Goal: Task Accomplishment & Management: Use online tool/utility

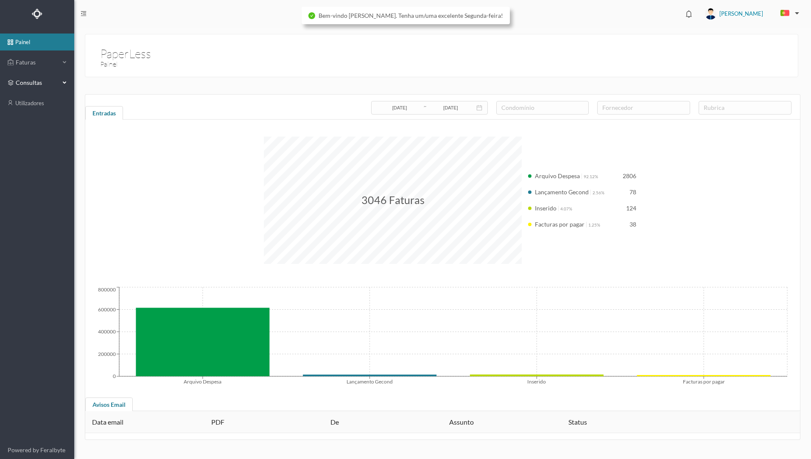
click at [47, 82] on span "consultas" at bounding box center [37, 82] width 42 height 8
click at [40, 62] on span "Faturas" at bounding box center [37, 62] width 47 height 8
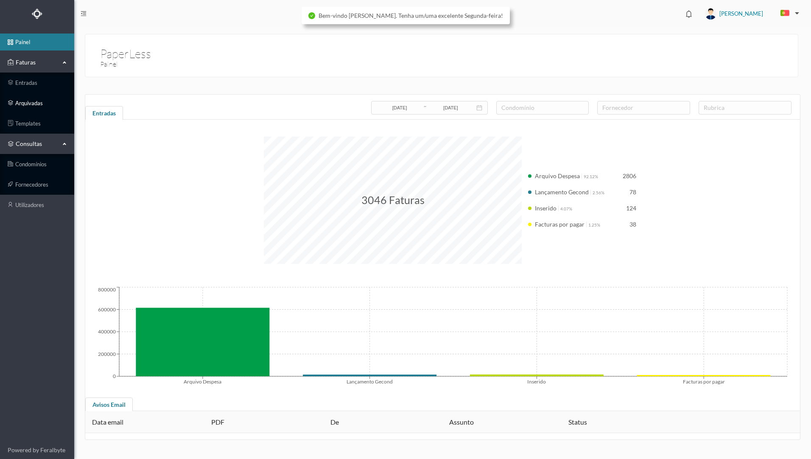
click at [42, 104] on link "arquivadas" at bounding box center [37, 103] width 74 height 17
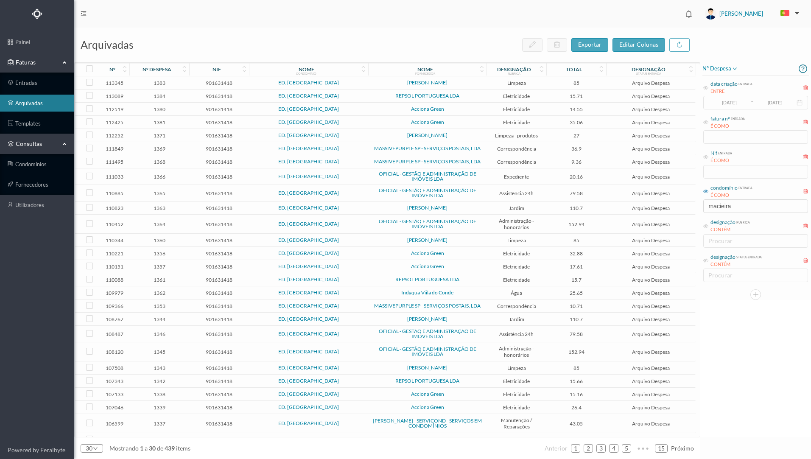
click at [62, 143] on div "consultas" at bounding box center [37, 143] width 74 height 17
drag, startPoint x: 735, startPoint y: 208, endPoint x: 689, endPoint y: 205, distance: 45.9
click at [689, 205] on div "arquivadas exportar editar colunas nº nº despesa nif nome condomínio nome forne…" at bounding box center [442, 243] width 736 height 431
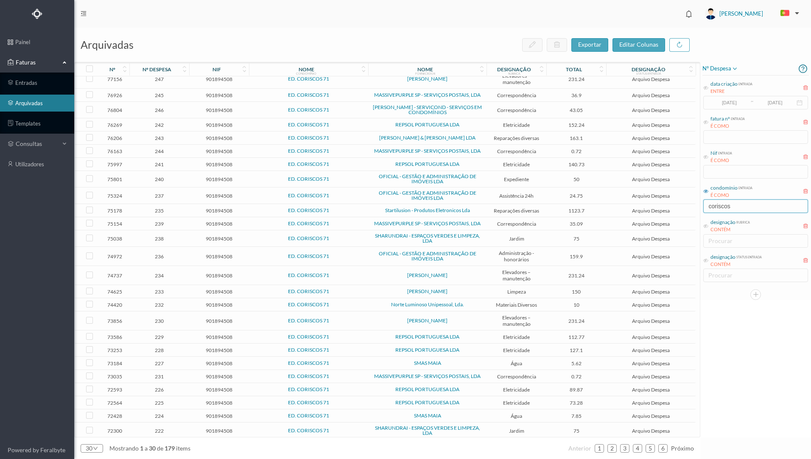
scroll to position [78, 0]
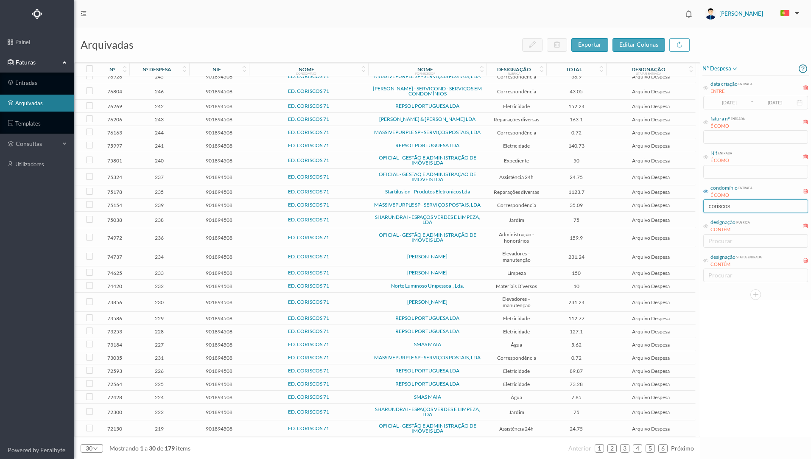
type input "coriscos"
click at [481, 72] on icon at bounding box center [481, 71] width 5 height 6
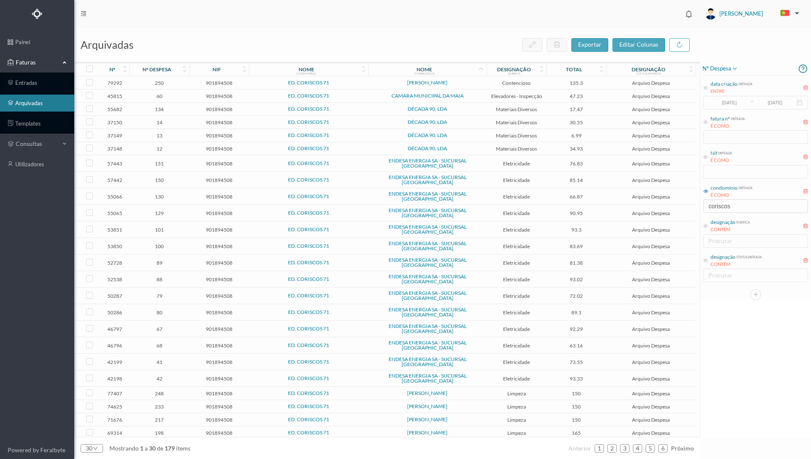
scroll to position [34, 0]
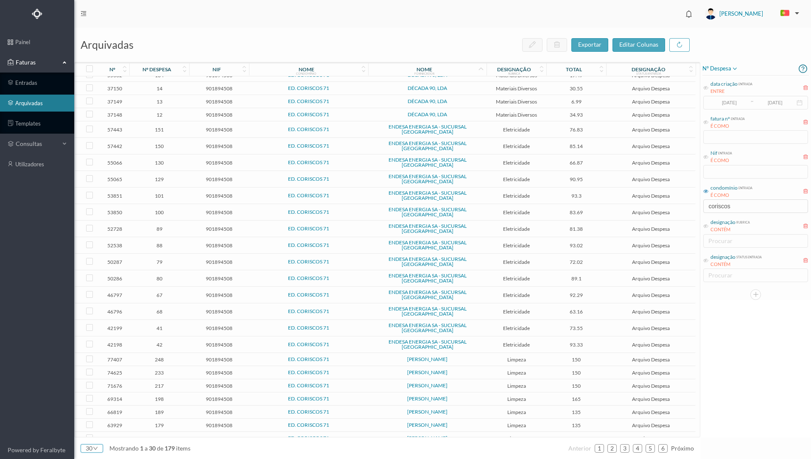
click at [96, 448] on icon "icon: down" at bounding box center [95, 448] width 5 height 5
click at [92, 434] on li "50" at bounding box center [92, 434] width 22 height 14
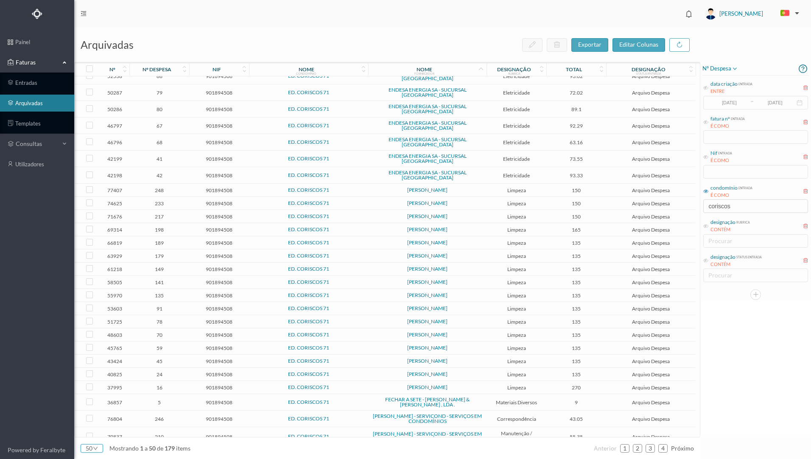
scroll to position [322, 0]
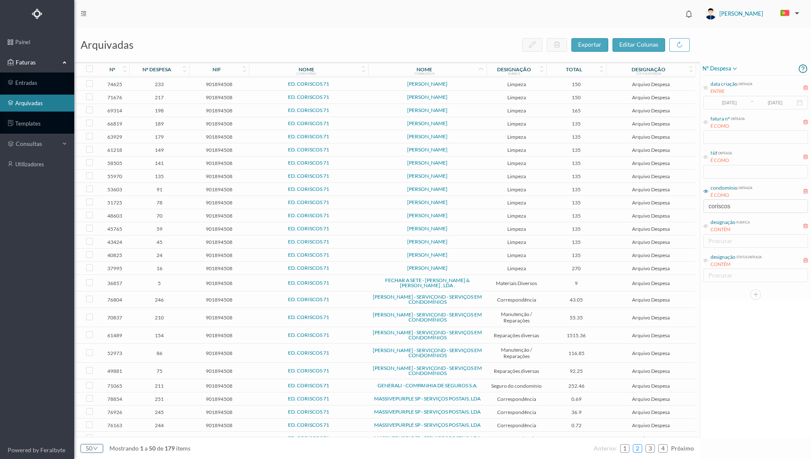
click at [637, 446] on link "2" at bounding box center [637, 448] width 8 height 13
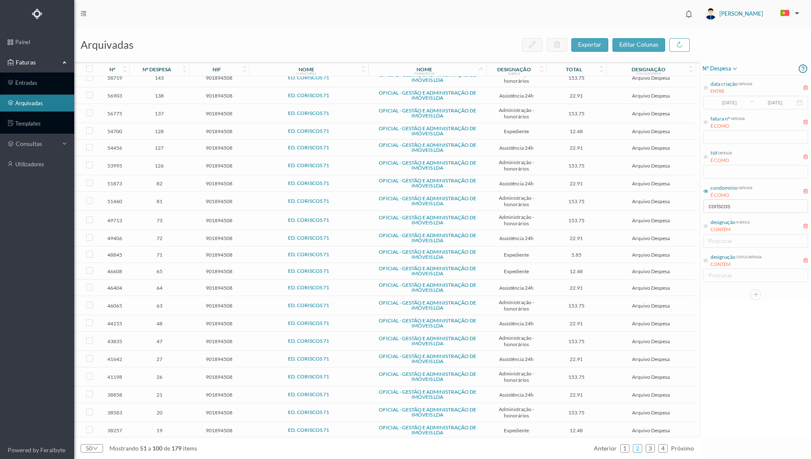
scroll to position [460, 0]
click at [650, 451] on link "3" at bounding box center [650, 448] width 8 height 13
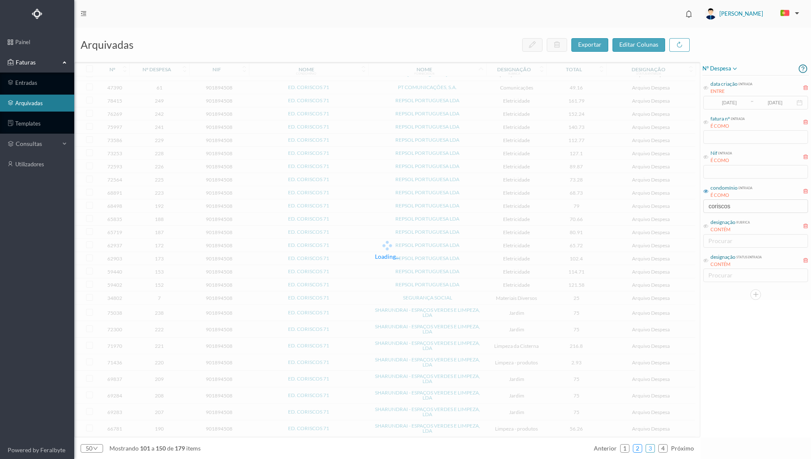
scroll to position [449, 0]
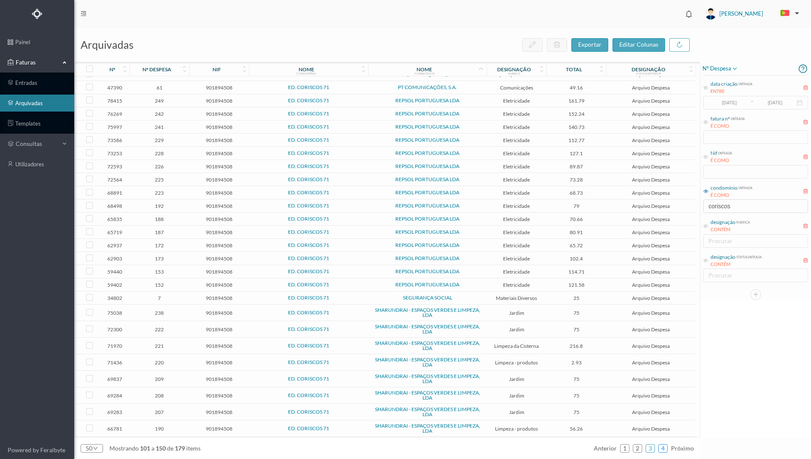
click at [664, 450] on link "4" at bounding box center [662, 448] width 8 height 13
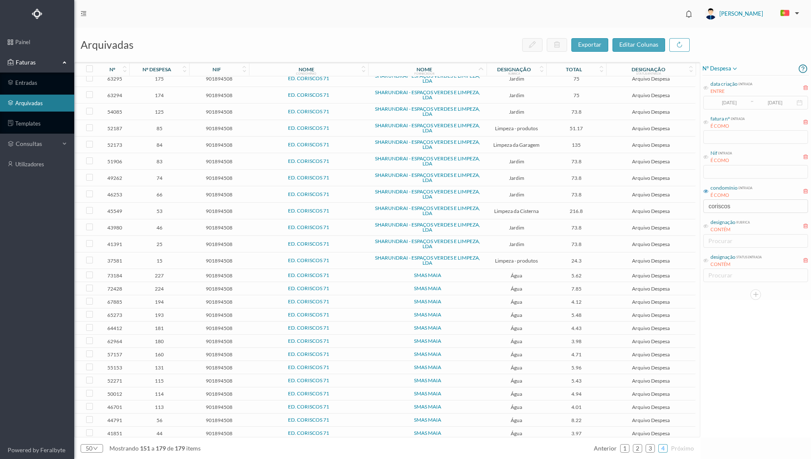
scroll to position [0, 0]
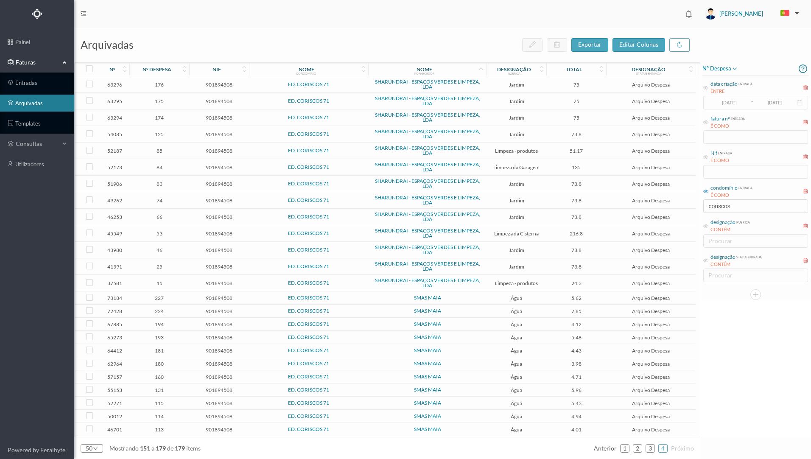
click at [556, 287] on td "24.3" at bounding box center [576, 283] width 60 height 17
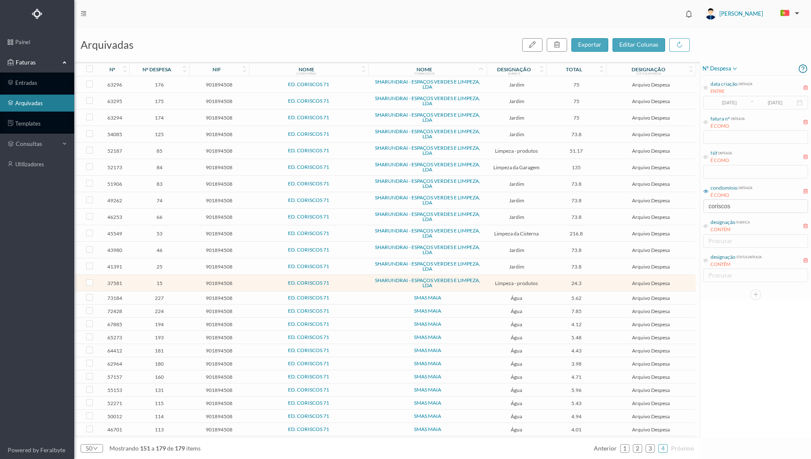
click at [558, 286] on td "24.3" at bounding box center [576, 283] width 60 height 17
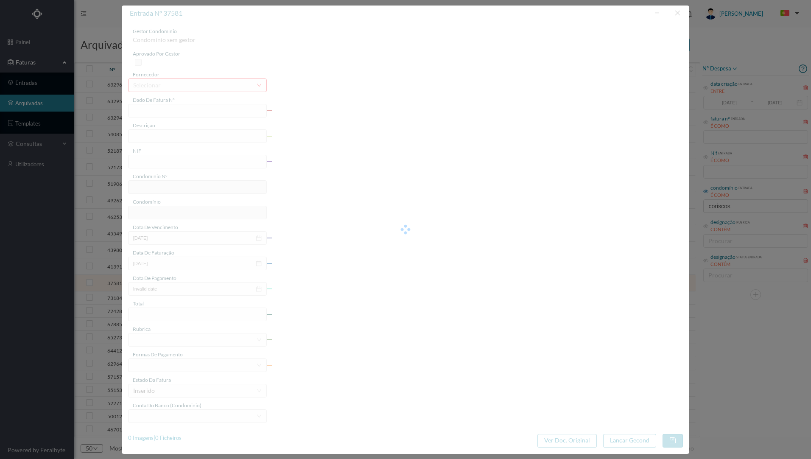
type input "FT 2023A1/824"
type input "Produtos de limpeza"
type input "901894508"
type input "24-05-2023"
type input "2023-05-24"
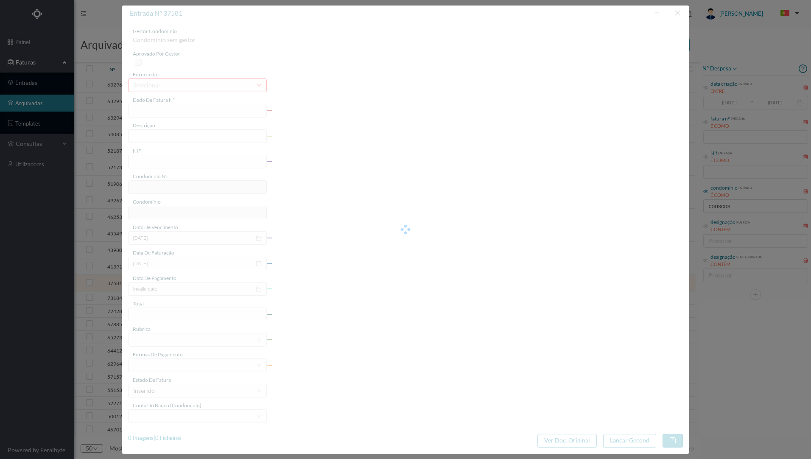
type input "2023-05-24"
type input "24.30"
type input "674"
type input "ED. CORISCOS 71"
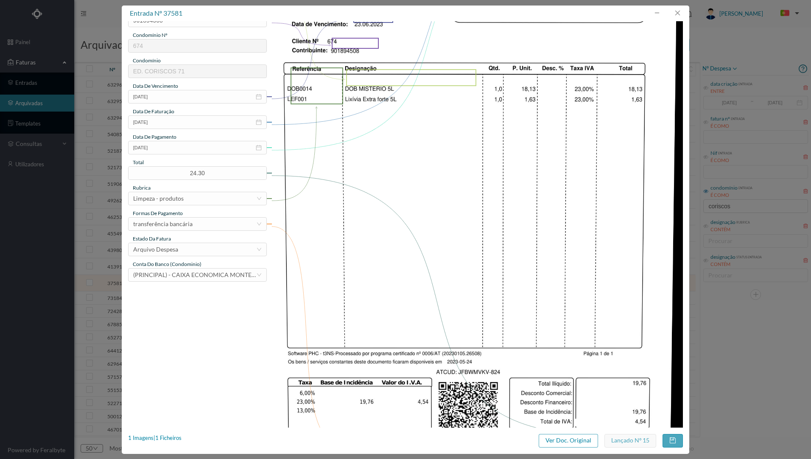
scroll to position [185, 0]
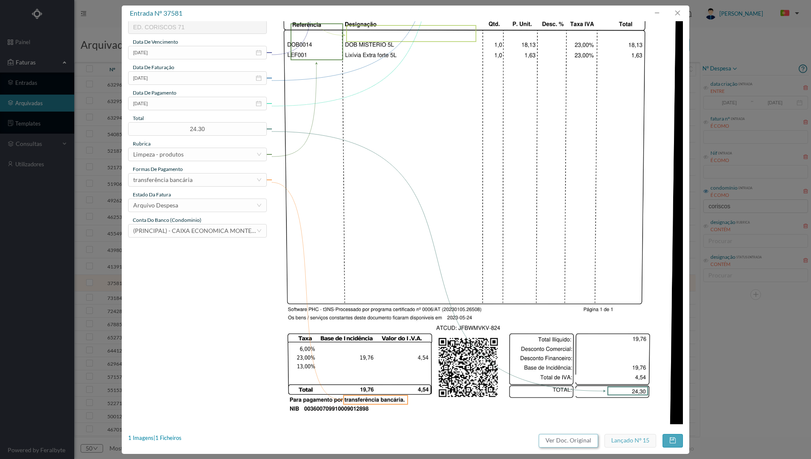
click at [563, 442] on button "Ver Doc. Original" at bounding box center [567, 441] width 59 height 14
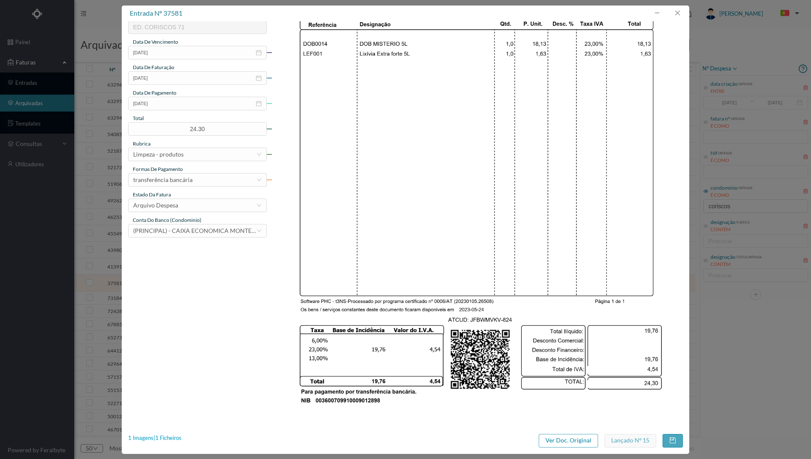
click at [166, 439] on div "1 Imagens | 1 Ficheiros" at bounding box center [154, 438] width 53 height 8
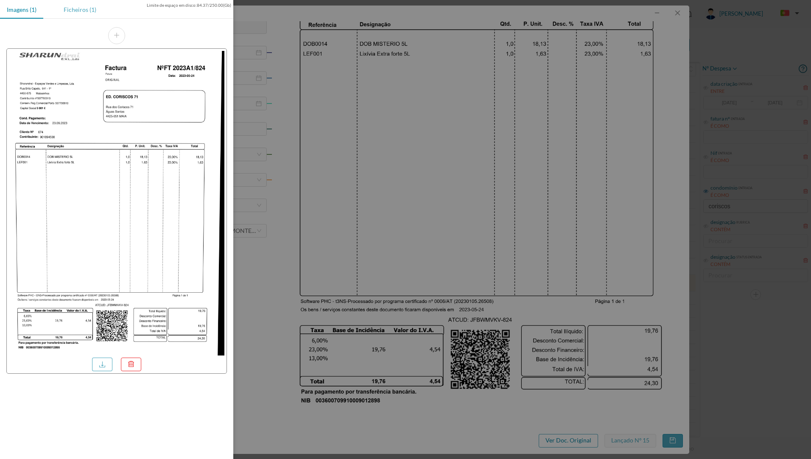
click at [80, 12] on div "Ficheiros (1)" at bounding box center [80, 9] width 46 height 19
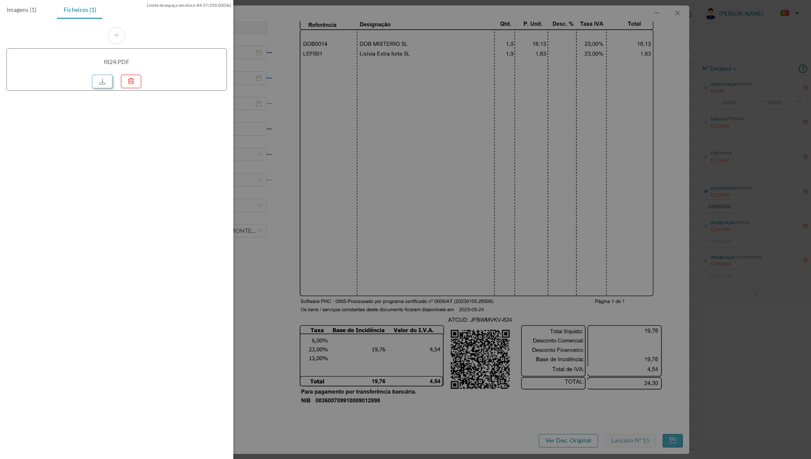
click at [104, 80] on link at bounding box center [102, 82] width 20 height 14
click at [341, 137] on div at bounding box center [405, 229] width 811 height 459
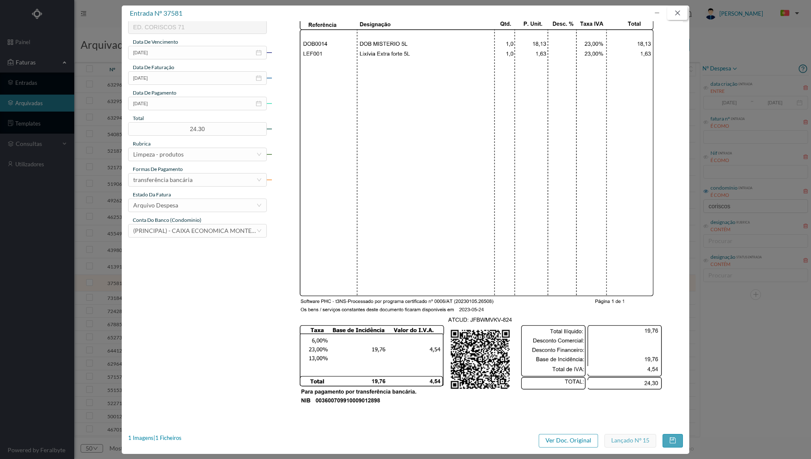
click at [676, 15] on button "button" at bounding box center [677, 13] width 20 height 14
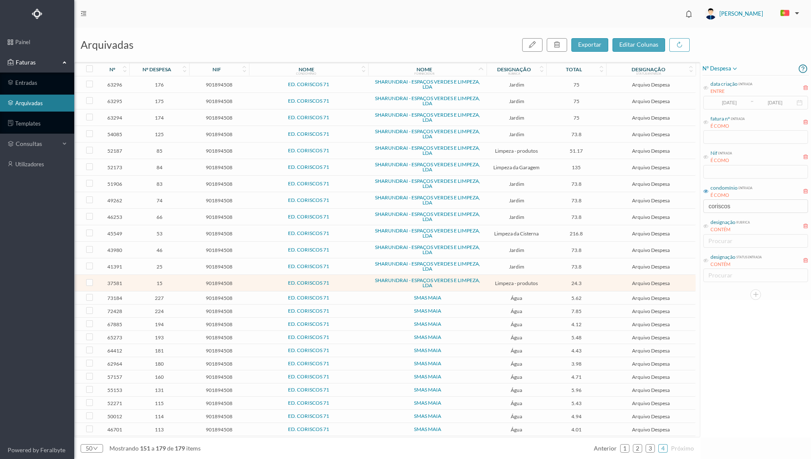
click at [495, 267] on span "Jardim" at bounding box center [516, 266] width 56 height 6
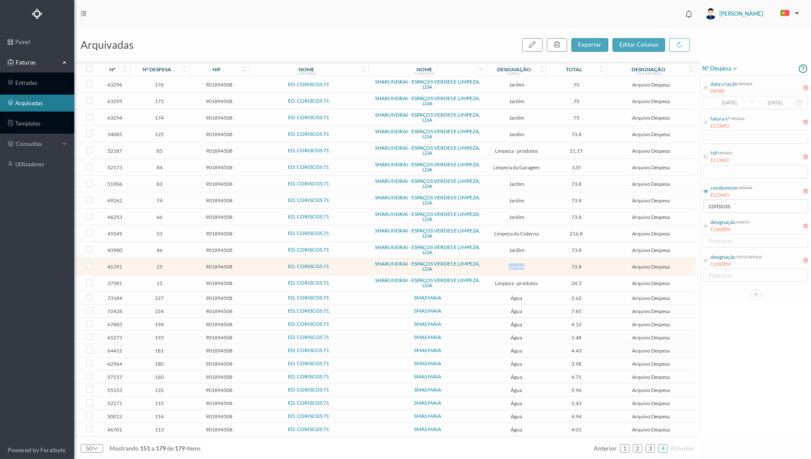
click at [495, 267] on span "Jardim" at bounding box center [516, 266] width 56 height 6
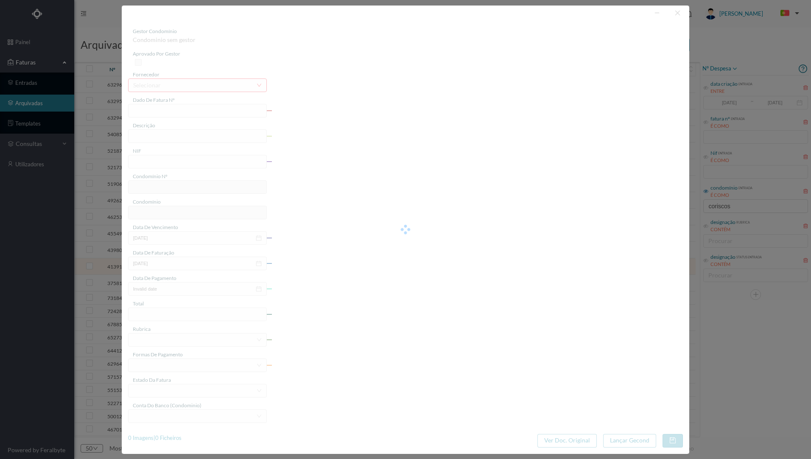
type input "FT 2023A1/1080"
type input "JARDINAGEM Julho de 2023"
type input "901894508"
type input "04-07-2023"
type input "2023-07-04"
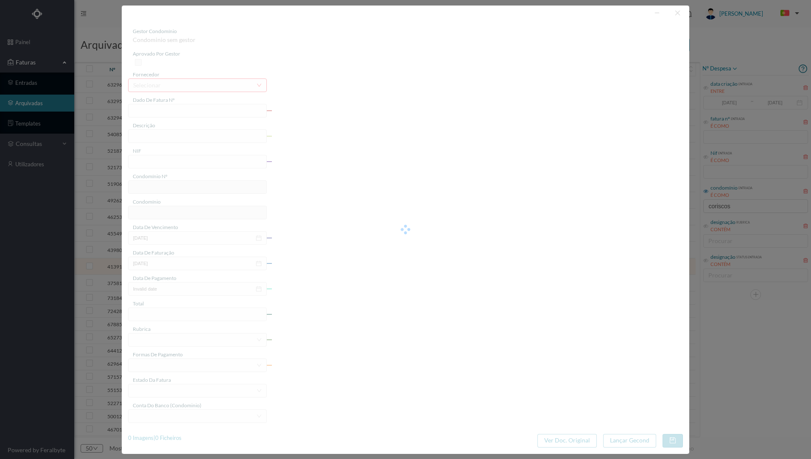
type input "2023-07-04"
type input "73.80"
type input "674"
type input "ED. CORISCOS 71"
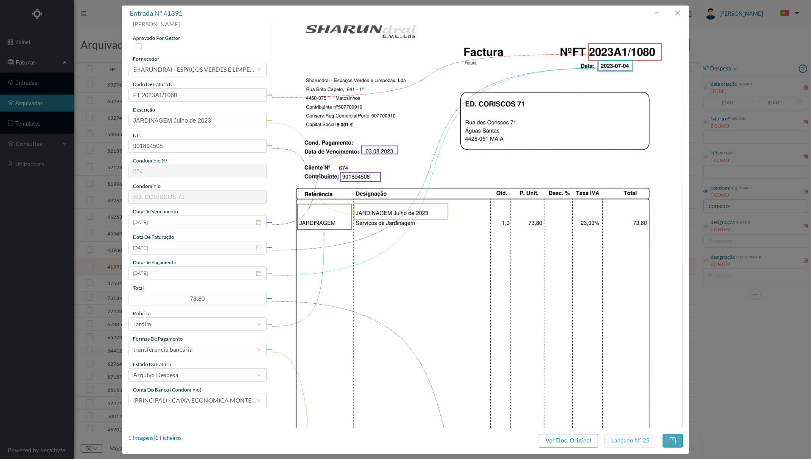
scroll to position [0, 0]
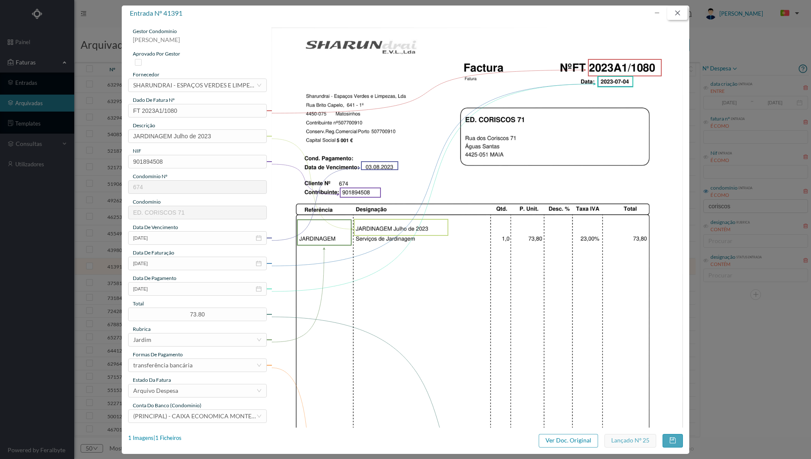
click at [677, 15] on button "button" at bounding box center [677, 13] width 20 height 14
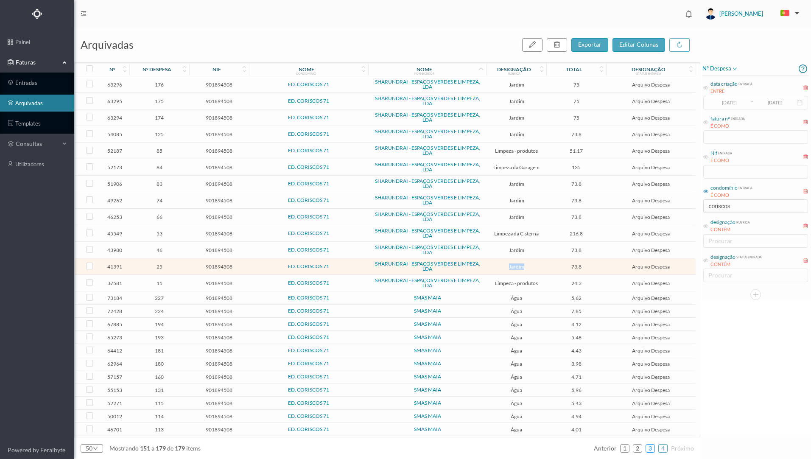
click at [651, 446] on link "3" at bounding box center [650, 448] width 8 height 13
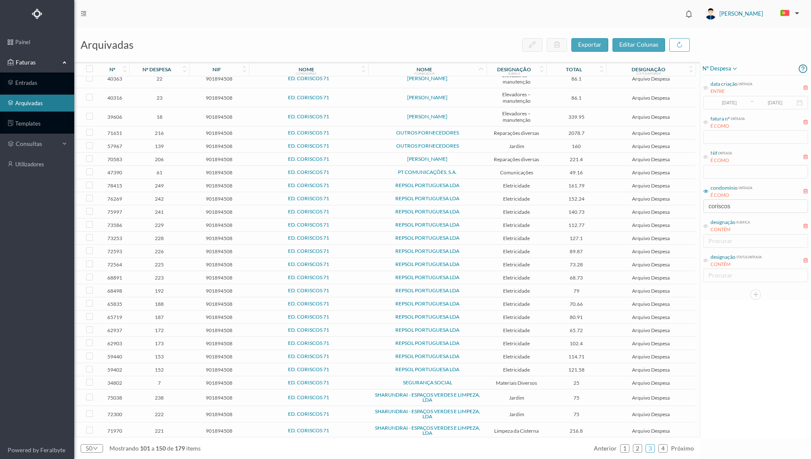
scroll to position [449, 0]
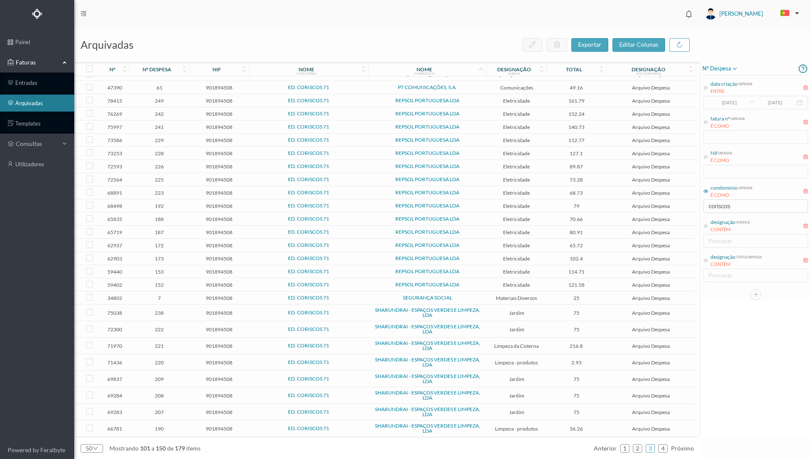
click at [554, 346] on span "216.8" at bounding box center [576, 346] width 56 height 6
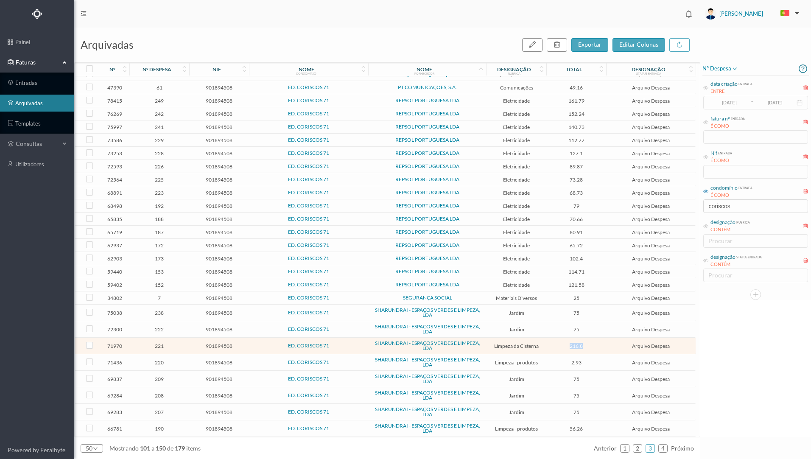
click at [554, 346] on span "216.8" at bounding box center [576, 346] width 56 height 6
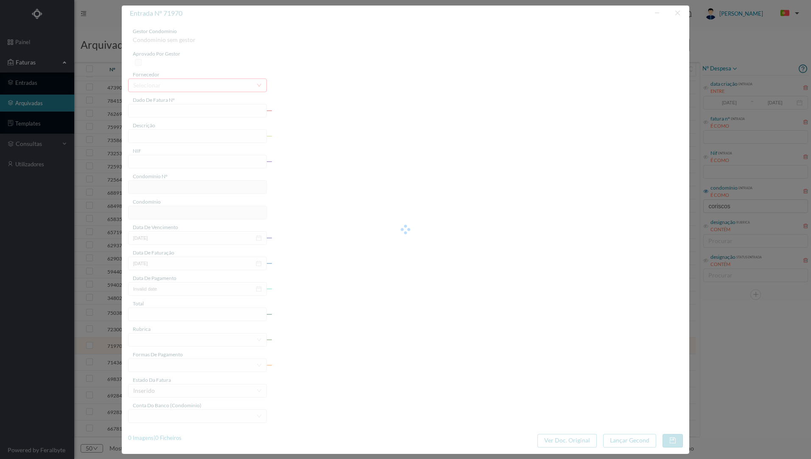
type input "FT 2024A1/934"
type input "Higienização e análise das cisternas"
type input "901894508"
type input "27-07-2024"
type input "2024-06-27"
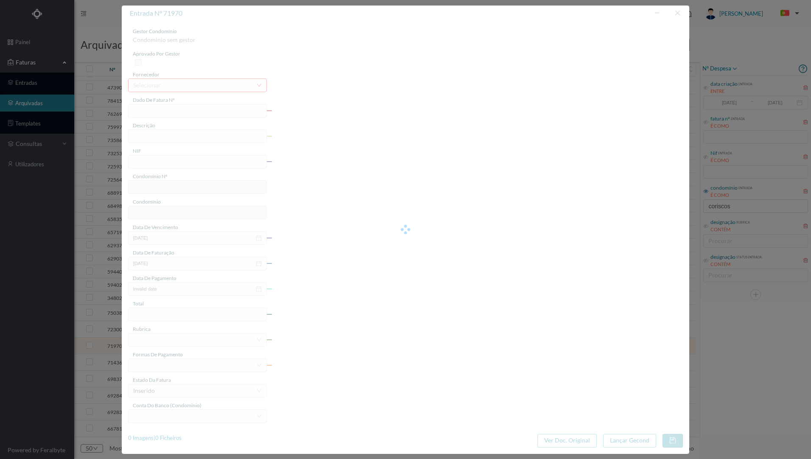
type input "2024-06-27"
type input "216.80"
type input "674"
type input "ED. CORISCOS 71"
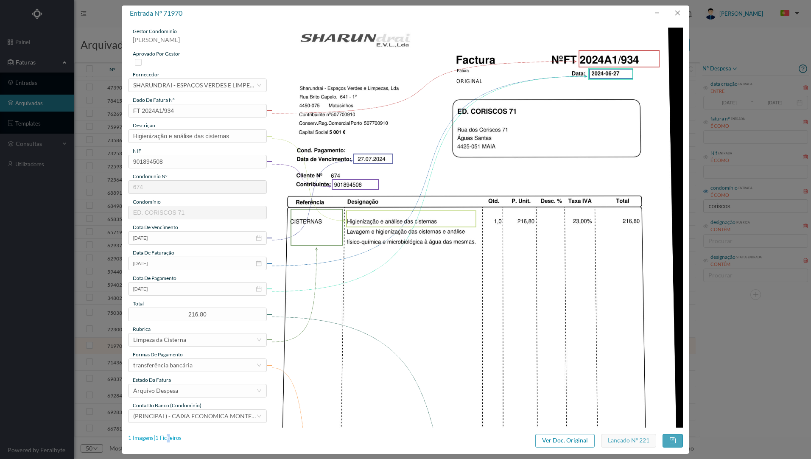
click at [168, 435] on div "1 Imagens | 1 Ficheiros" at bounding box center [154, 438] width 53 height 8
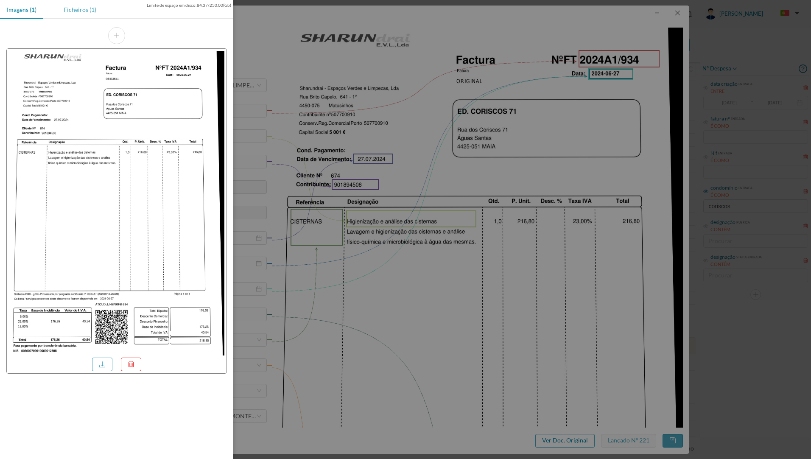
click at [81, 8] on div "Ficheiros (1)" at bounding box center [80, 9] width 46 height 19
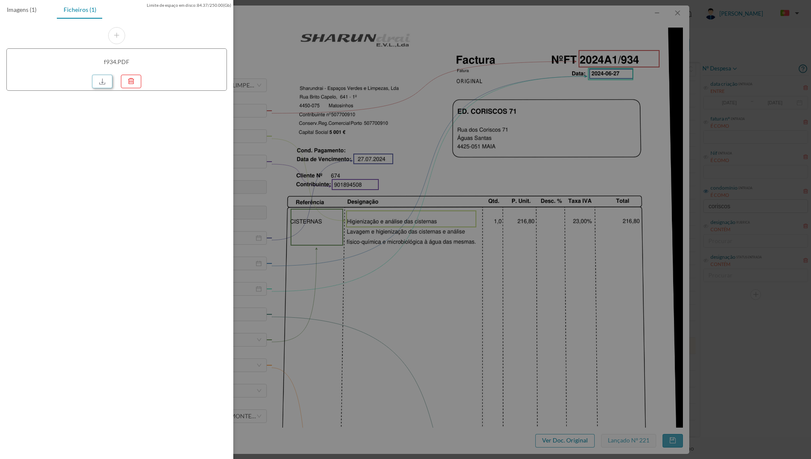
click at [108, 84] on link at bounding box center [102, 82] width 20 height 14
click at [318, 56] on div at bounding box center [405, 229] width 811 height 459
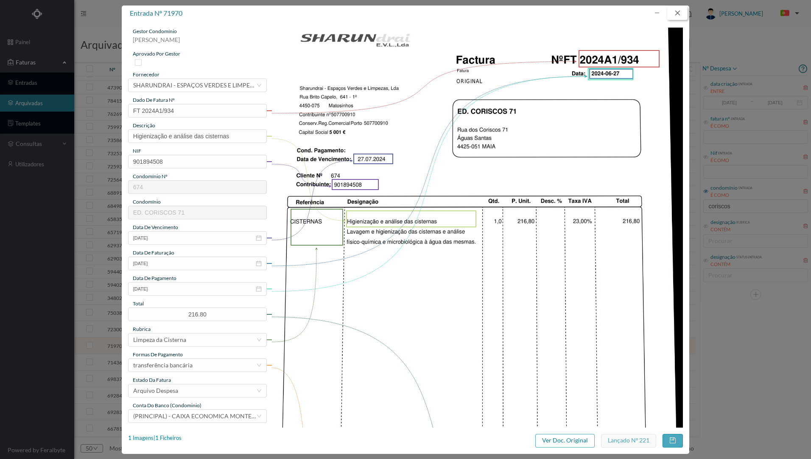
click at [677, 11] on button "button" at bounding box center [677, 13] width 20 height 14
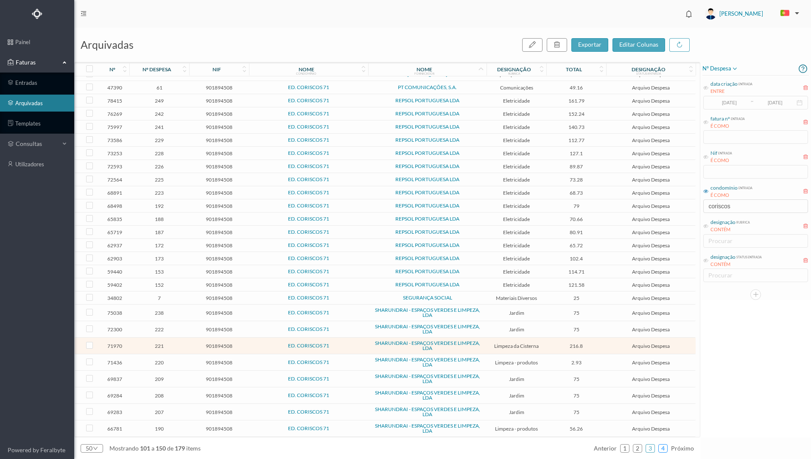
click at [664, 449] on link "4" at bounding box center [662, 448] width 8 height 13
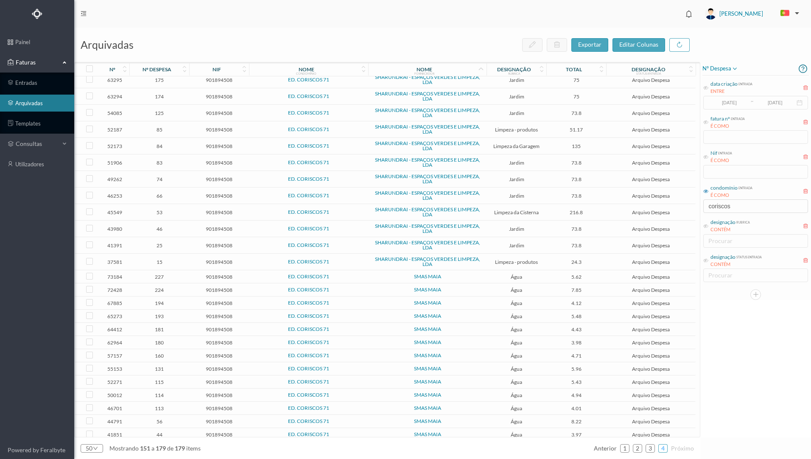
scroll to position [0, 0]
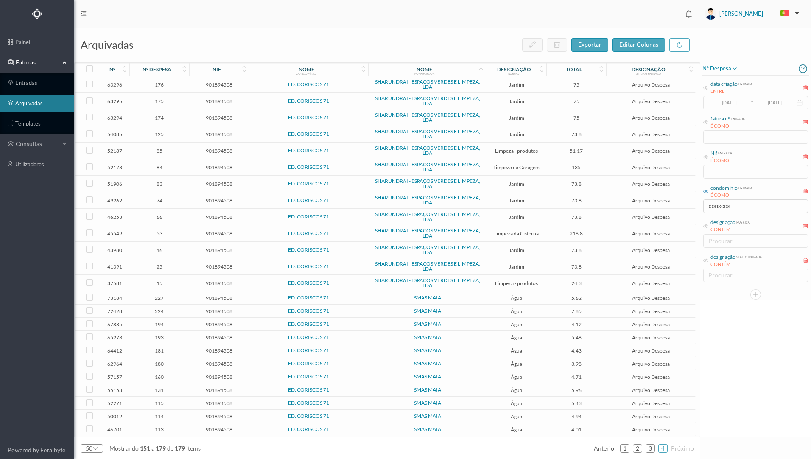
click at [549, 235] on span "216.8" at bounding box center [576, 233] width 56 height 6
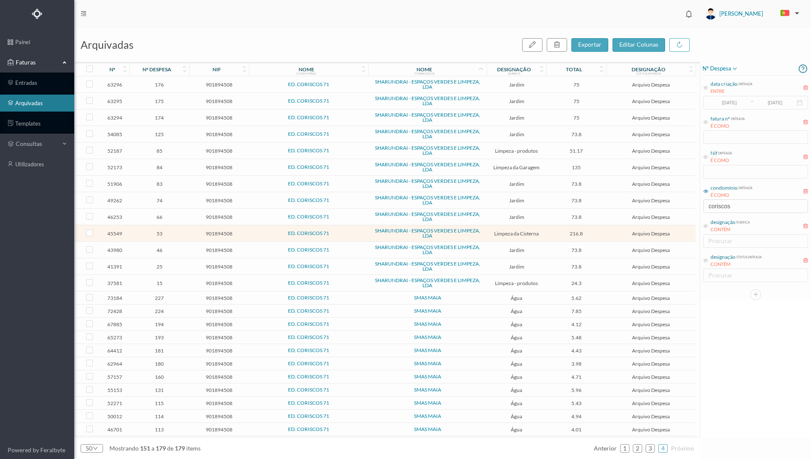
click at [549, 235] on span "216.8" at bounding box center [576, 233] width 56 height 6
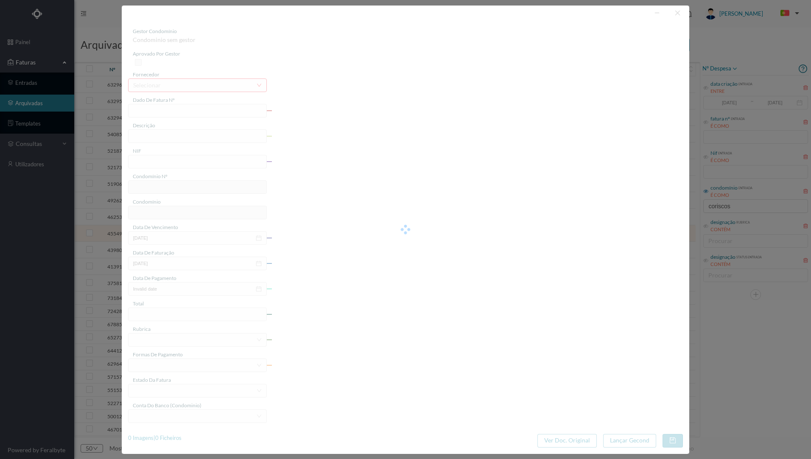
type input "FT 2023A1/1385"
type input "Higienização das cisternas"
type input "901894508"
type input "11-08-2023"
type input "2023-08-11"
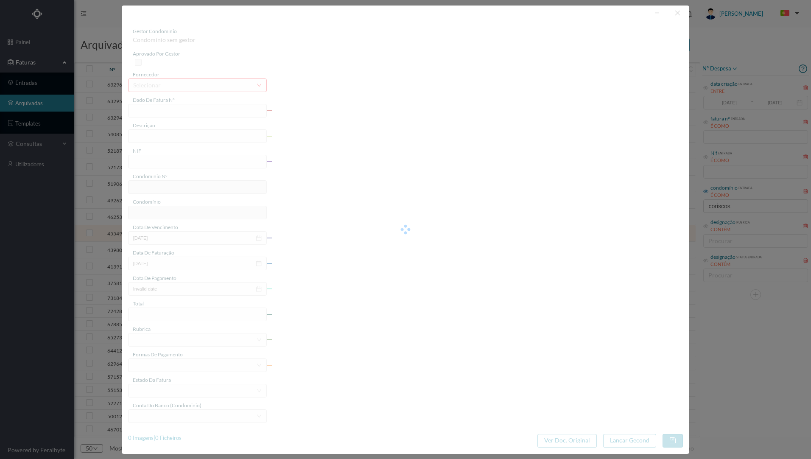
type input "2023-08-11"
type input "216.80"
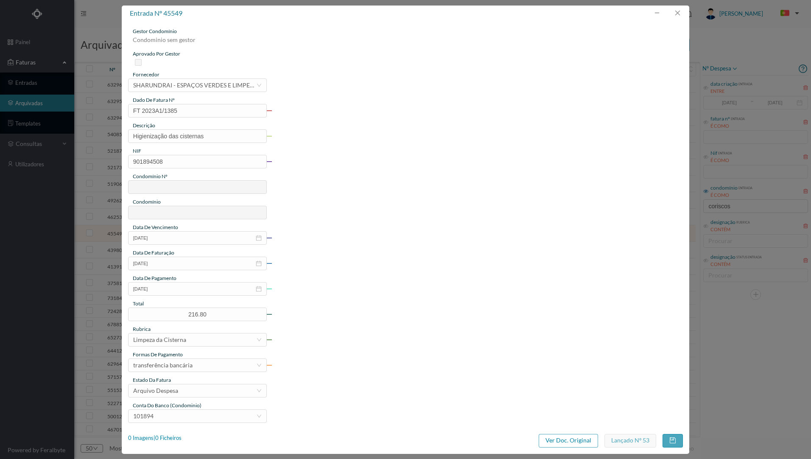
type input "674"
type input "ED. CORISCOS 71"
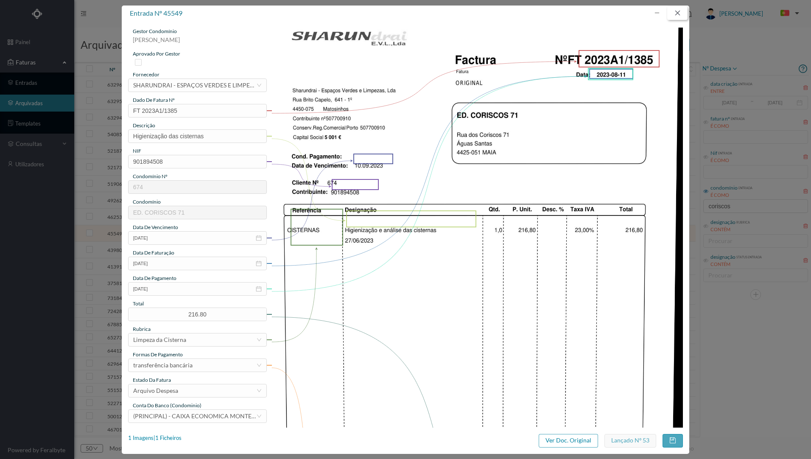
click at [680, 14] on button "button" at bounding box center [677, 13] width 20 height 14
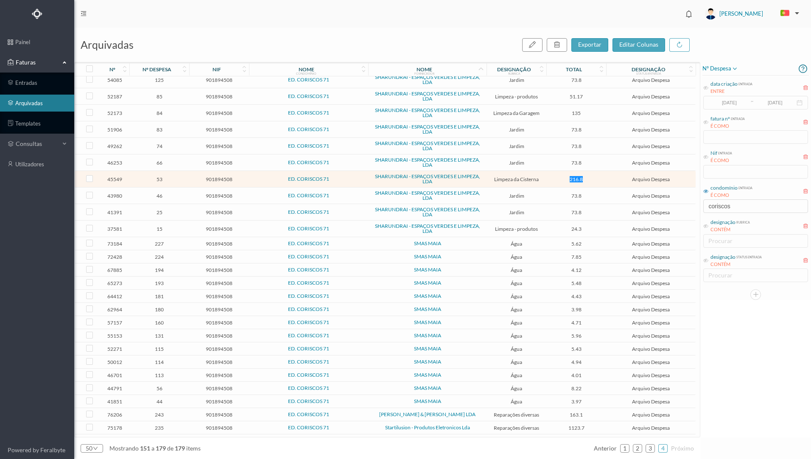
scroll to position [65, 0]
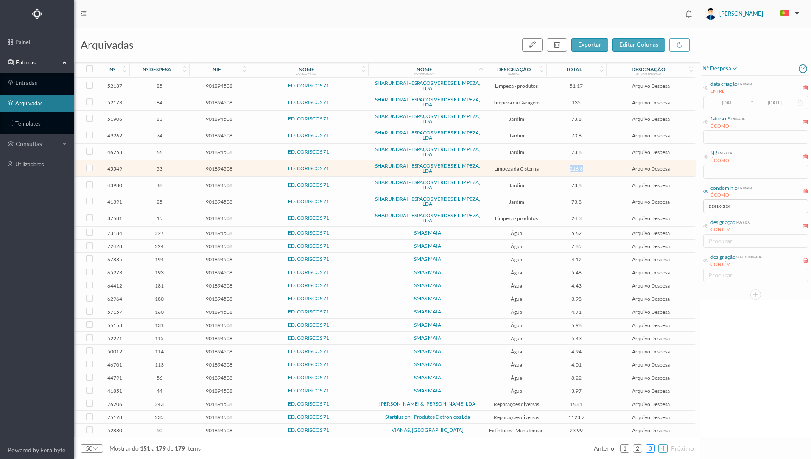
click at [652, 449] on link "3" at bounding box center [650, 448] width 8 height 13
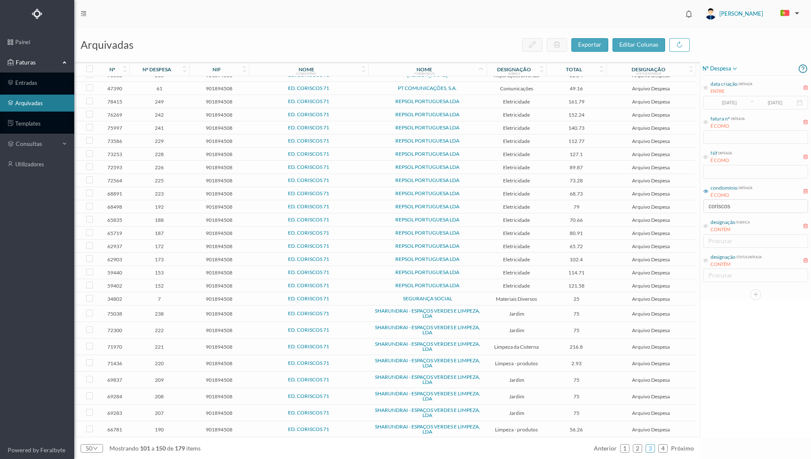
scroll to position [449, 0]
click at [664, 446] on link "4" at bounding box center [662, 448] width 8 height 13
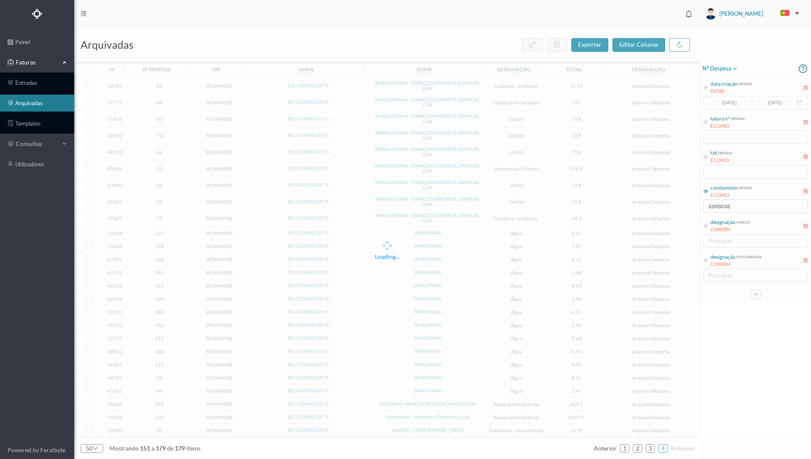
scroll to position [65, 0]
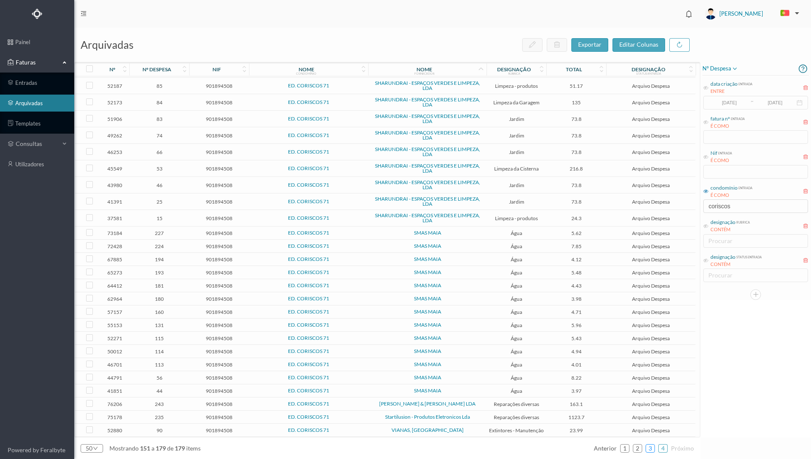
click at [653, 449] on link "3" at bounding box center [650, 448] width 8 height 13
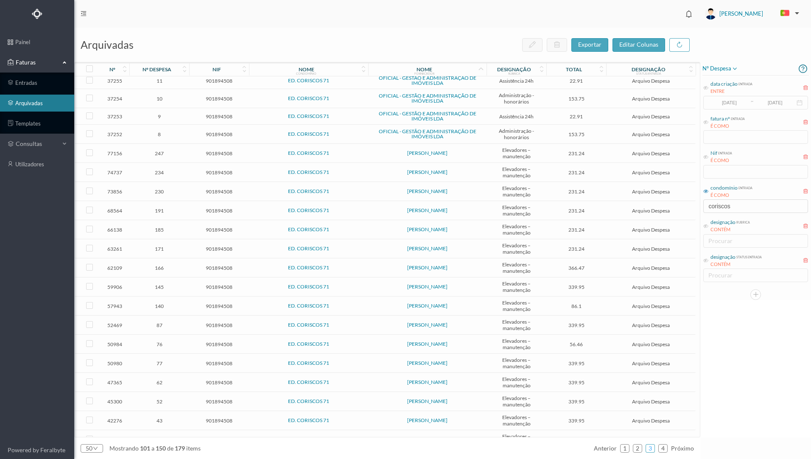
scroll to position [0, 0]
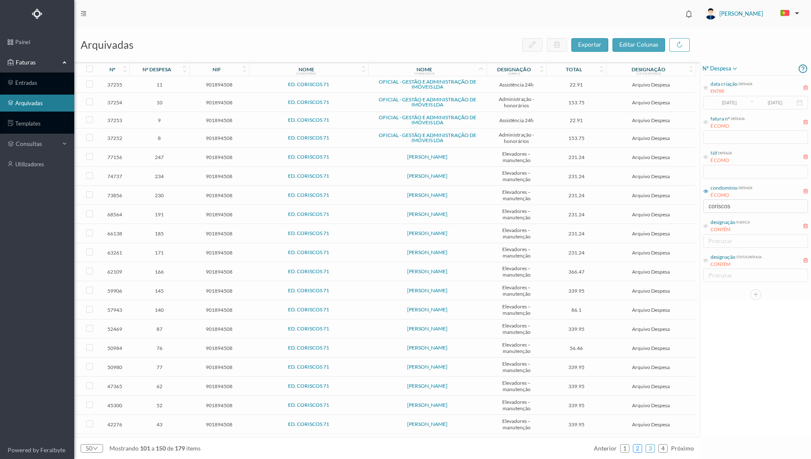
click at [636, 451] on link "2" at bounding box center [637, 448] width 8 height 13
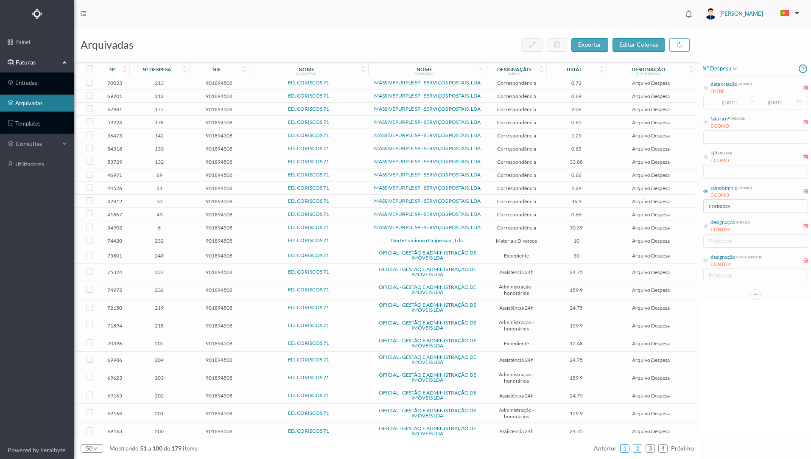
click at [626, 447] on link "1" at bounding box center [624, 448] width 8 height 13
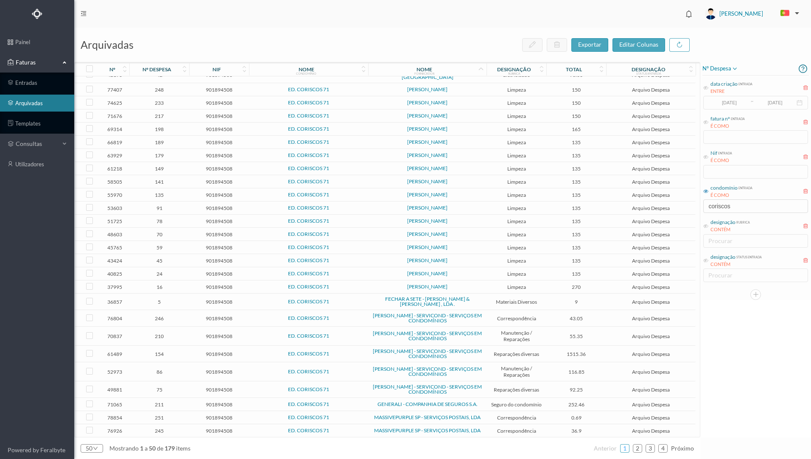
scroll to position [322, 0]
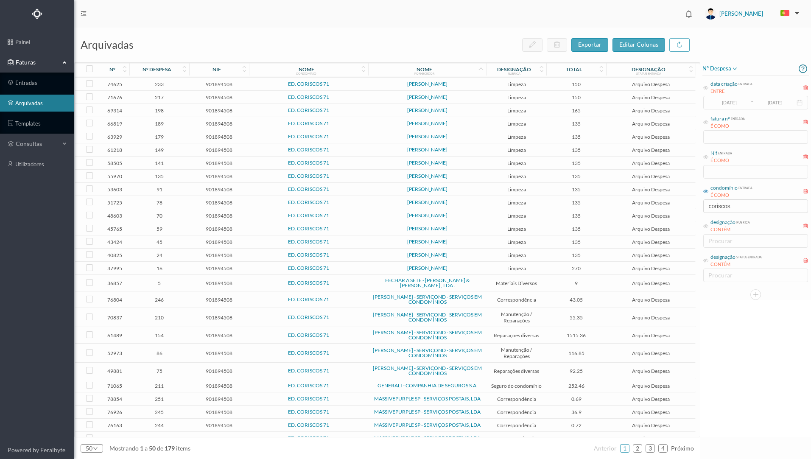
click at [553, 368] on span "92.25" at bounding box center [576, 371] width 56 height 6
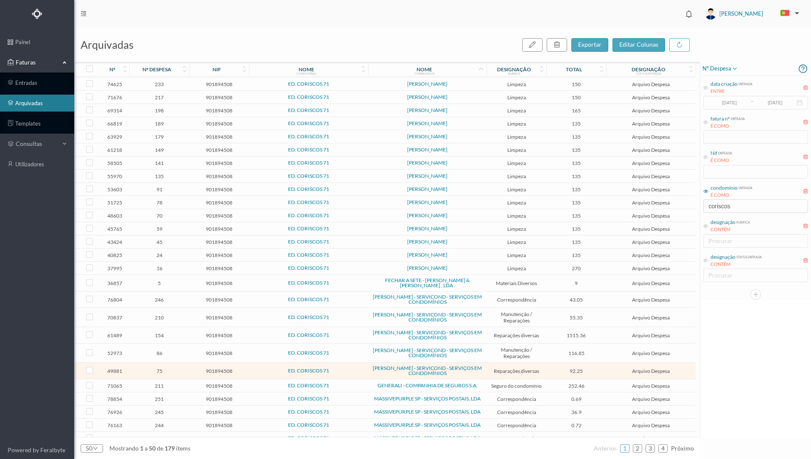
click at [349, 362] on td "ED. CORISCOS 71" at bounding box center [309, 370] width 120 height 17
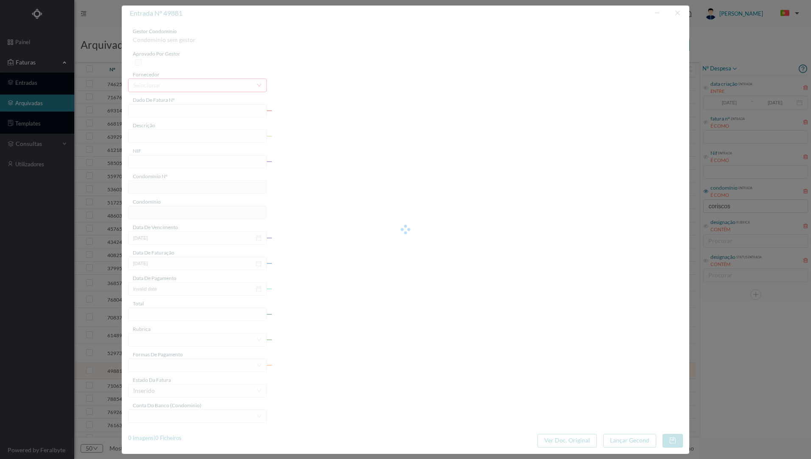
type input "FT FR.2023/5111"
type input "Dar ar autoclave afinar bombas e pressostatos"
type input "901894508"
type input "2023-09-23"
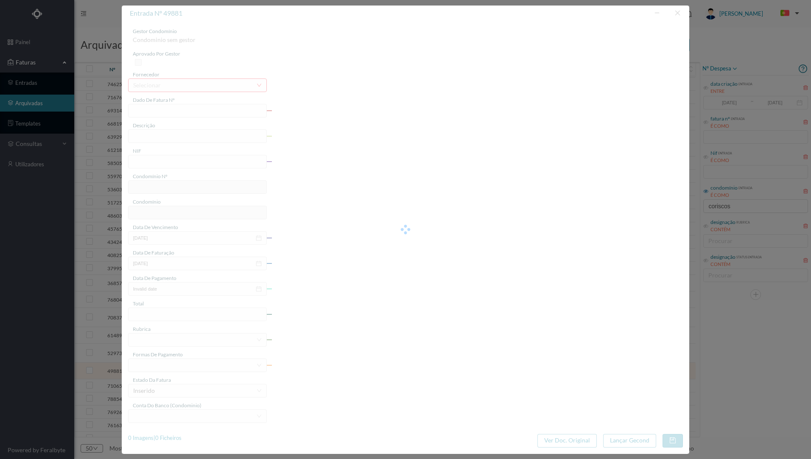
type input "2023-09-29"
type input "92.25"
type input "674"
type input "ED. CORISCOS 71"
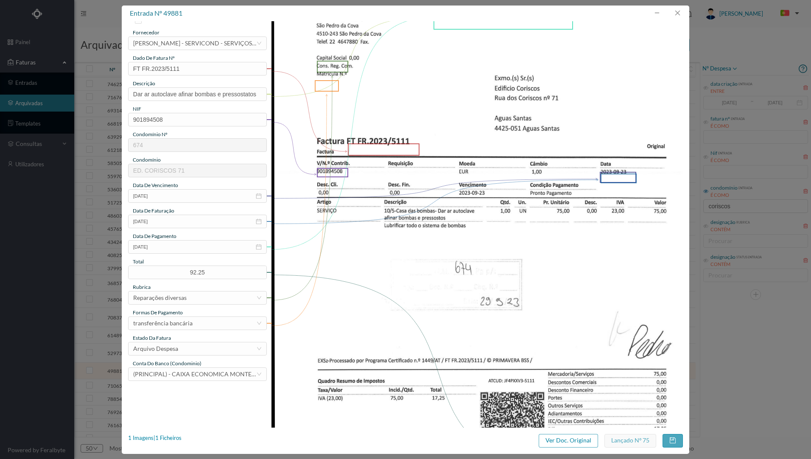
scroll to position [85, 0]
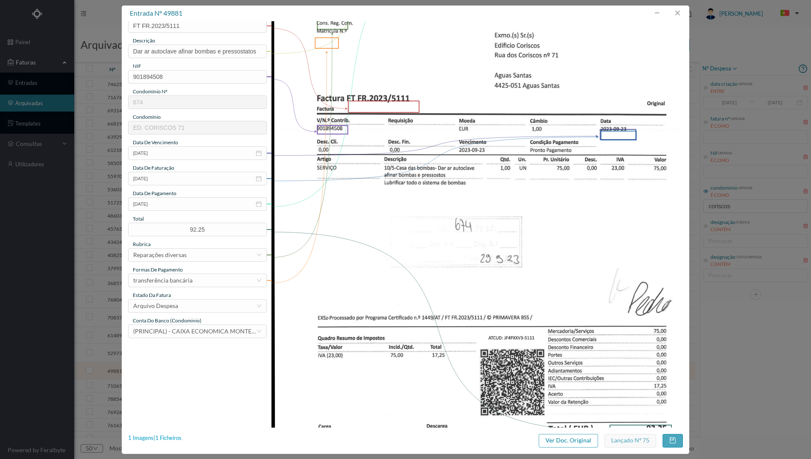
click at [167, 436] on div "1 Imagens | 1 Ficheiros" at bounding box center [154, 438] width 53 height 8
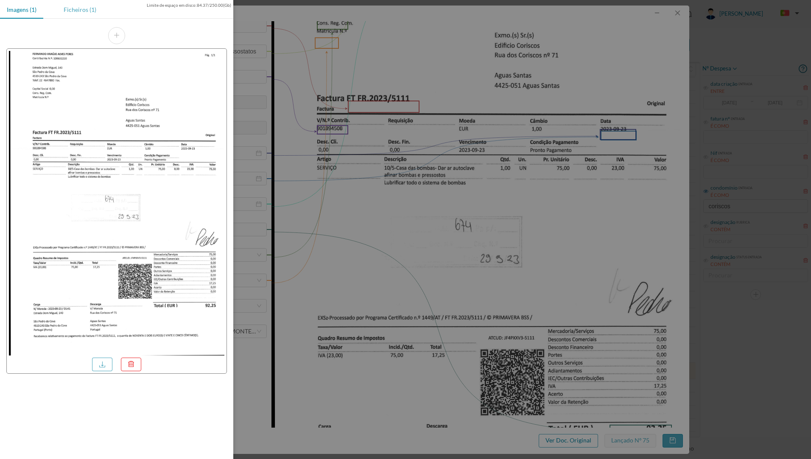
click at [84, 8] on div "Ficheiros (1)" at bounding box center [80, 9] width 46 height 19
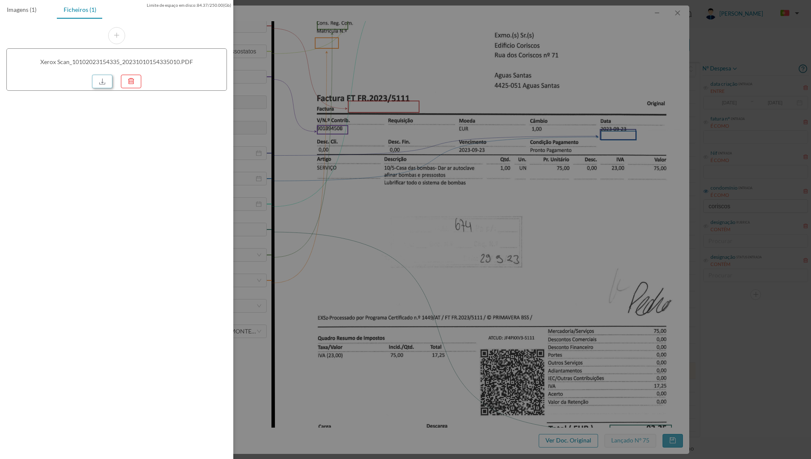
click at [100, 83] on link at bounding box center [102, 82] width 20 height 14
drag, startPoint x: 560, startPoint y: 41, endPoint x: 677, endPoint y: 26, distance: 117.6
click at [561, 41] on div at bounding box center [405, 229] width 811 height 459
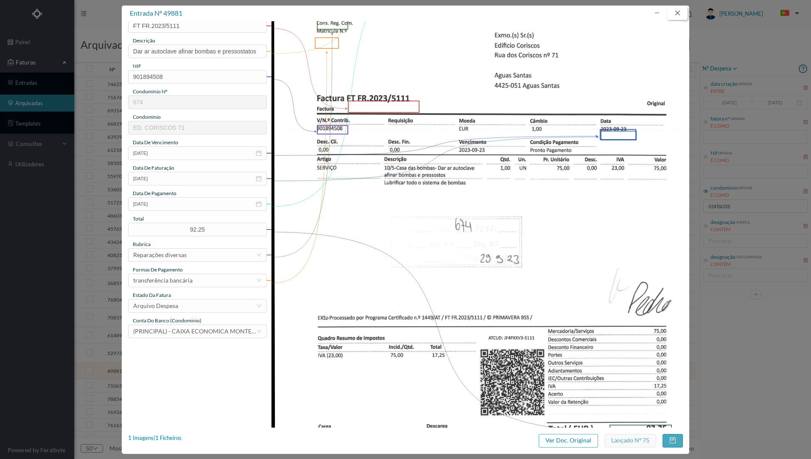
click at [673, 12] on button "button" at bounding box center [677, 13] width 20 height 14
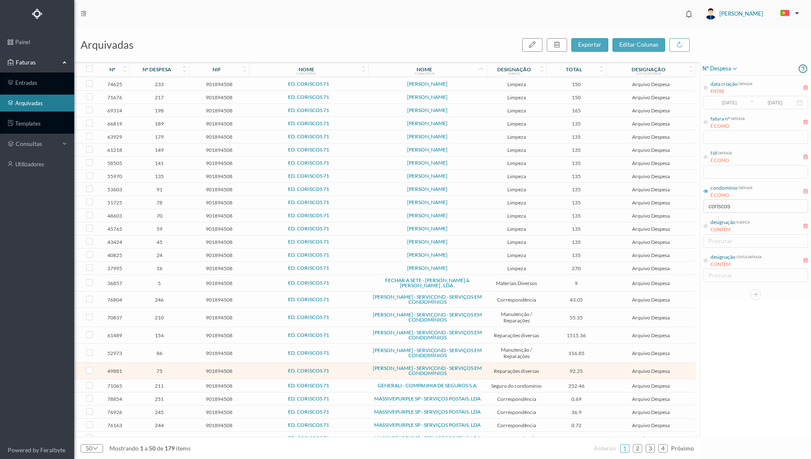
click at [484, 348] on span "[PERSON_NAME] - SERVICOND - SERVIÇOS EM CONDOMÍNIOS" at bounding box center [427, 353] width 114 height 10
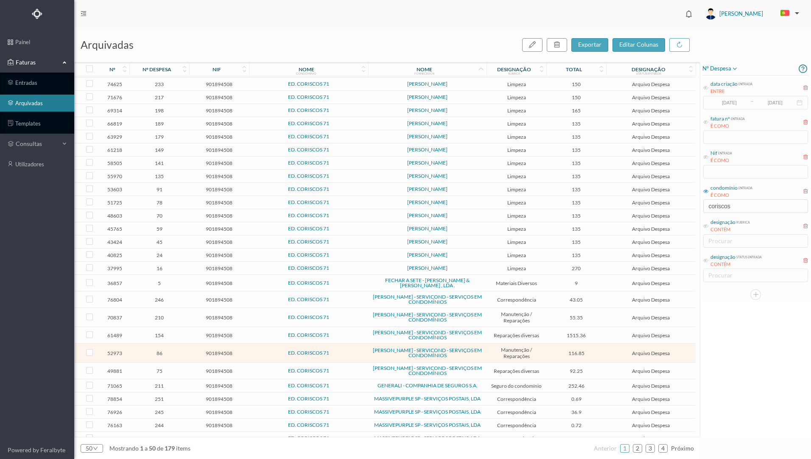
click at [484, 348] on span "[PERSON_NAME] - SERVICOND - SERVIÇOS EM CONDOMÍNIOS" at bounding box center [427, 353] width 114 height 10
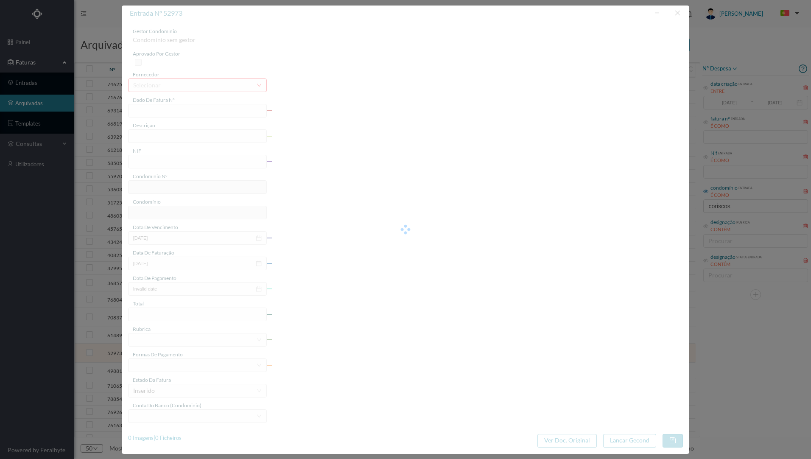
type input "FT FR.2023/5026"
type input "Desempenar portão garagem"
type input "901894508"
type input "2023-09-18"
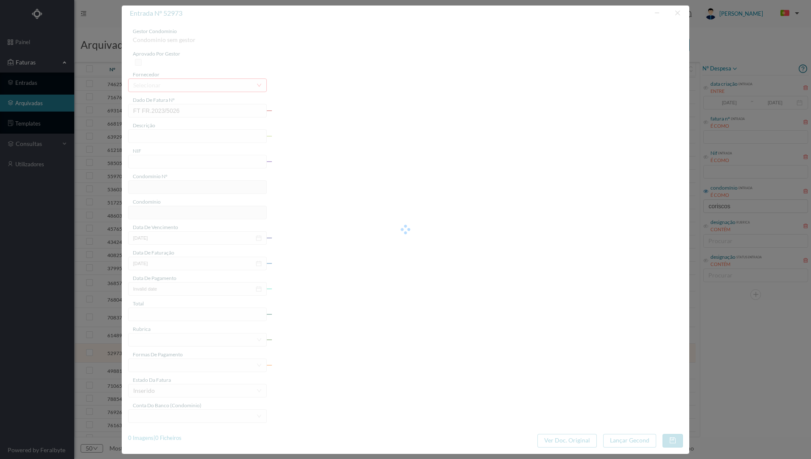
type input "[DATE]"
type input "116.85"
type input "674"
type input "ED. CORISCOS 71"
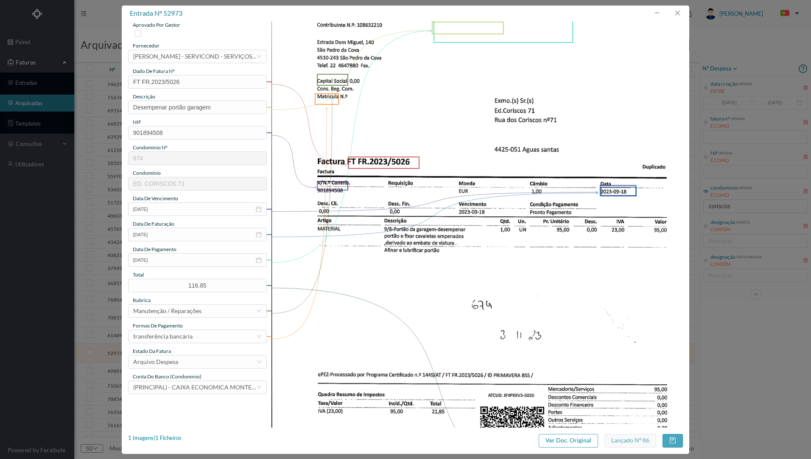
scroll to position [42, 0]
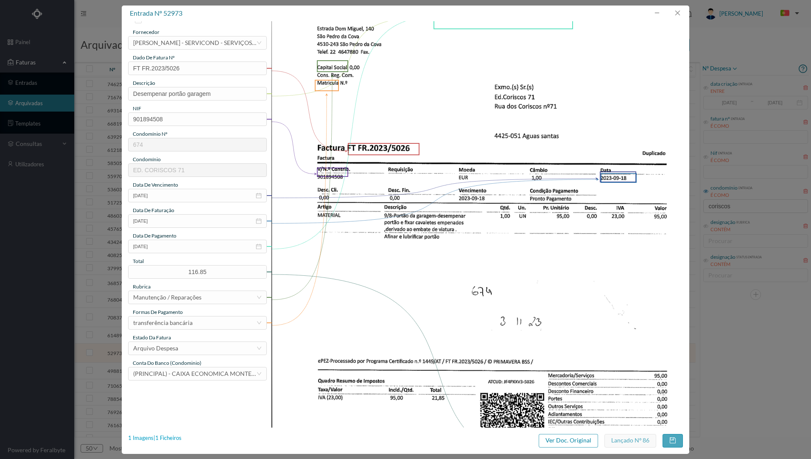
click at [173, 436] on div "1 Imagens | 1 Ficheiros" at bounding box center [154, 438] width 53 height 8
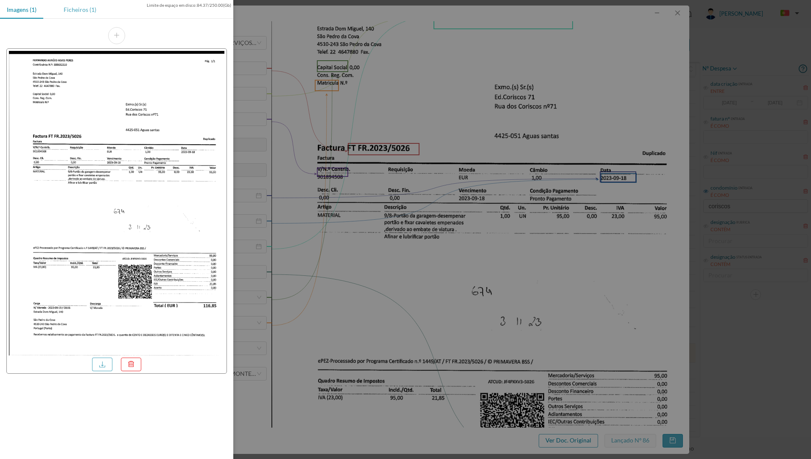
click at [72, 10] on div "Ficheiros (1)" at bounding box center [80, 9] width 46 height 19
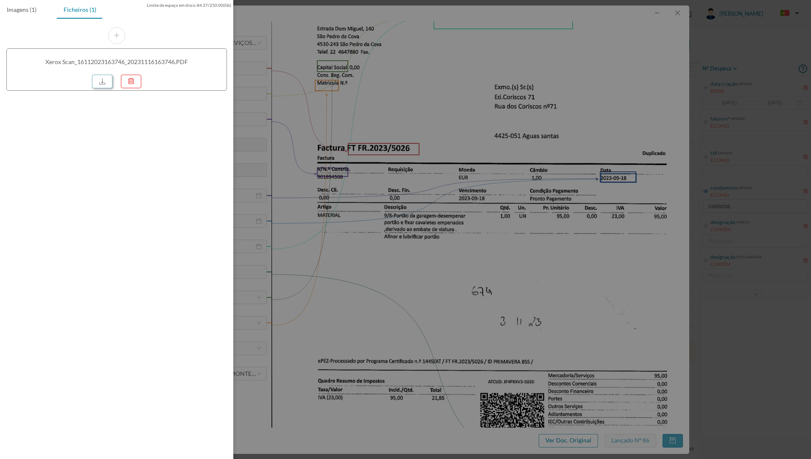
click at [100, 82] on link at bounding box center [102, 82] width 20 height 14
drag, startPoint x: 503, startPoint y: 50, endPoint x: 524, endPoint y: 18, distance: 38.0
click at [502, 50] on div at bounding box center [405, 229] width 811 height 459
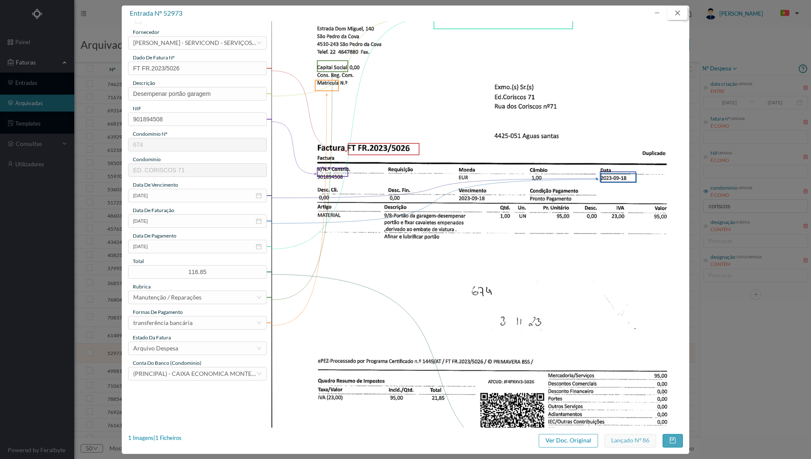
click at [679, 13] on button "button" at bounding box center [677, 13] width 20 height 14
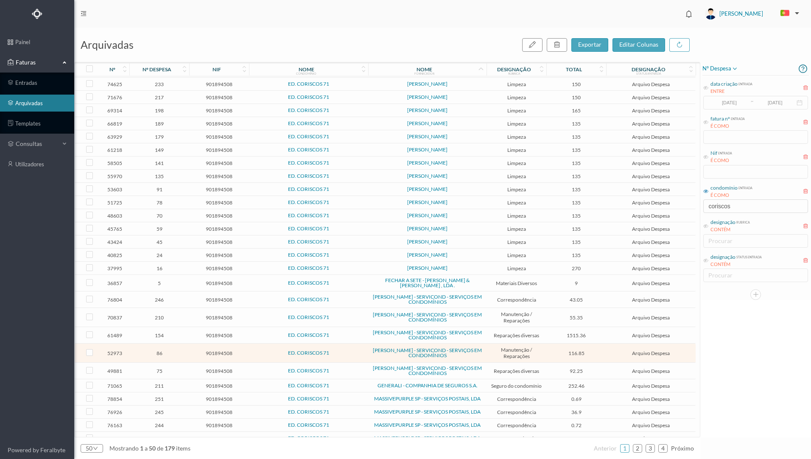
click at [552, 332] on span "1515.36" at bounding box center [576, 335] width 56 height 6
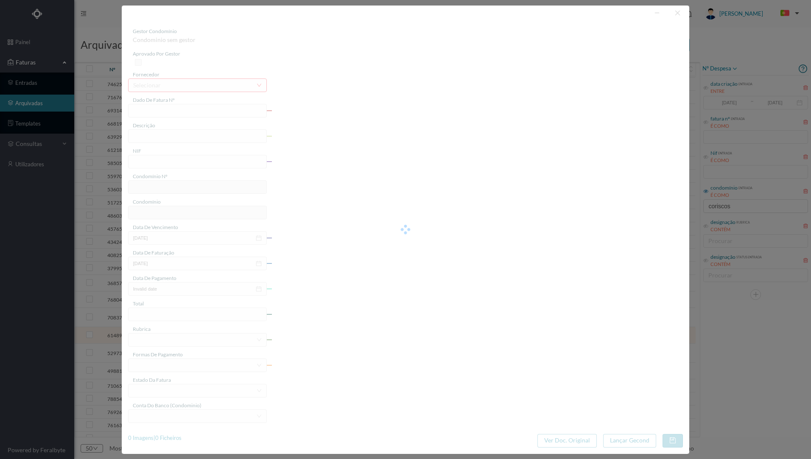
type input "FT FR.2024/120"
type input "Desempenar portão para ficar a trabalhar"
type input "901894508"
type input "2024-01-18"
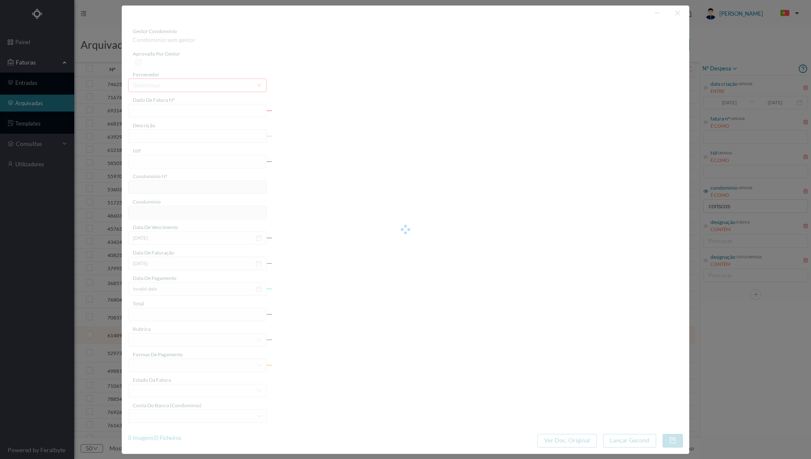
type input "2024-01-24"
type input "1515.36"
type input "674"
type input "ED. CORISCOS 71"
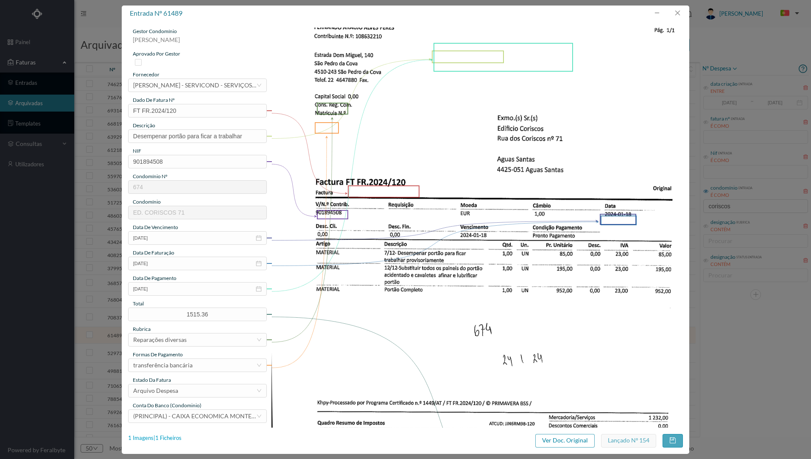
click at [169, 436] on div "1 Imagens | 1 Ficheiros" at bounding box center [154, 438] width 53 height 8
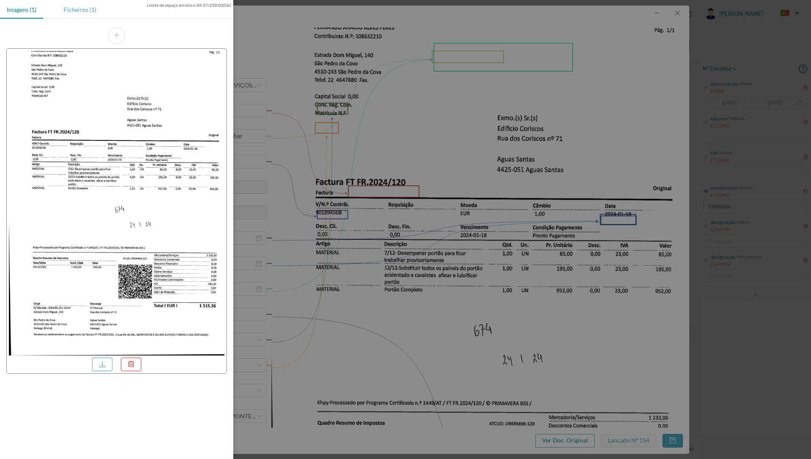
click at [75, 10] on div "Ficheiros (1)" at bounding box center [80, 9] width 46 height 19
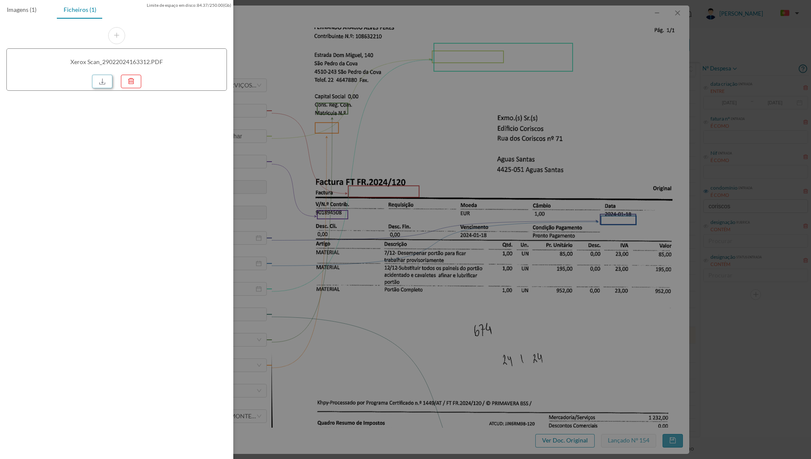
click at [107, 79] on link at bounding box center [102, 82] width 20 height 14
click at [531, 71] on div at bounding box center [405, 229] width 811 height 459
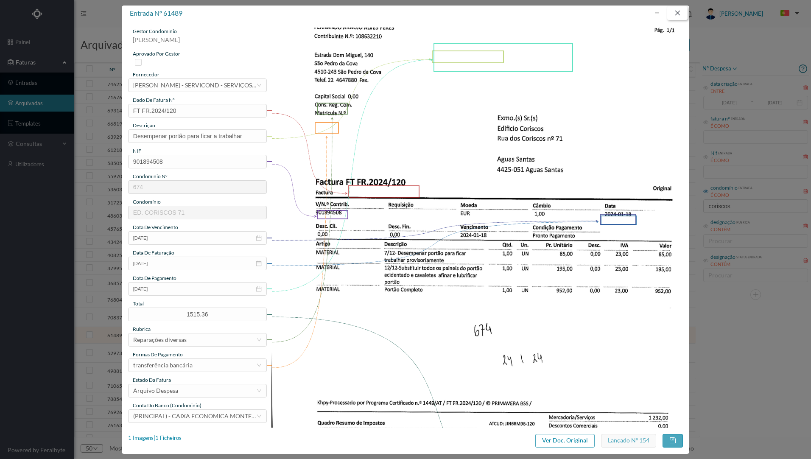
click at [682, 13] on button "button" at bounding box center [677, 13] width 20 height 14
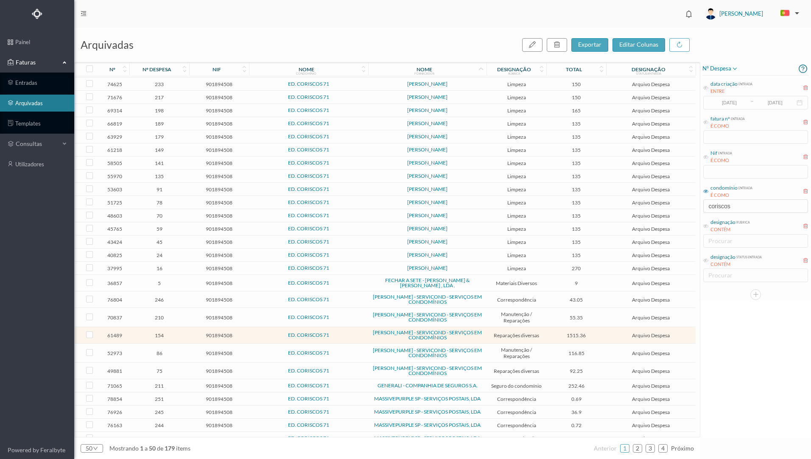
click at [595, 435] on span "35.09" at bounding box center [576, 438] width 56 height 6
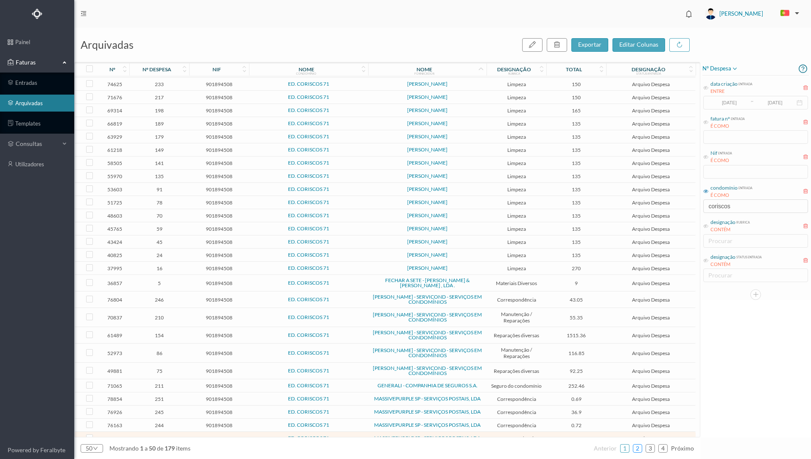
click at [639, 449] on link "2" at bounding box center [637, 448] width 8 height 13
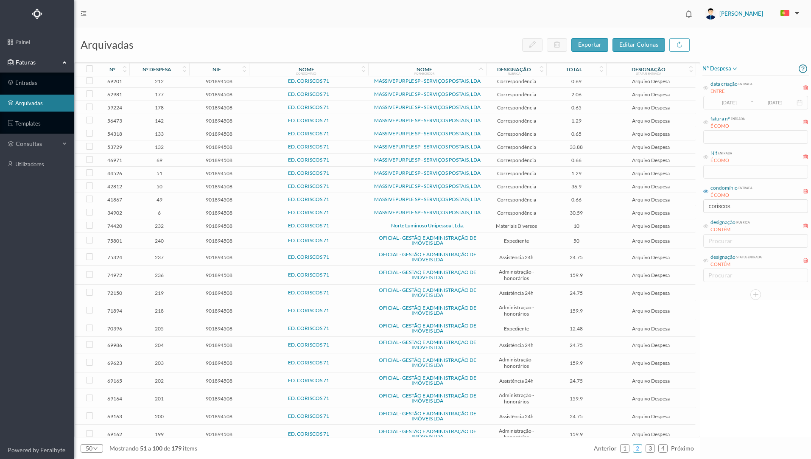
scroll to position [0, 0]
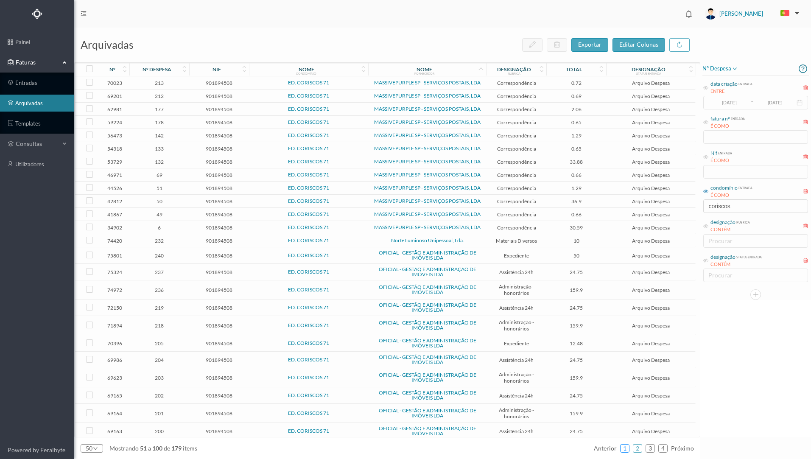
click at [624, 447] on link "1" at bounding box center [624, 448] width 8 height 13
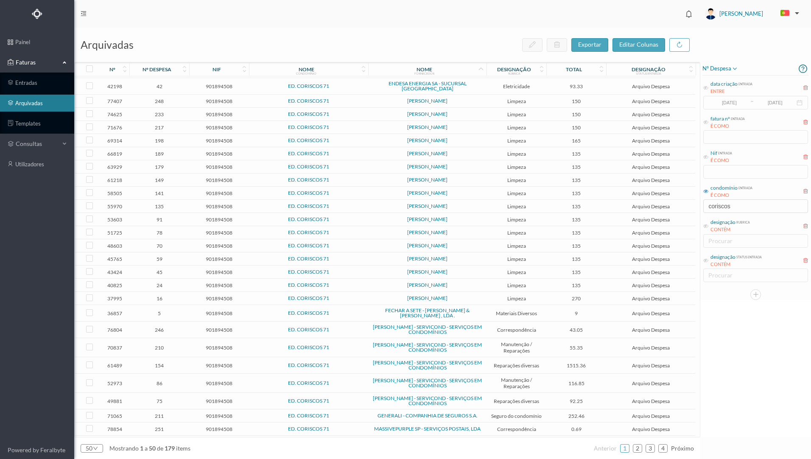
scroll to position [322, 0]
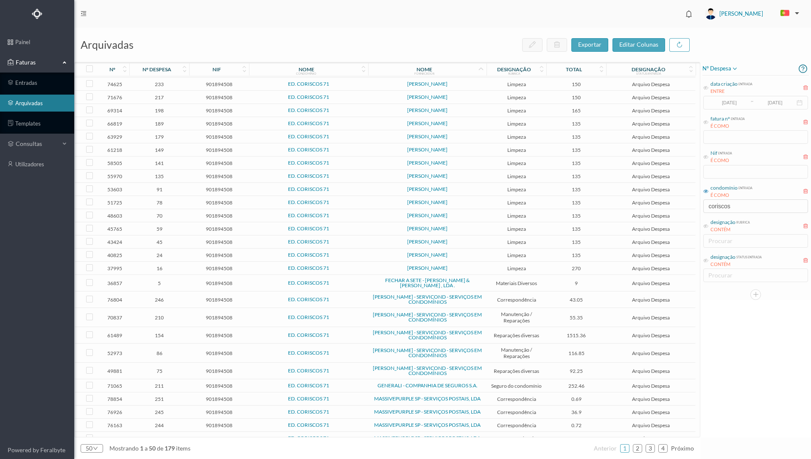
click at [606, 291] on td "Arquivo Despesa" at bounding box center [650, 299] width 89 height 17
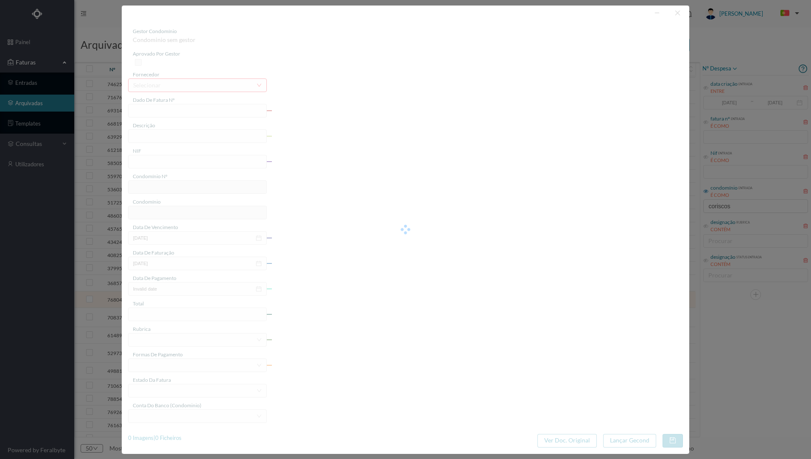
type input "FT FR.2024/1107"
type input "Programar 1 comando"
type input "901894508"
type input "2024-07-26"
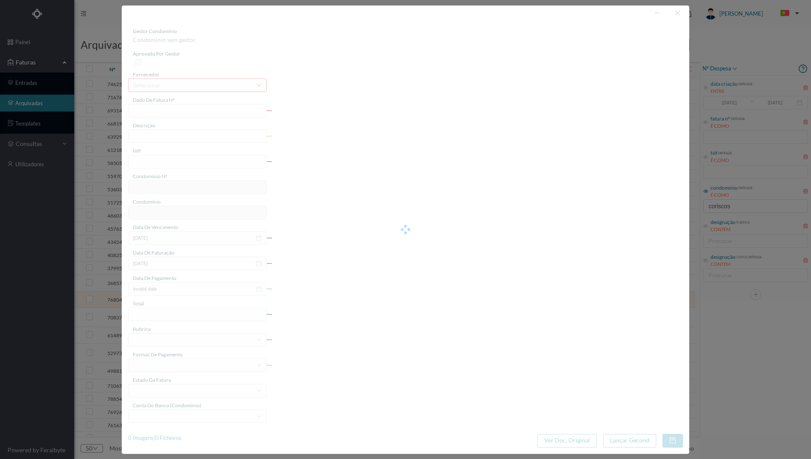
type input "[DATE]"
type input "43.05"
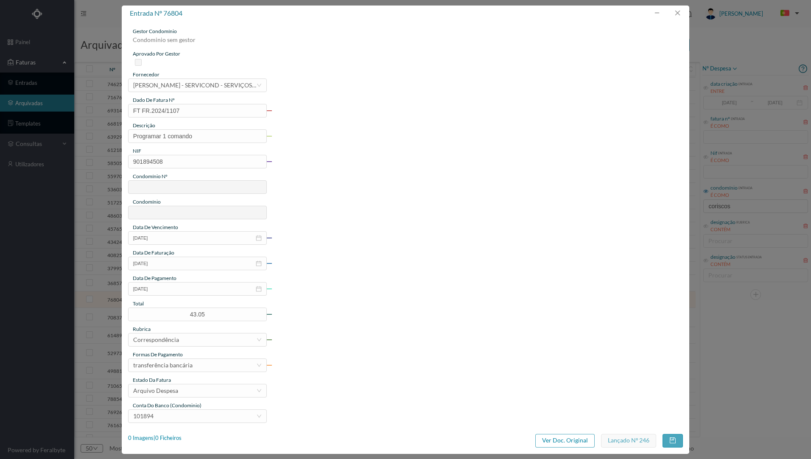
type input "674"
type input "ED. CORISCOS 71"
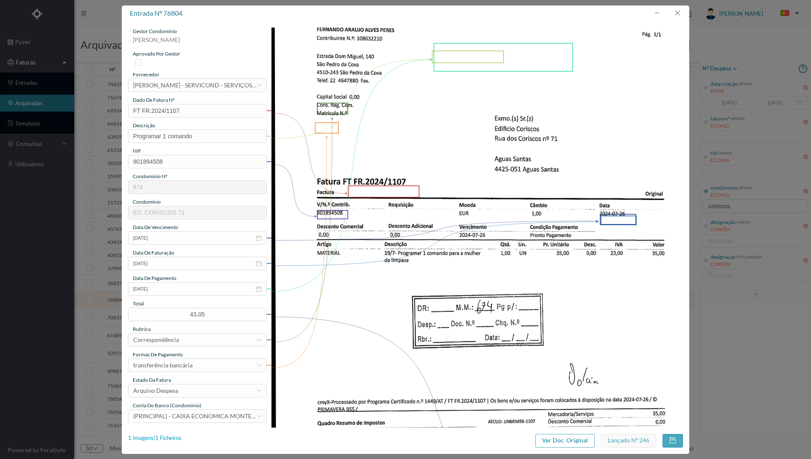
click at [165, 437] on div "1 Imagens | 1 Ficheiros" at bounding box center [154, 438] width 53 height 8
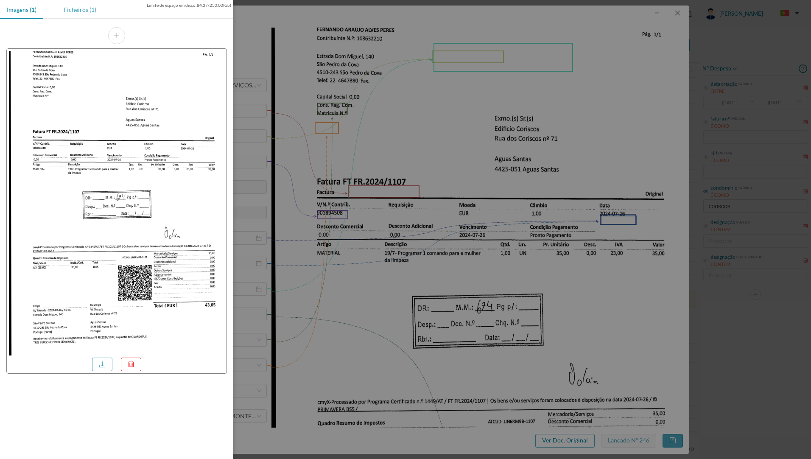
click at [79, 7] on div "Ficheiros (1)" at bounding box center [80, 9] width 46 height 19
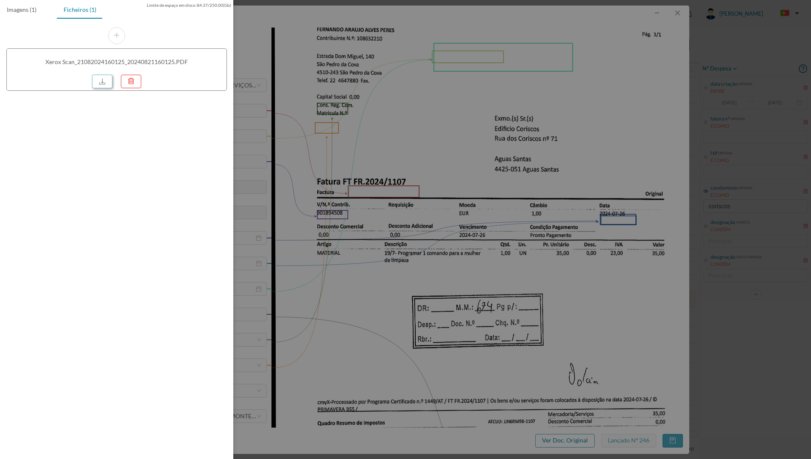
click at [102, 86] on link at bounding box center [102, 82] width 20 height 14
click at [387, 128] on div at bounding box center [405, 229] width 811 height 459
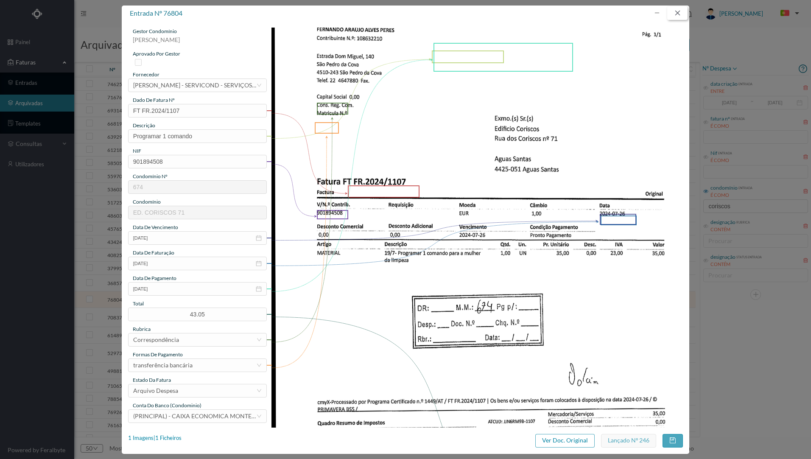
click at [676, 11] on button "button" at bounding box center [677, 13] width 20 height 14
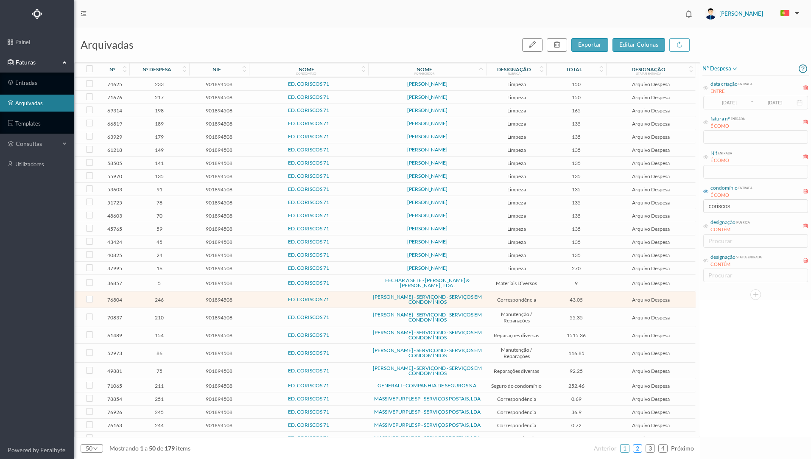
click at [639, 451] on link "2" at bounding box center [637, 448] width 8 height 13
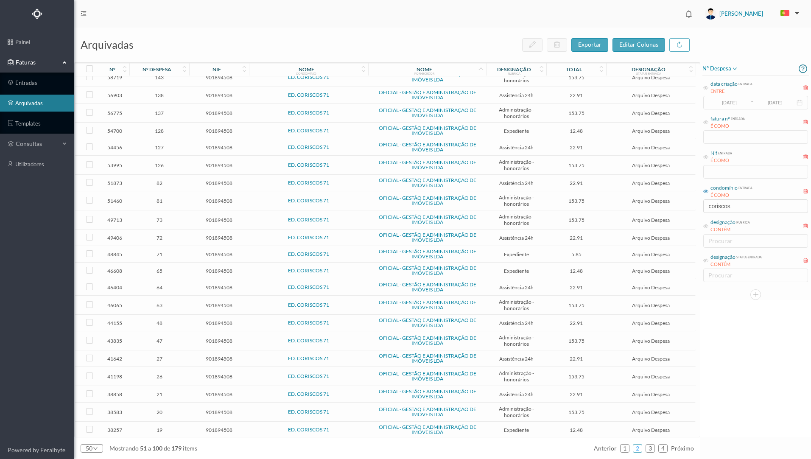
scroll to position [460, 0]
click at [650, 448] on link "3" at bounding box center [650, 448] width 8 height 13
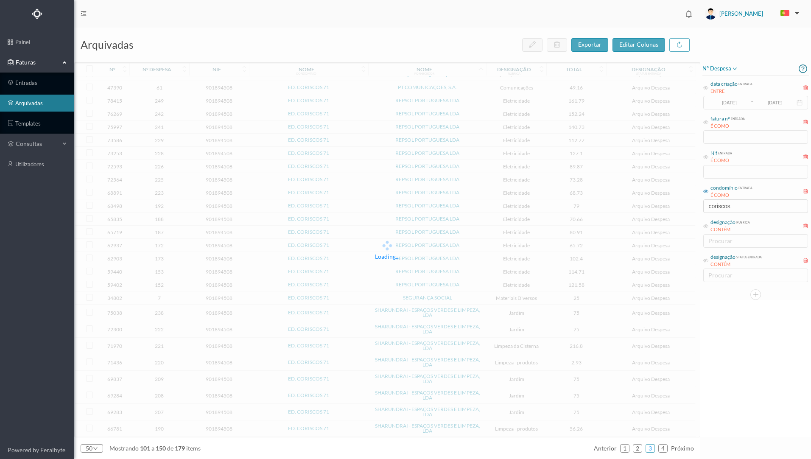
scroll to position [449, 0]
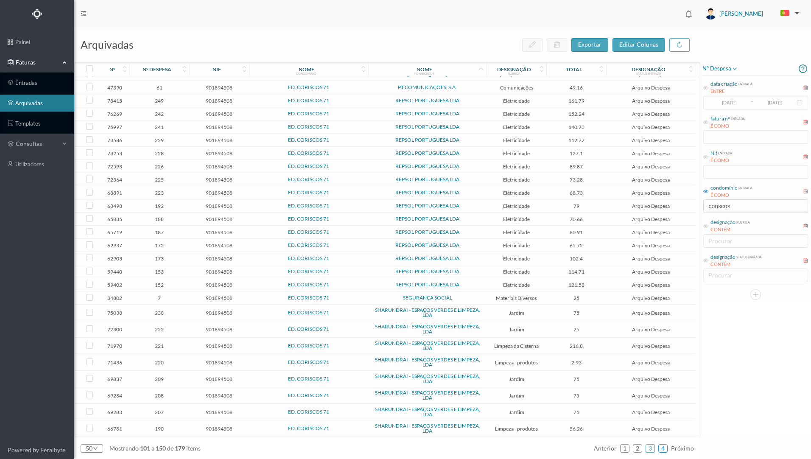
click at [662, 450] on link "4" at bounding box center [662, 448] width 8 height 13
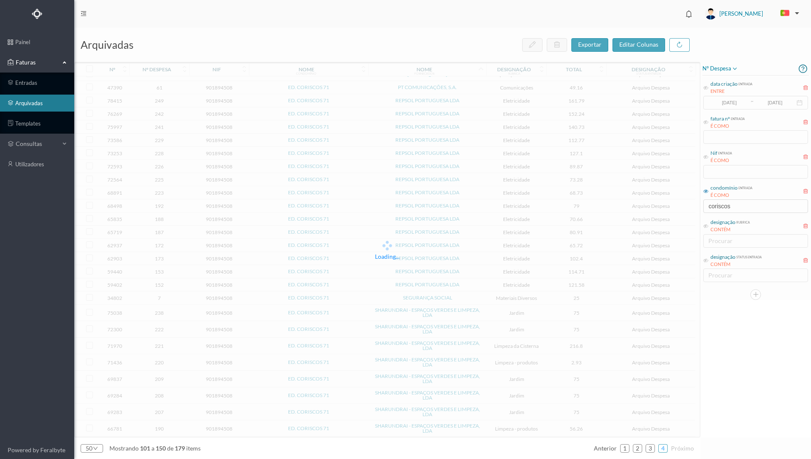
scroll to position [65, 0]
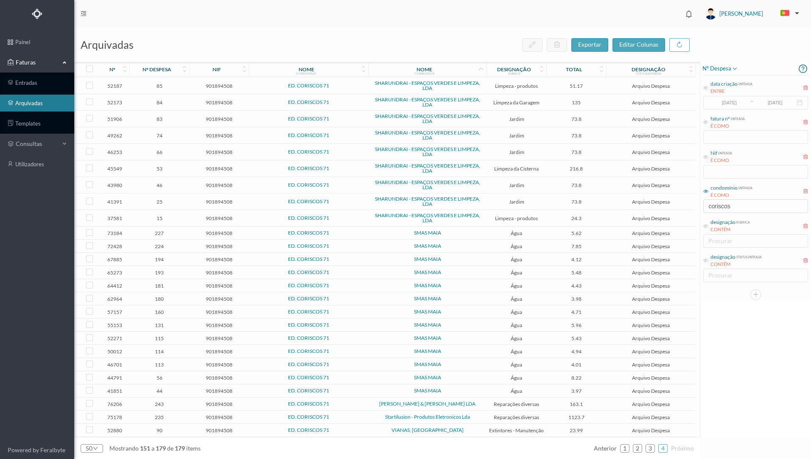
click at [482, 404] on span "SOUSA & PACHECO LDA" at bounding box center [427, 403] width 114 height 5
click at [481, 404] on span "SOUSA & PACHECO LDA" at bounding box center [427, 403] width 114 height 5
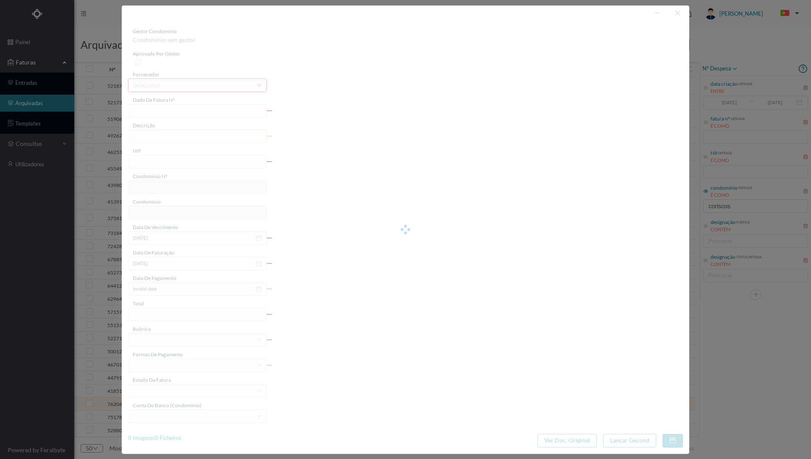
type input "FT FA.2024/518"
type input "Reparação video porteiro"
type input "901894508"
type input "2024-08-06"
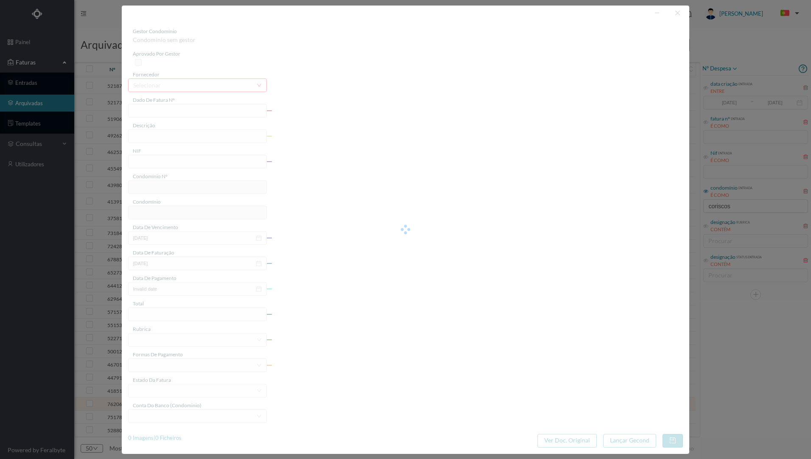
type input "2024-08-09"
type input "163.10"
type input "674"
type input "ED. CORISCOS 71"
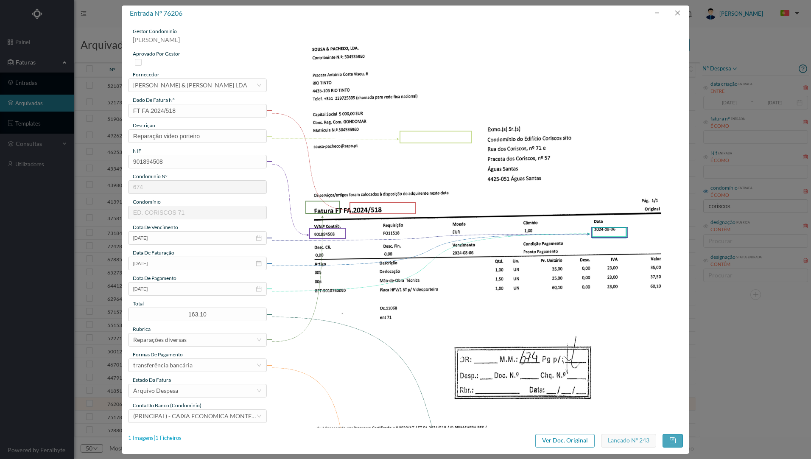
click at [177, 441] on div "1 Imagens | 1 Ficheiros" at bounding box center [154, 438] width 53 height 8
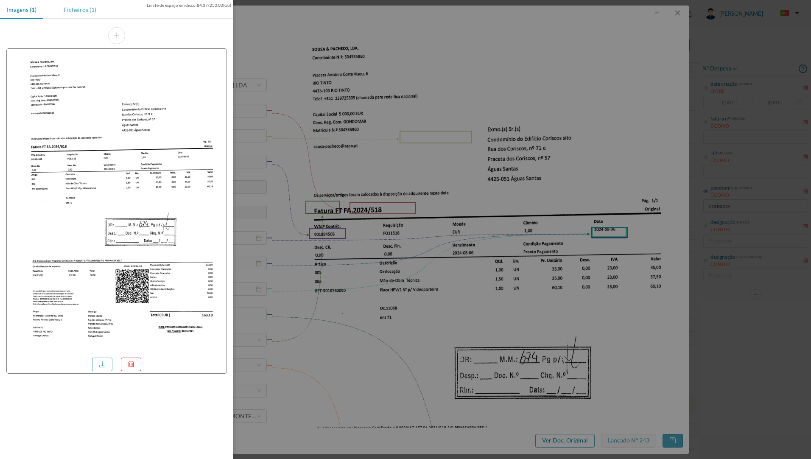
click at [77, 8] on div "Ficheiros (1)" at bounding box center [80, 9] width 46 height 19
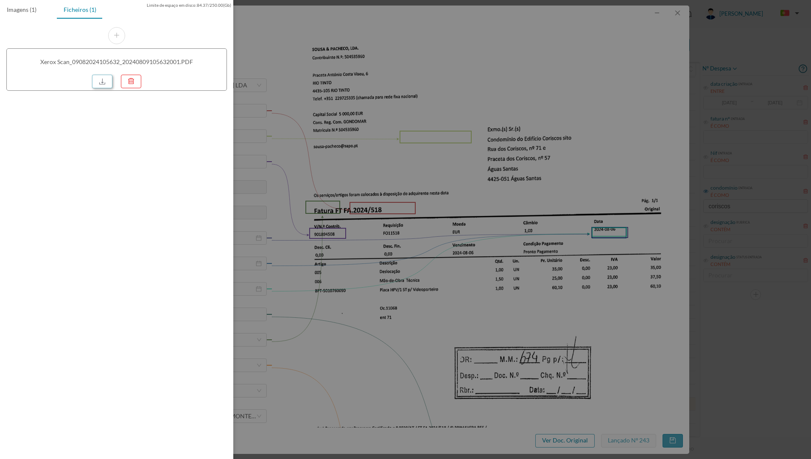
click at [102, 83] on link at bounding box center [102, 82] width 20 height 14
click at [398, 75] on div at bounding box center [405, 229] width 811 height 459
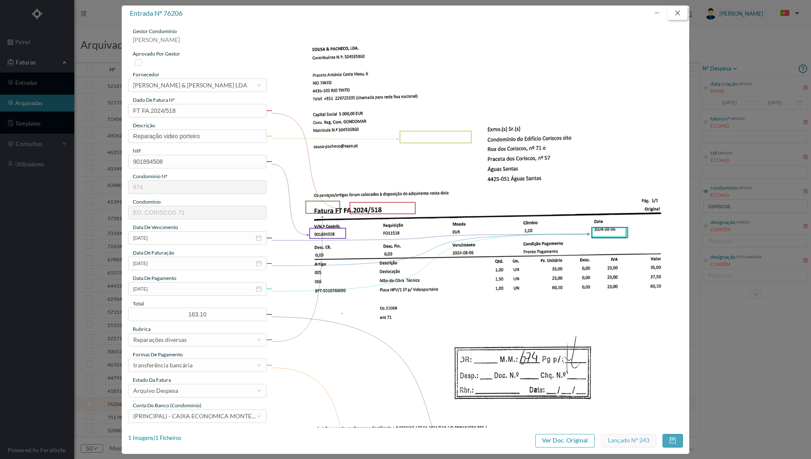
click at [681, 14] on button "button" at bounding box center [677, 13] width 20 height 14
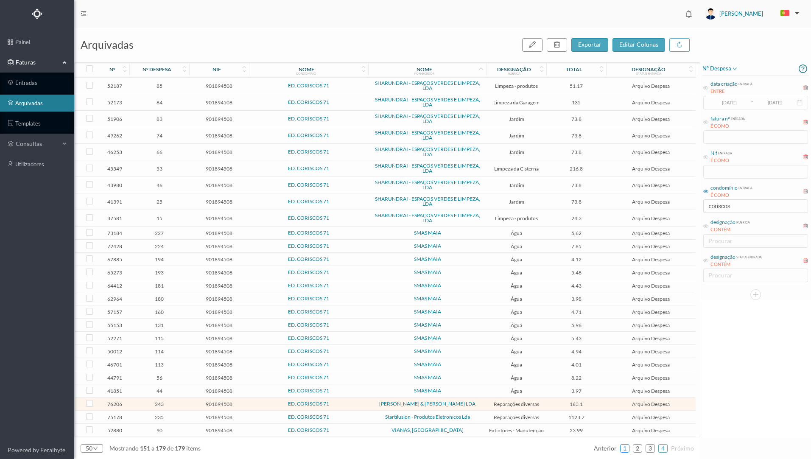
click at [626, 448] on link "1" at bounding box center [624, 448] width 8 height 13
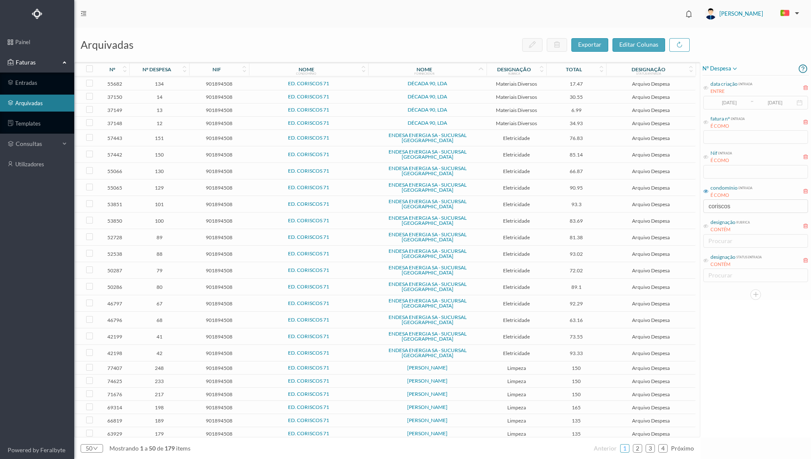
scroll to position [0, 0]
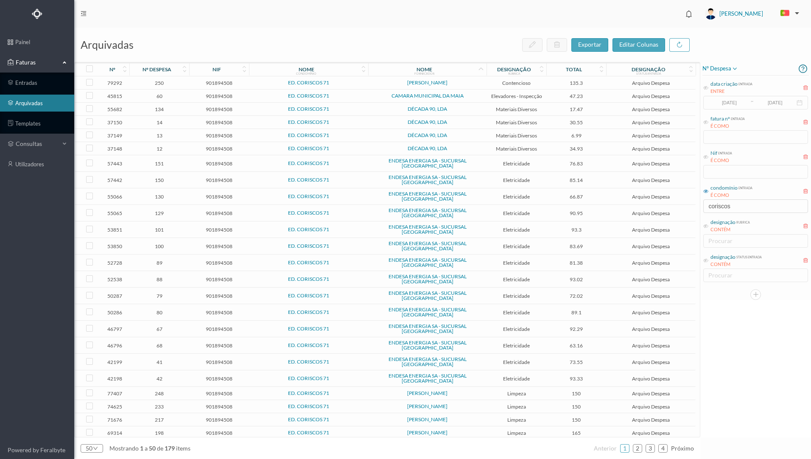
click at [598, 109] on span "17.47" at bounding box center [576, 109] width 56 height 6
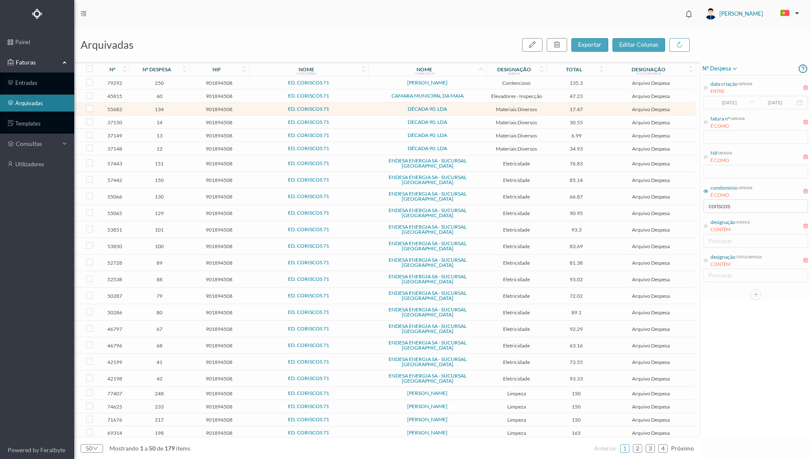
click at [597, 107] on span "17.47" at bounding box center [576, 109] width 56 height 6
click at [598, 106] on span "17.47" at bounding box center [576, 109] width 56 height 6
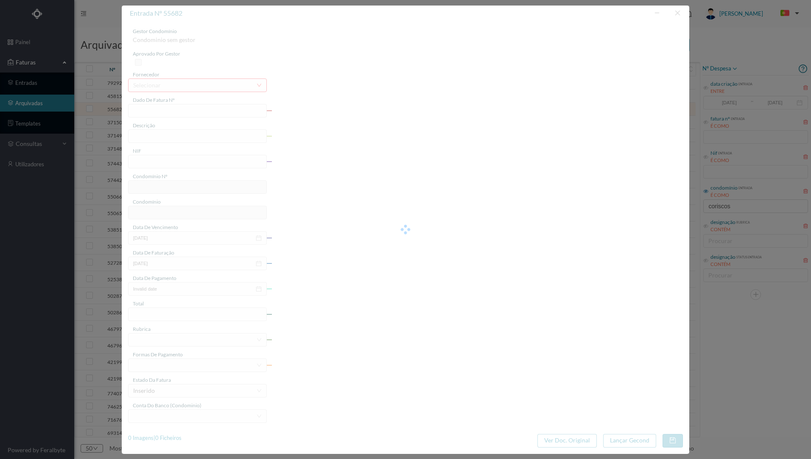
type input "FT 2023A1/1879"
type input "Material eléctrico"
type input "901894508"
type input "2023-12-18"
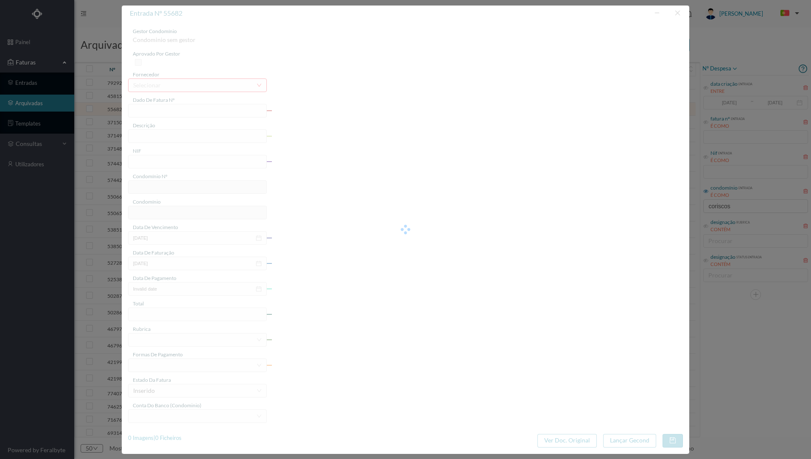
type input "2023-12-18"
type input "17.47"
type input "674"
type input "ED. CORISCOS 71"
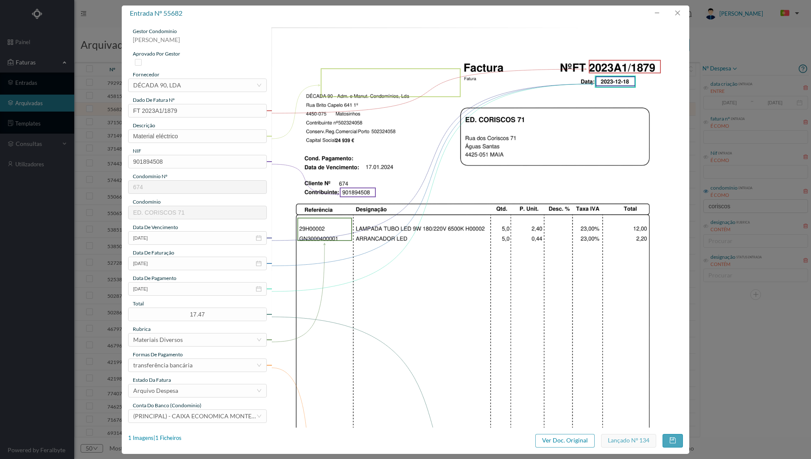
scroll to position [42, 0]
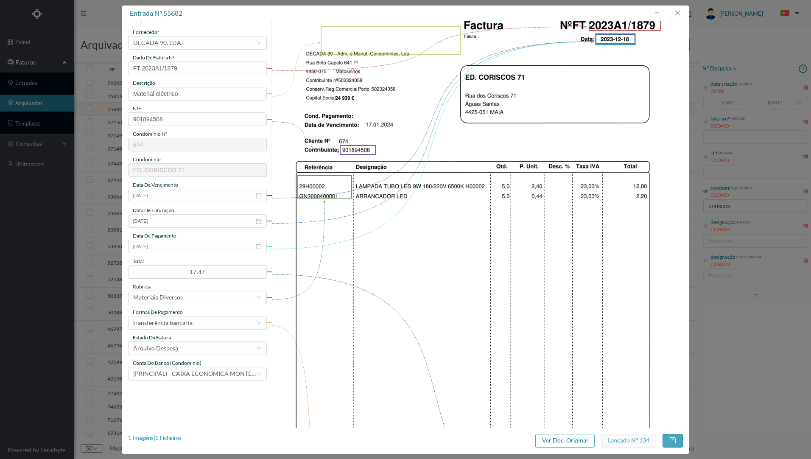
click at [178, 437] on div "1 Imagens | 1 Ficheiros" at bounding box center [154, 438] width 53 height 8
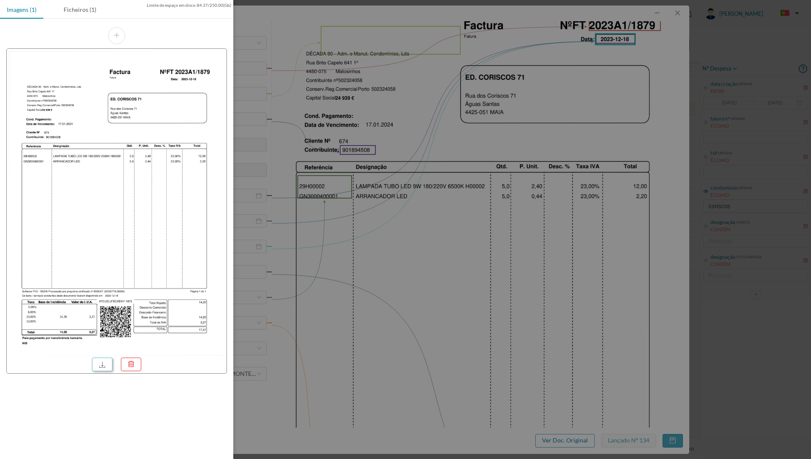
click at [107, 364] on link at bounding box center [102, 364] width 20 height 14
click at [379, 198] on div at bounding box center [405, 229] width 811 height 459
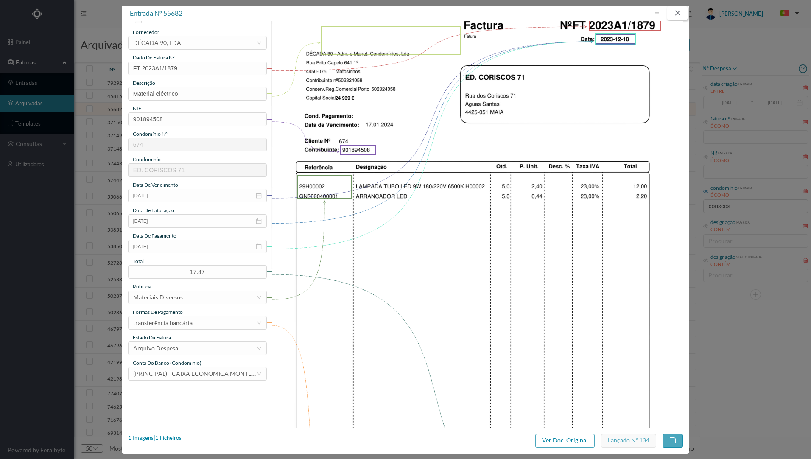
click at [678, 12] on button "button" at bounding box center [677, 13] width 20 height 14
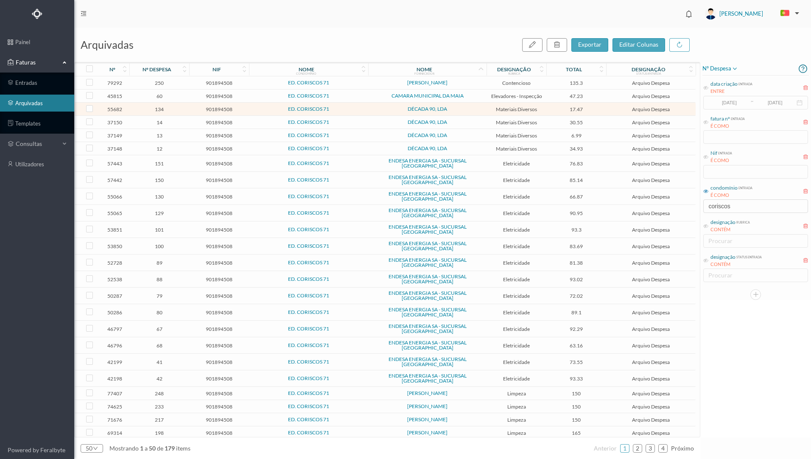
click at [360, 103] on td "ED. CORISCOS 71" at bounding box center [309, 109] width 120 height 13
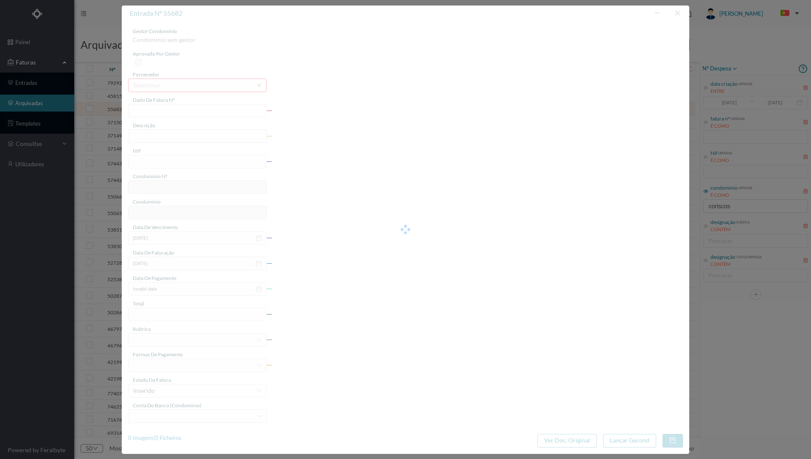
type input "FT 2023A1/1879"
type input "Material eléctrico"
type input "901894508"
type input "2023-12-18"
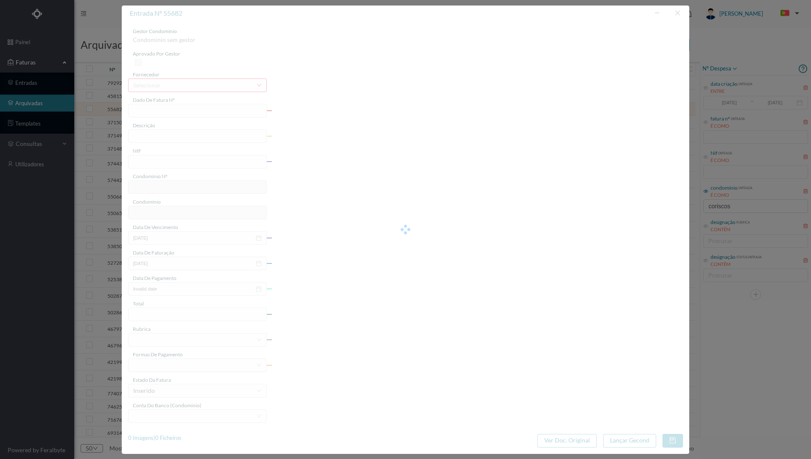
type input "2023-12-18"
type input "17.47"
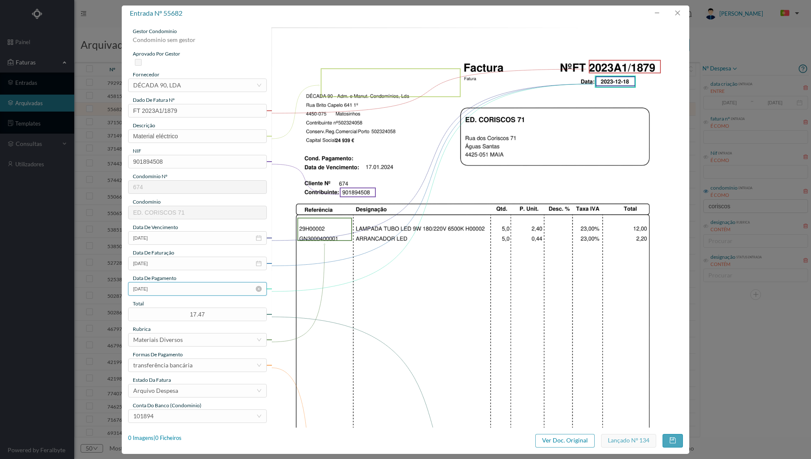
type input "674"
type input "ED. CORISCOS 71"
click at [177, 438] on div "1 Imagens | 1 Ficheiros" at bounding box center [154, 438] width 53 height 8
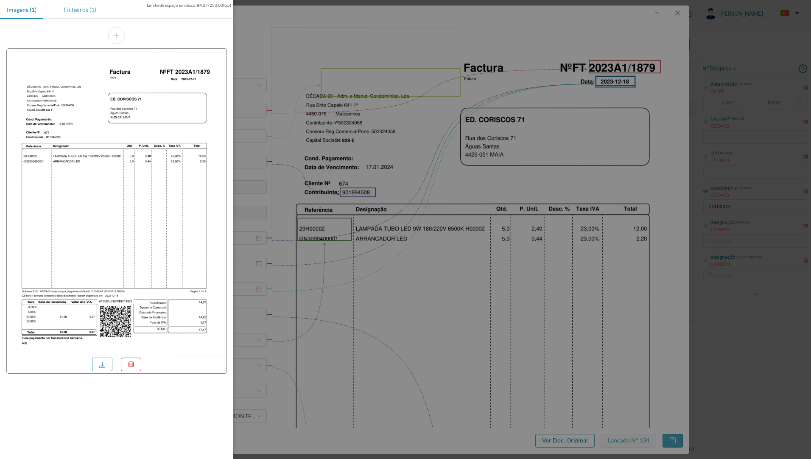
click at [81, 7] on div "Ficheiros (1)" at bounding box center [80, 9] width 46 height 19
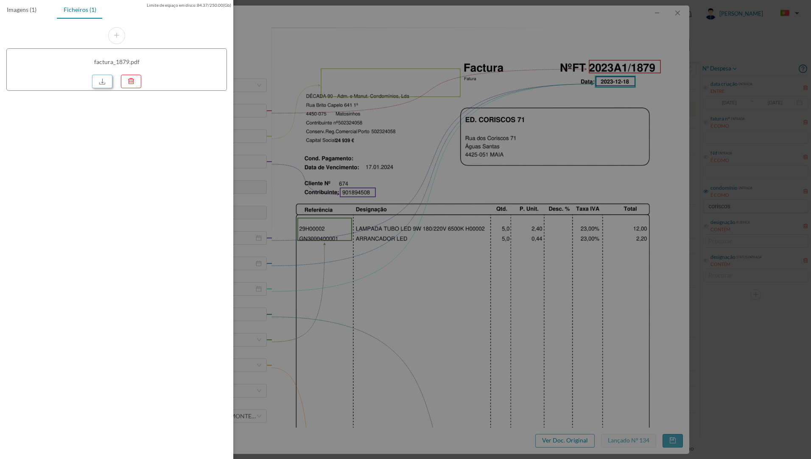
click at [106, 86] on link at bounding box center [102, 82] width 20 height 14
click at [513, 41] on div at bounding box center [405, 229] width 811 height 459
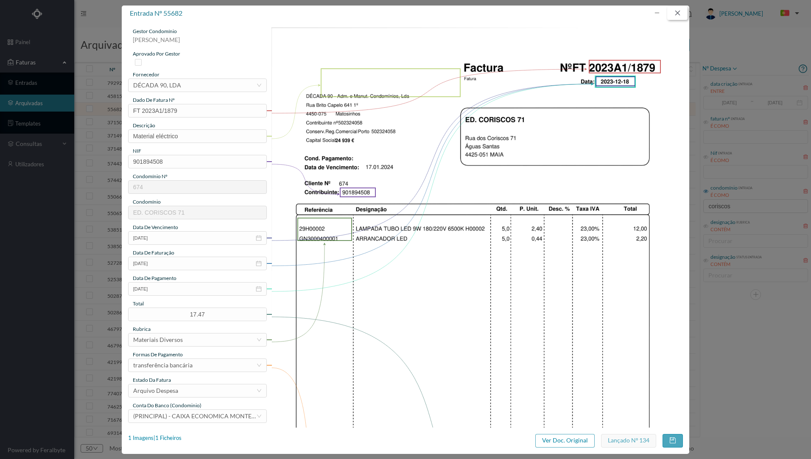
click at [678, 14] on button "button" at bounding box center [677, 13] width 20 height 14
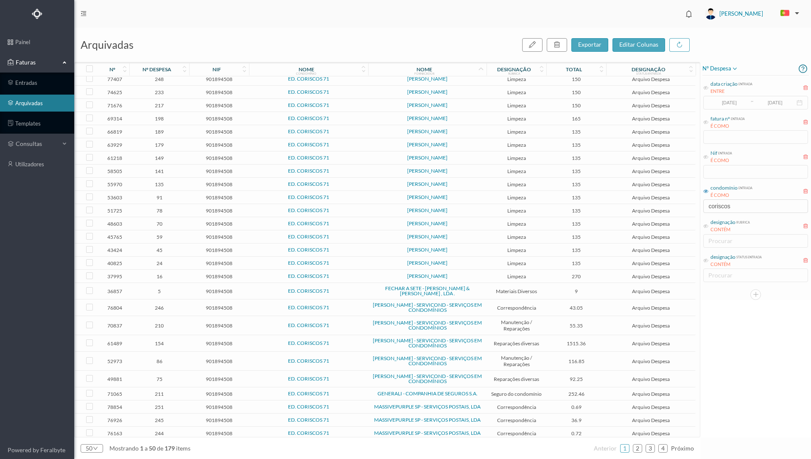
scroll to position [322, 0]
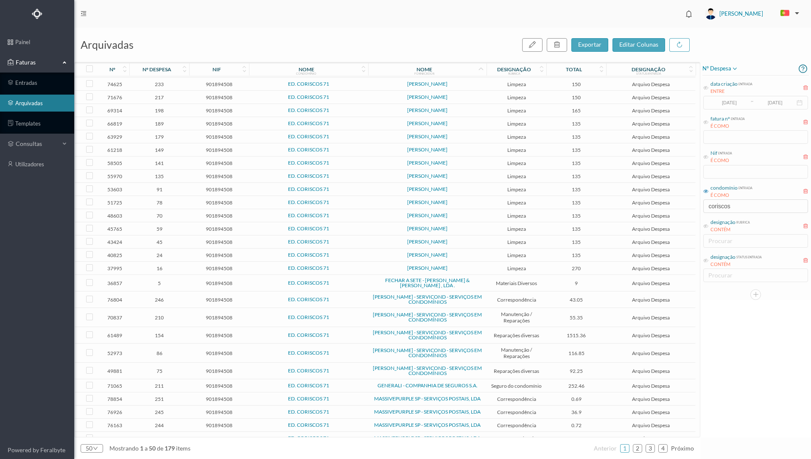
click at [554, 422] on span "0.72" at bounding box center [576, 425] width 56 height 6
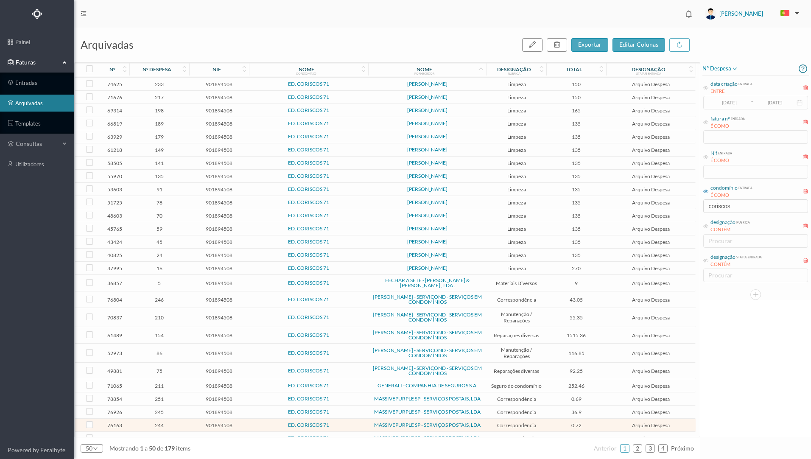
click at [554, 422] on span "0.72" at bounding box center [576, 425] width 56 height 6
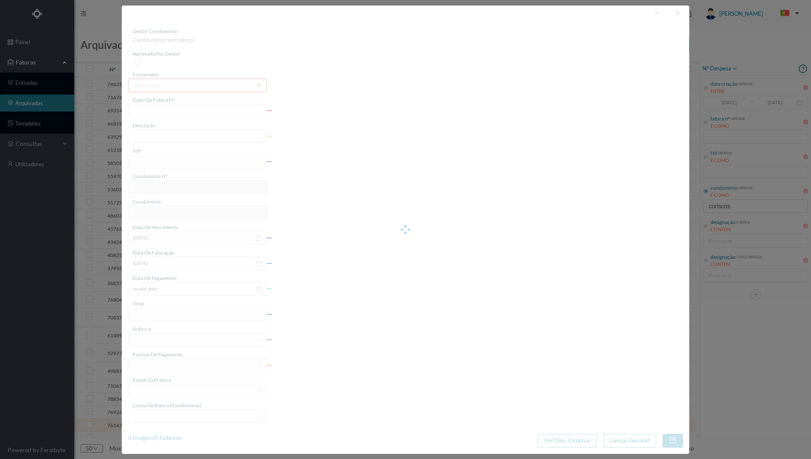
type input "4 39/21518"
type input "Serviço [PERSON_NAME]"
type input "901894508"
type input "[DATE]"
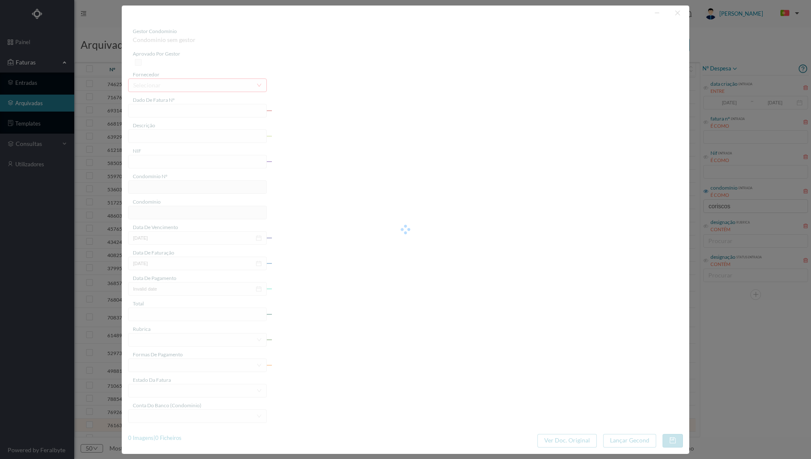
type input "[DATE]"
type input "0.72"
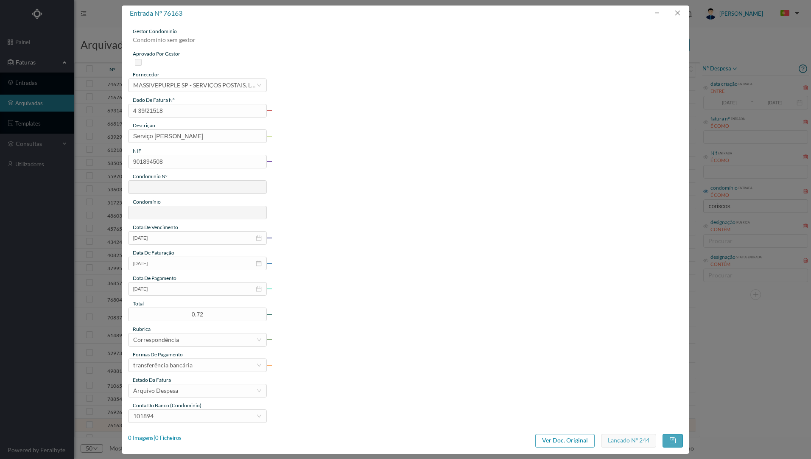
type input "674"
type input "ED. CORISCOS 71"
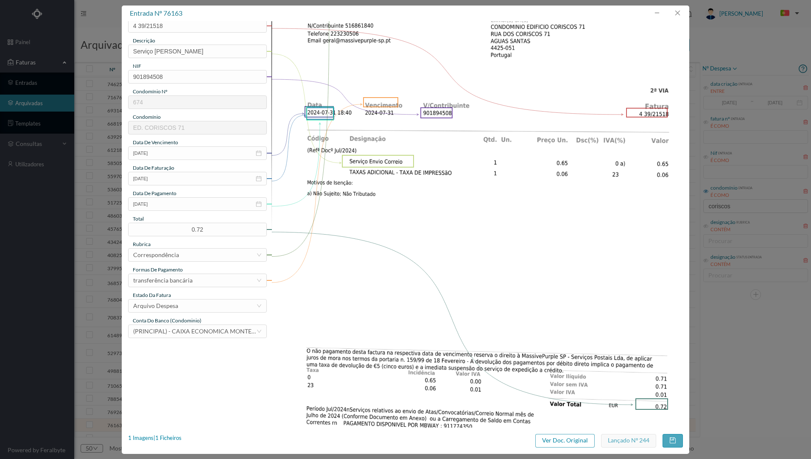
scroll to position [42, 0]
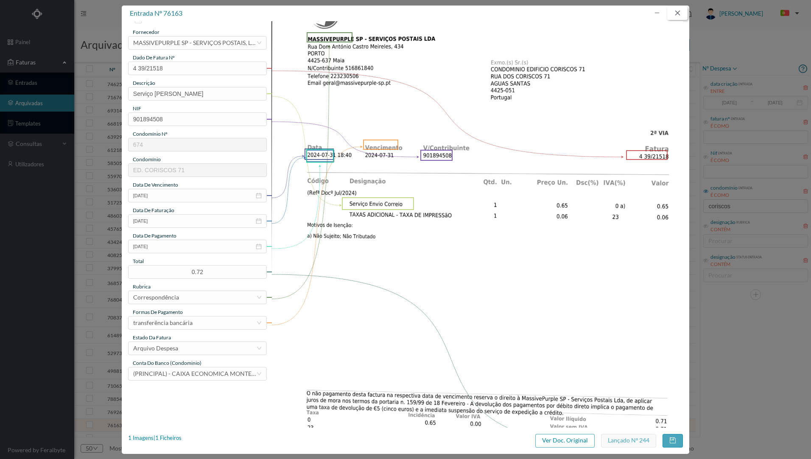
click at [672, 15] on button "button" at bounding box center [677, 13] width 20 height 14
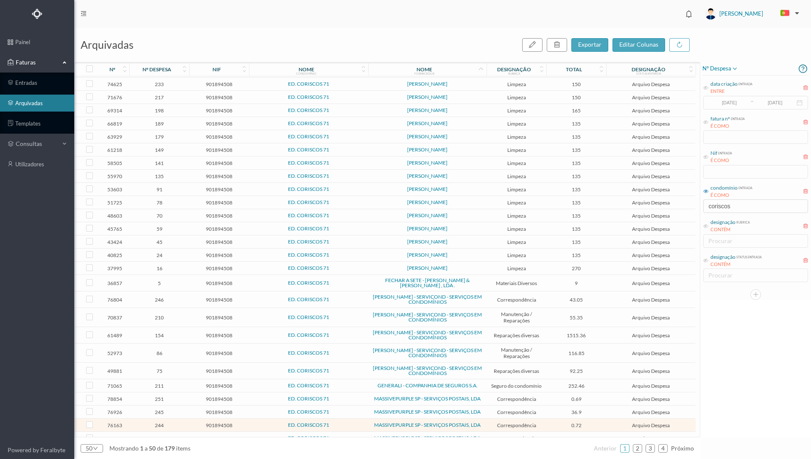
click at [598, 435] on span "35.09" at bounding box center [576, 438] width 56 height 6
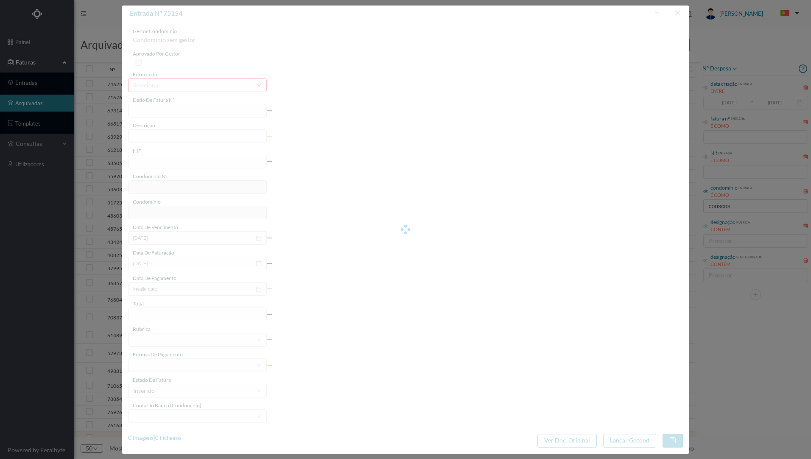
type input "4 39/19523"
type input "Serviço [PERSON_NAME]"
type input "901894508"
type input "[DATE]"
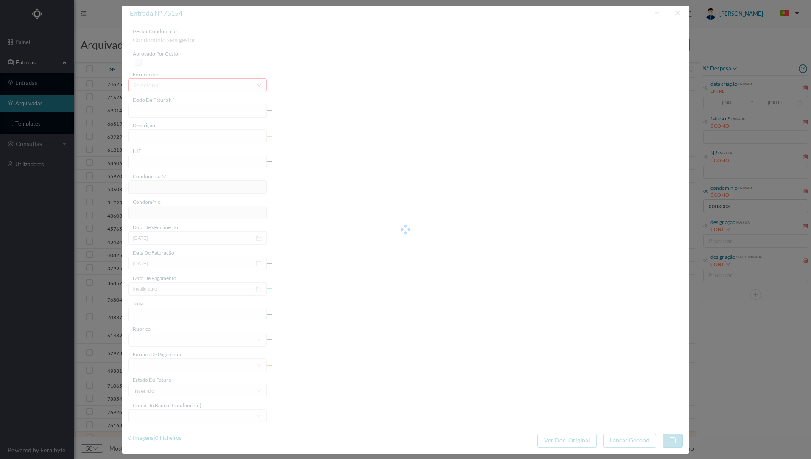
type input "[DATE]"
type input "35.09"
type input "674"
type input "ED. CORISCOS 71"
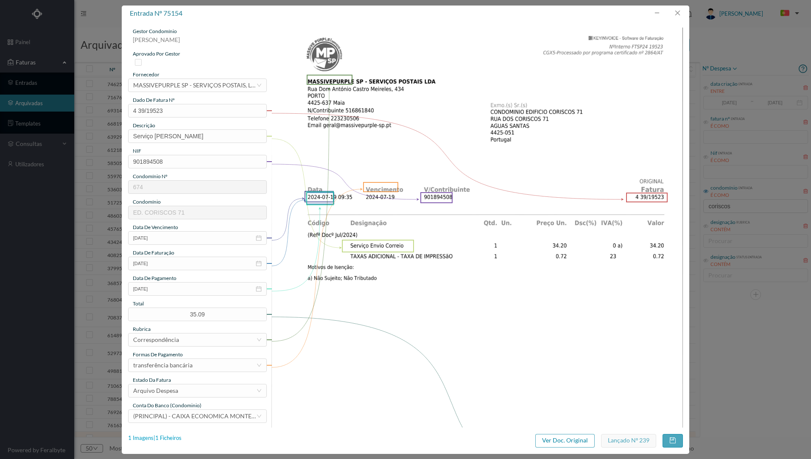
click at [168, 437] on div "1 Imagens | 1 Ficheiros" at bounding box center [154, 438] width 53 height 8
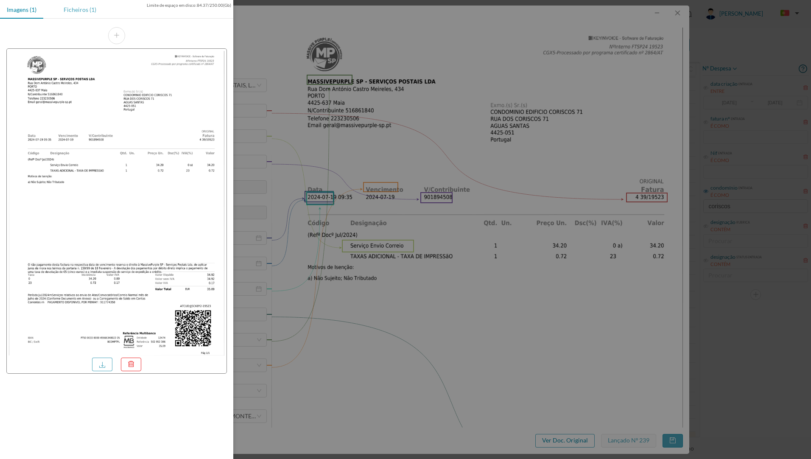
click at [87, 12] on div "Ficheiros (1)" at bounding box center [80, 9] width 46 height 19
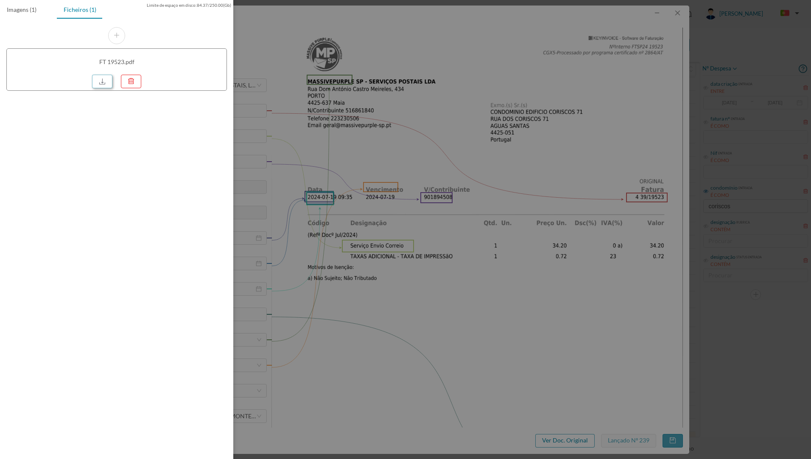
click at [99, 81] on link at bounding box center [102, 82] width 20 height 14
click at [461, 45] on div at bounding box center [405, 229] width 811 height 459
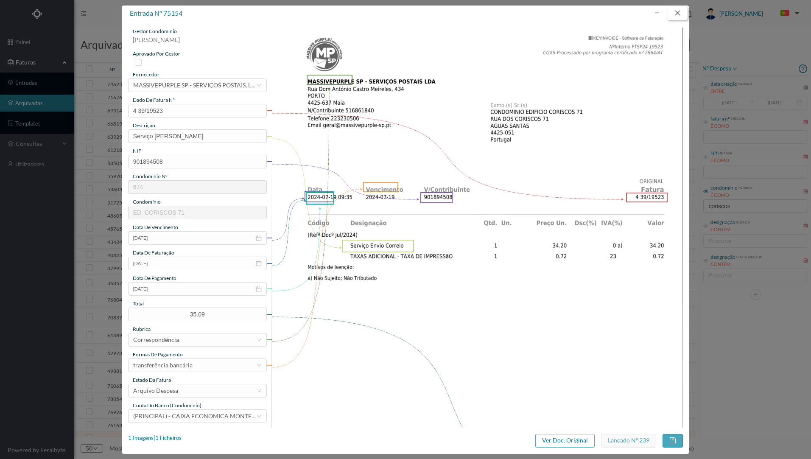
click at [679, 15] on button "button" at bounding box center [677, 13] width 20 height 14
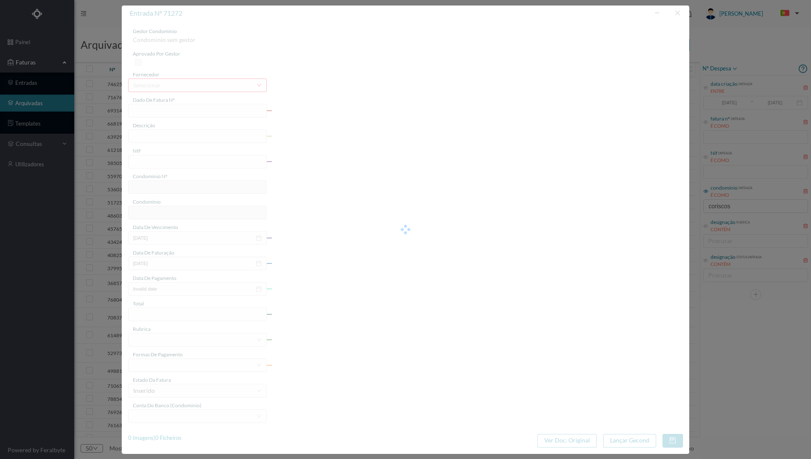
type input "4 39/12769"
type input "Serviço [PERSON_NAME]"
type input "901894508"
type input "[DATE]"
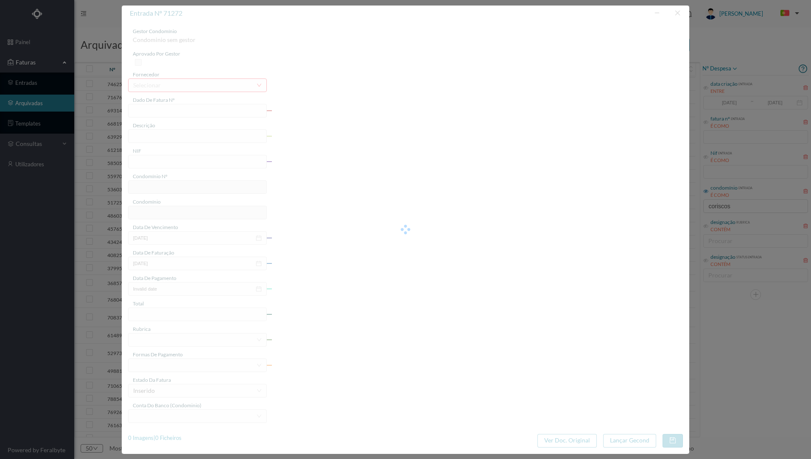
type input "[DATE]"
type input "35.09"
type input "674"
type input "ED. CORISCOS 71"
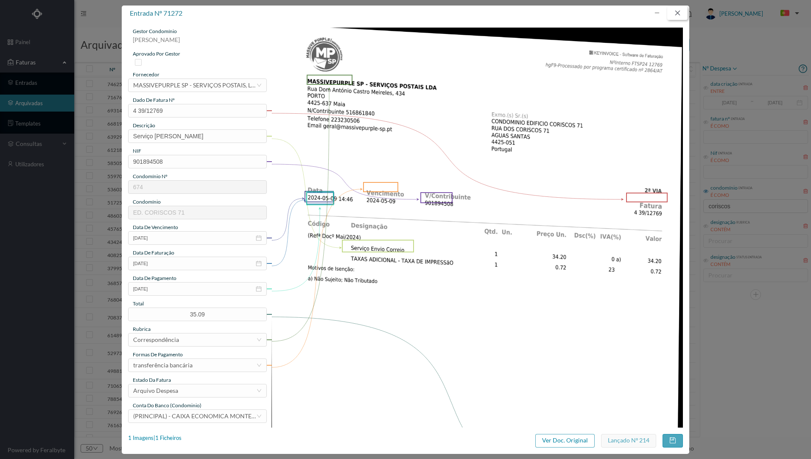
click at [677, 16] on button "button" at bounding box center [677, 13] width 20 height 14
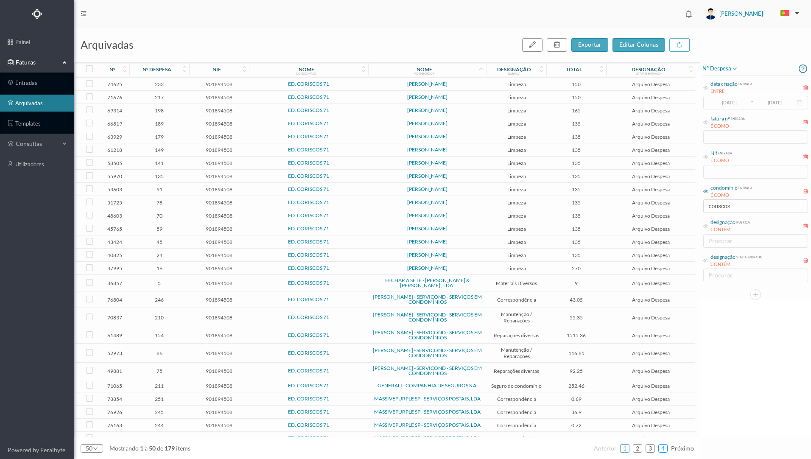
click at [659, 449] on link "4" at bounding box center [662, 448] width 8 height 13
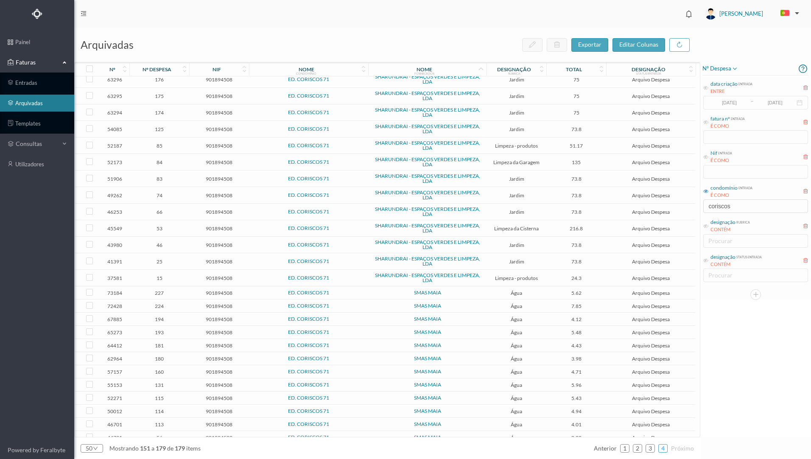
scroll to position [0, 0]
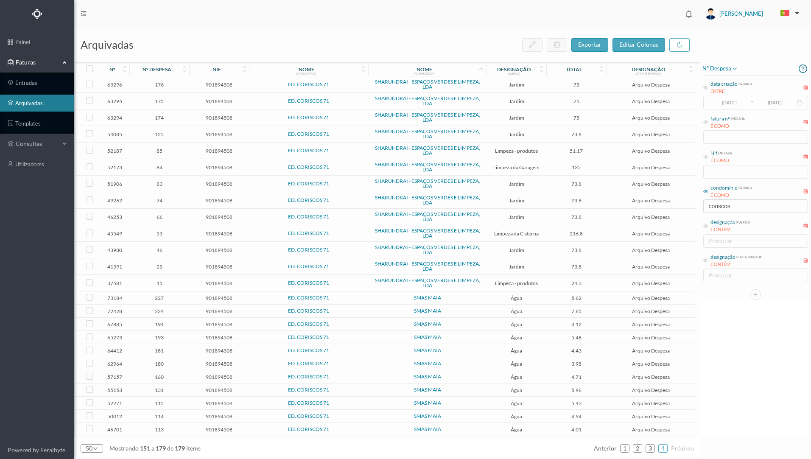
click at [544, 186] on span "Jardim" at bounding box center [516, 184] width 56 height 6
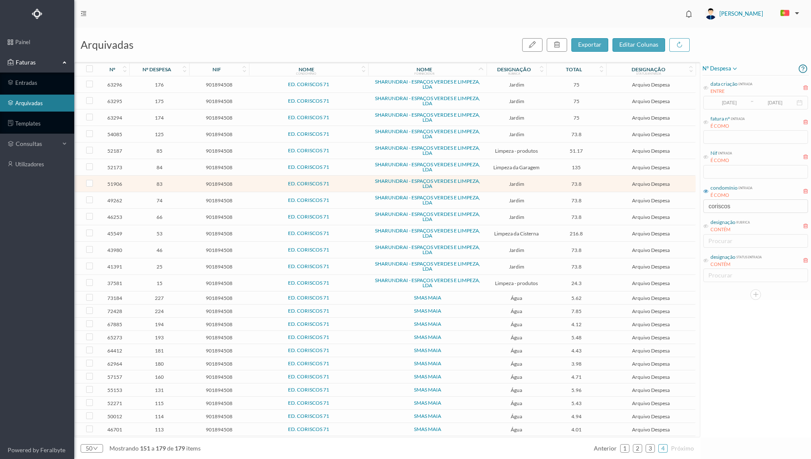
click at [544, 186] on span "Jardim" at bounding box center [516, 184] width 56 height 6
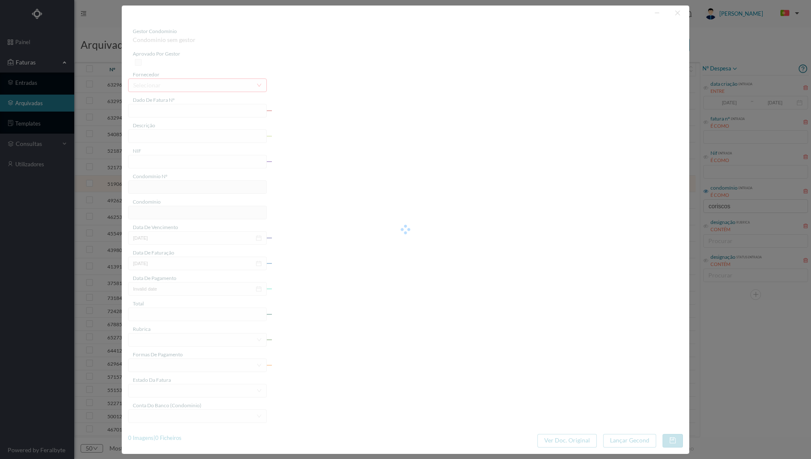
type input "FT 2023A1/1750"
type input "JARDINAGEM Novembro de 2023"
type input "901894508"
type input "03-12-2023"
type input "[DATE]"
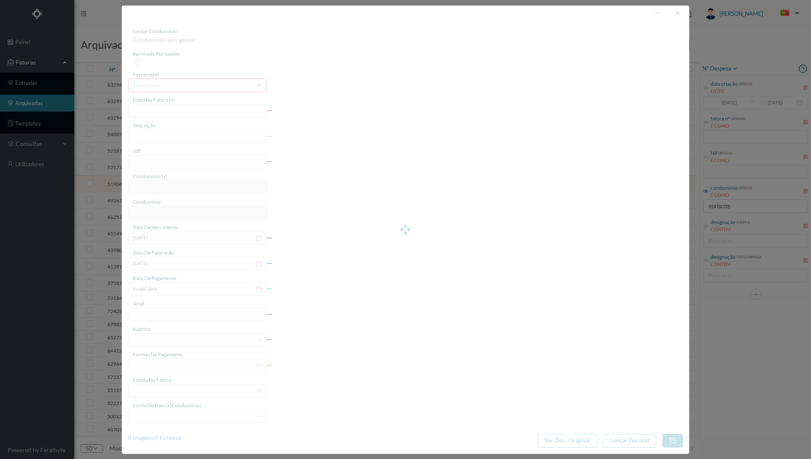
type input "[DATE]"
type input "73.80"
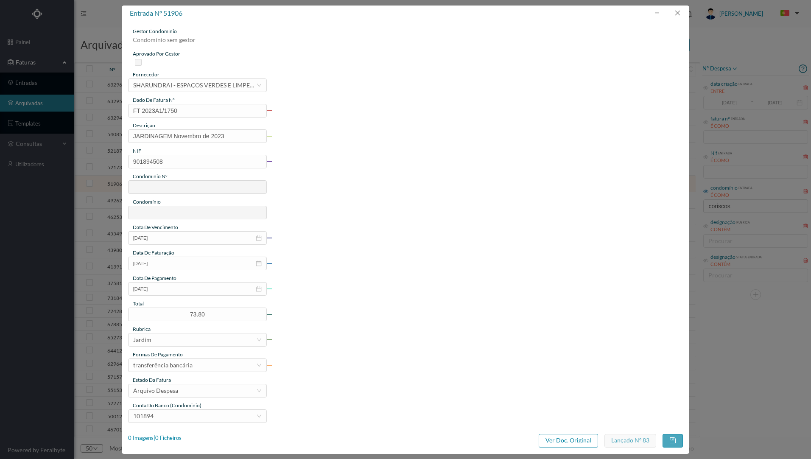
type input "674"
type input "ED. CORISCOS 71"
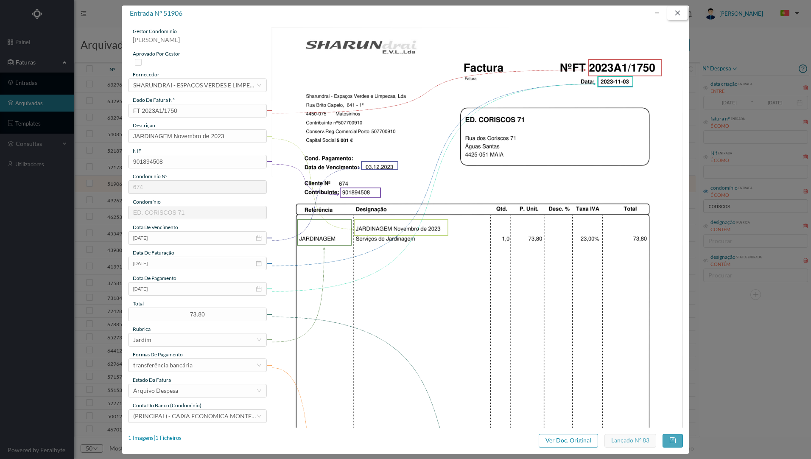
click at [678, 16] on button "button" at bounding box center [677, 13] width 20 height 14
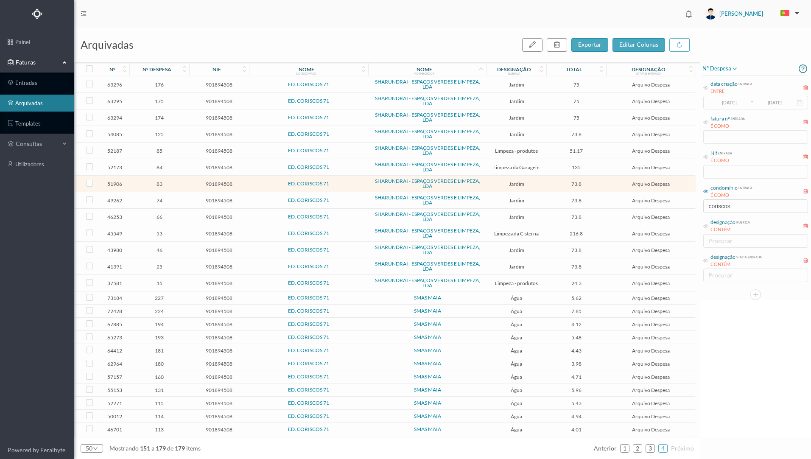
click at [350, 137] on td "ED. CORISCOS 71" at bounding box center [309, 134] width 120 height 17
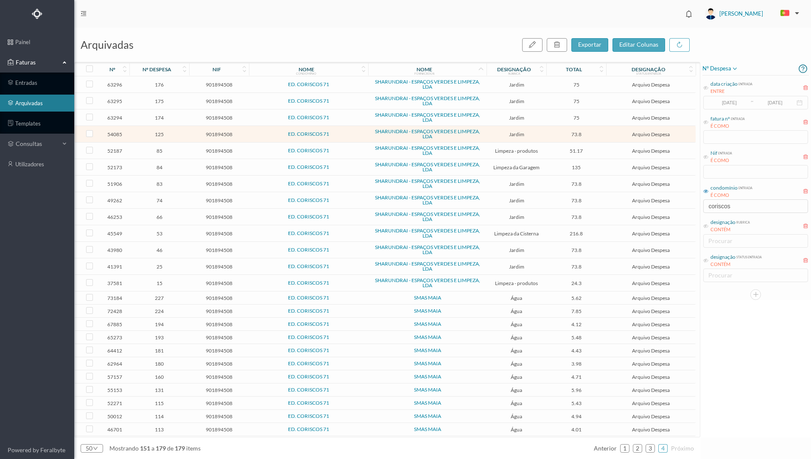
click at [350, 137] on td "ED. CORISCOS 71" at bounding box center [309, 134] width 120 height 17
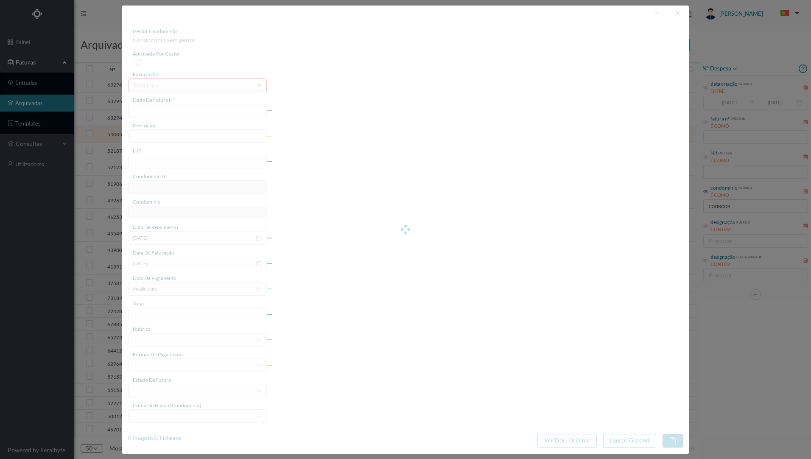
type input "FT 2023A1/1919"
type input "JARDINAGEM Dezembro de 2023"
type input "901894508"
type input "03-01-2024"
type input "2023-12-04"
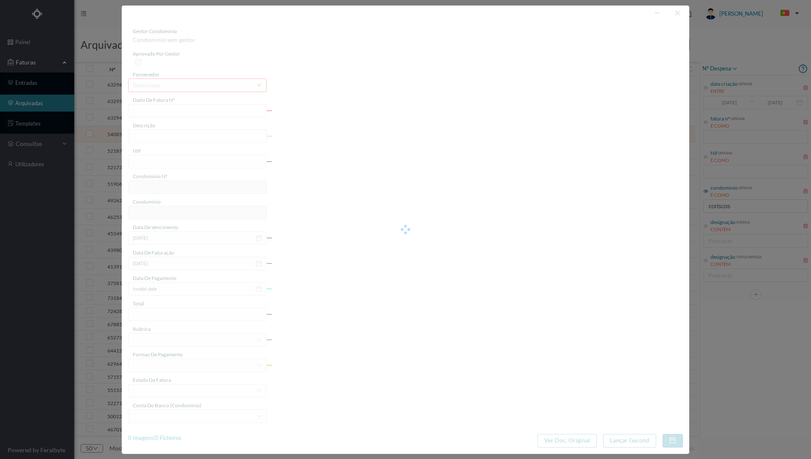
type input "2023-12-04"
type input "73.80"
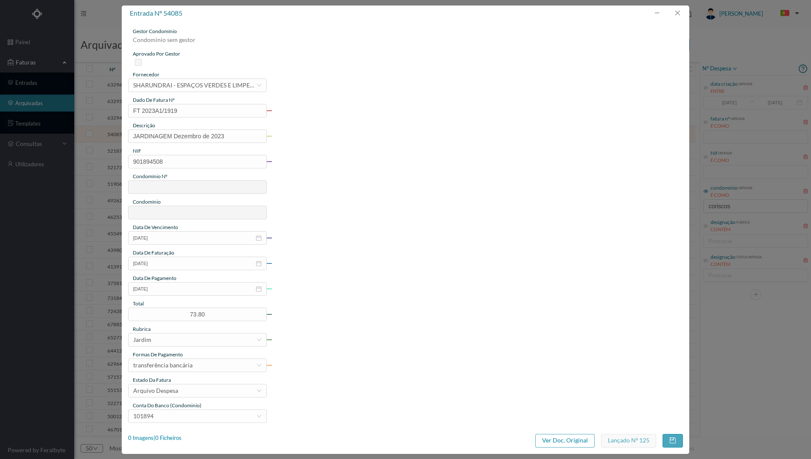
type input "674"
type input "ED. CORISCOS 71"
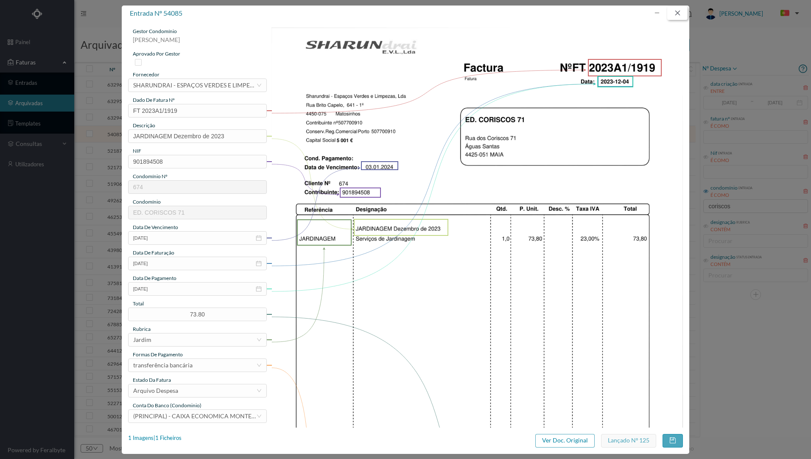
click at [677, 16] on button "button" at bounding box center [677, 13] width 20 height 14
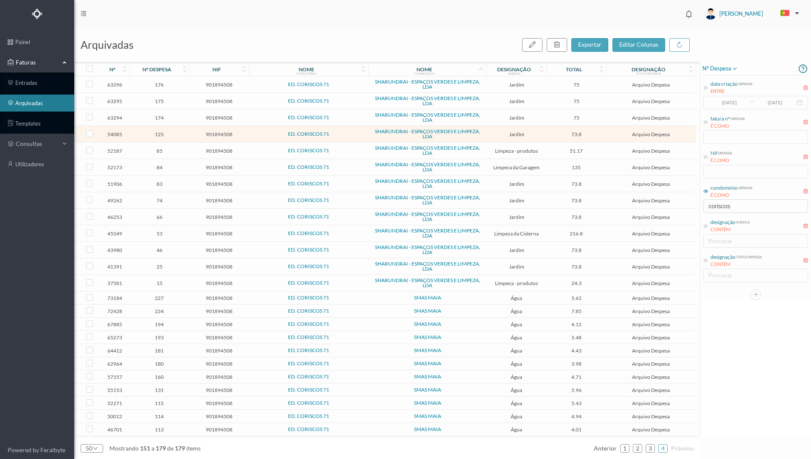
click at [496, 204] on td "Jardim" at bounding box center [516, 200] width 60 height 17
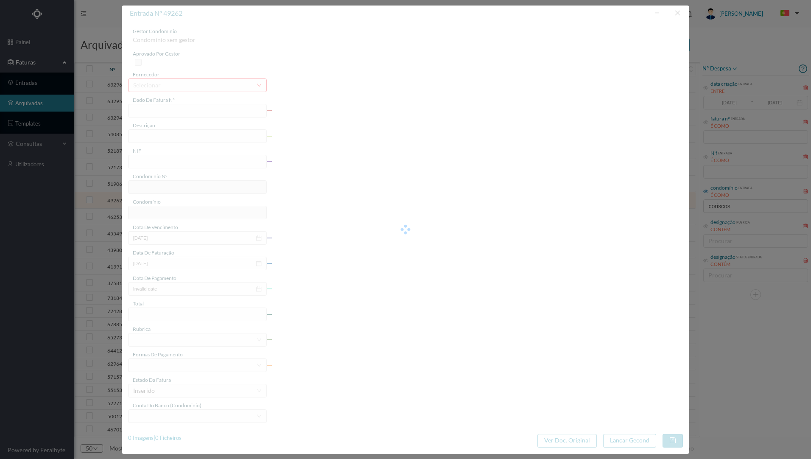
type input "FT 2023A1/1637"
type input "JARDINAGEM Outubro de 2023"
type input "901894508"
type input "02-11-2023"
type input "2023-10-03"
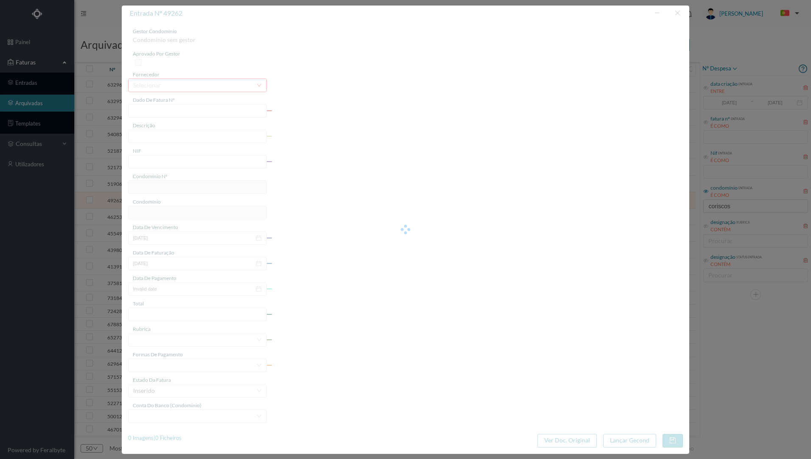
type input "2023-10-03"
type input "73.80"
type input "674"
type input "ED. CORISCOS 71"
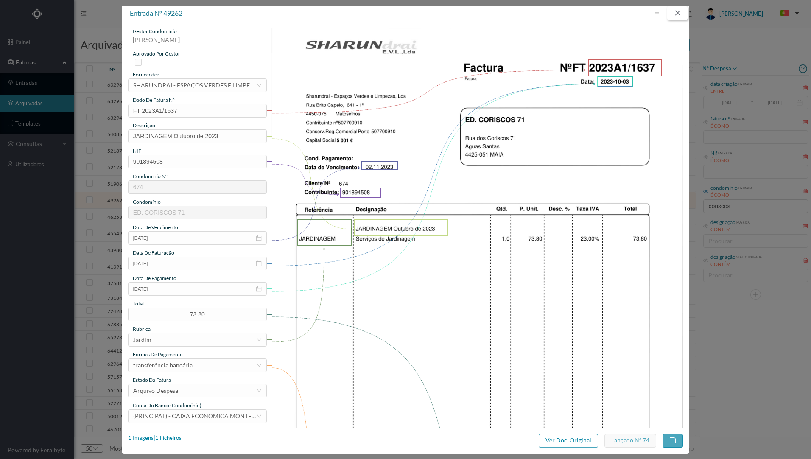
click at [676, 14] on button "button" at bounding box center [677, 13] width 20 height 14
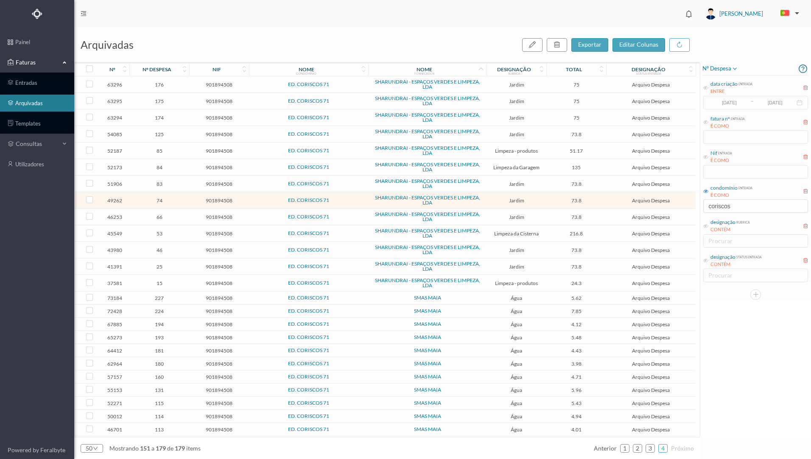
click at [492, 219] on span "Jardim" at bounding box center [516, 217] width 56 height 6
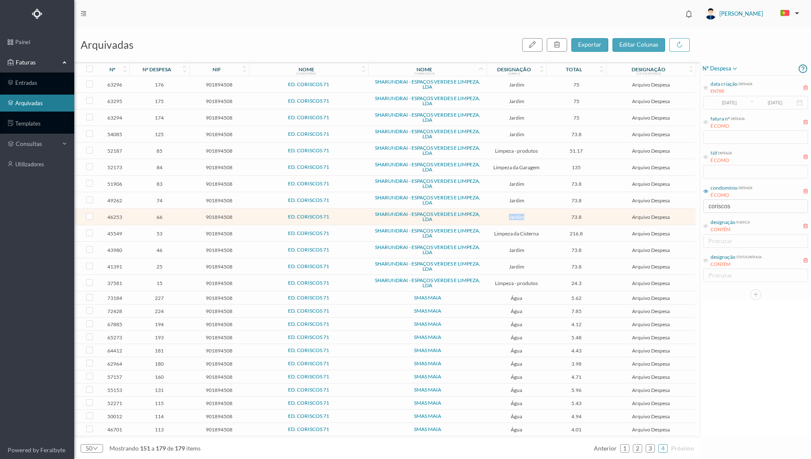
click at [492, 219] on span "Jardim" at bounding box center [516, 217] width 56 height 6
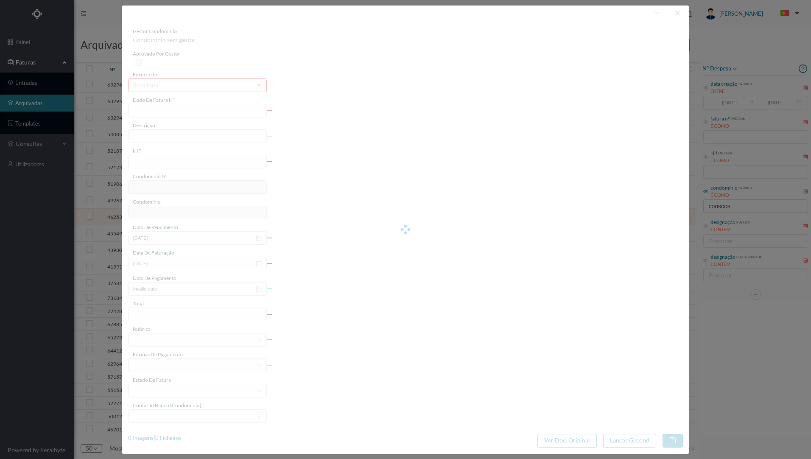
type input "FT 2023A1/1484"
type input "JARDINAGEM Setembro de 2023"
type input "901894508"
type input "06-10-2023"
type input "2023-09-06"
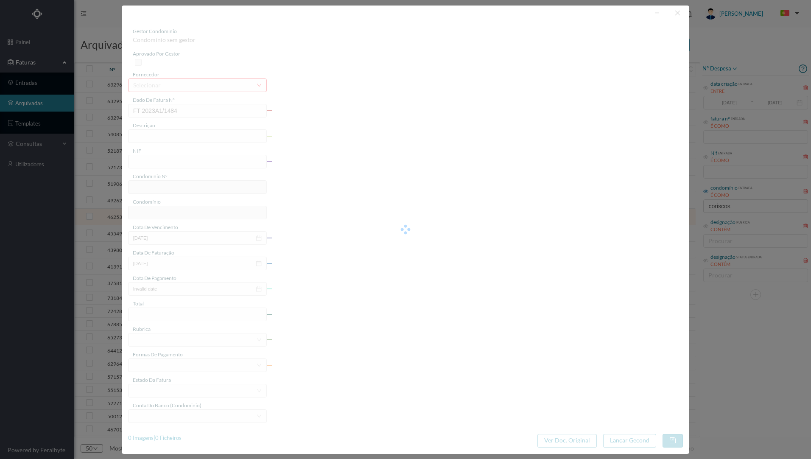
type input "2023-09-14"
type input "73.80"
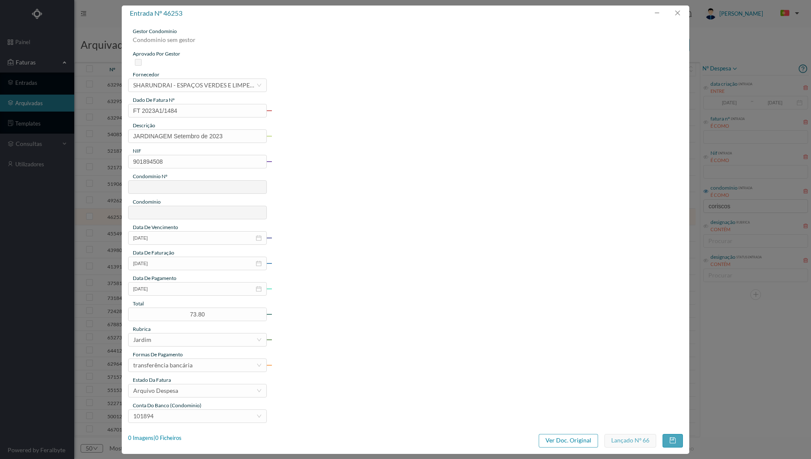
type input "674"
type input "ED. CORISCOS 71"
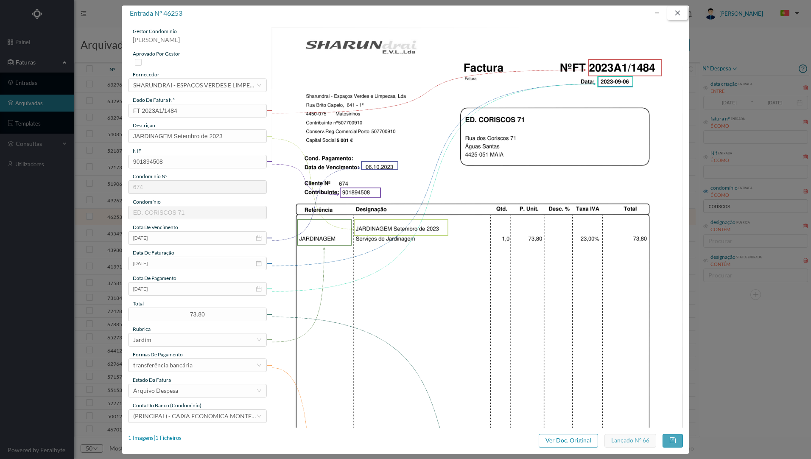
drag, startPoint x: 675, startPoint y: 13, endPoint x: 664, endPoint y: 43, distance: 32.0
click at [675, 13] on button "button" at bounding box center [677, 13] width 20 height 14
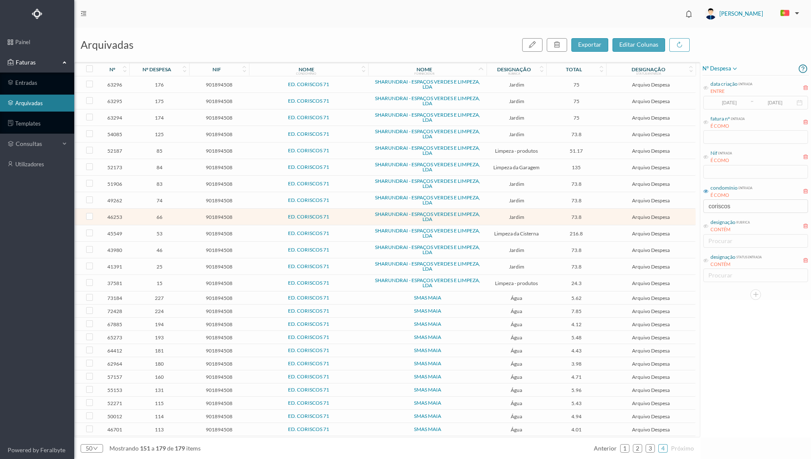
click at [557, 268] on span "73.8" at bounding box center [576, 266] width 56 height 6
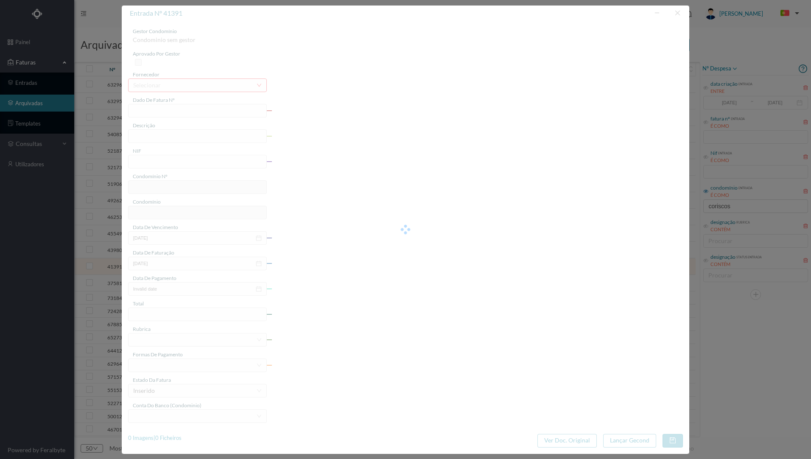
type input "FT 2023A1/1080"
type input "JARDINAGEM Julho de 2023"
type input "901894508"
type input "04-07-2023"
type input "2023-07-04"
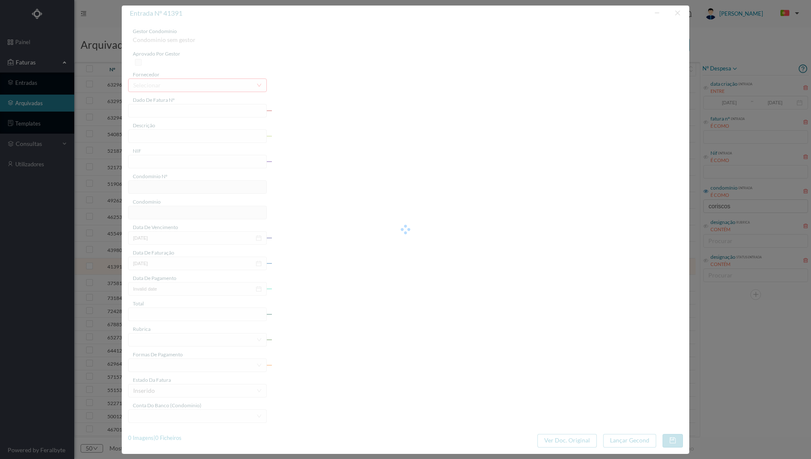
type input "2023-07-04"
type input "73.80"
type input "674"
type input "ED. CORISCOS 71"
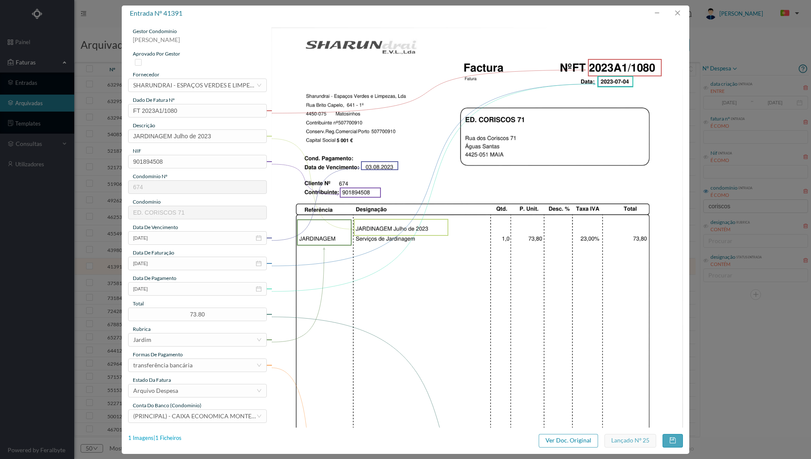
click at [160, 440] on div "1 Imagens | 1 Ficheiros" at bounding box center [154, 438] width 53 height 8
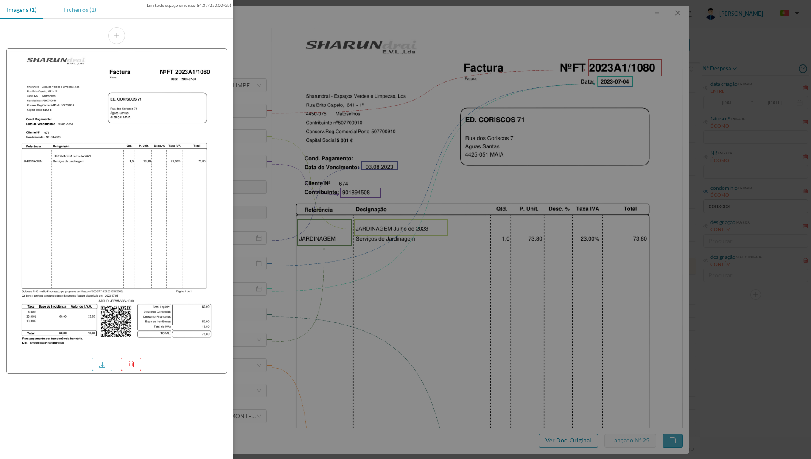
click at [72, 12] on div "Ficheiros (1)" at bounding box center [80, 9] width 46 height 19
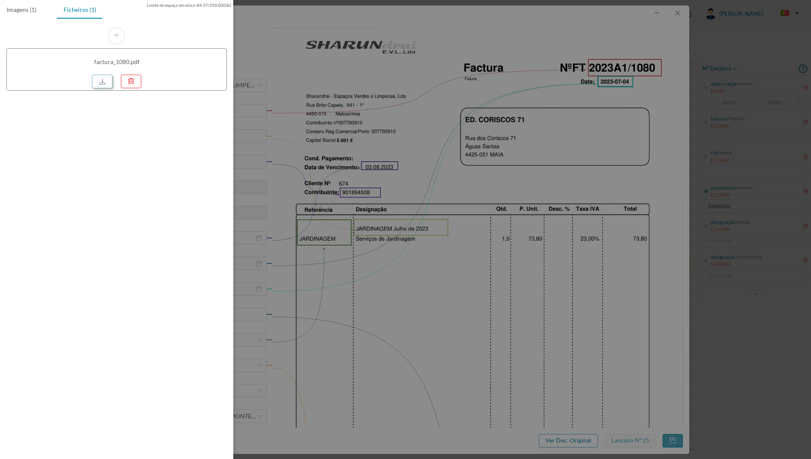
click at [102, 84] on link at bounding box center [102, 82] width 20 height 14
click at [567, 39] on div at bounding box center [405, 229] width 811 height 459
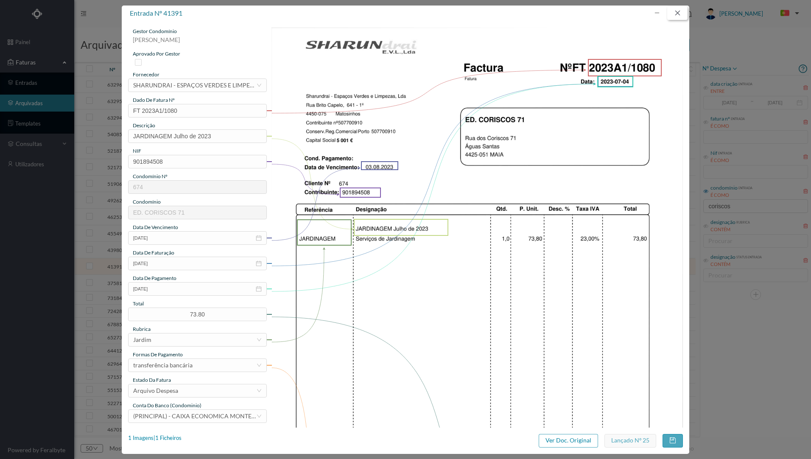
click at [677, 9] on button "button" at bounding box center [677, 13] width 20 height 14
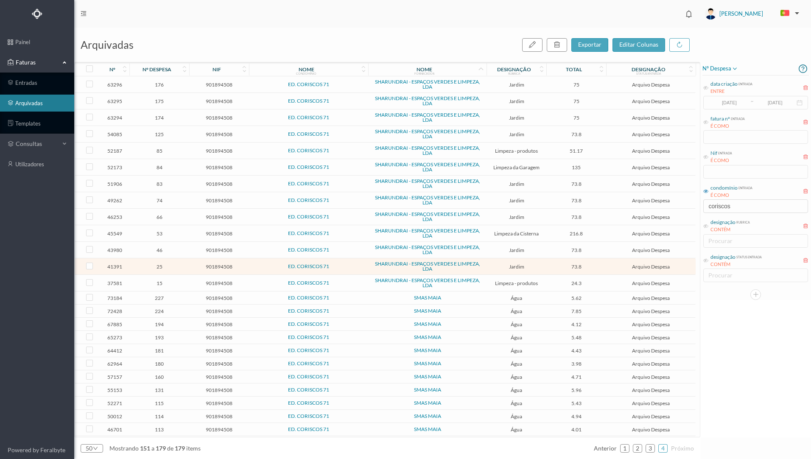
click at [546, 134] on td "73.8" at bounding box center [576, 134] width 60 height 17
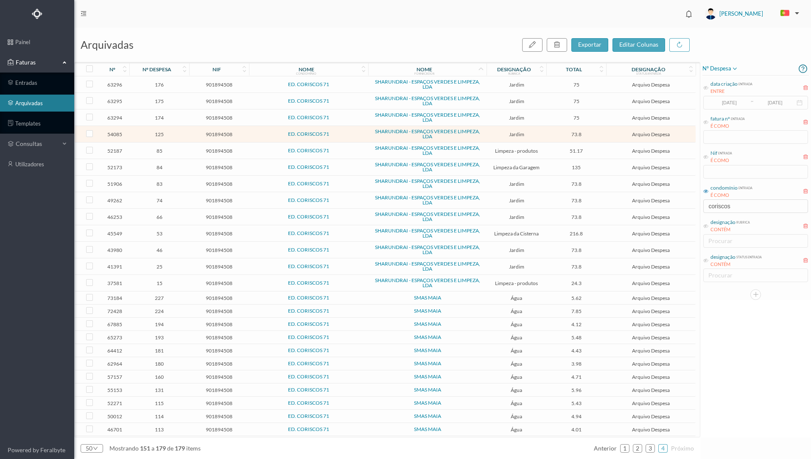
click at [546, 134] on td "73.8" at bounding box center [576, 134] width 60 height 17
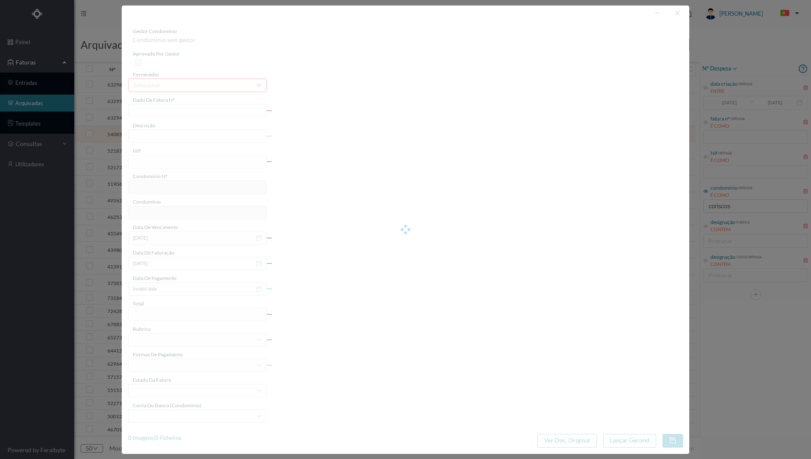
type input "FT 2023A1/1919"
type input "JARDINAGEM Dezembro de 2023"
type input "901894508"
type input "03-01-2024"
type input "2023-12-04"
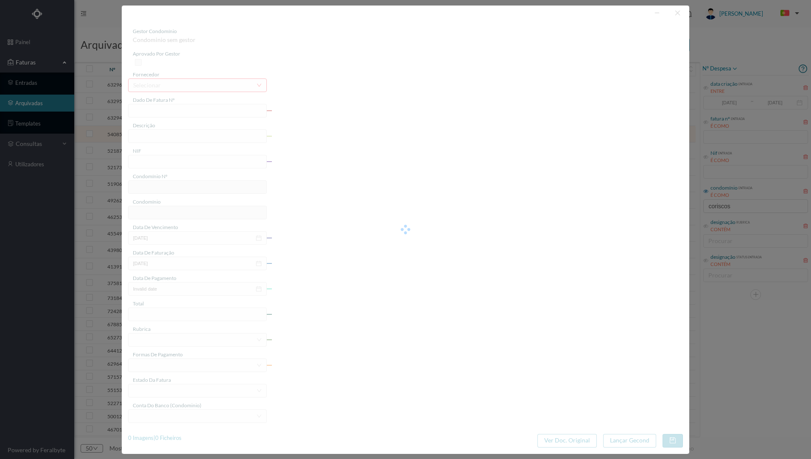
type input "2023-12-04"
type input "73.80"
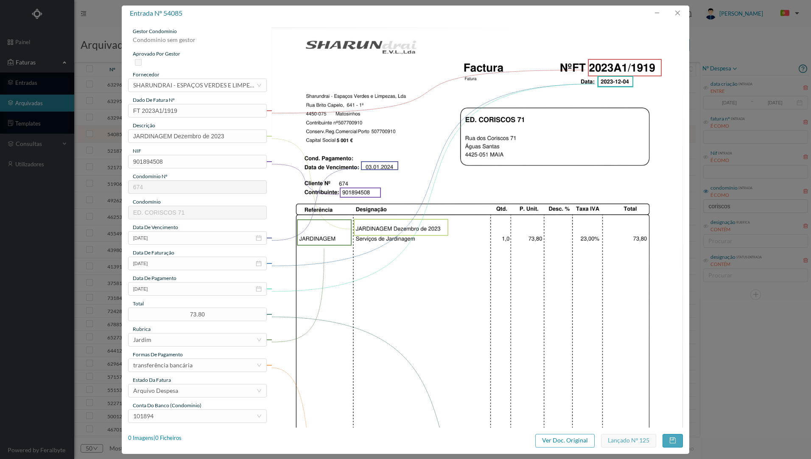
type input "674"
type input "ED. CORISCOS 71"
click at [171, 436] on div "1 Imagens | 1 Ficheiros" at bounding box center [154, 438] width 53 height 8
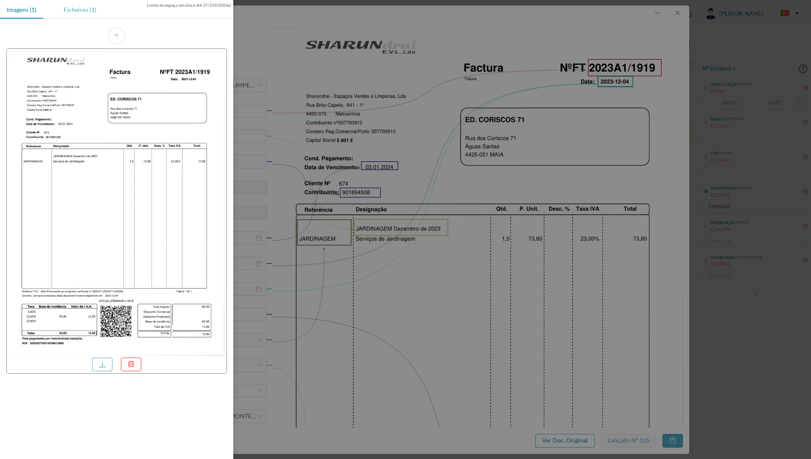
click at [79, 11] on div "Ficheiros (1)" at bounding box center [80, 9] width 46 height 19
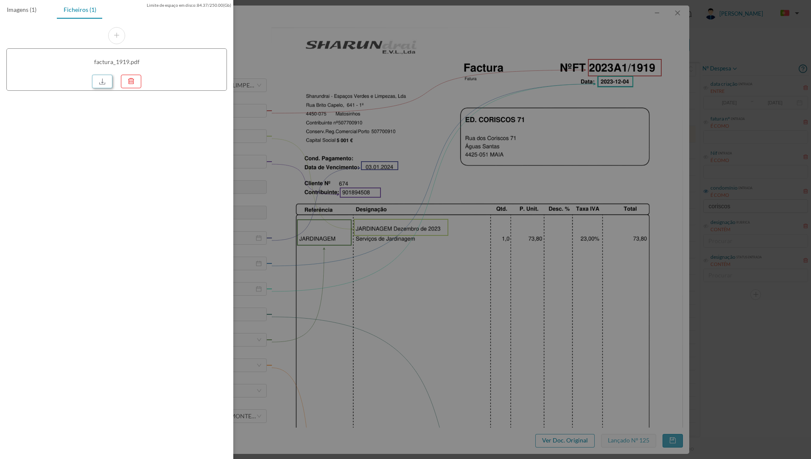
click at [103, 83] on link at bounding box center [102, 82] width 20 height 14
click at [390, 63] on div at bounding box center [405, 229] width 811 height 459
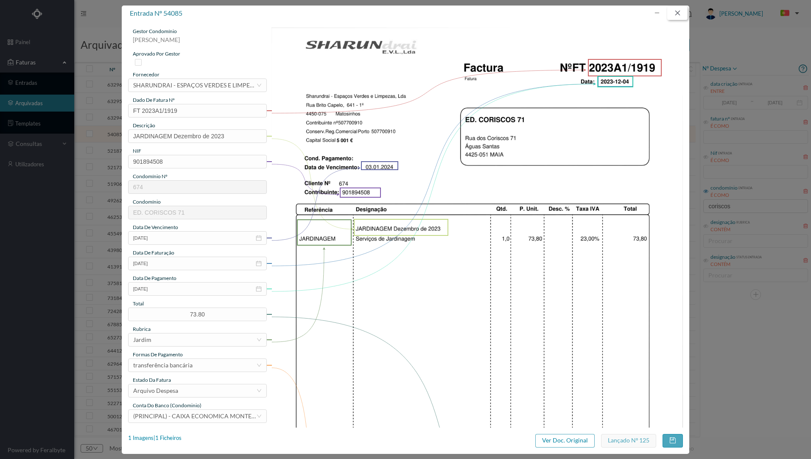
click at [680, 15] on button "button" at bounding box center [677, 13] width 20 height 14
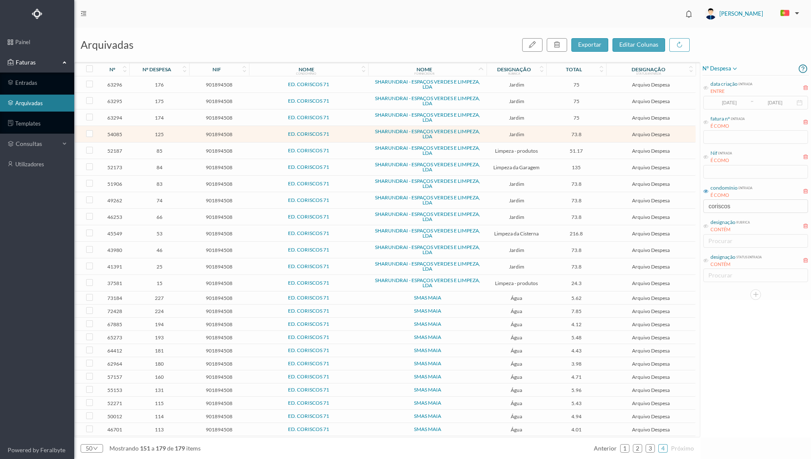
click at [494, 188] on td "Jardim" at bounding box center [516, 184] width 60 height 17
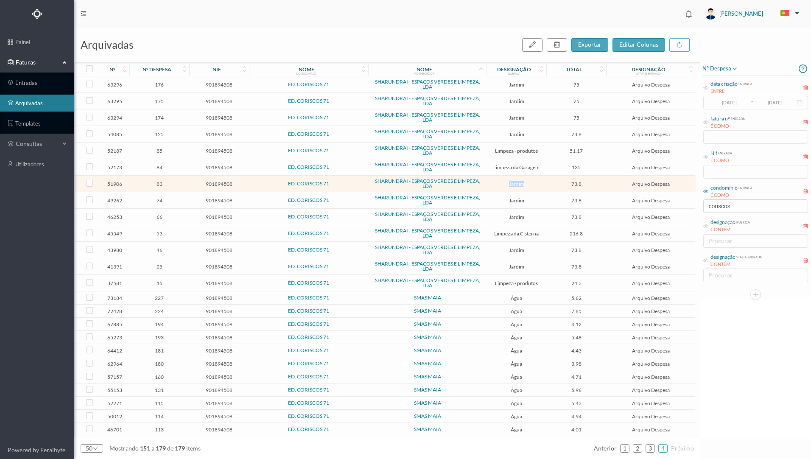
click at [493, 187] on td "Jardim" at bounding box center [516, 184] width 60 height 17
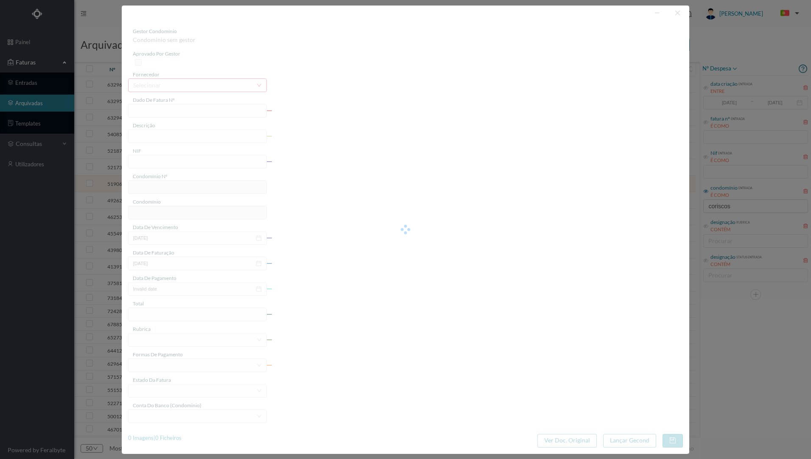
type input "FT 2023A1/1750"
type input "JARDINAGEM Novembro de 2023"
type input "901894508"
type input "03-12-2023"
type input "[DATE]"
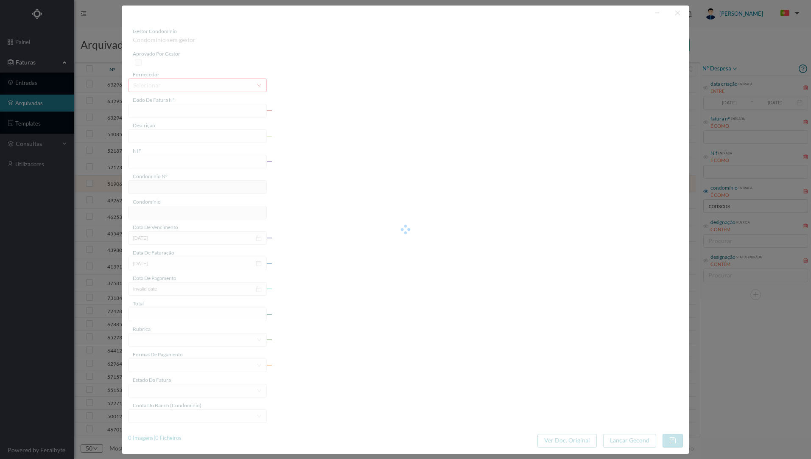
type input "[DATE]"
type input "73.80"
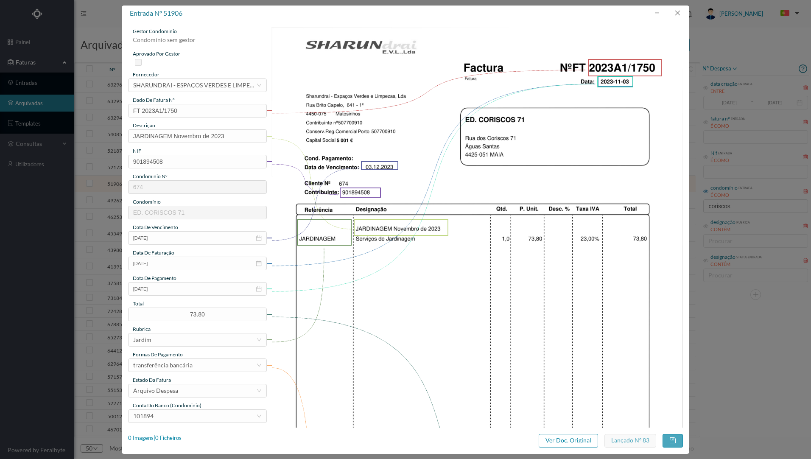
type input "674"
type input "ED. CORISCOS 71"
click at [176, 437] on div "1 Imagens | 1 Ficheiros" at bounding box center [154, 438] width 53 height 8
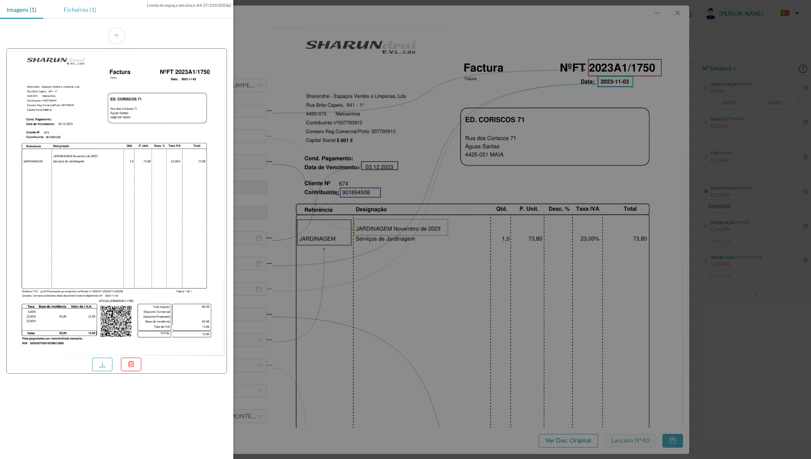
drag, startPoint x: 82, startPoint y: 10, endPoint x: 78, endPoint y: 15, distance: 7.0
click at [82, 9] on div "Ficheiros (1)" at bounding box center [80, 9] width 46 height 19
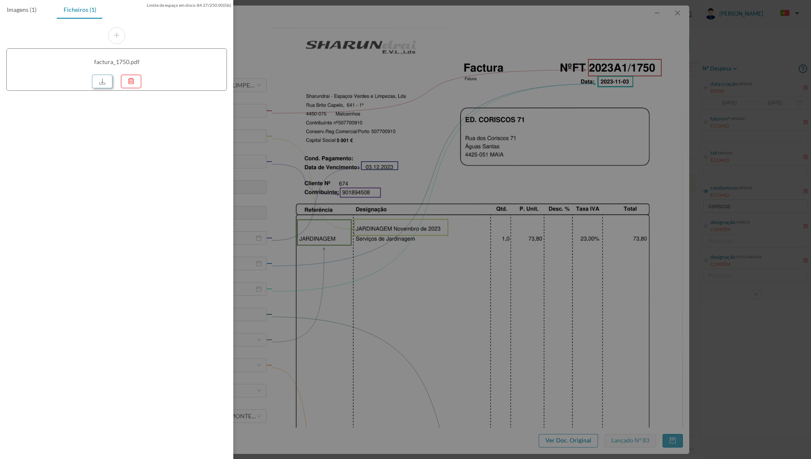
click at [102, 87] on link at bounding box center [102, 82] width 20 height 14
click at [444, 66] on div at bounding box center [405, 229] width 811 height 459
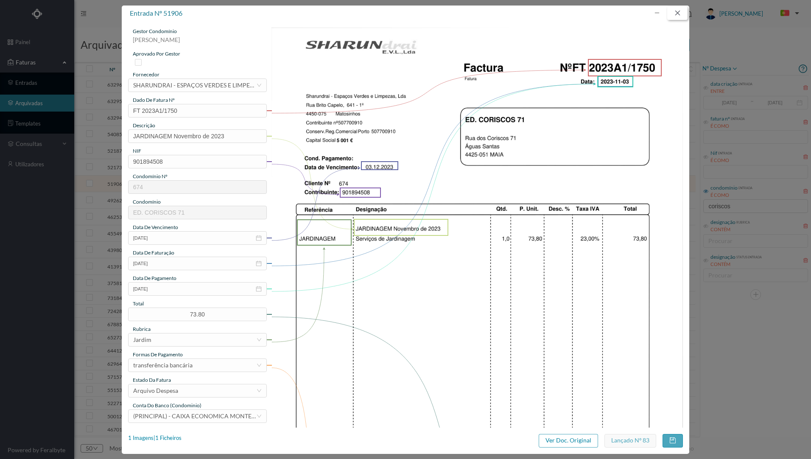
click at [678, 13] on button "button" at bounding box center [677, 13] width 20 height 14
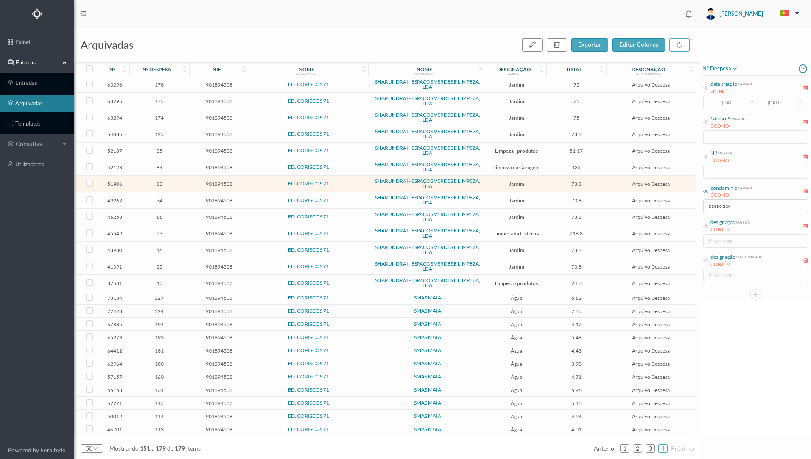
click at [549, 200] on span "73.8" at bounding box center [576, 200] width 56 height 6
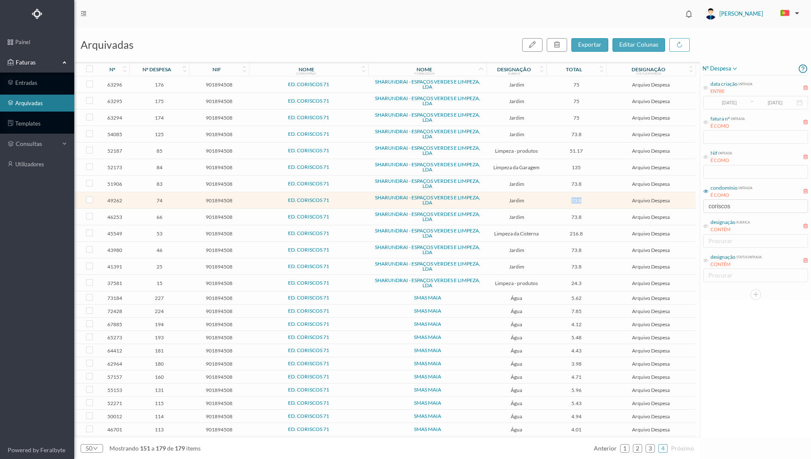
click at [549, 200] on span "73.8" at bounding box center [576, 200] width 56 height 6
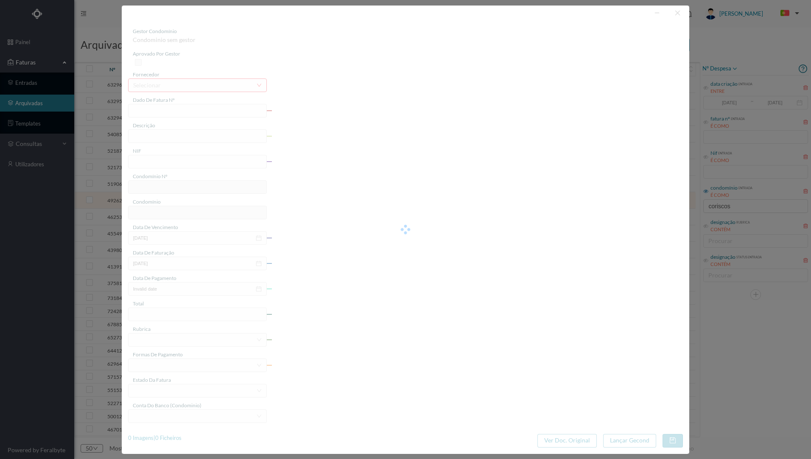
type input "FT 2023A1/1637"
type input "JARDINAGEM Outubro de 2023"
type input "901894508"
type input "02-11-2023"
type input "2023-10-03"
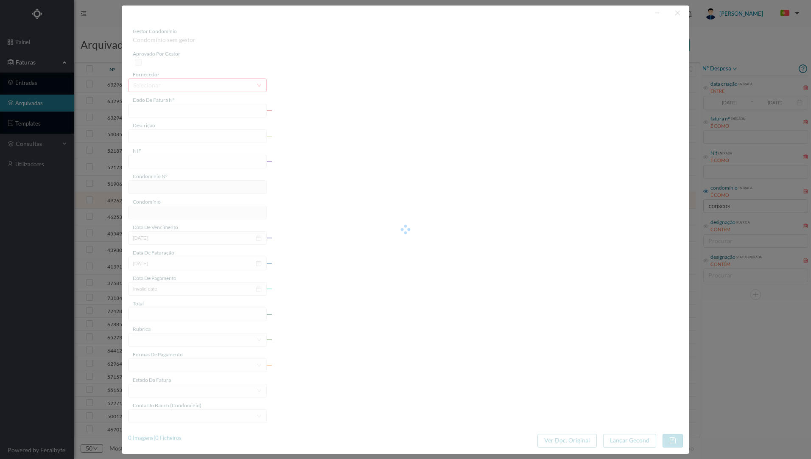
type input "2023-10-03"
type input "73.80"
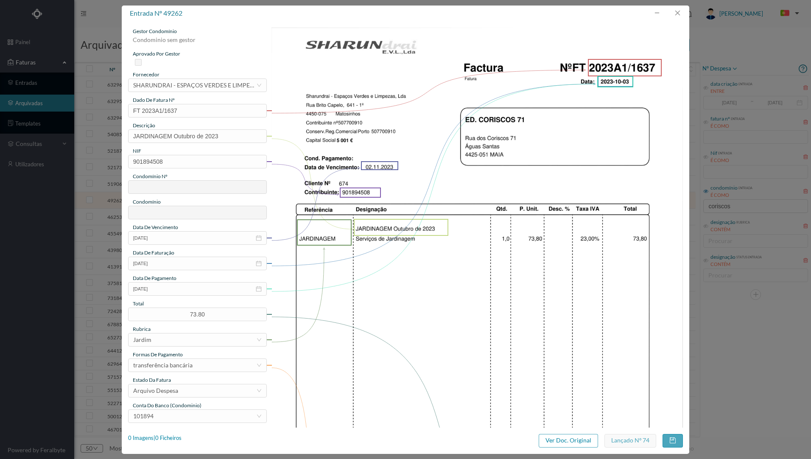
type input "674"
type input "ED. CORISCOS 71"
click at [177, 436] on div "1 Imagens | 1 Ficheiros" at bounding box center [154, 438] width 53 height 8
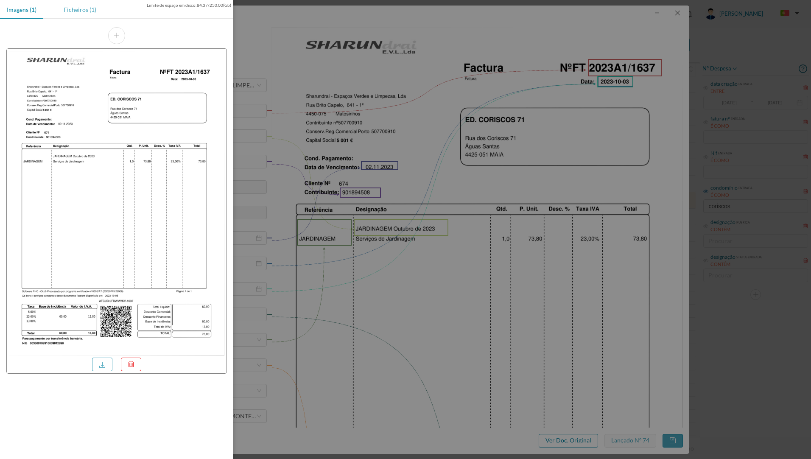
click at [76, 11] on div "Ficheiros (1)" at bounding box center [80, 9] width 46 height 19
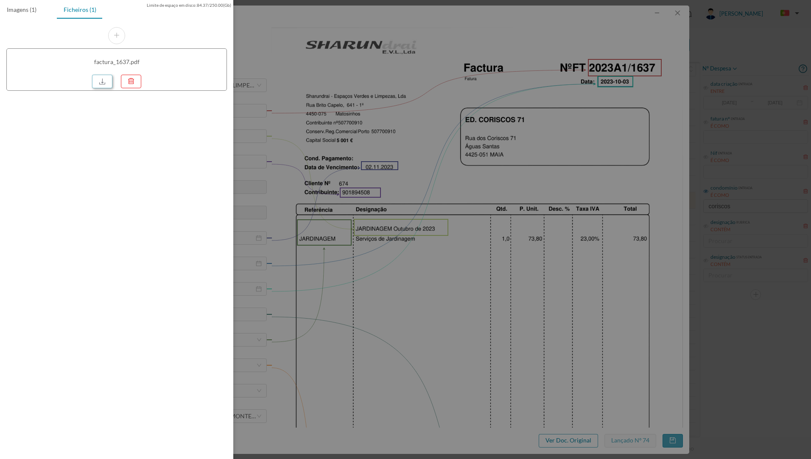
click at [107, 83] on link at bounding box center [102, 82] width 20 height 14
drag, startPoint x: 446, startPoint y: 66, endPoint x: 485, endPoint y: 47, distance: 43.4
click at [446, 64] on div at bounding box center [405, 229] width 811 height 459
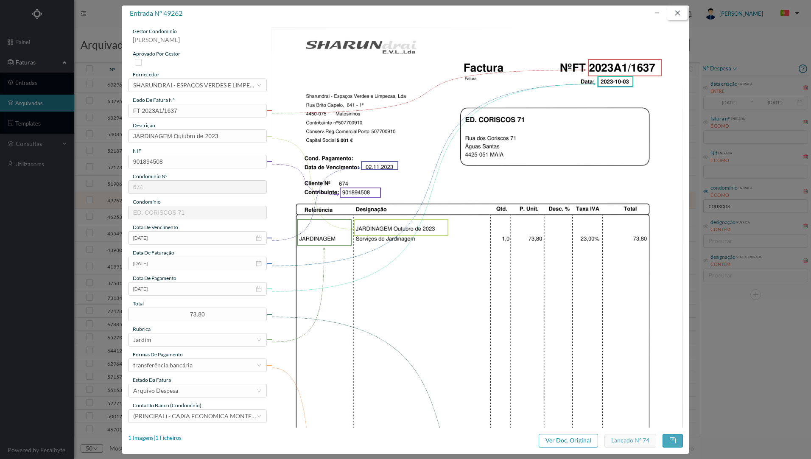
click at [679, 15] on button "button" at bounding box center [677, 13] width 20 height 14
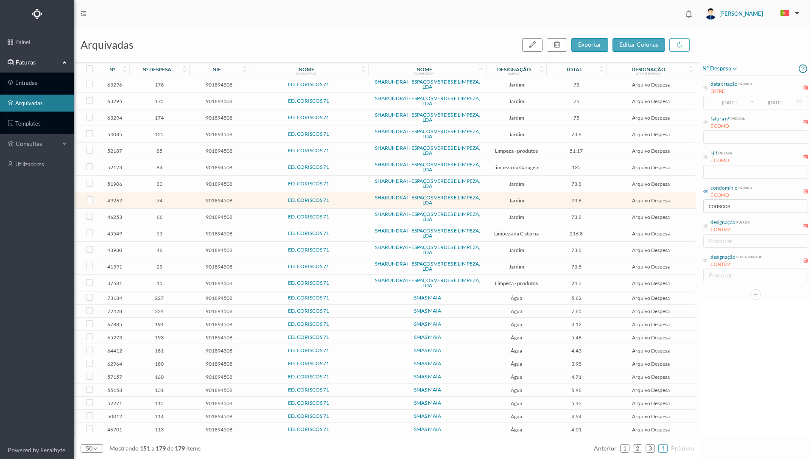
click at [491, 217] on span "Jardim" at bounding box center [516, 217] width 56 height 6
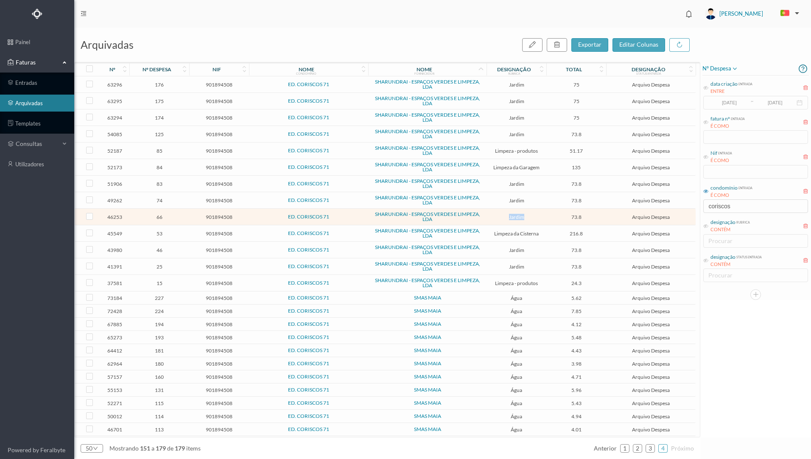
click at [491, 217] on span "Jardim" at bounding box center [516, 217] width 56 height 6
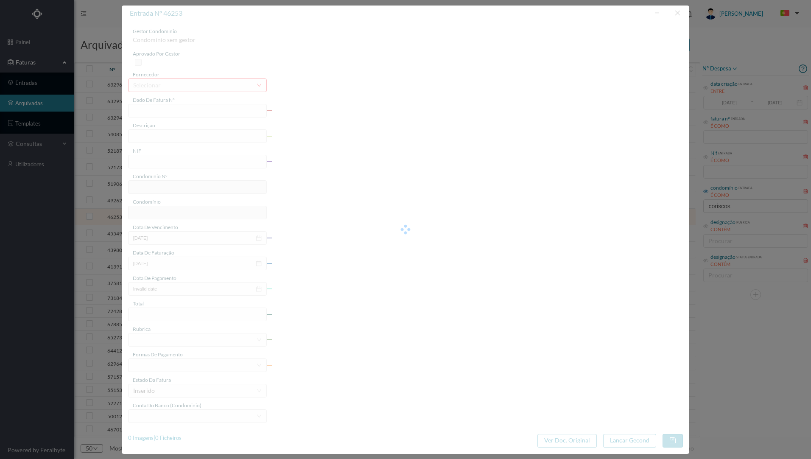
type input "FT 2023A1/1484"
type input "JARDINAGEM Setembro de 2023"
type input "901894508"
type input "06-10-2023"
type input "2023-09-06"
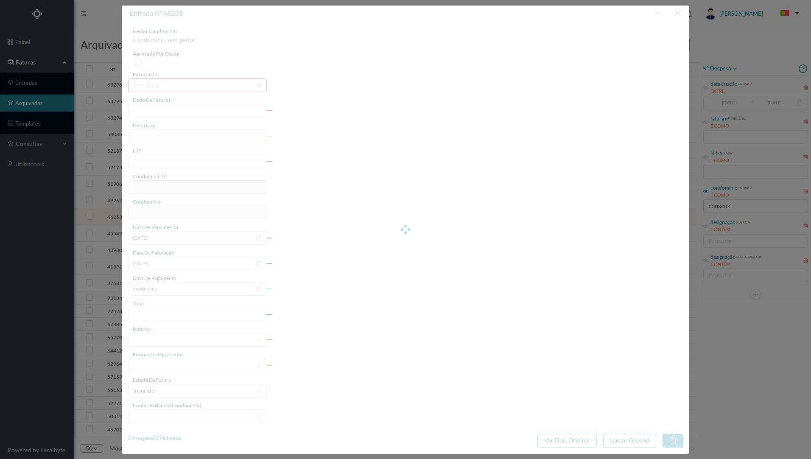
type input "2023-09-14"
type input "73.80"
type input "674"
type input "ED. CORISCOS 71"
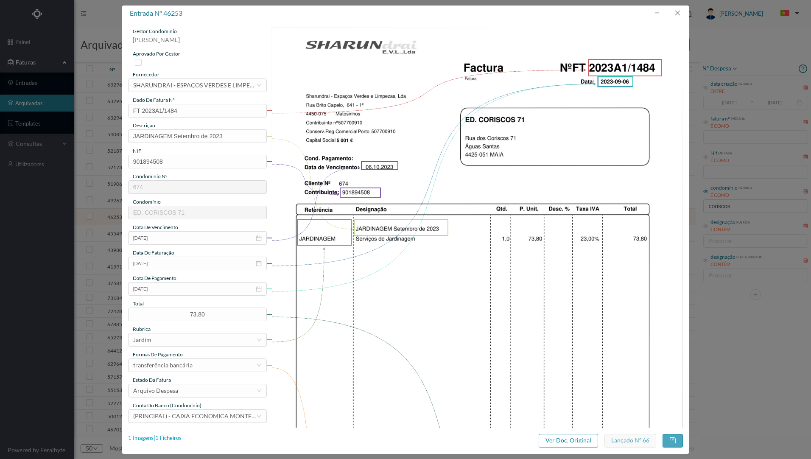
click at [174, 439] on div "1 Imagens | 1 Ficheiros" at bounding box center [154, 438] width 53 height 8
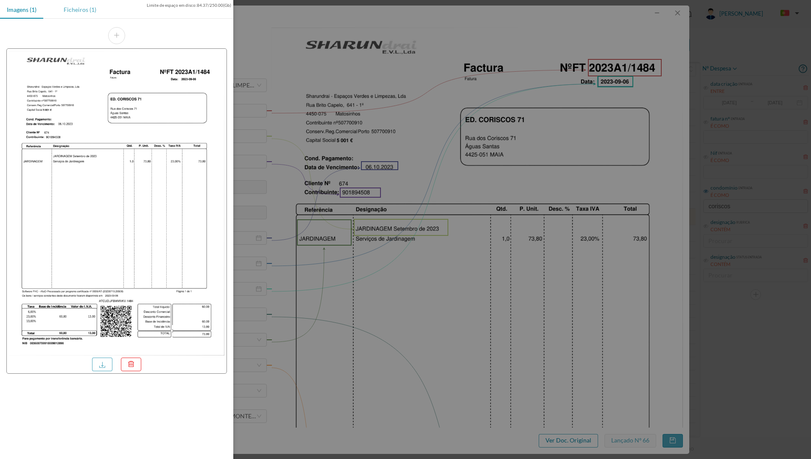
click at [83, 11] on div "Ficheiros (1)" at bounding box center [80, 9] width 46 height 19
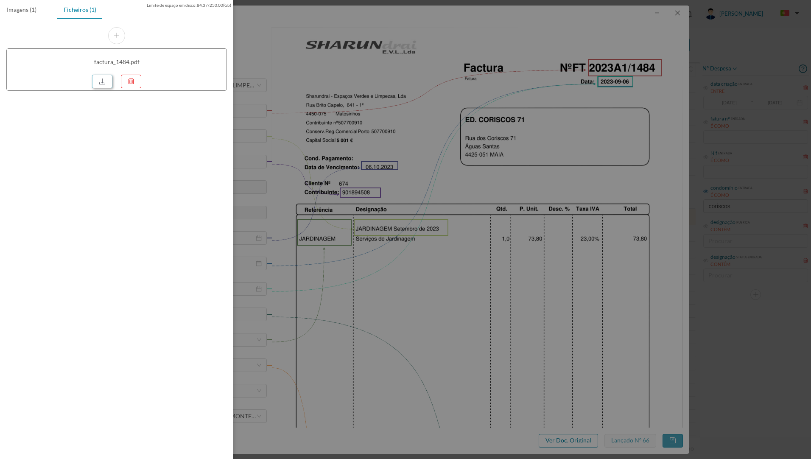
click at [103, 86] on link at bounding box center [102, 82] width 20 height 14
click at [478, 153] on div at bounding box center [405, 229] width 811 height 459
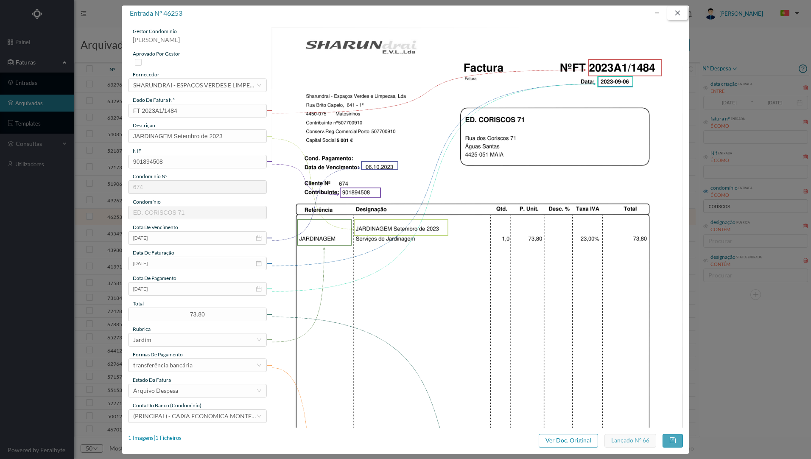
drag, startPoint x: 679, startPoint y: 14, endPoint x: 674, endPoint y: 14, distance: 5.1
click at [678, 14] on button "button" at bounding box center [677, 13] width 20 height 14
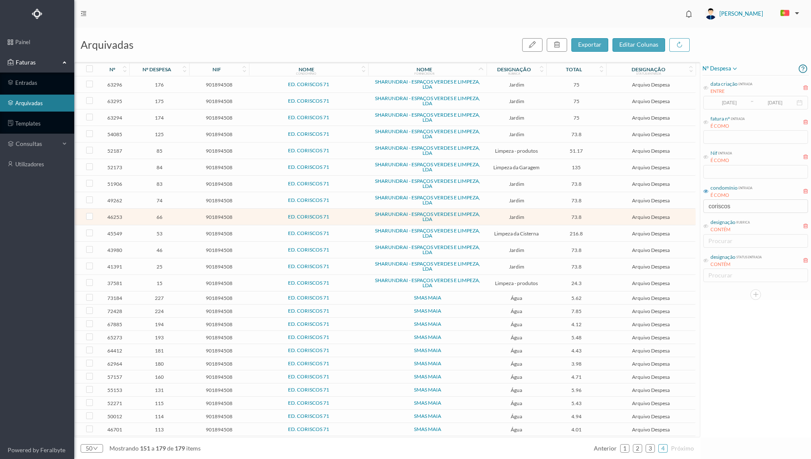
click at [545, 251] on td "Jardim" at bounding box center [516, 250] width 60 height 17
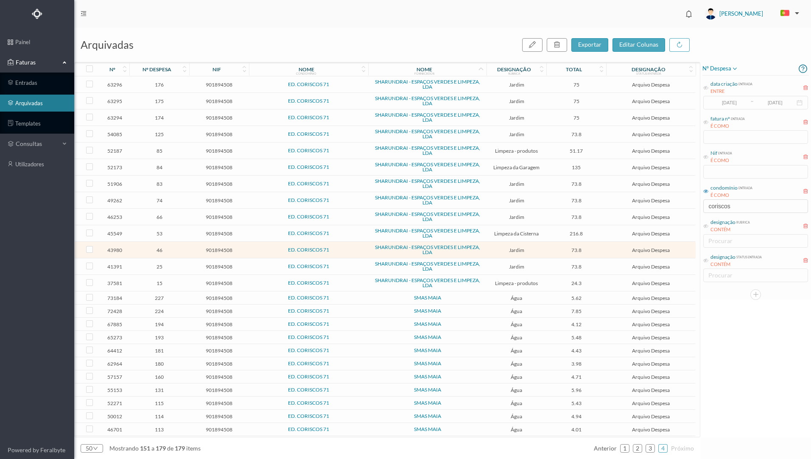
click at [544, 251] on td "Jardim" at bounding box center [516, 250] width 60 height 17
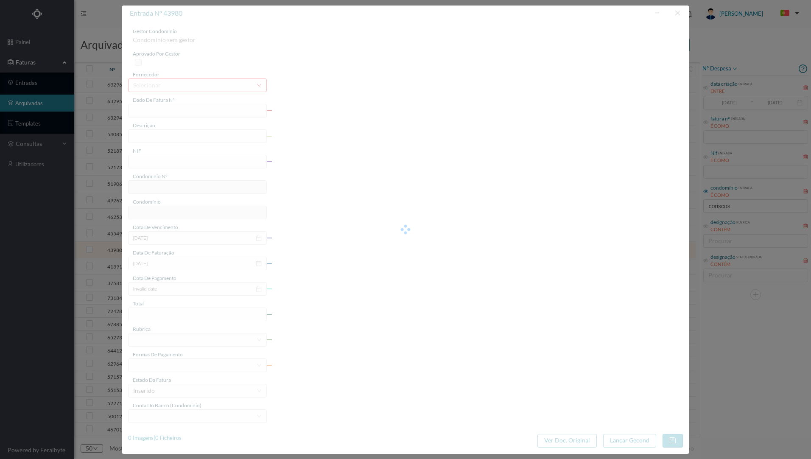
type input "FT 2023A1/1325"
type input "JARDINAGEM Agosto de 2023"
type input "901894508"
type input "01-08-2023"
type input "2023-08-01"
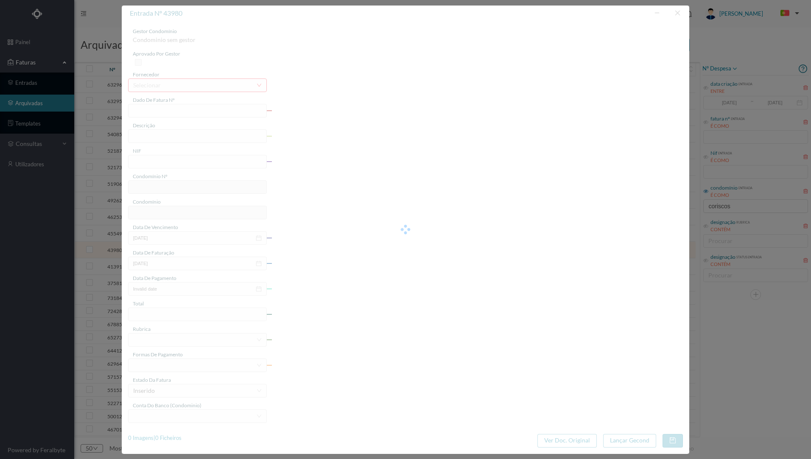
type input "2023-08-01"
type input "73.80"
type input "674"
type input "ED. CORISCOS 71"
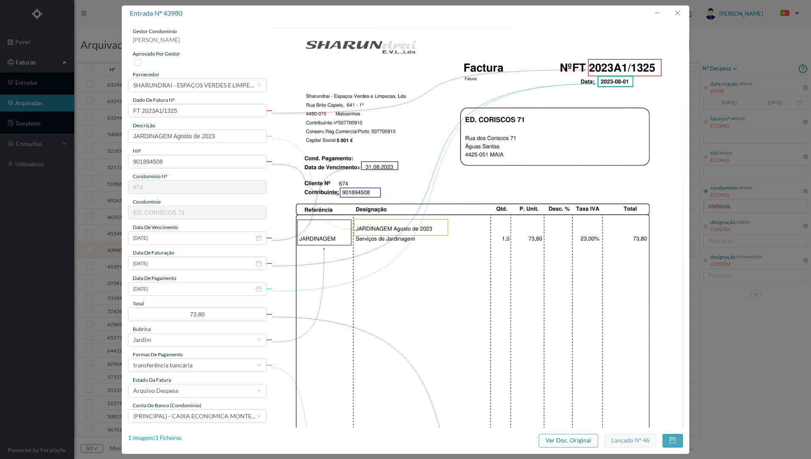
click at [178, 438] on div "1 Imagens | 1 Ficheiros" at bounding box center [154, 438] width 53 height 8
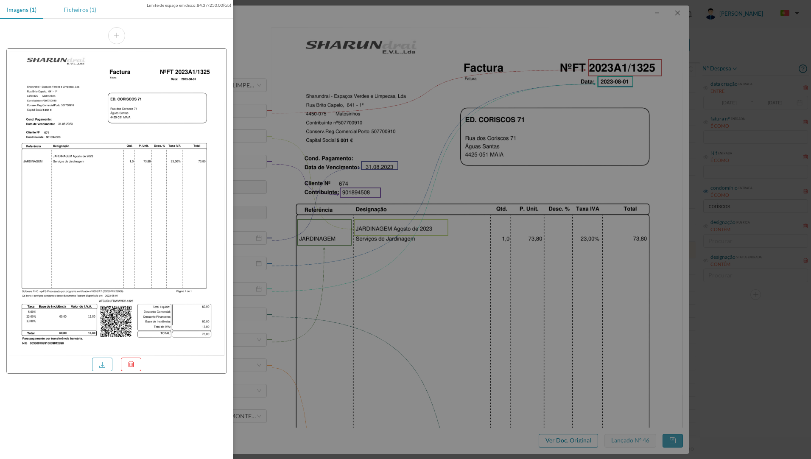
click at [79, 12] on div "Ficheiros (1)" at bounding box center [80, 9] width 46 height 19
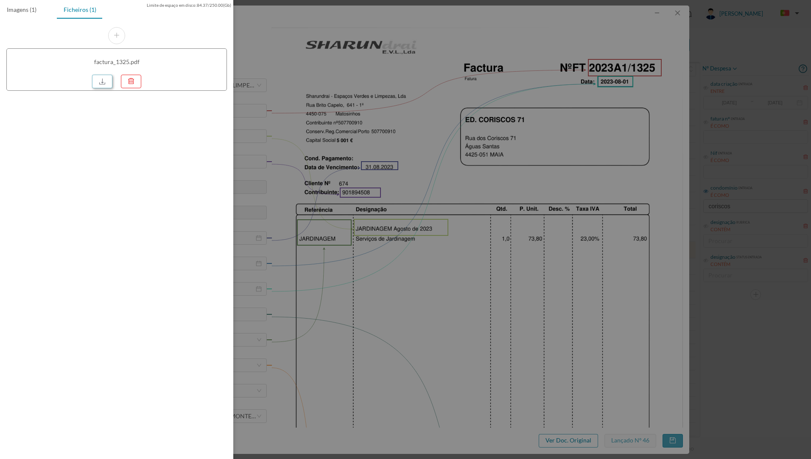
click at [108, 81] on link at bounding box center [102, 82] width 20 height 14
drag, startPoint x: 437, startPoint y: 103, endPoint x: 513, endPoint y: 57, distance: 88.3
click at [438, 103] on div at bounding box center [405, 229] width 811 height 459
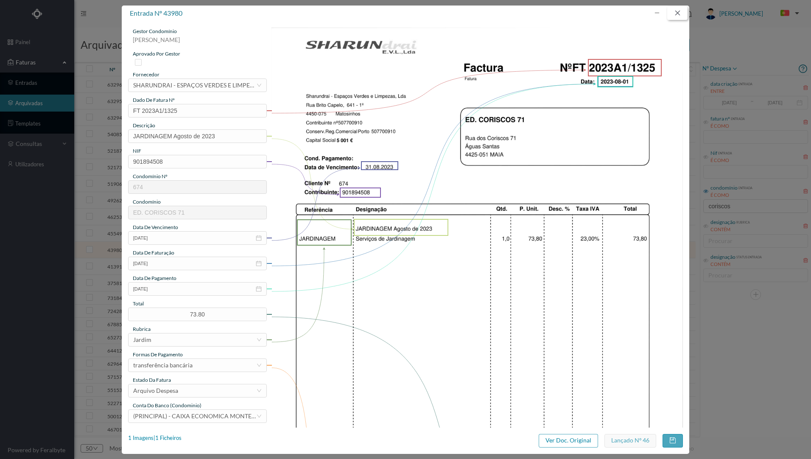
click at [672, 13] on button "button" at bounding box center [677, 13] width 20 height 14
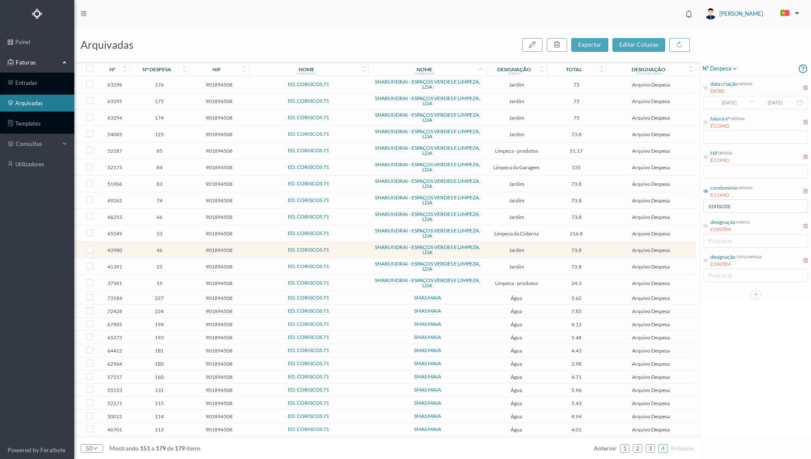
click at [557, 166] on span "135" at bounding box center [576, 167] width 56 height 6
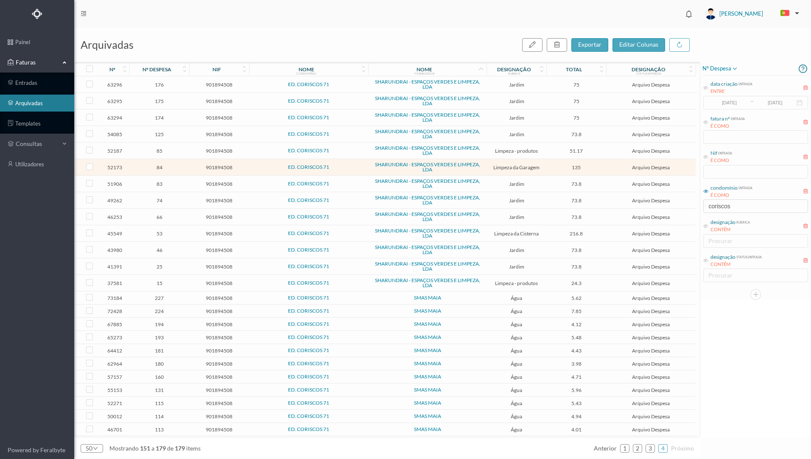
click at [558, 167] on span "135" at bounding box center [576, 167] width 56 height 6
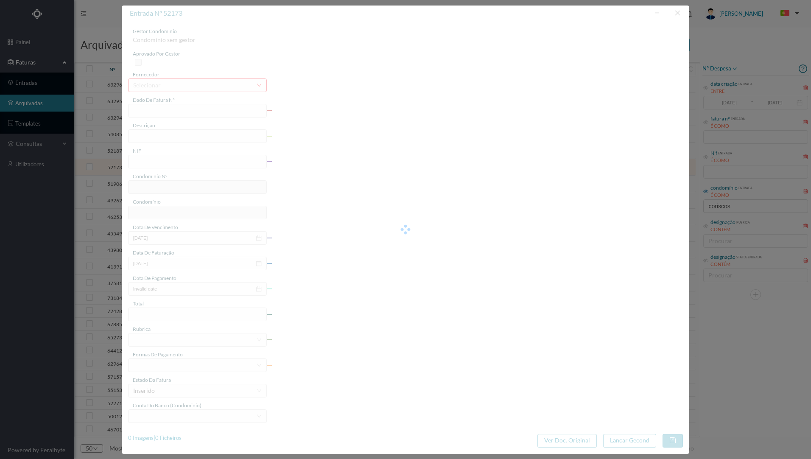
type input "FT 2023A1/1869"
type input "Lavagem mecanica garagem"
type input "901894508"
type input "08-11-2023"
type input "2023-11-08"
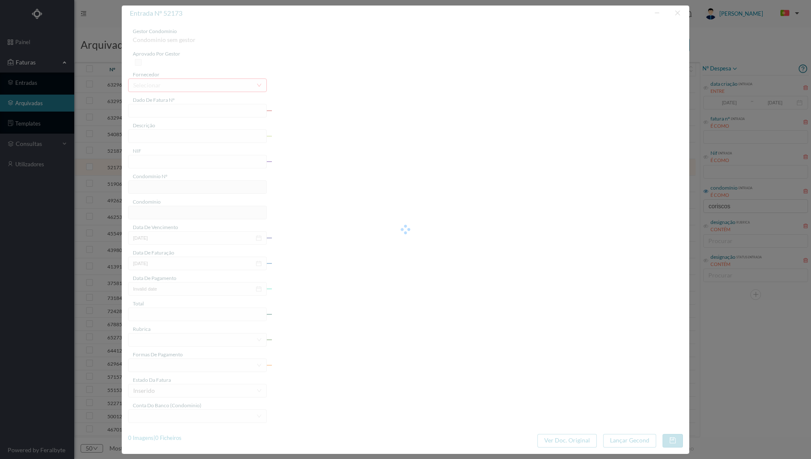
type input "2023-11-08"
type input "135.00"
type input "674"
type input "ED. CORISCOS 71"
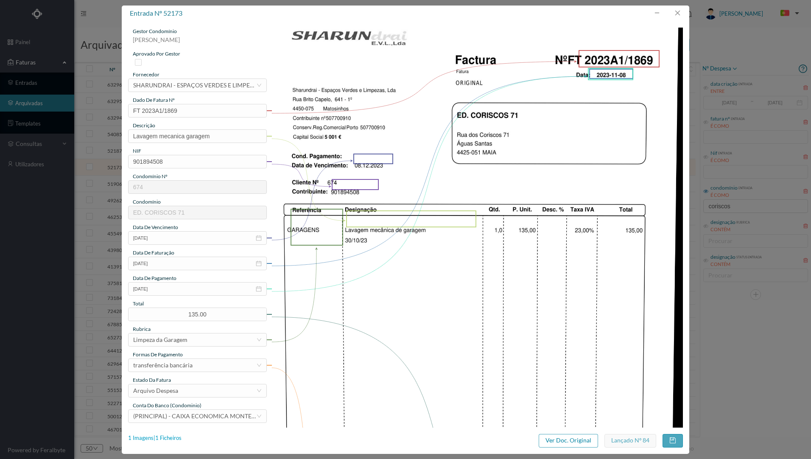
click at [171, 436] on div "1 Imagens | 1 Ficheiros" at bounding box center [154, 438] width 53 height 8
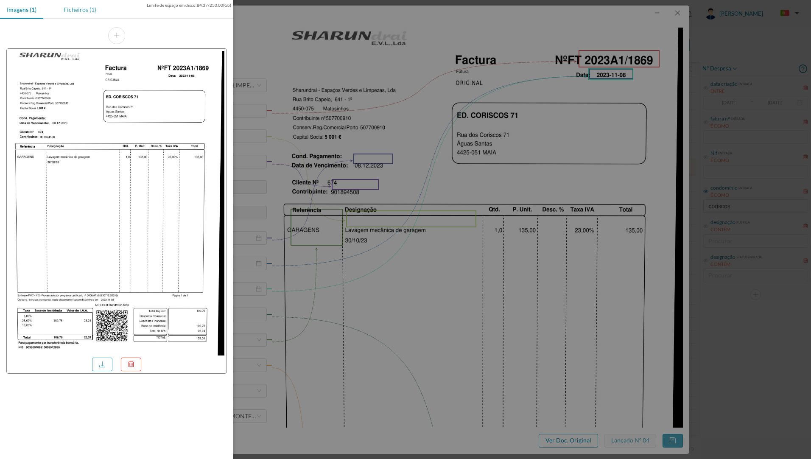
click at [76, 10] on div "Ficheiros (1)" at bounding box center [80, 9] width 46 height 19
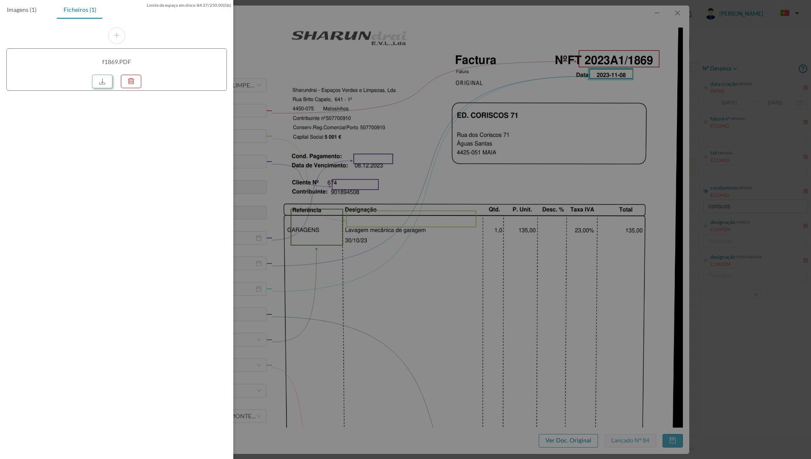
click at [103, 78] on link at bounding box center [102, 82] width 20 height 14
click at [454, 71] on div at bounding box center [405, 229] width 811 height 459
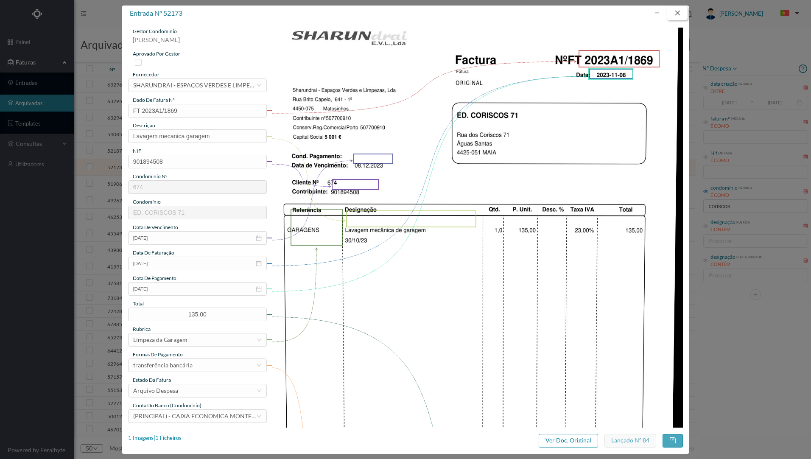
click at [679, 12] on button "button" at bounding box center [677, 13] width 20 height 14
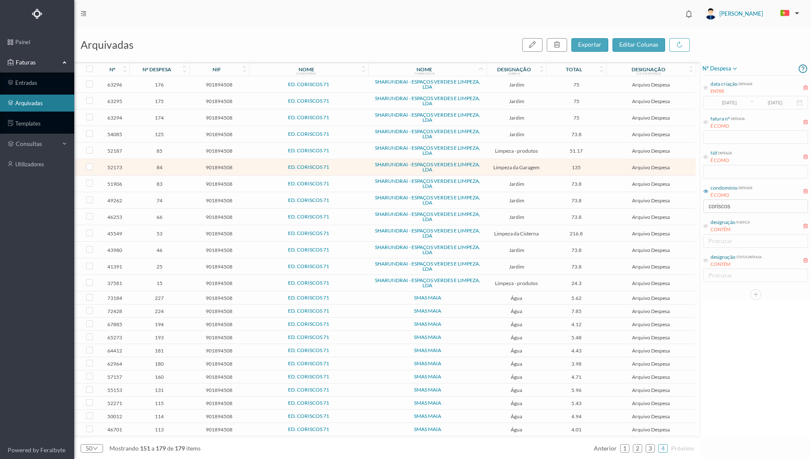
click at [552, 153] on span "51.17" at bounding box center [576, 151] width 56 height 6
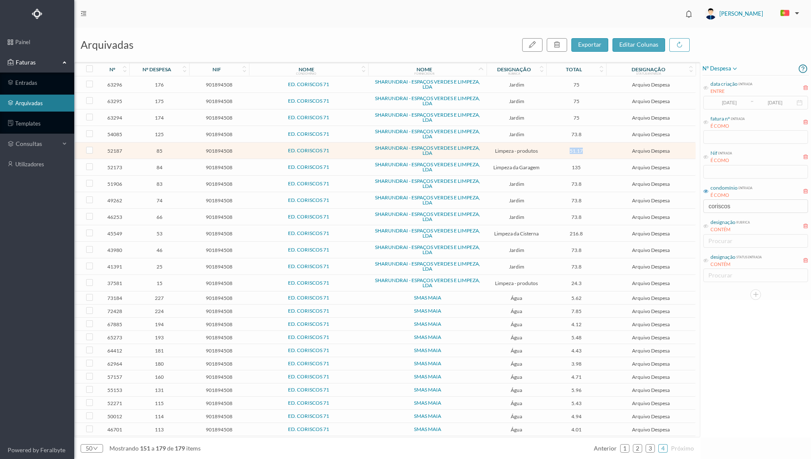
click at [552, 152] on span "51.17" at bounding box center [576, 151] width 56 height 6
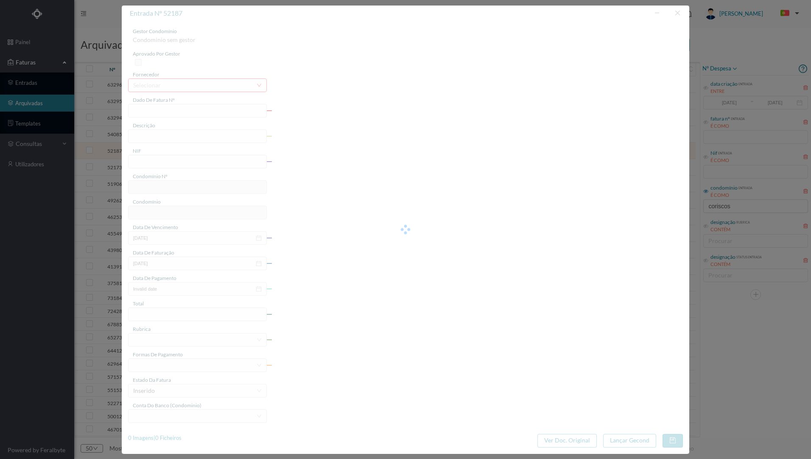
type input "FT 2023A1/1855"
type input "Produtos de limpeza"
type input "901894508"
type input "08-11-2023"
type input "2023-11-08"
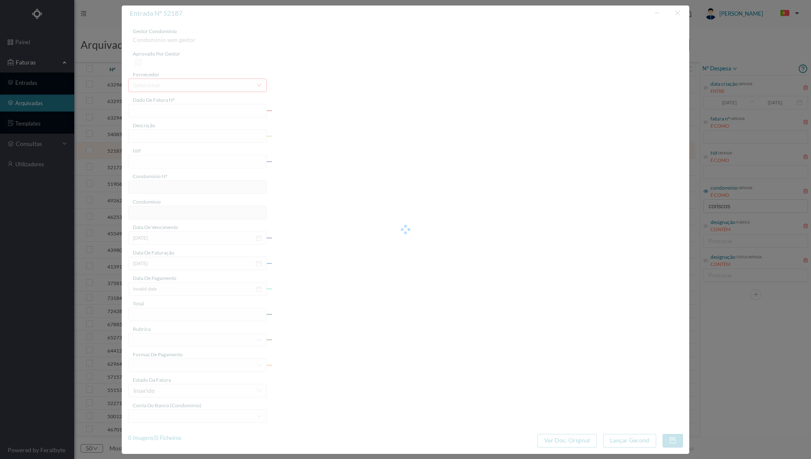
type input "2023-11-08"
type input "51.17"
type input "674"
type input "ED. CORISCOS 71"
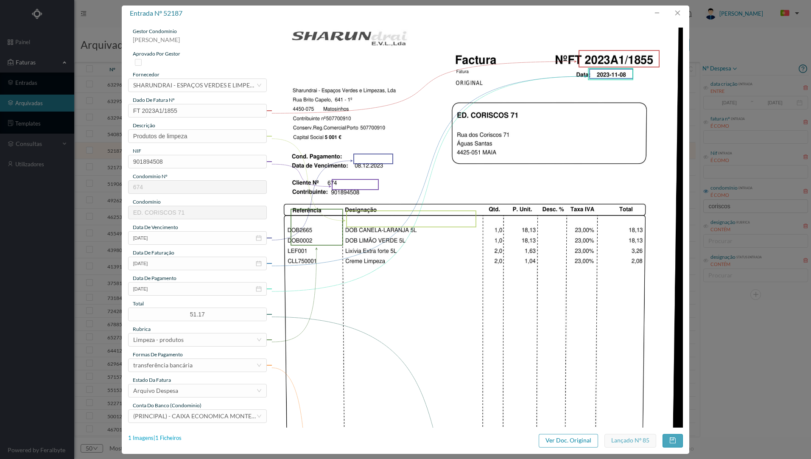
click at [165, 434] on div "1 Imagens | 1 Ficheiros" at bounding box center [154, 438] width 53 height 8
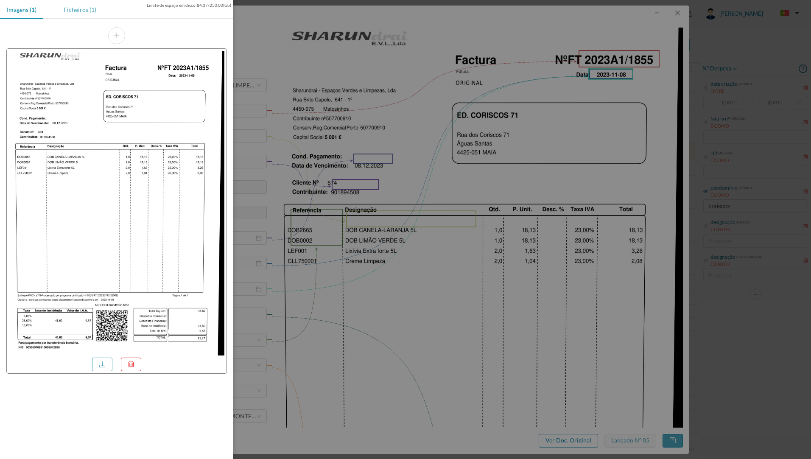
click at [70, 16] on div "Ficheiros (1)" at bounding box center [80, 9] width 46 height 19
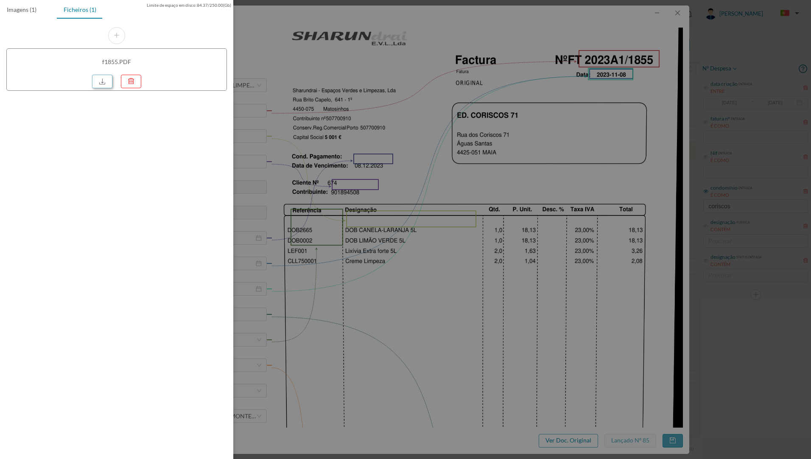
click at [103, 79] on link at bounding box center [102, 82] width 20 height 14
click at [248, 18] on div at bounding box center [405, 229] width 811 height 459
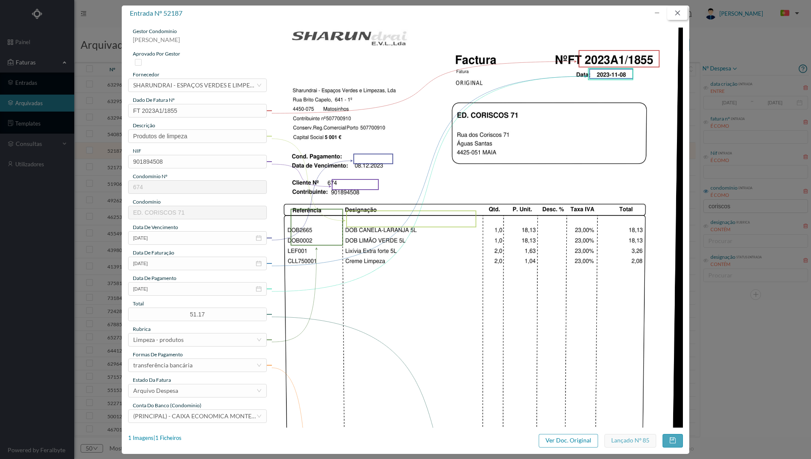
click at [677, 13] on button "button" at bounding box center [677, 13] width 20 height 14
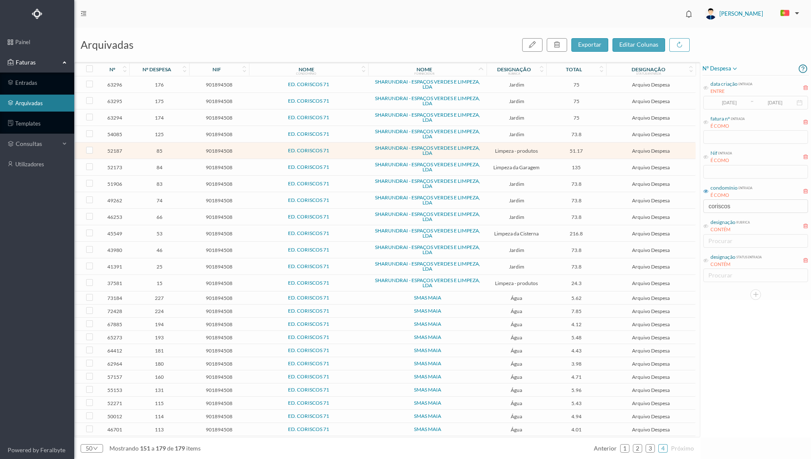
click at [493, 120] on span "Jardim" at bounding box center [516, 117] width 56 height 6
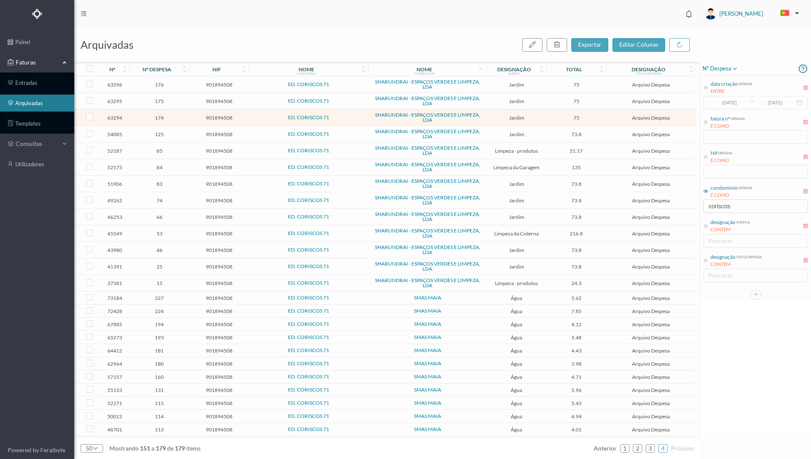
click at [497, 119] on span "Jardim" at bounding box center [516, 117] width 56 height 6
click at [493, 118] on span "Jardim" at bounding box center [516, 117] width 56 height 6
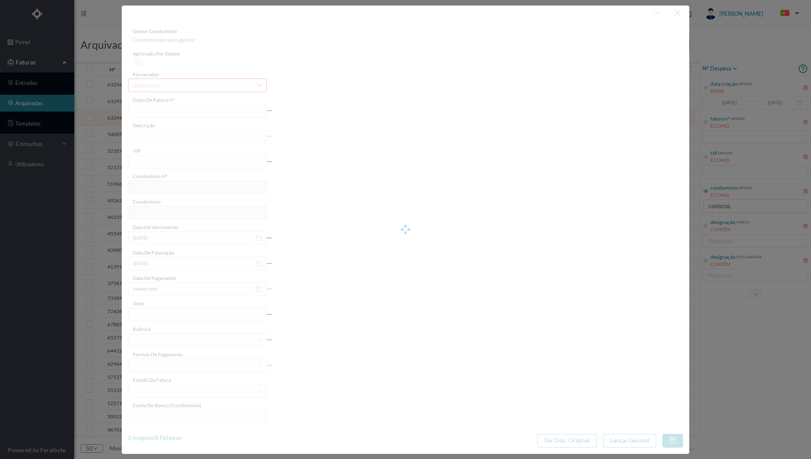
type input "FT 2024A1/414"
type input "JARDINAGEM Janeiro de 2024"
type input "901894508"
type input "14-04-2024"
type input "2024-03-15"
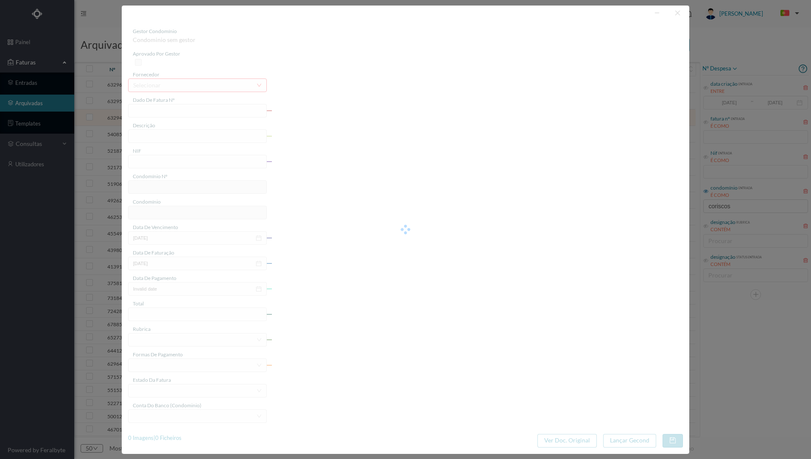
type input "2024-03-15"
type input "75.00"
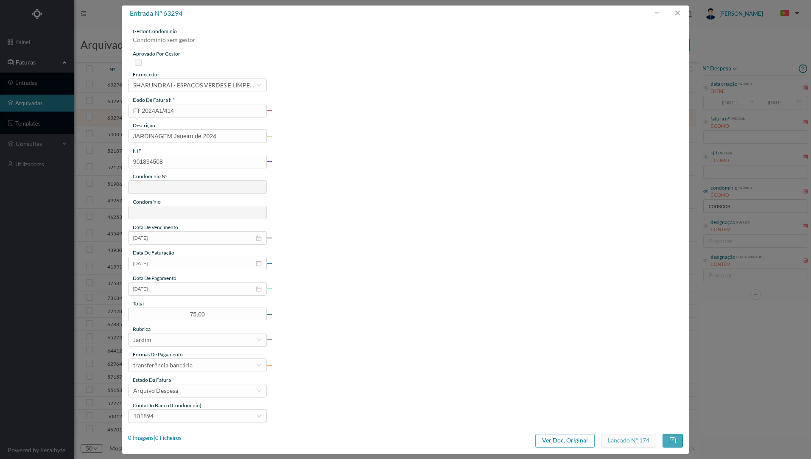
type input "674"
type input "ED. CORISCOS 71"
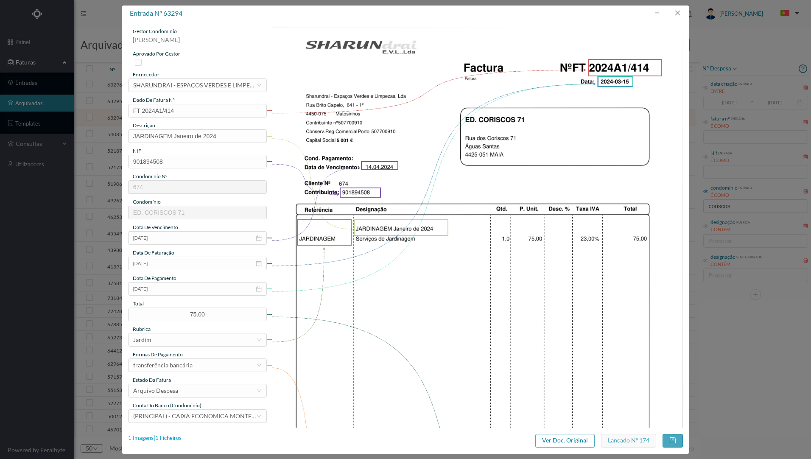
click at [162, 439] on div "1 Imagens | 1 Ficheiros" at bounding box center [154, 438] width 53 height 8
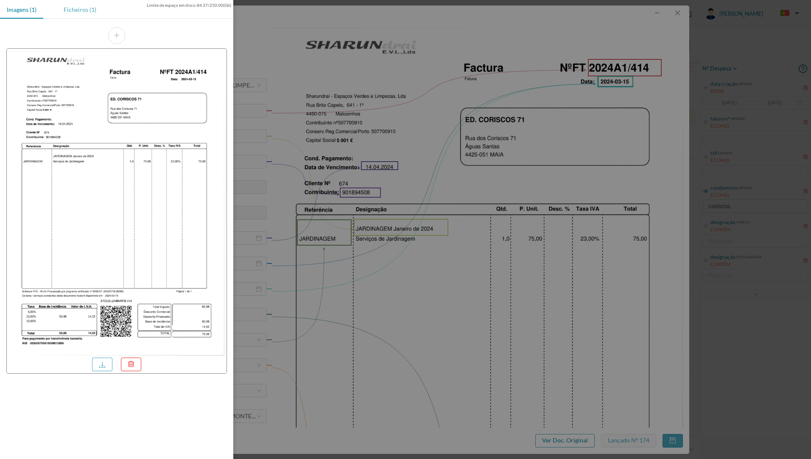
click at [74, 11] on div "Ficheiros (1)" at bounding box center [80, 9] width 46 height 19
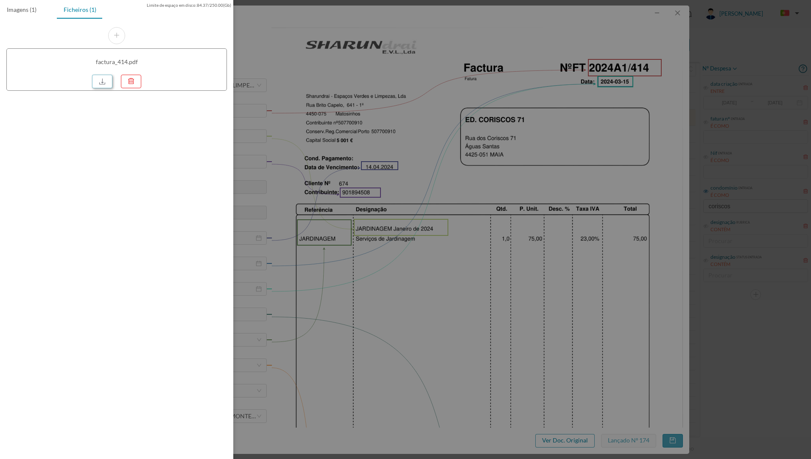
click at [106, 79] on link at bounding box center [102, 82] width 20 height 14
click at [309, 73] on div at bounding box center [405, 229] width 811 height 459
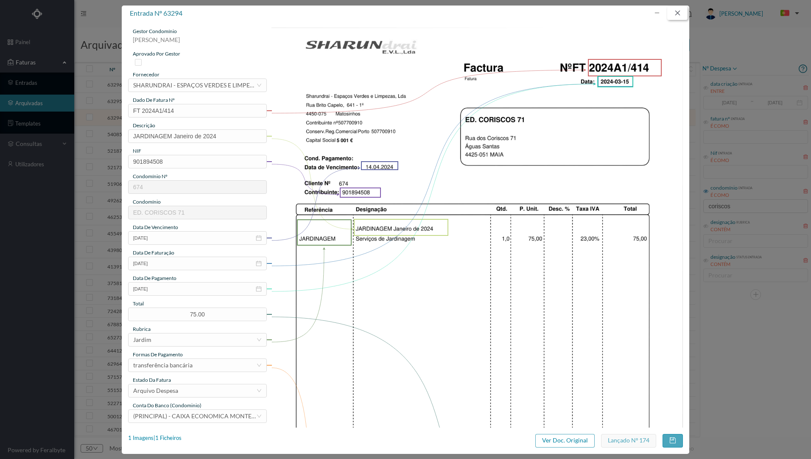
click at [680, 11] on button "button" at bounding box center [677, 13] width 20 height 14
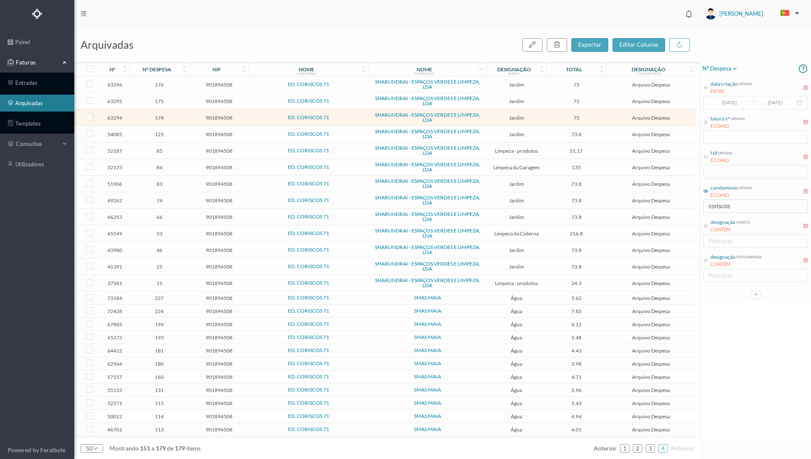
click at [494, 101] on span "Jardim" at bounding box center [516, 101] width 56 height 6
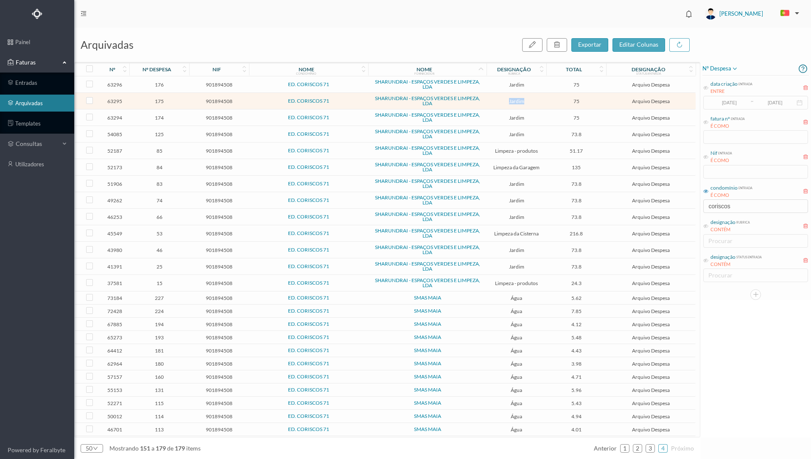
click at [495, 101] on span "Jardim" at bounding box center [516, 101] width 56 height 6
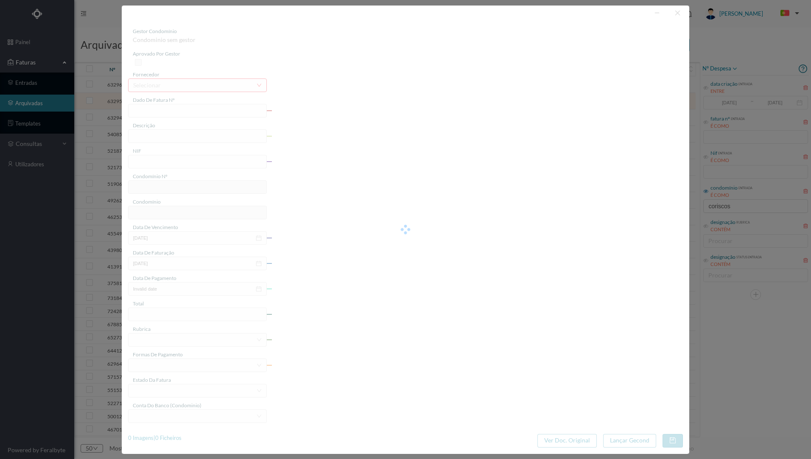
type input "FT 2024A1/415"
type input "JARDINAGEM Fevereiro de 2024"
type input "901894508"
type input "14-04-2024"
type input "2024-03-15"
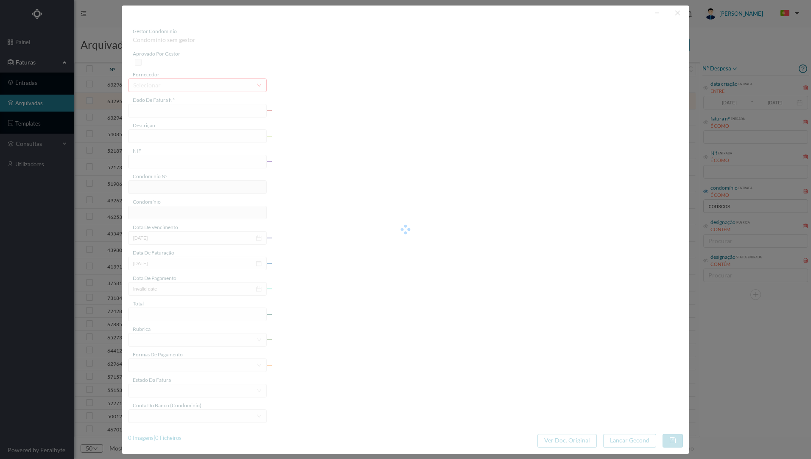
type input "2024-03-15"
type input "75.00"
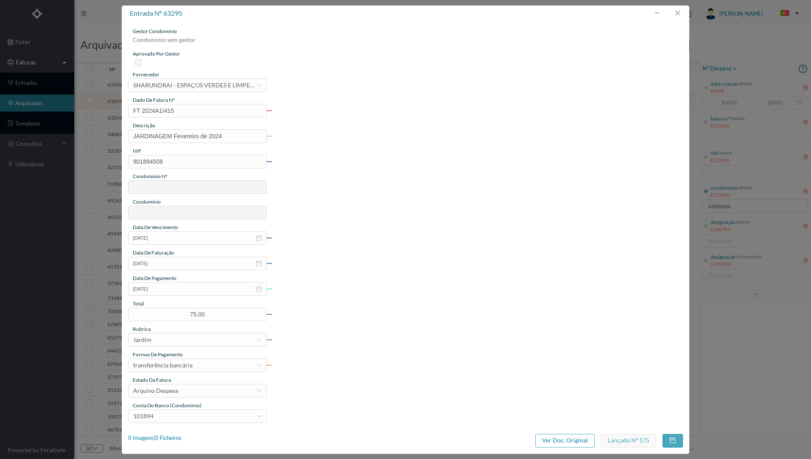
type input "674"
type input "ED. CORISCOS 71"
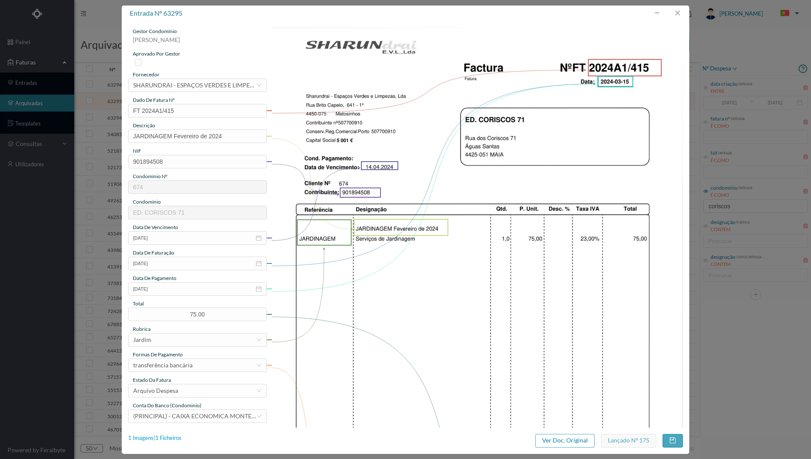
click at [167, 435] on div "1 Imagens | 1 Ficheiros" at bounding box center [154, 438] width 53 height 8
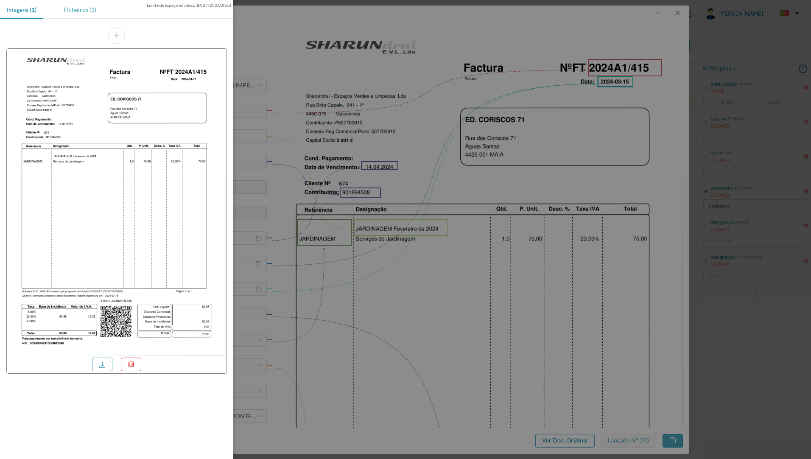
click at [74, 9] on div "Ficheiros (1)" at bounding box center [80, 9] width 46 height 19
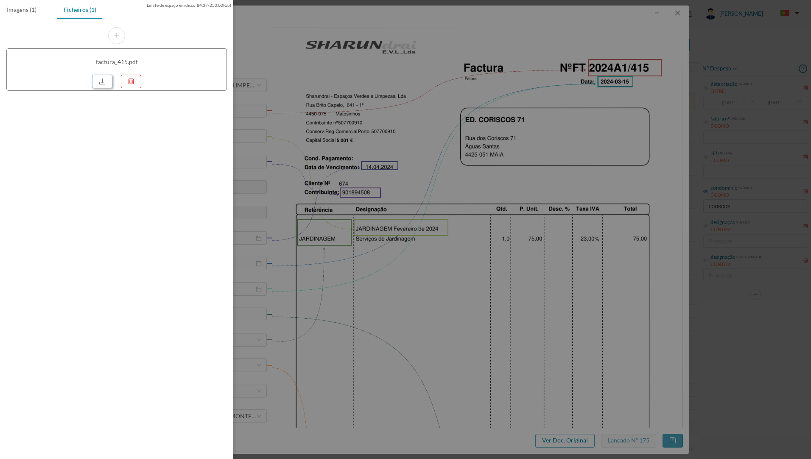
click at [104, 81] on link at bounding box center [102, 82] width 20 height 14
click at [610, 95] on div at bounding box center [405, 229] width 811 height 459
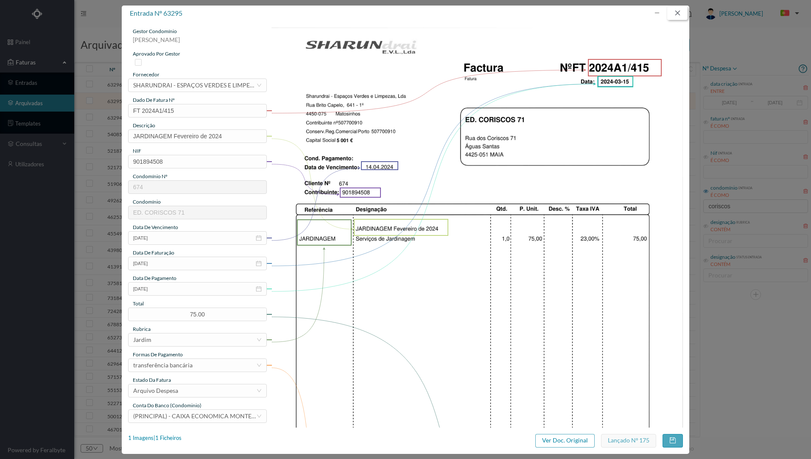
click at [680, 11] on button "button" at bounding box center [677, 13] width 20 height 14
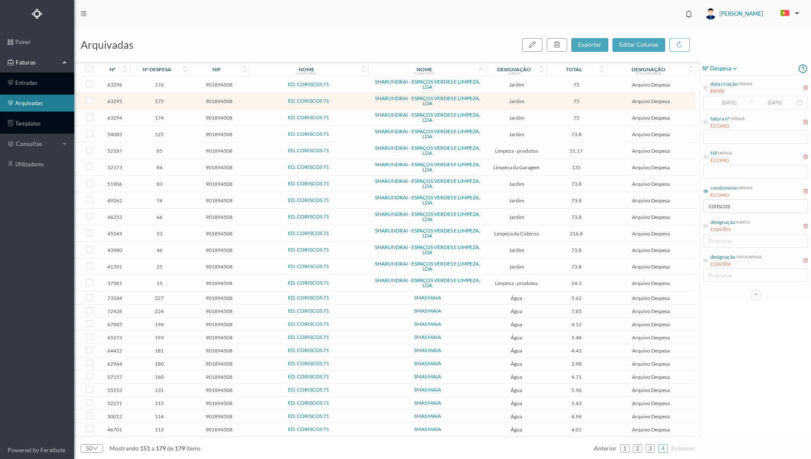
click at [489, 87] on span "Jardim" at bounding box center [516, 84] width 56 height 6
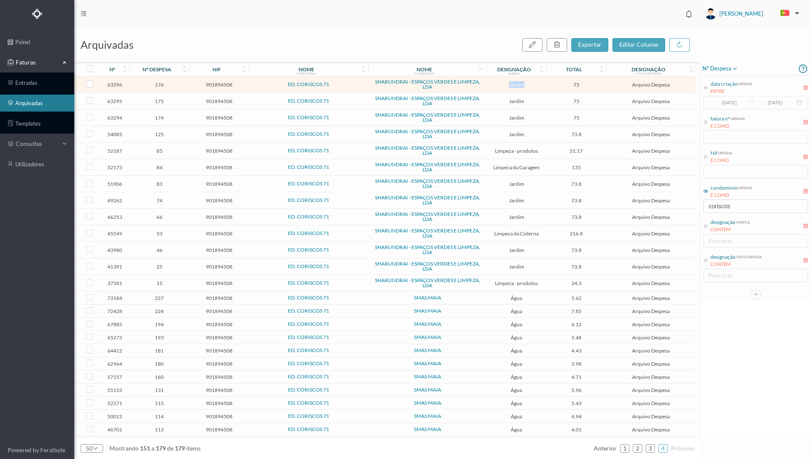
click at [489, 86] on span "Jardim" at bounding box center [516, 84] width 56 height 6
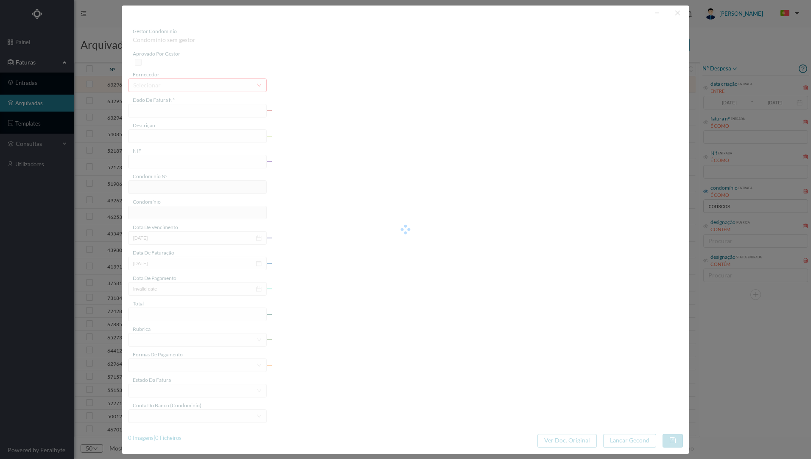
type input "FT 2024A1/416"
type input "JARDINAGEM Março de 2024"
type input "901894508"
type input "14-04-2024"
type input "2024-03-15"
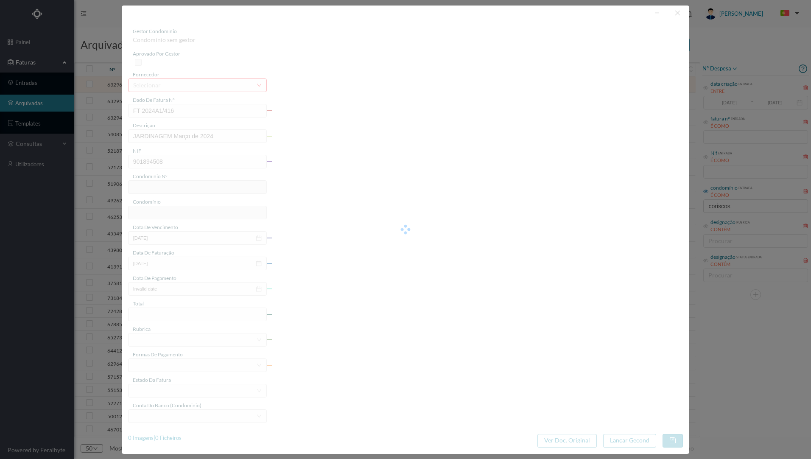
type input "2024-03-15"
type input "75.00"
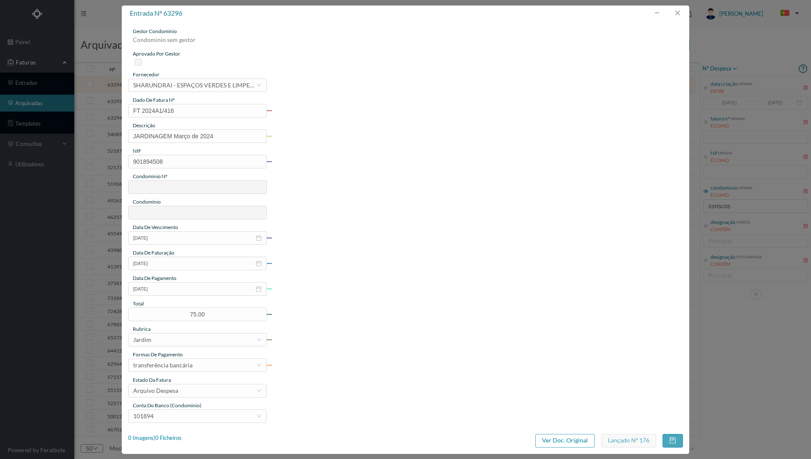
type input "674"
type input "ED. CORISCOS 71"
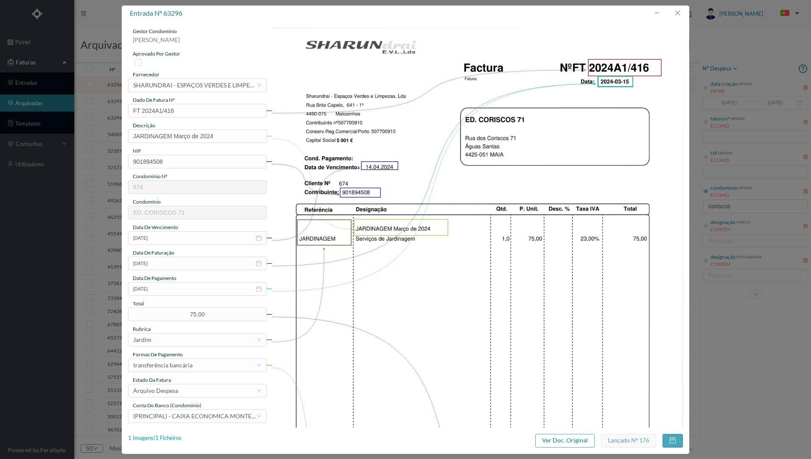
click at [167, 438] on div "1 Imagens | 1 Ficheiros" at bounding box center [154, 438] width 53 height 8
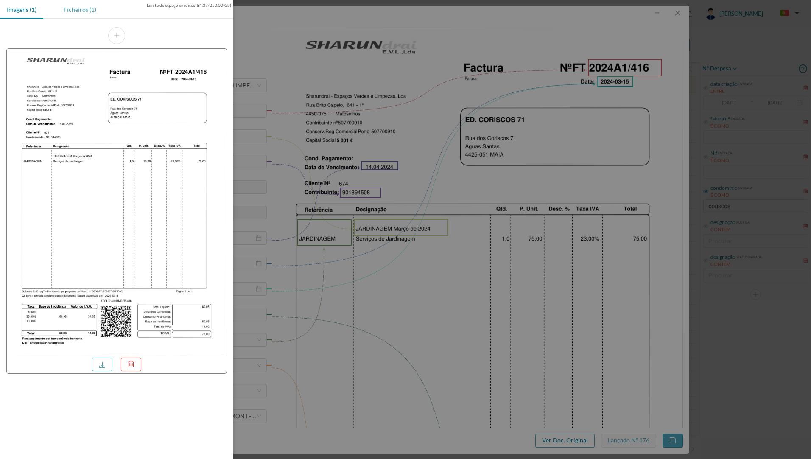
click at [74, 10] on div "Ficheiros (1)" at bounding box center [80, 9] width 46 height 19
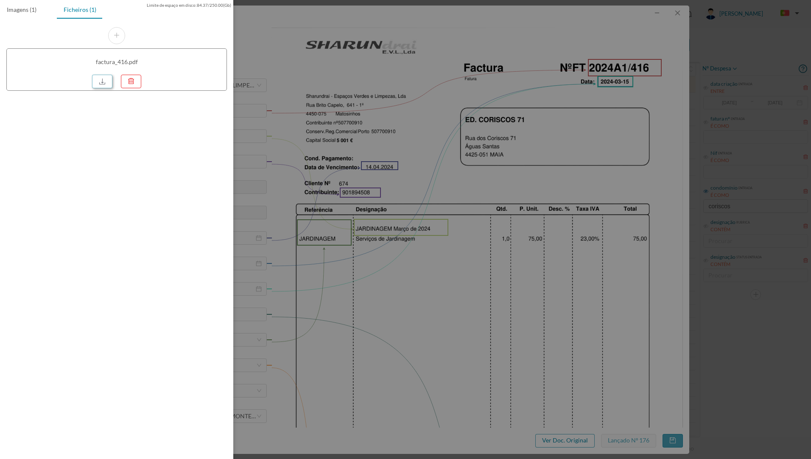
click at [101, 84] on link at bounding box center [102, 82] width 20 height 14
drag, startPoint x: 462, startPoint y: 61, endPoint x: 614, endPoint y: 48, distance: 152.7
click at [462, 60] on div at bounding box center [405, 229] width 811 height 459
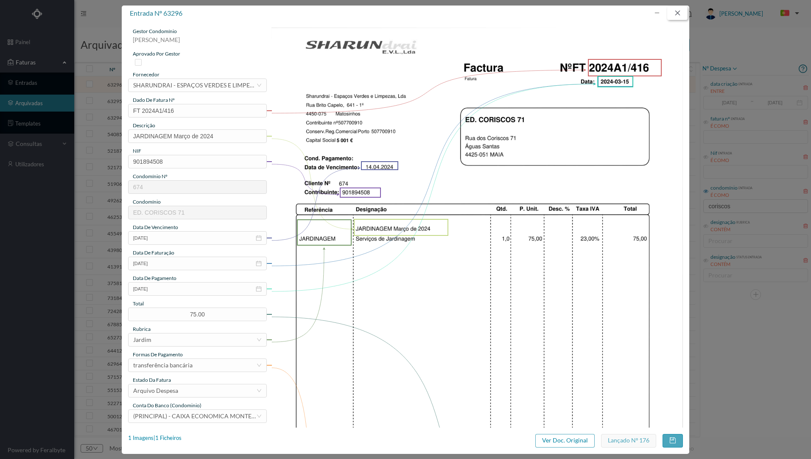
click at [676, 16] on button "button" at bounding box center [677, 13] width 20 height 14
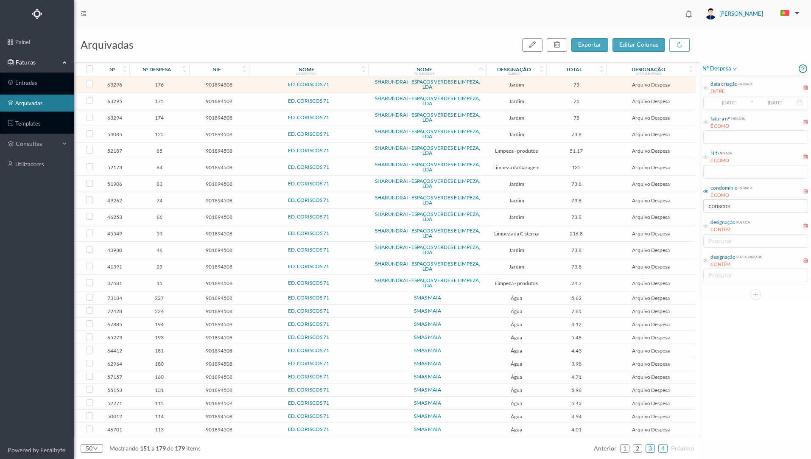
click at [650, 449] on link "3" at bounding box center [650, 448] width 8 height 13
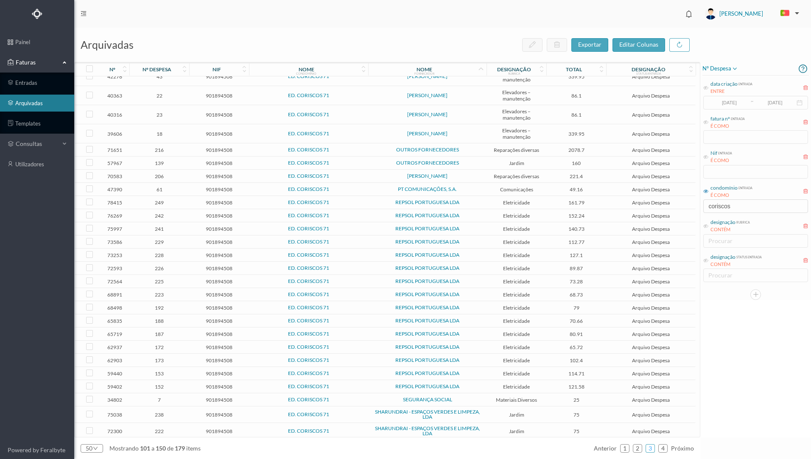
scroll to position [449, 0]
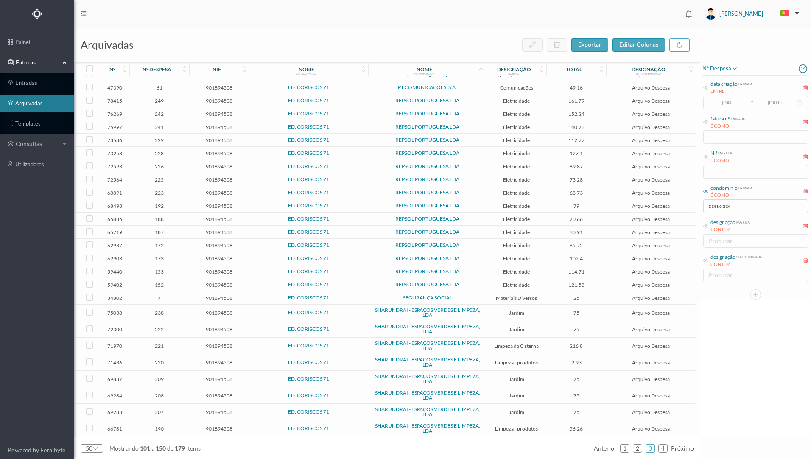
click at [549, 428] on span "56.26" at bounding box center [576, 428] width 56 height 6
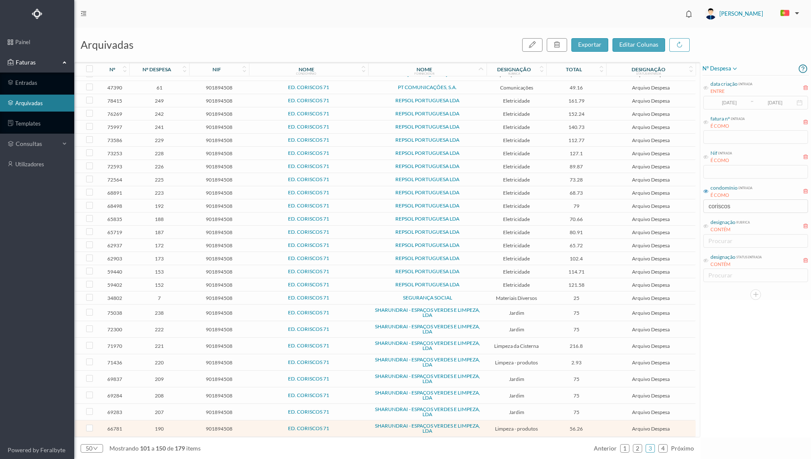
click at [558, 427] on span "56.26" at bounding box center [576, 428] width 56 height 6
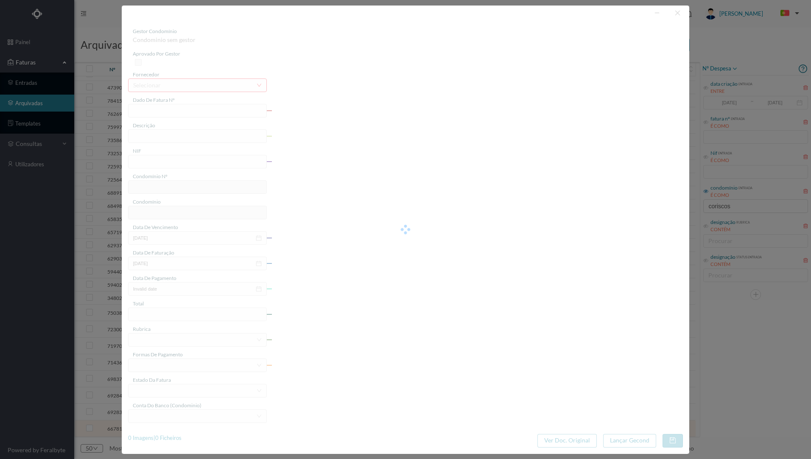
type input "FT 2024A1/608"
type input "Produtos de limpeza"
type input "901894508"
type input "24-04-2024"
type input "2024-04-24"
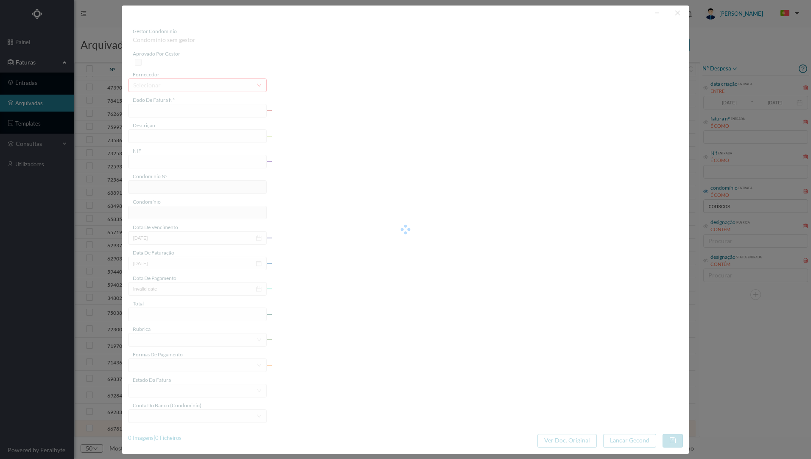
type input "2024-04-24"
type input "56.26"
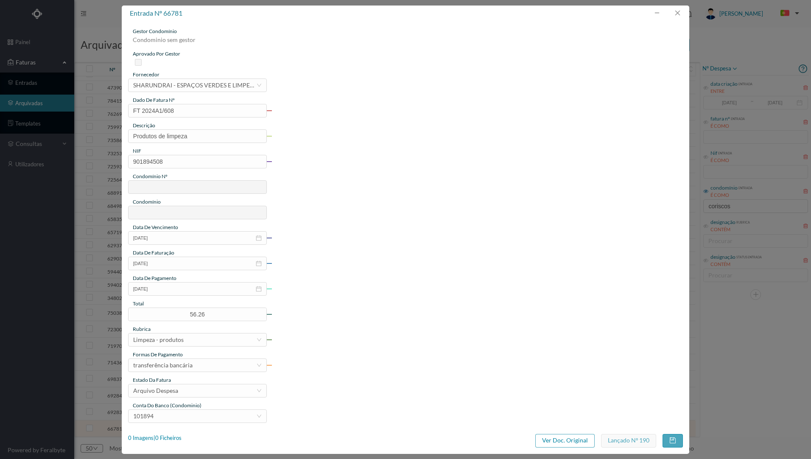
type input "674"
type input "ED. CORISCOS 71"
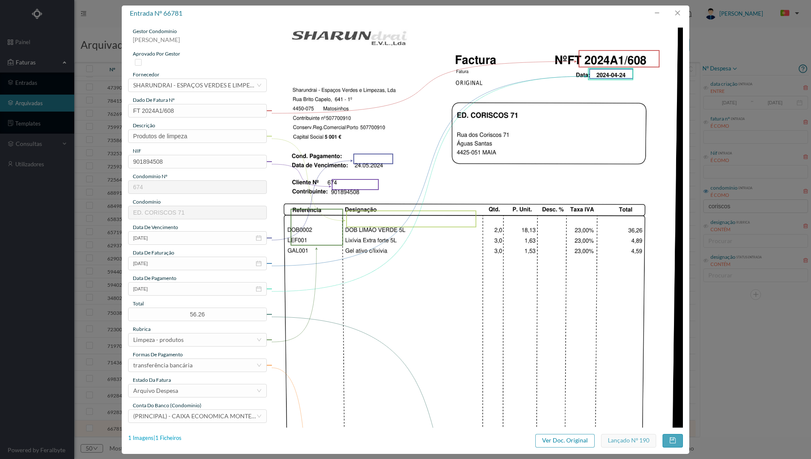
click at [172, 436] on div "1 Imagens | 1 Ficheiros" at bounding box center [154, 438] width 53 height 8
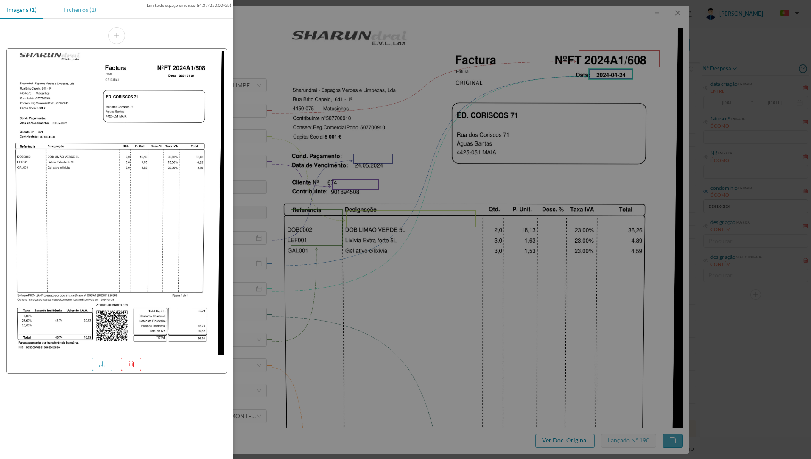
click at [74, 11] on div "Ficheiros (1)" at bounding box center [80, 9] width 46 height 19
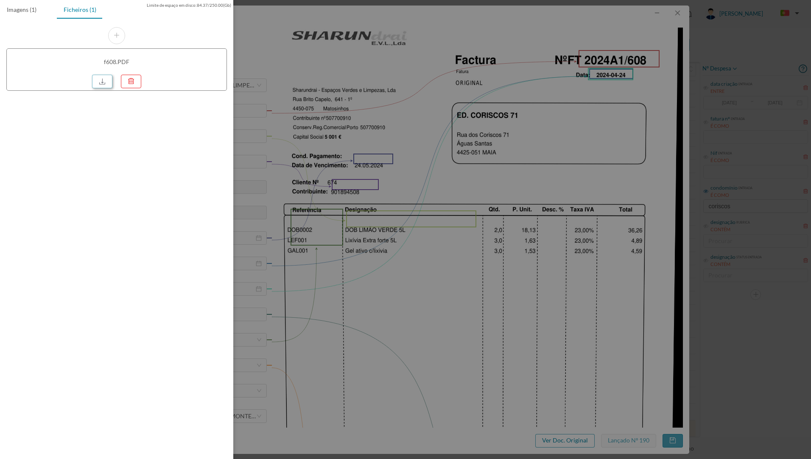
click at [110, 82] on link at bounding box center [102, 82] width 20 height 14
click at [438, 104] on div at bounding box center [405, 229] width 811 height 459
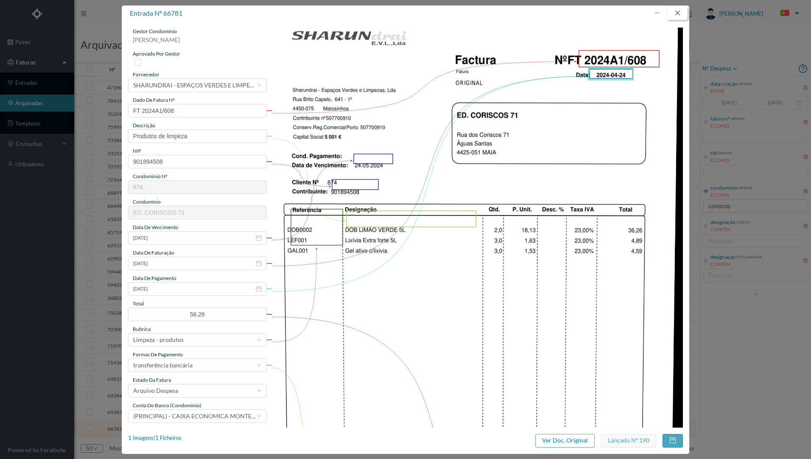
click at [677, 14] on button "button" at bounding box center [677, 13] width 20 height 14
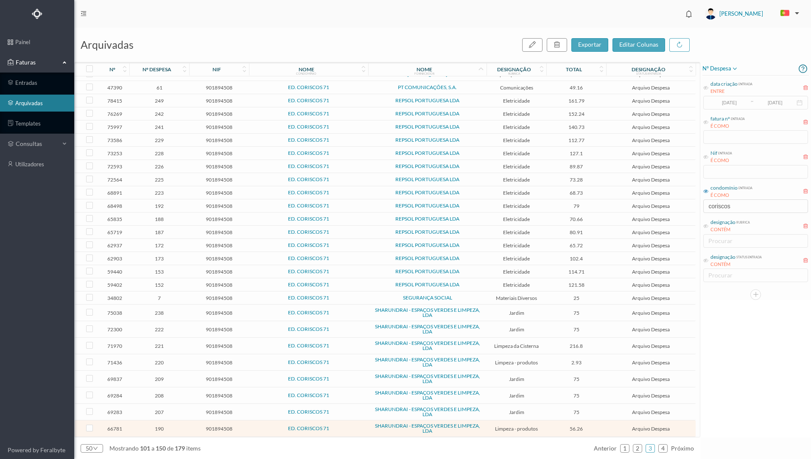
click at [537, 410] on span "Jardim" at bounding box center [516, 412] width 56 height 6
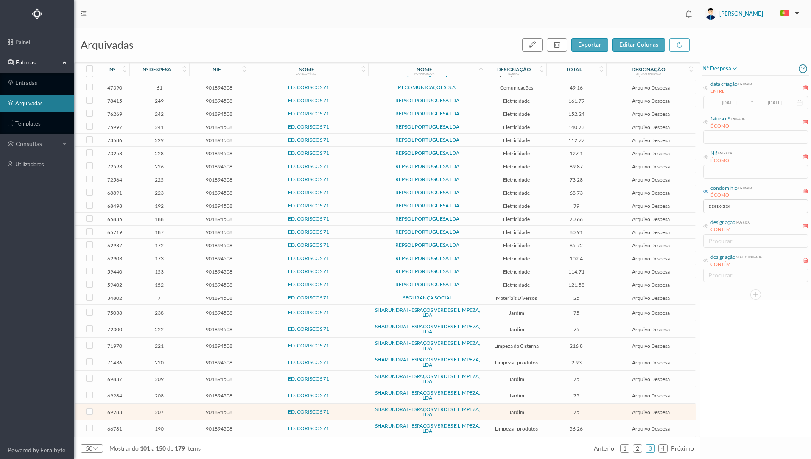
click at [537, 410] on span "Jardim" at bounding box center [516, 412] width 56 height 6
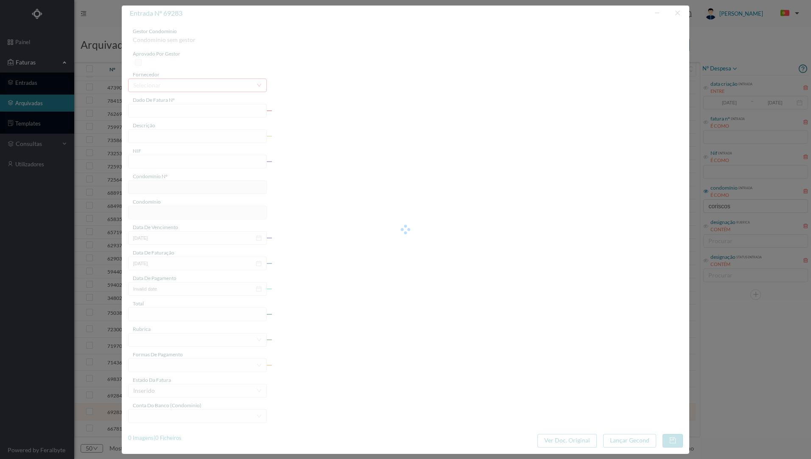
type input "FT 2024A1/790"
type input "JARDINAGEM Abril de 2024"
type input "901894508"
type input "28-06-2024"
type input "[DATE]"
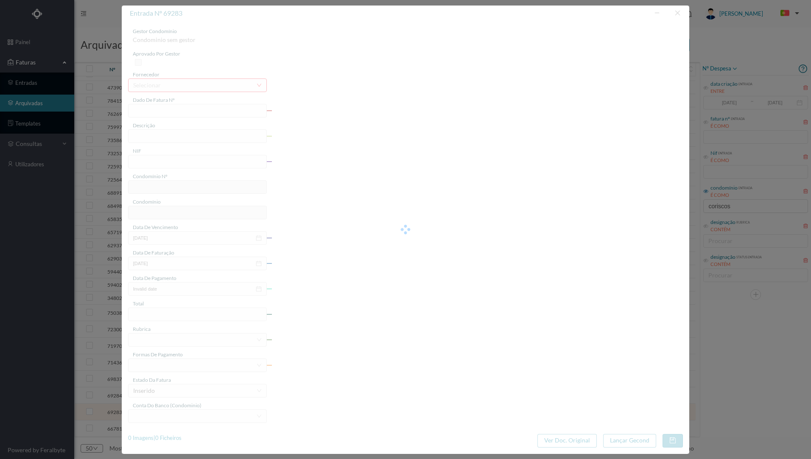
type input "[DATE]"
type input "75.00"
type input "674"
type input "ED. CORISCOS 71"
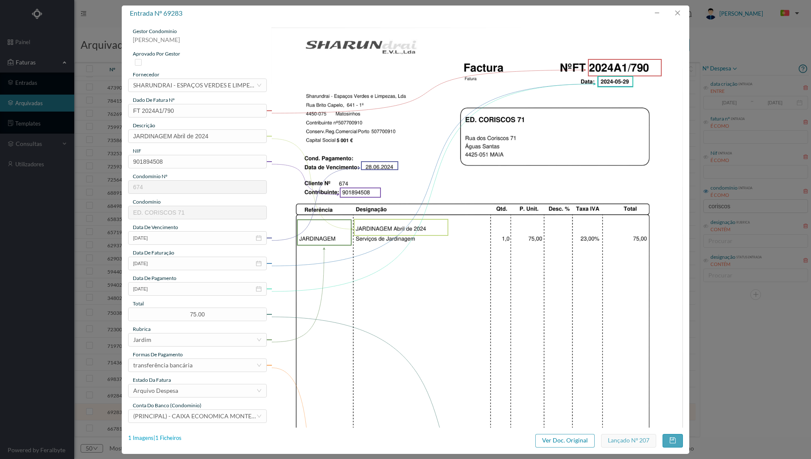
click at [168, 436] on div "1 Imagens | 1 Ficheiros" at bounding box center [154, 438] width 53 height 8
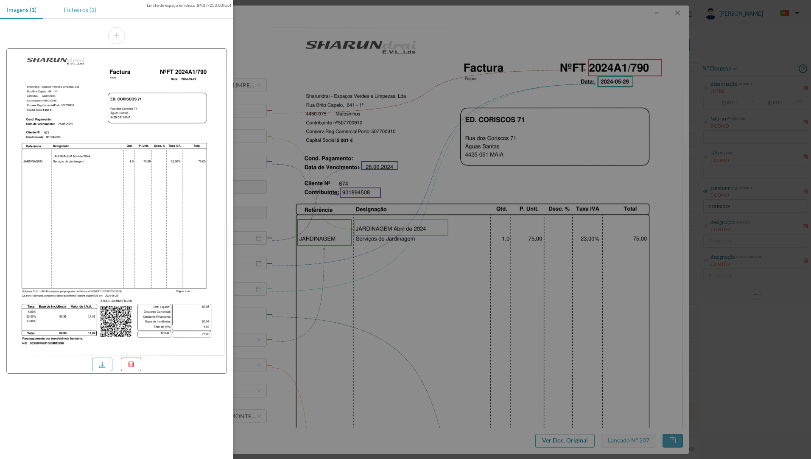
click at [84, 12] on div "Ficheiros (1)" at bounding box center [80, 9] width 46 height 19
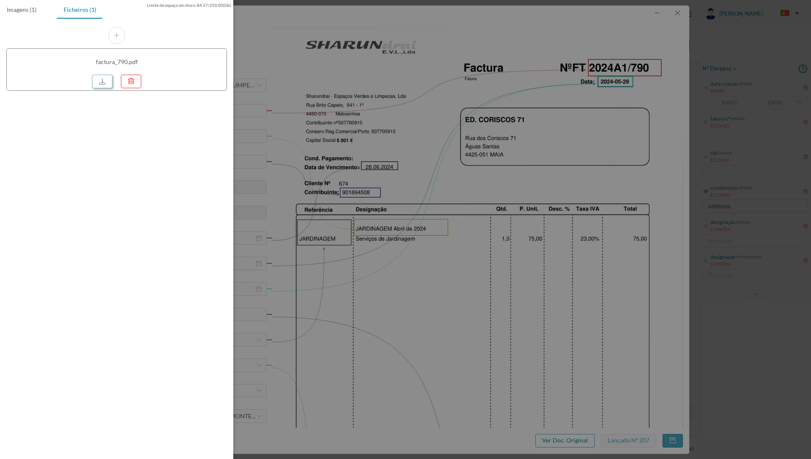
click at [112, 81] on link at bounding box center [102, 82] width 20 height 14
click at [466, 53] on div at bounding box center [405, 229] width 811 height 459
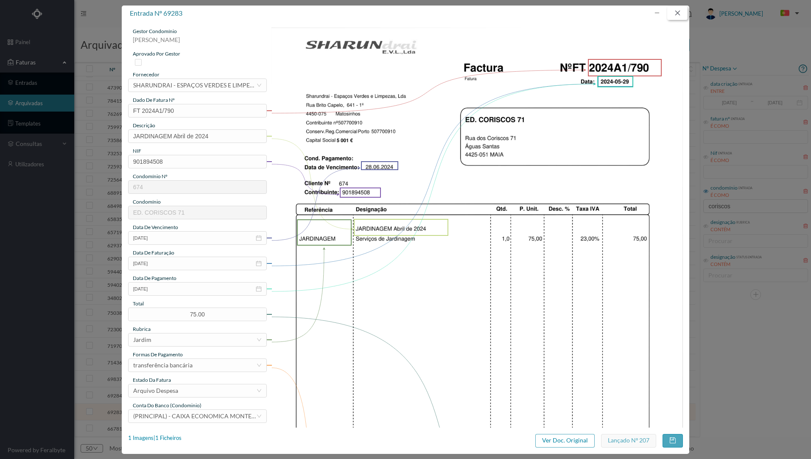
click at [680, 14] on button "button" at bounding box center [677, 13] width 20 height 14
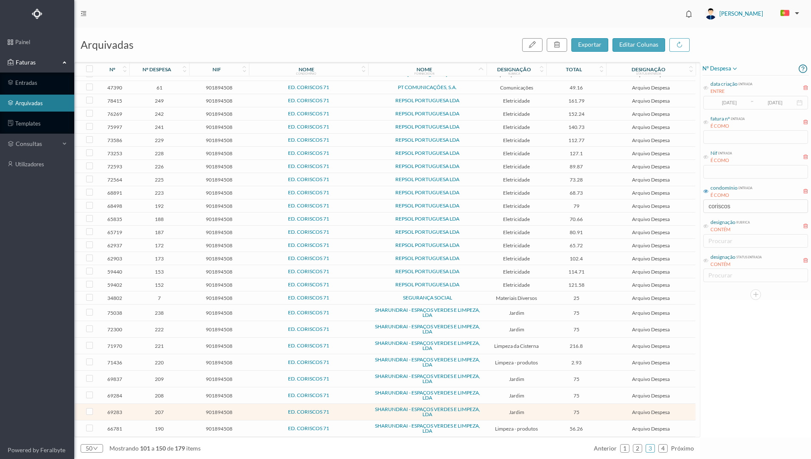
click at [547, 394] on td "75" at bounding box center [576, 395] width 60 height 17
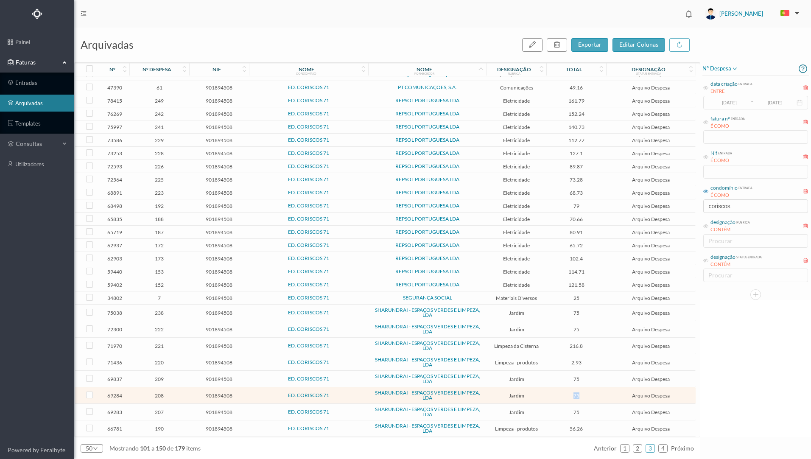
click at [547, 394] on td "75" at bounding box center [576, 395] width 60 height 17
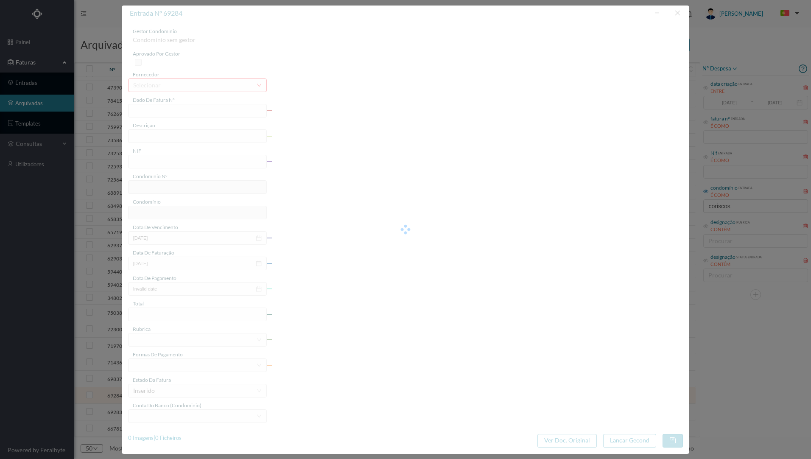
type input "FT 2024A1/791"
type input "JARDINAGEM Maio de 2024"
type input "901894508"
type input "28-06-2024"
type input "[DATE]"
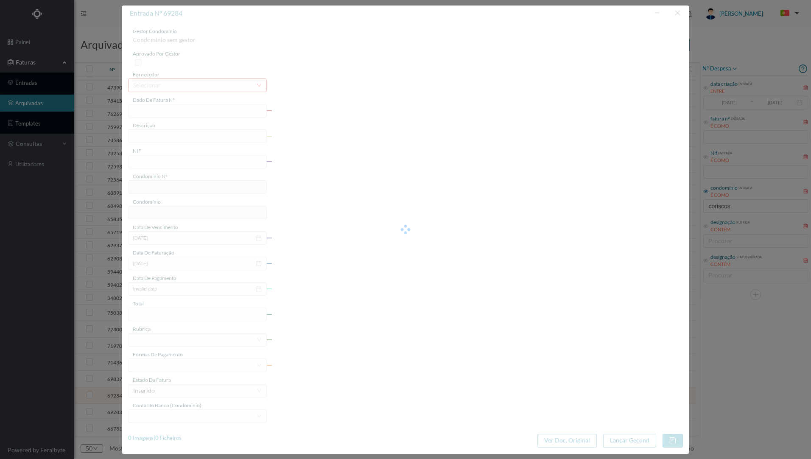
type input "[DATE]"
type input "75.00"
type input "674"
type input "ED. CORISCOS 71"
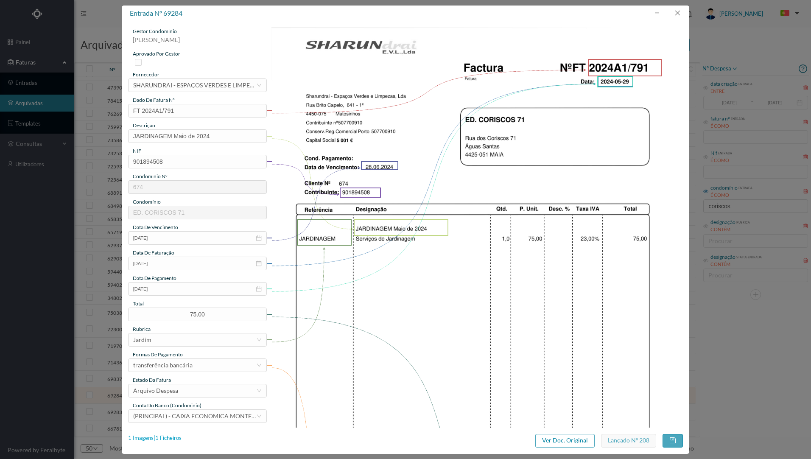
click at [171, 439] on div "1 Imagens | 1 Ficheiros" at bounding box center [154, 438] width 53 height 8
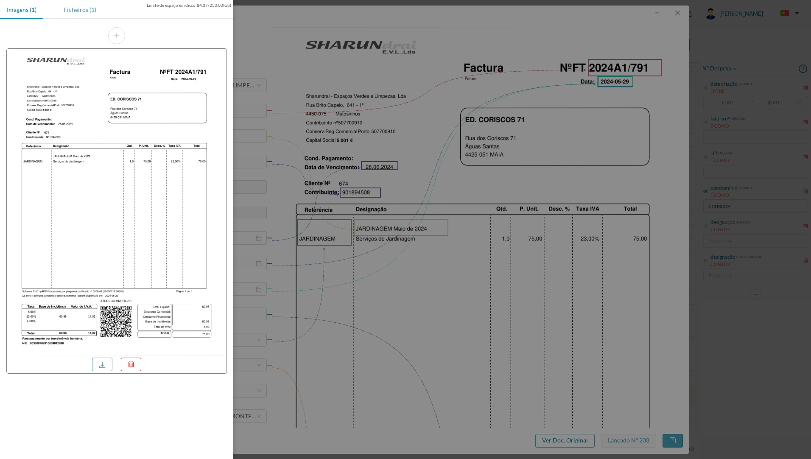
click at [70, 14] on div "Ficheiros (1)" at bounding box center [80, 9] width 46 height 19
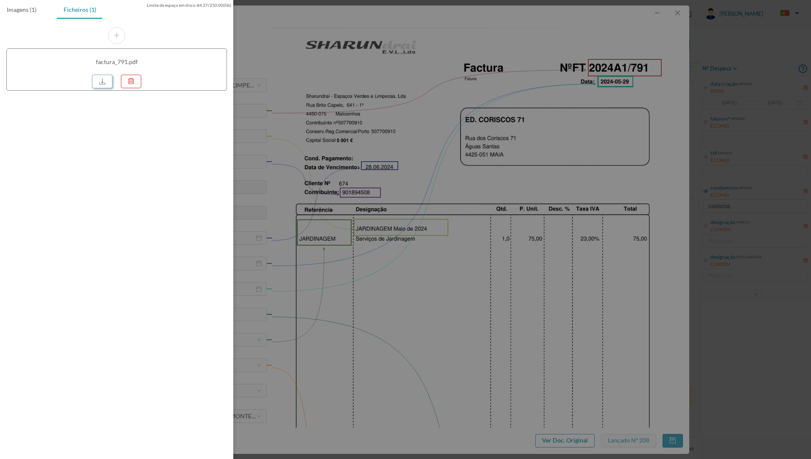
click at [100, 86] on link at bounding box center [102, 82] width 20 height 14
click at [491, 119] on div at bounding box center [405, 229] width 811 height 459
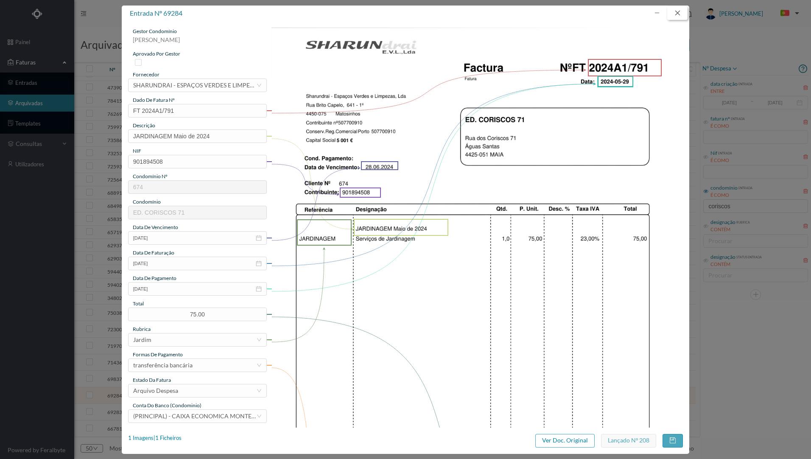
click at [673, 16] on button "button" at bounding box center [677, 13] width 20 height 14
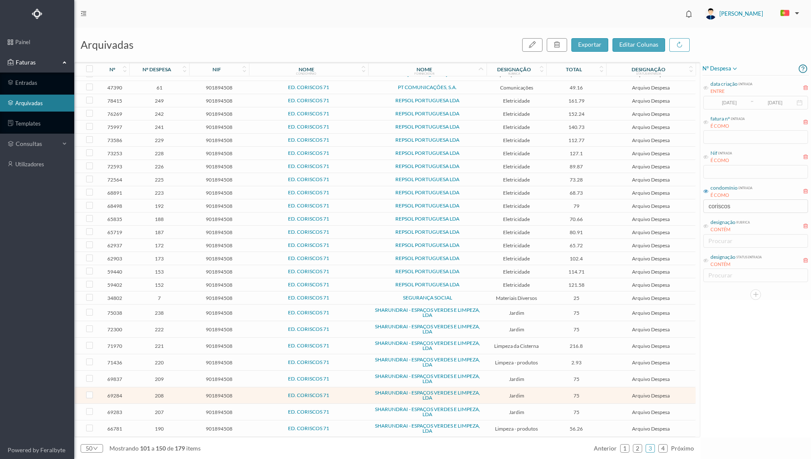
click at [492, 377] on span "Jardim" at bounding box center [516, 379] width 56 height 6
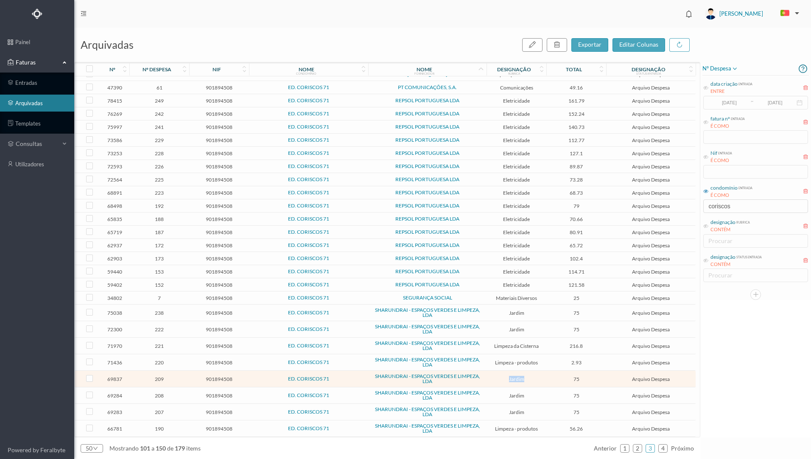
click at [492, 377] on span "Jardim" at bounding box center [516, 379] width 56 height 6
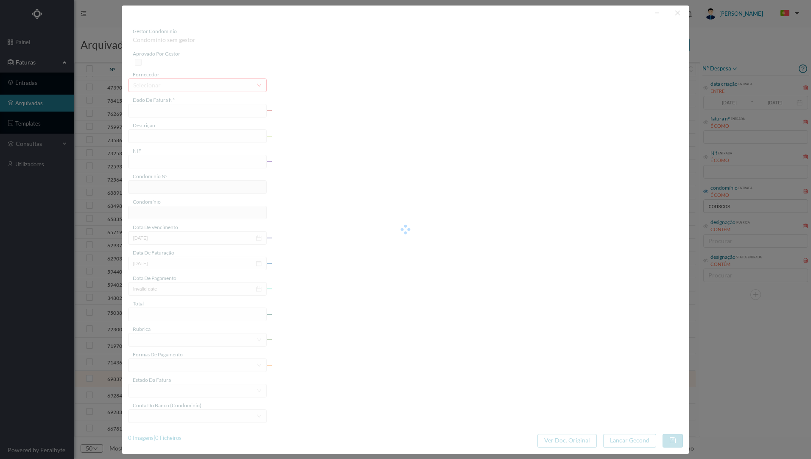
type input "FT 2024A1/875"
type input "JARDINAGEM Junho de 2024"
type input "901894508"
type input "03-07-2024"
type input "[DATE]"
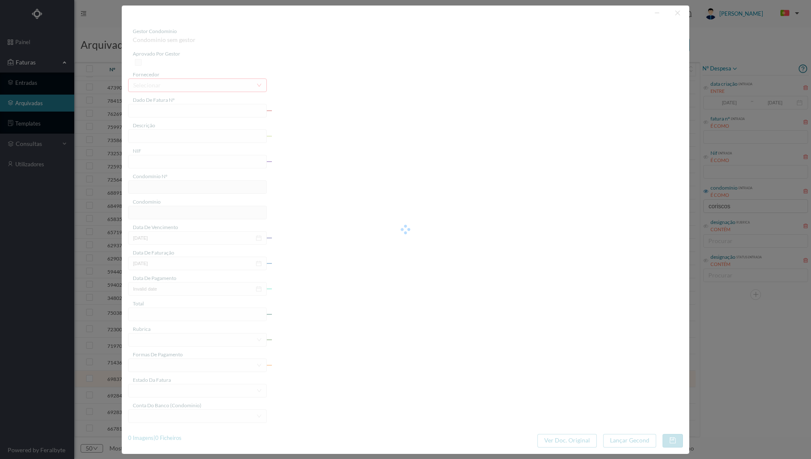
type input "[DATE]"
type input "75.00"
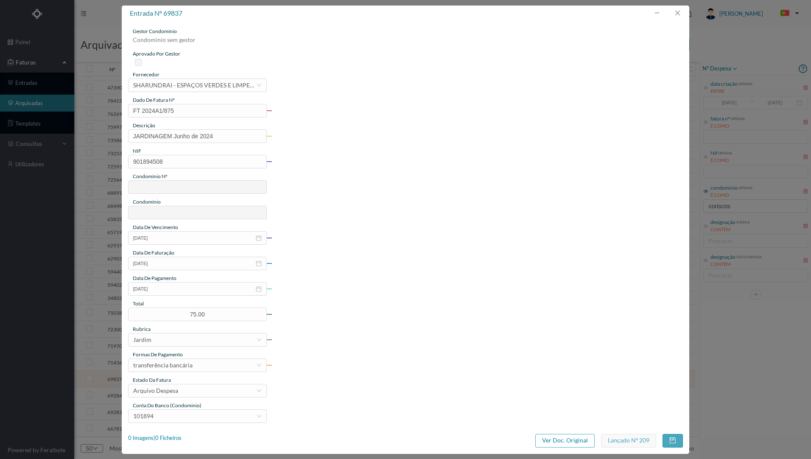
type input "674"
type input "ED. CORISCOS 71"
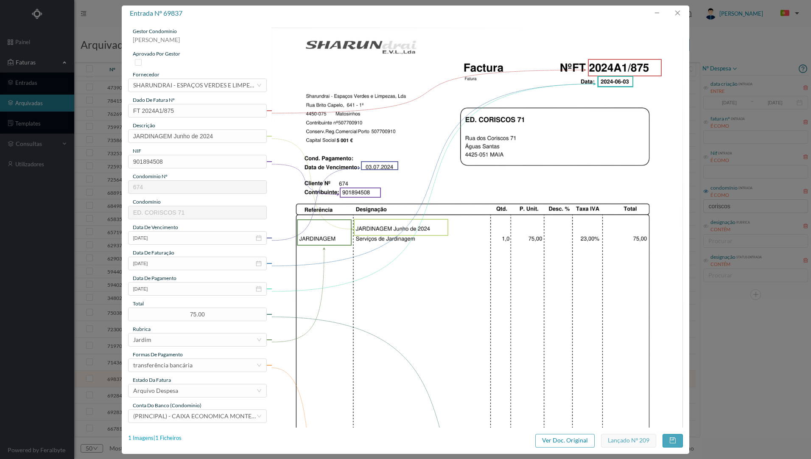
click at [174, 436] on div "1 Imagens | 1 Ficheiros" at bounding box center [154, 438] width 53 height 8
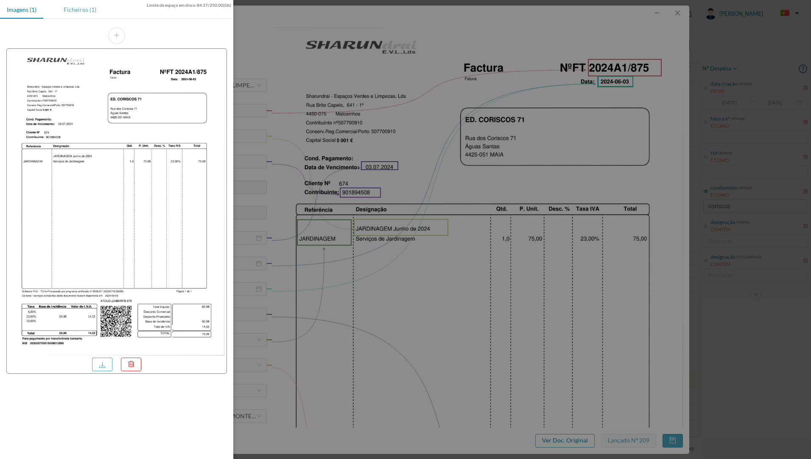
click at [76, 7] on div "Ficheiros (1)" at bounding box center [80, 9] width 46 height 19
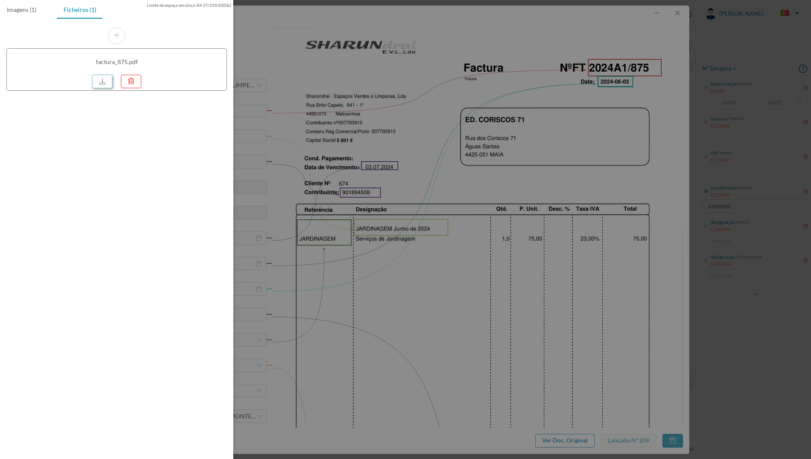
click at [102, 83] on link at bounding box center [102, 82] width 20 height 14
click at [440, 101] on div at bounding box center [405, 229] width 811 height 459
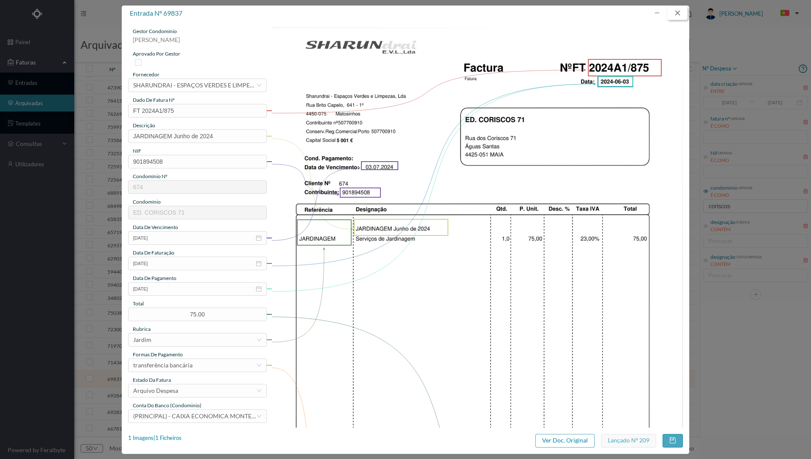
click at [673, 15] on button "button" at bounding box center [677, 13] width 20 height 14
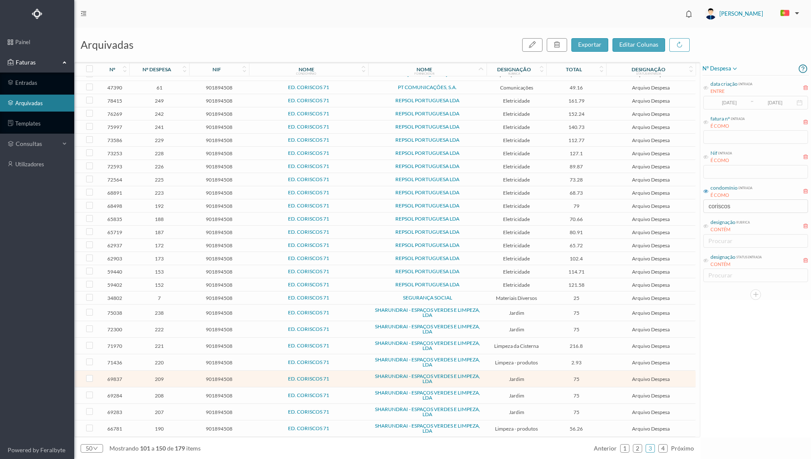
click at [486, 378] on td "SHARUNDRAI - ESPAÇOS VERDES E LIMPEZA, LDA" at bounding box center [427, 379] width 118 height 17
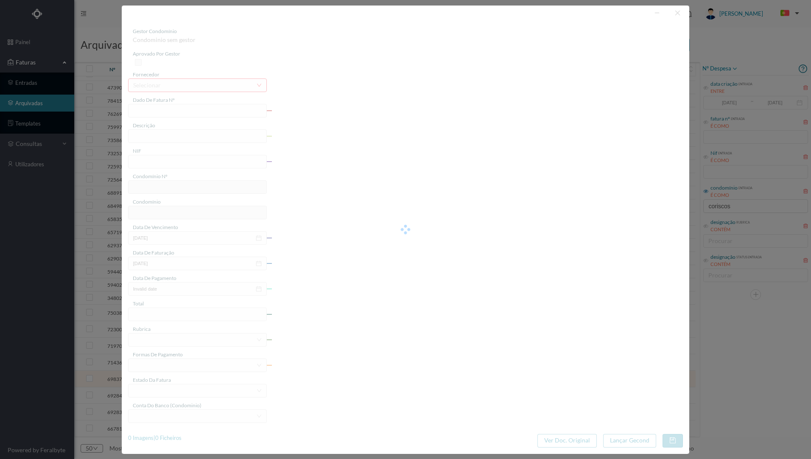
type input "FT 2024A1/875"
type input "JARDINAGEM Junho de 2024"
type input "901894508"
type input "03-07-2024"
type input "[DATE]"
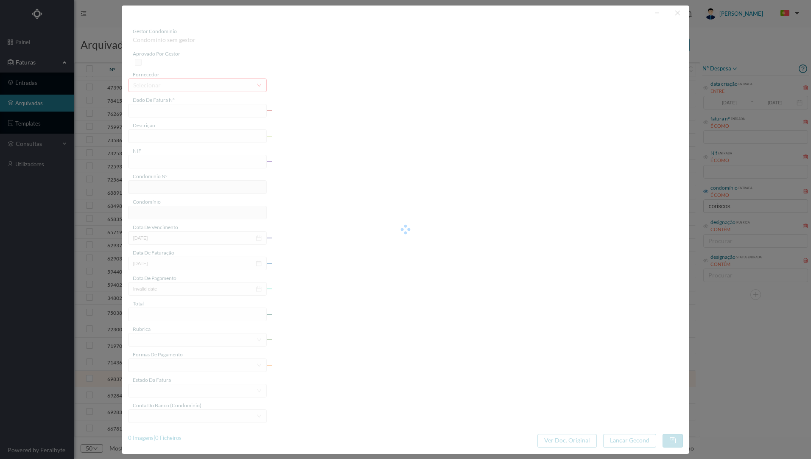
type input "[DATE]"
type input "75.00"
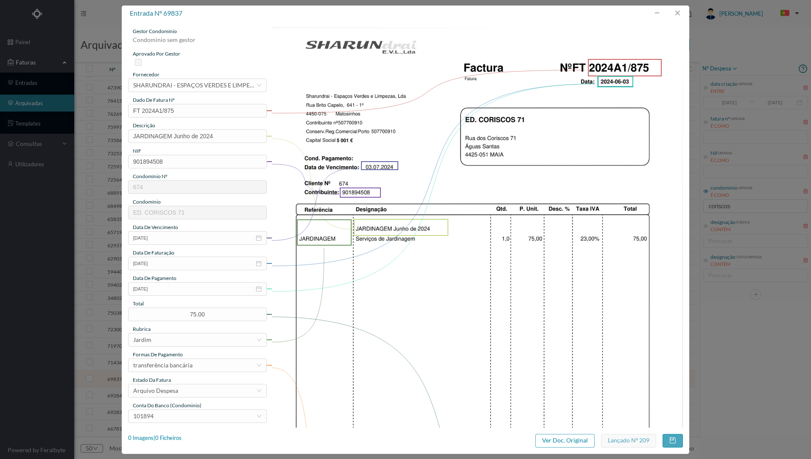
type input "674"
type input "ED. CORISCOS 71"
click at [676, 11] on button "button" at bounding box center [677, 13] width 20 height 14
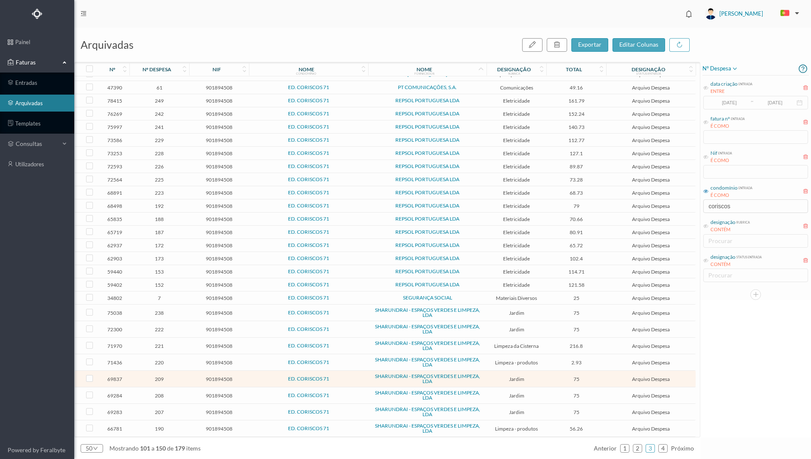
click at [548, 361] on td "2.93" at bounding box center [576, 362] width 60 height 17
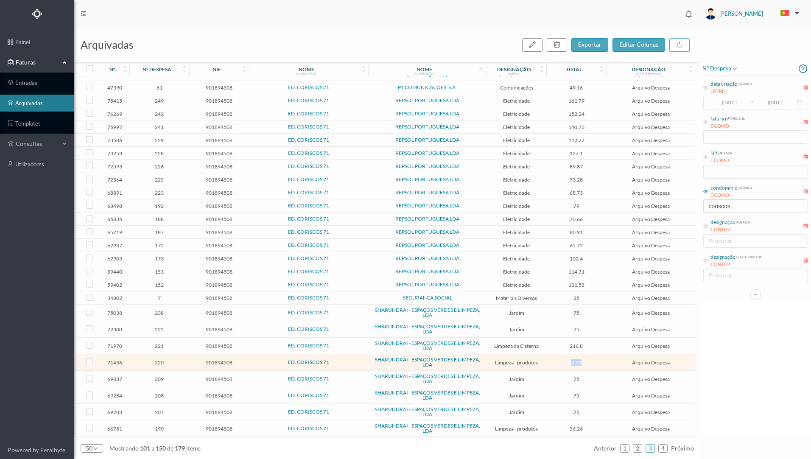
click at [548, 361] on td "2.93" at bounding box center [576, 362] width 60 height 17
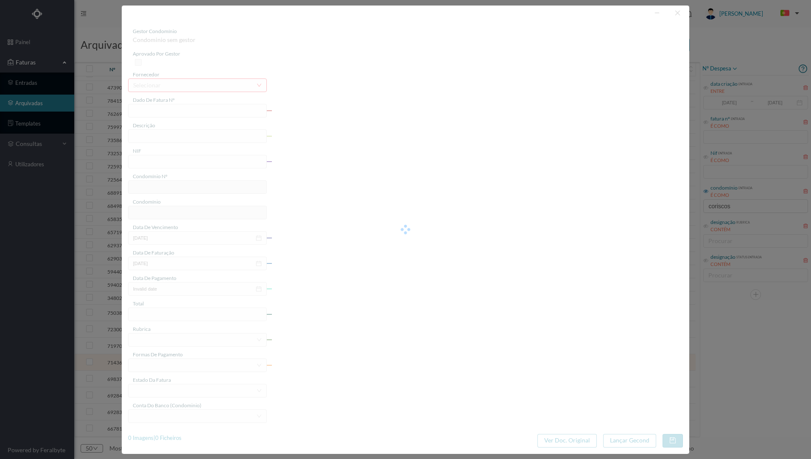
type input "FT 2024A1/908"
type input "Produtos de limpeza"
type input "901894508"
type input "21-06-2024"
type input "2024-06-21"
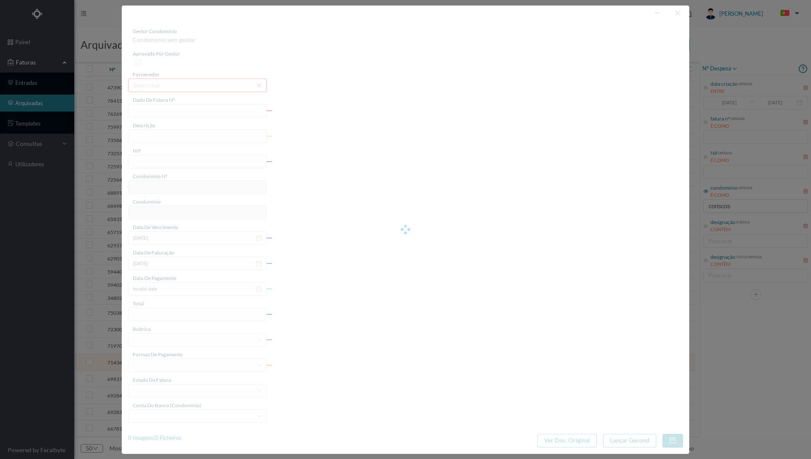
type input "2024-06-21"
type input "2.93"
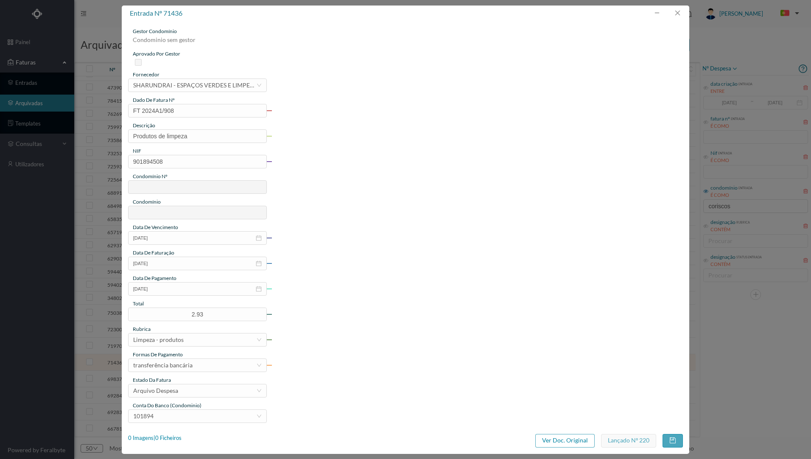
type input "674"
type input "ED. CORISCOS 71"
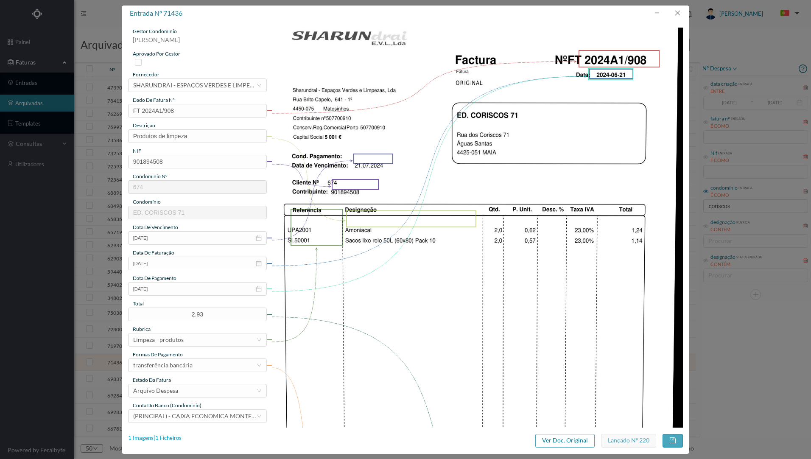
click at [168, 437] on div "1 Imagens | 1 Ficheiros" at bounding box center [154, 438] width 53 height 8
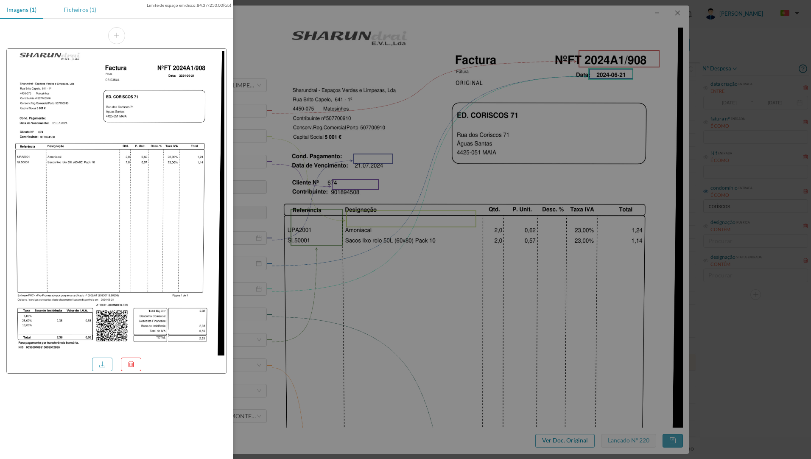
click at [86, 10] on div "Ficheiros (1)" at bounding box center [80, 9] width 46 height 19
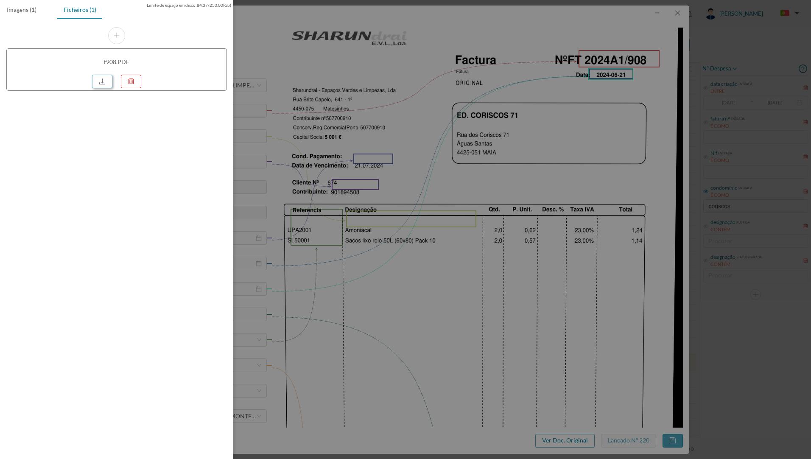
click at [101, 84] on link at bounding box center [102, 82] width 20 height 14
click at [512, 74] on div at bounding box center [405, 229] width 811 height 459
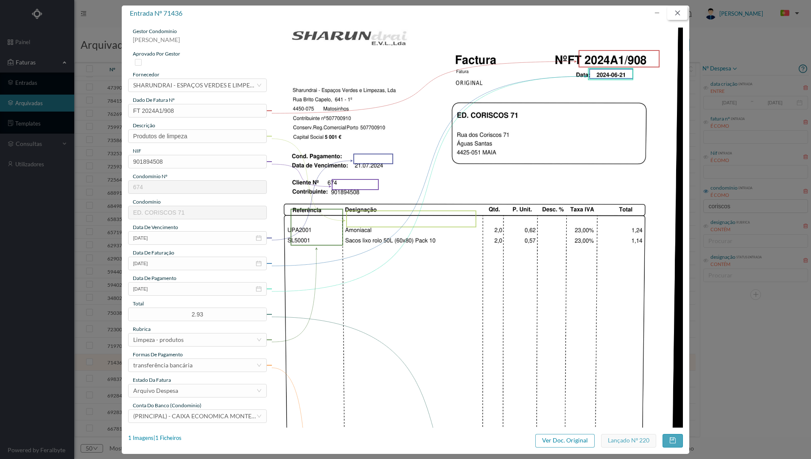
click at [680, 16] on button "button" at bounding box center [677, 13] width 20 height 14
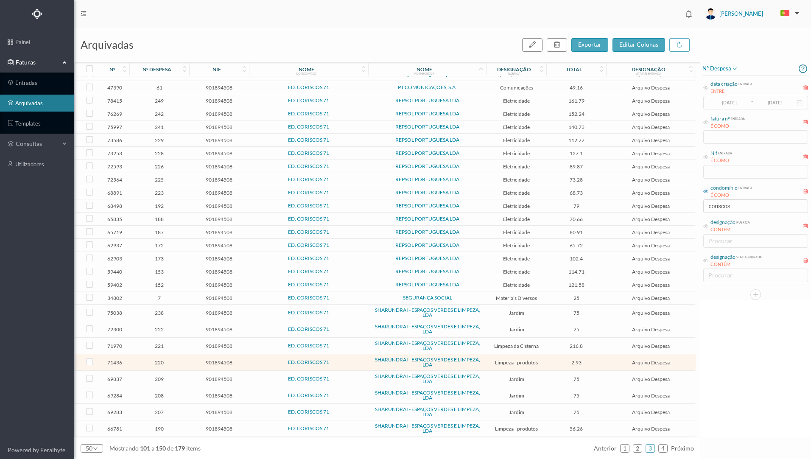
click at [552, 342] on td "216.8" at bounding box center [576, 345] width 60 height 17
click at [552, 341] on td "216.8" at bounding box center [576, 345] width 60 height 17
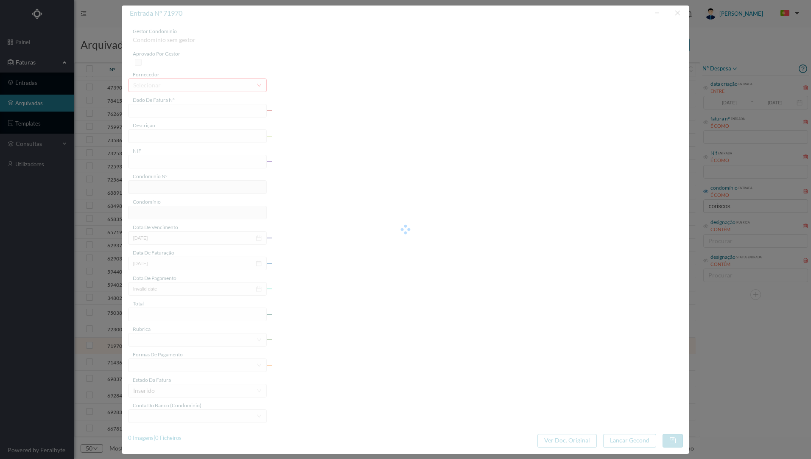
type input "FT 2024A1/934"
type input "Higienização e análise das cisternas"
type input "901894508"
type input "27-07-2024"
type input "2024-06-27"
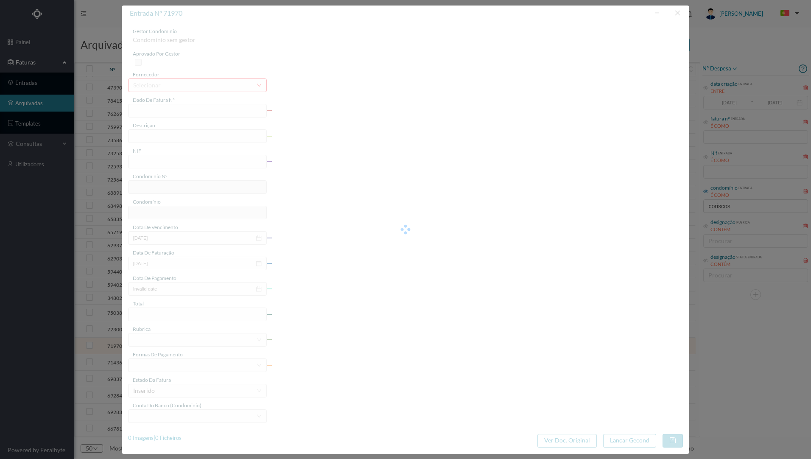
type input "2024-06-27"
type input "216.80"
type input "674"
type input "ED. CORISCOS 71"
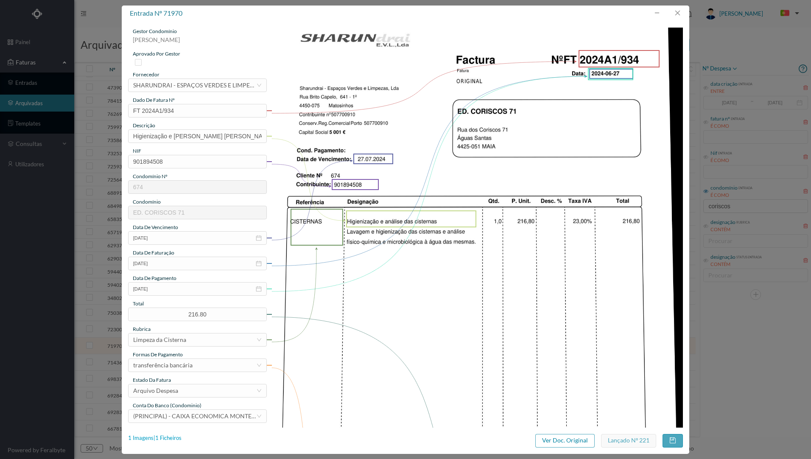
click at [172, 438] on div "1 Imagens | 1 Ficheiros" at bounding box center [154, 438] width 53 height 8
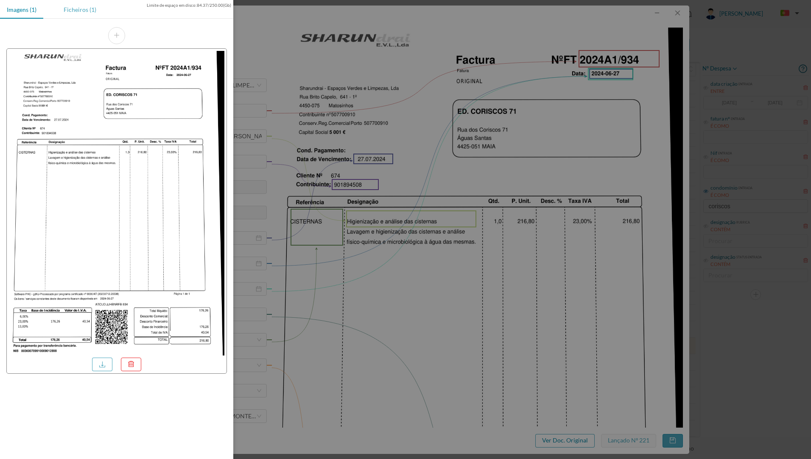
click at [84, 7] on div "Ficheiros (1)" at bounding box center [80, 9] width 46 height 19
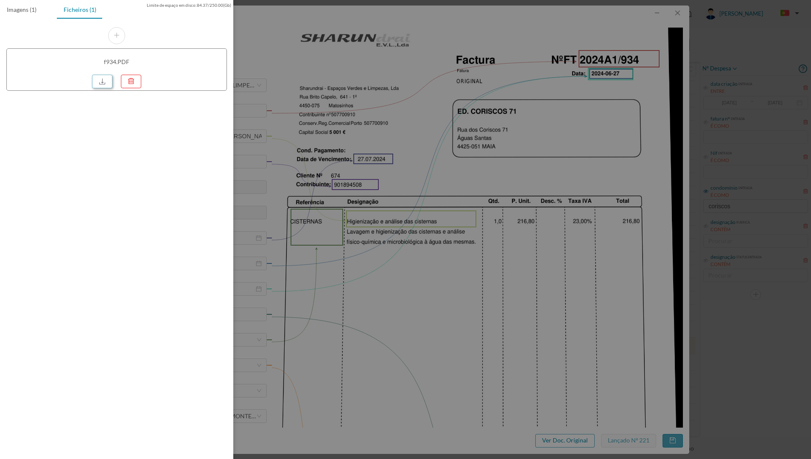
click at [102, 82] on link at bounding box center [102, 82] width 20 height 14
click at [352, 72] on div at bounding box center [405, 229] width 811 height 459
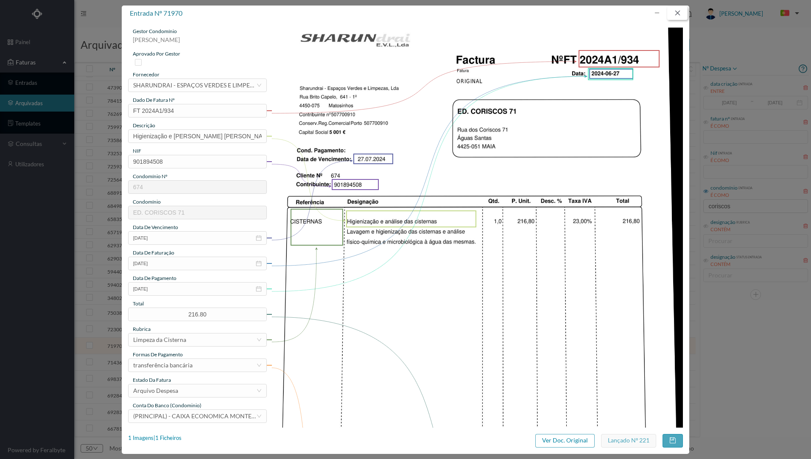
click at [681, 12] on button "button" at bounding box center [677, 13] width 20 height 14
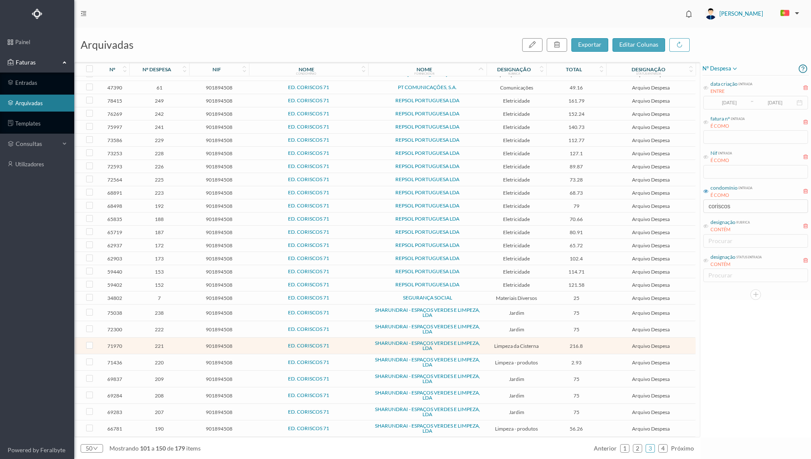
click at [491, 331] on span "Jardim" at bounding box center [516, 329] width 56 height 6
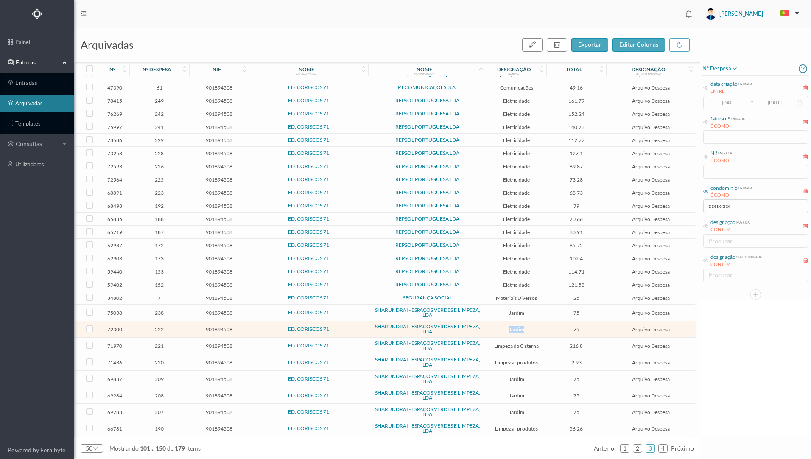
click at [491, 331] on span "Jardim" at bounding box center [516, 329] width 56 height 6
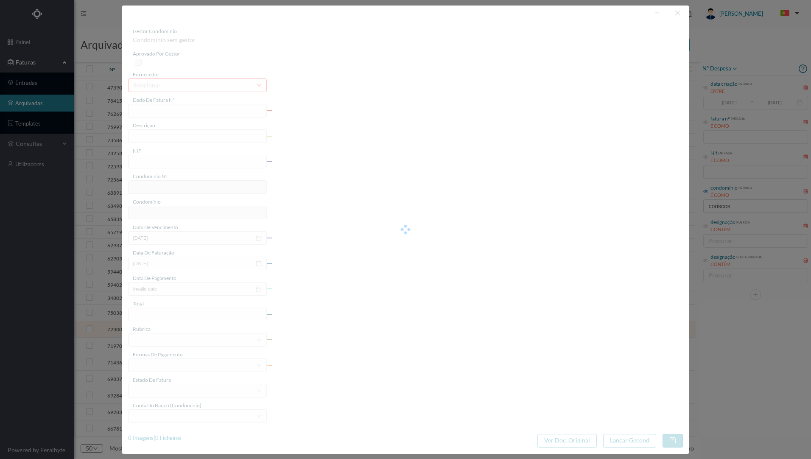
type input "FT 2024A1/1034"
type input "JARDINAGEM Julho de 2024"
type input "901894508"
type input "01-08-2024"
type input "2024-07-02"
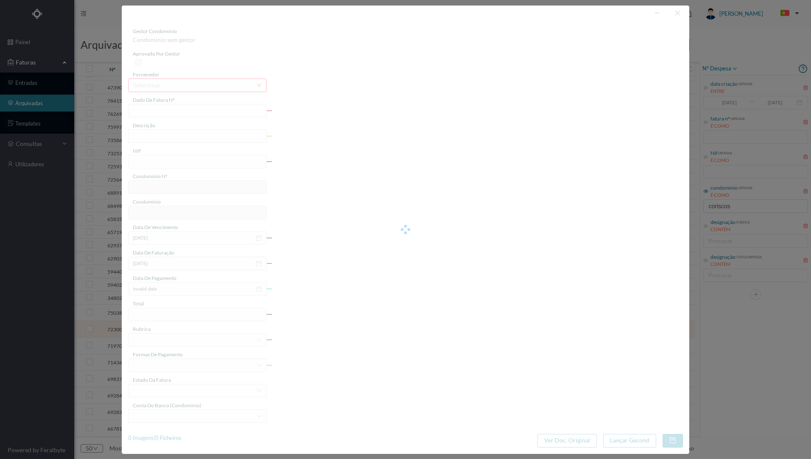
type input "2024-07-02"
type input "75.00"
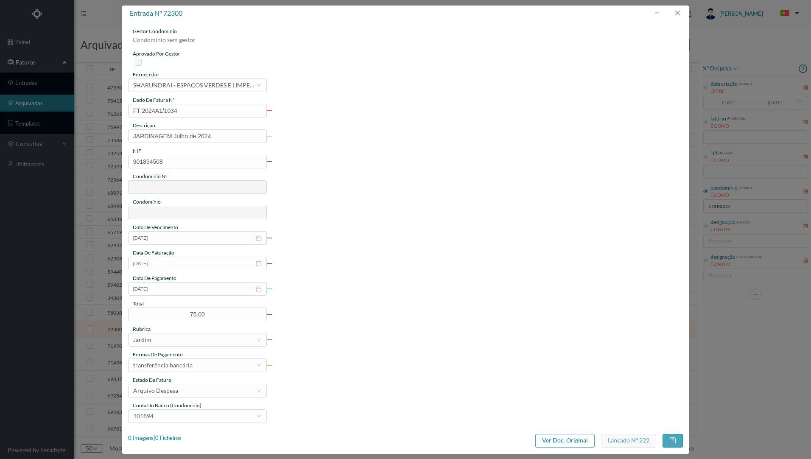
type input "674"
type input "ED. CORISCOS 71"
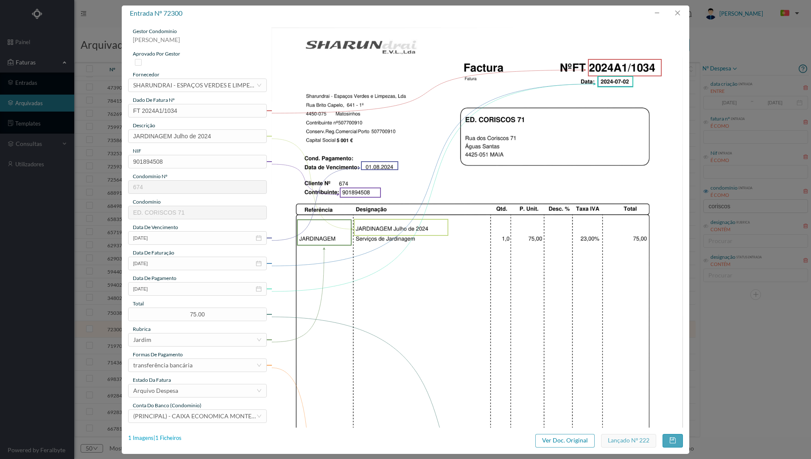
click at [170, 440] on div "1 Imagens | 1 Ficheiros" at bounding box center [154, 438] width 53 height 8
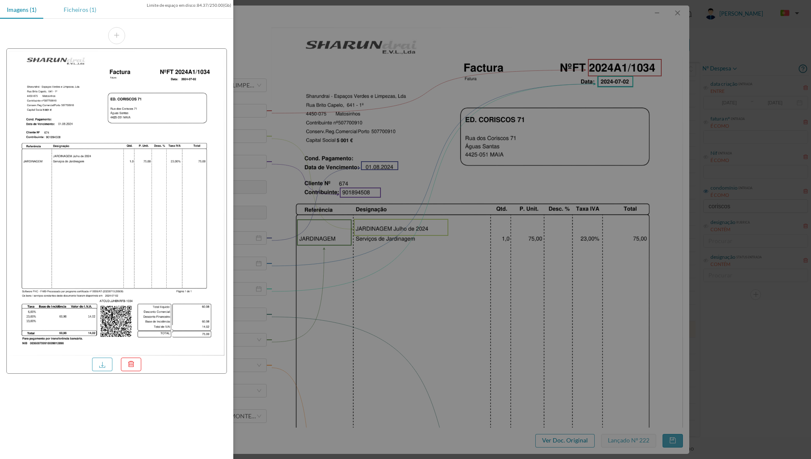
click at [84, 14] on div "Ficheiros (1)" at bounding box center [80, 9] width 46 height 19
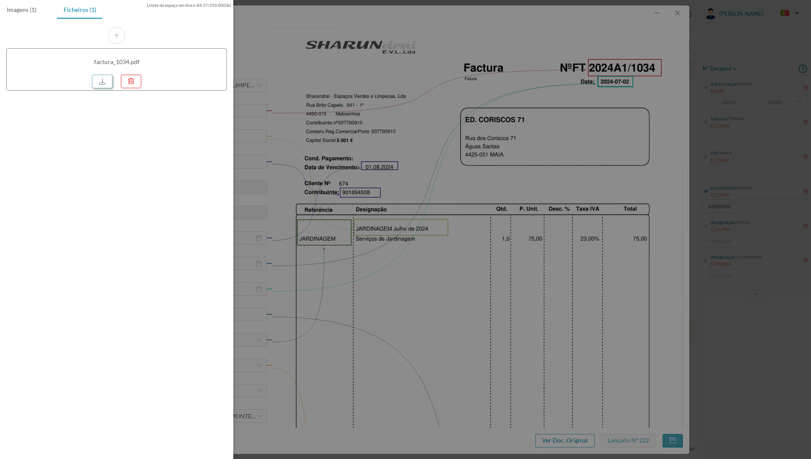
click at [102, 80] on link at bounding box center [102, 82] width 20 height 14
drag, startPoint x: 431, startPoint y: 32, endPoint x: 543, endPoint y: 9, distance: 113.9
click at [430, 31] on div at bounding box center [405, 229] width 811 height 459
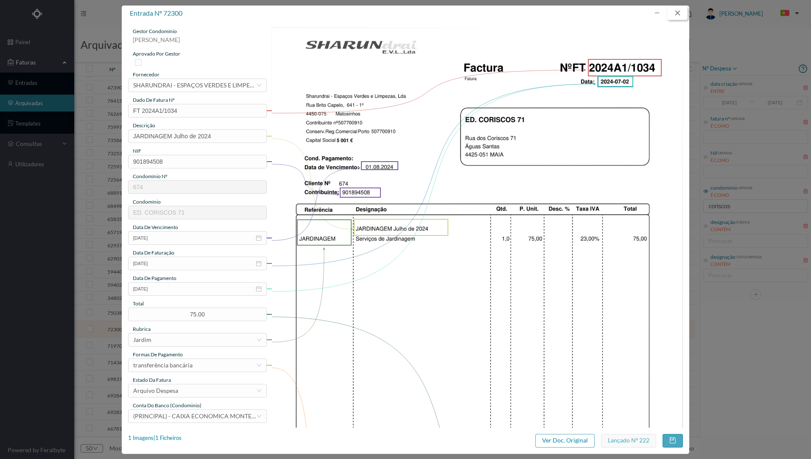
click at [676, 13] on button "button" at bounding box center [677, 13] width 20 height 14
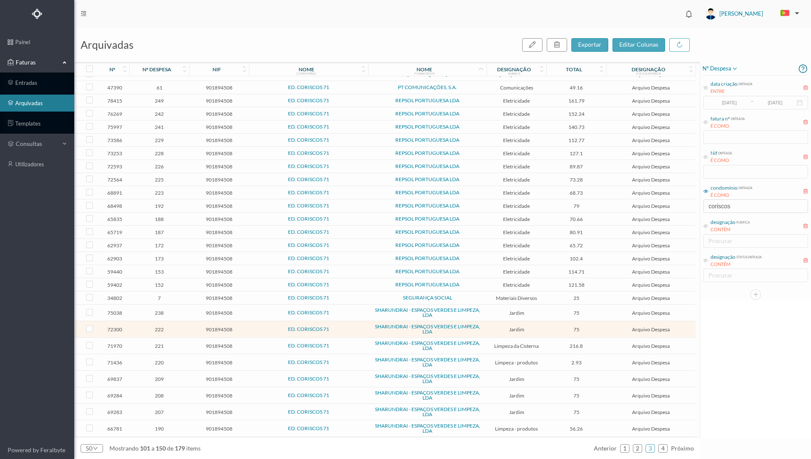
click at [347, 314] on span "ED. CORISCOS 71" at bounding box center [308, 312] width 115 height 5
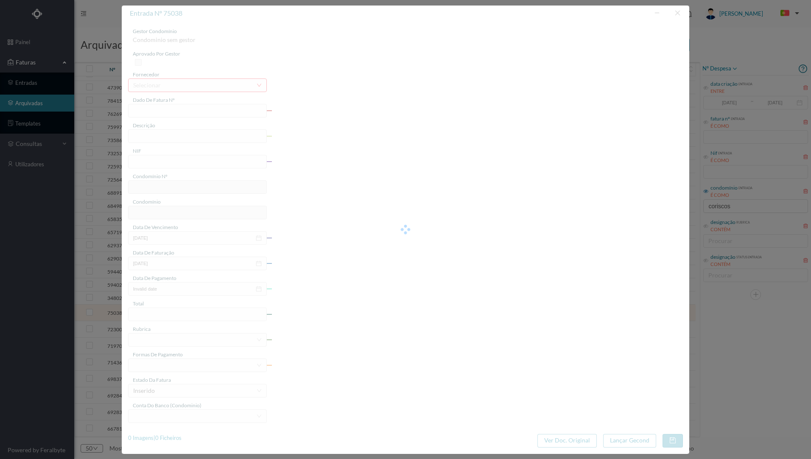
type input "FT 2024A1/1084"
type input "JARDINAGEM Agosto de 2024"
type input "901894508"
type input "31-08-2024"
type input "2024-08-01"
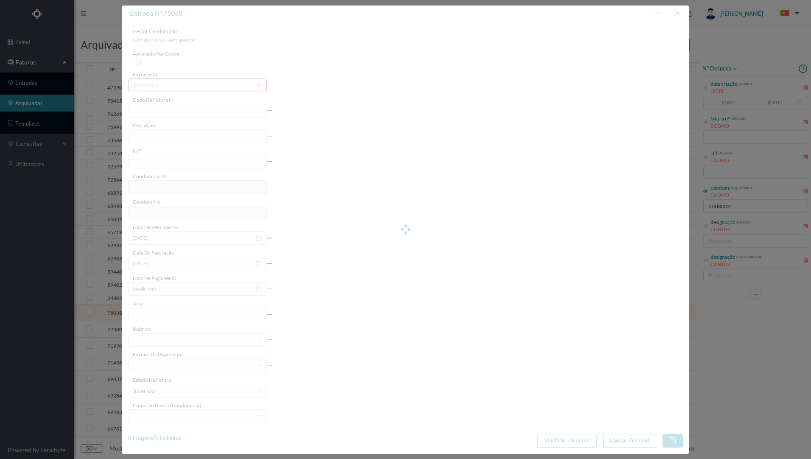
type input "2024-08-01"
type input "75.00"
type input "674"
type input "ED. CORISCOS 71"
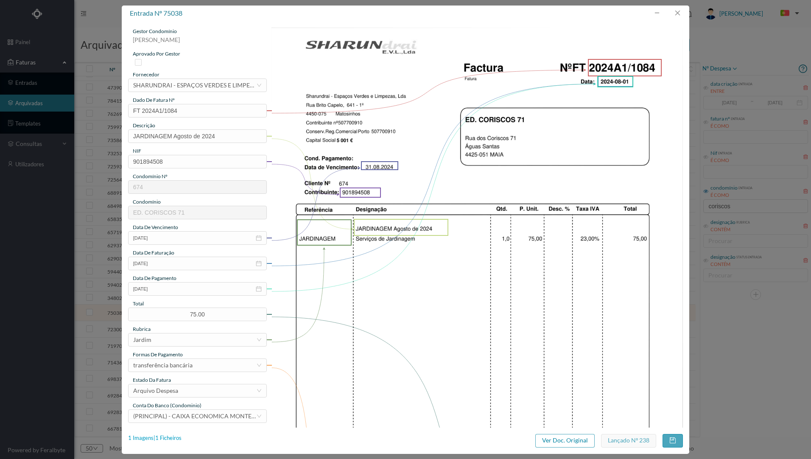
click at [179, 434] on div "1 Imagens | 1 Ficheiros" at bounding box center [154, 438] width 53 height 8
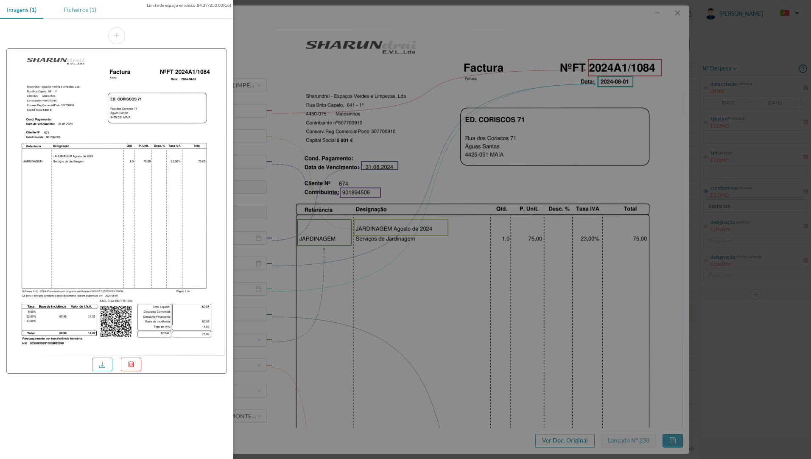
click at [80, 11] on div "Ficheiros (1)" at bounding box center [80, 9] width 46 height 19
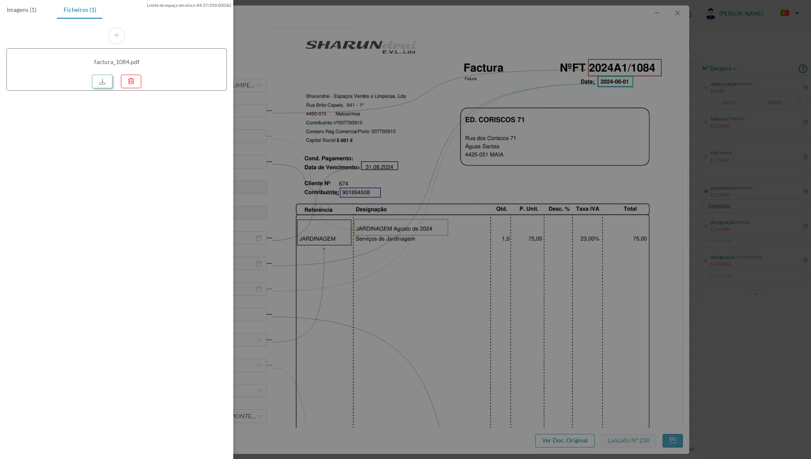
click at [106, 81] on link at bounding box center [102, 82] width 20 height 14
drag, startPoint x: 364, startPoint y: 153, endPoint x: 453, endPoint y: 28, distance: 153.9
click at [364, 153] on div at bounding box center [405, 229] width 811 height 459
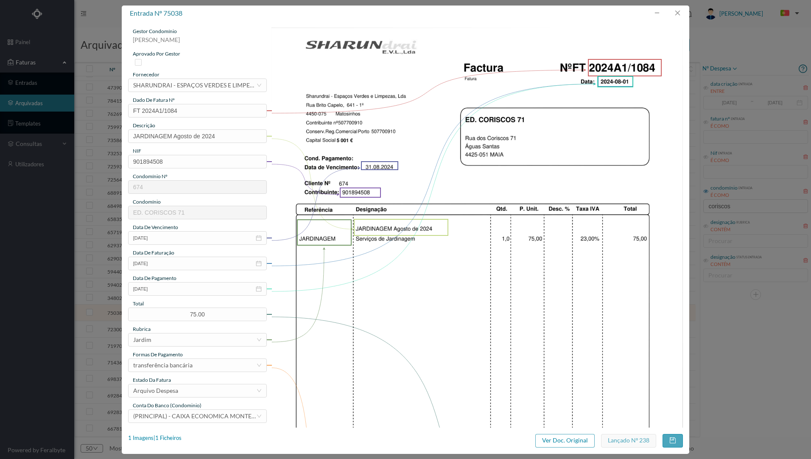
click at [382, 53] on img at bounding box center [476, 319] width 411 height 582
click at [674, 14] on button "button" at bounding box center [677, 13] width 20 height 14
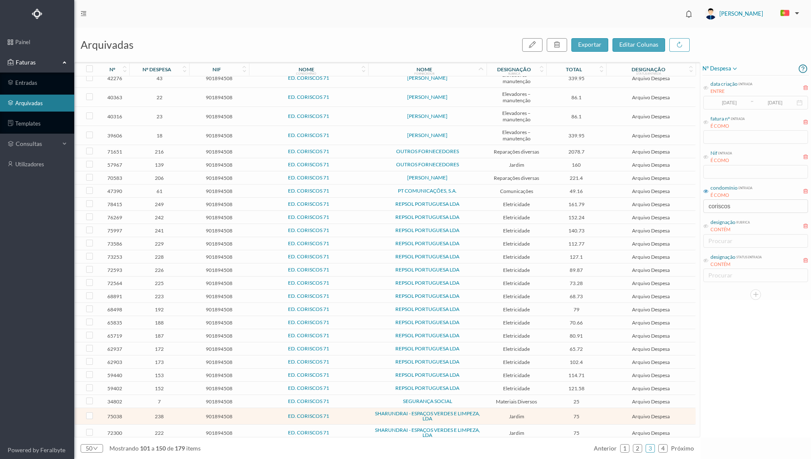
scroll to position [195, 0]
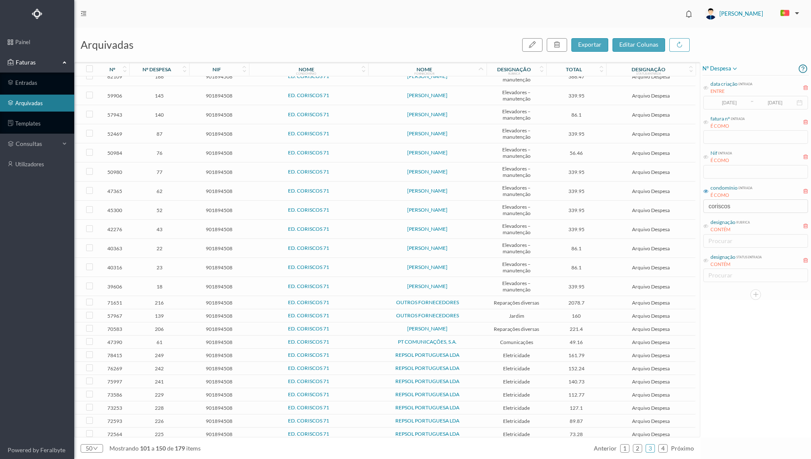
click at [185, 72] on icon at bounding box center [184, 71] width 5 height 6
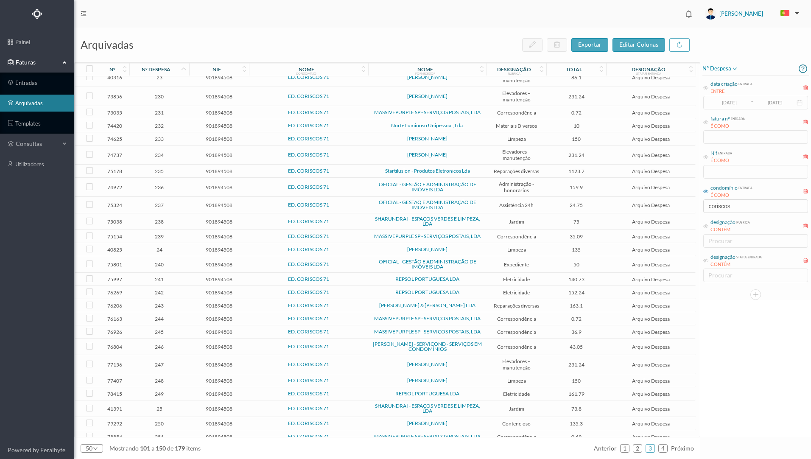
scroll to position [0, 0]
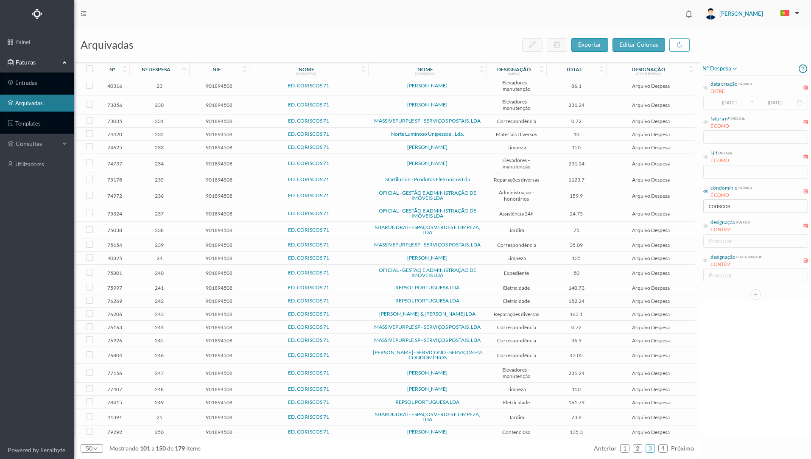
click at [482, 72] on icon at bounding box center [481, 71] width 5 height 6
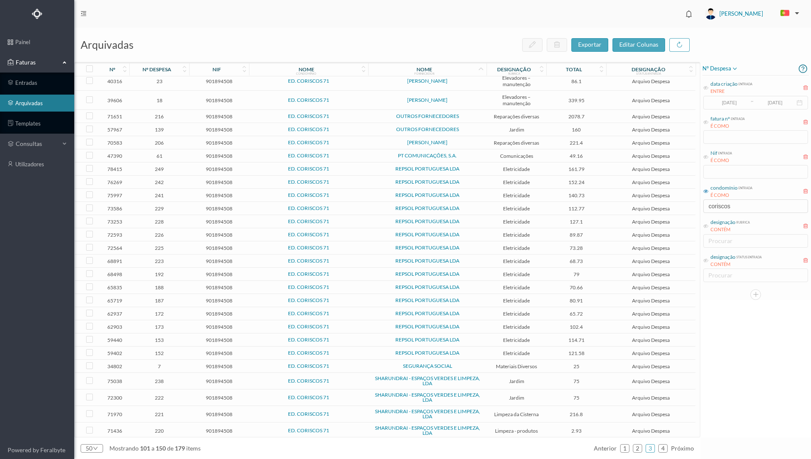
scroll to position [449, 0]
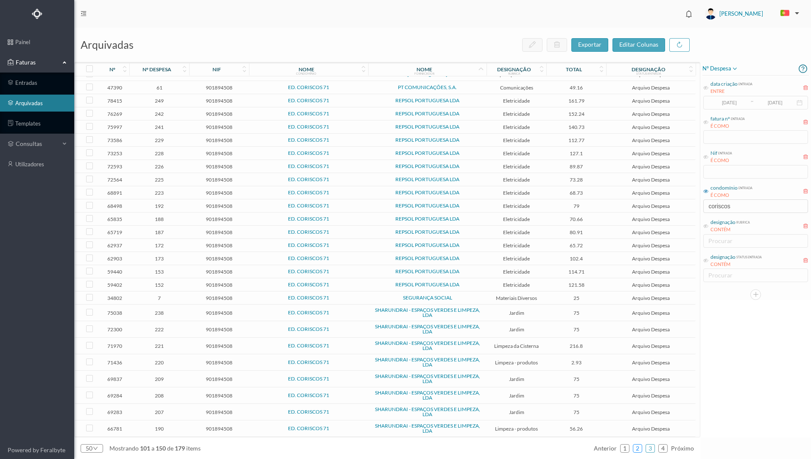
click at [640, 449] on link "2" at bounding box center [637, 448] width 8 height 13
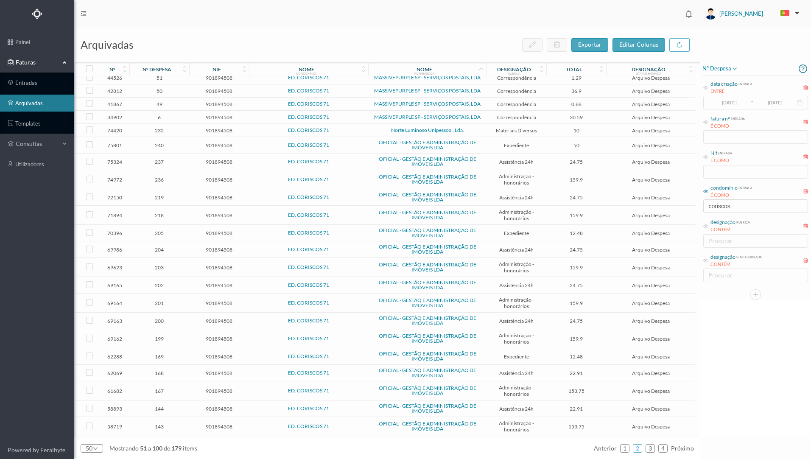
scroll to position [0, 0]
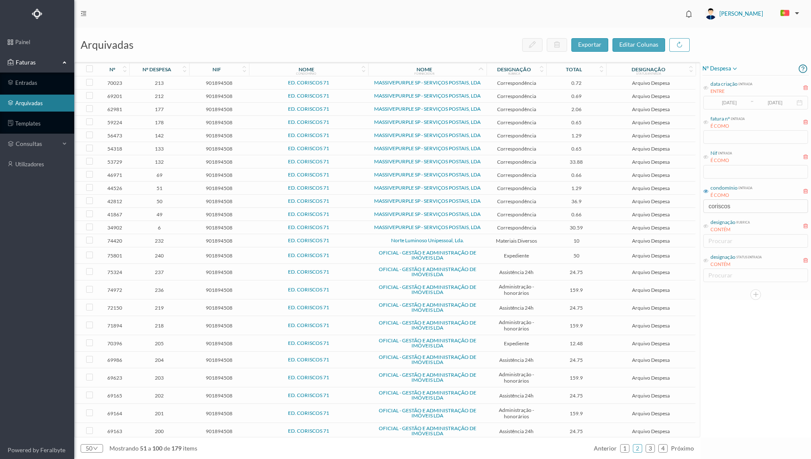
click at [262, 217] on span "ED. CORISCOS 71" at bounding box center [308, 214] width 115 height 5
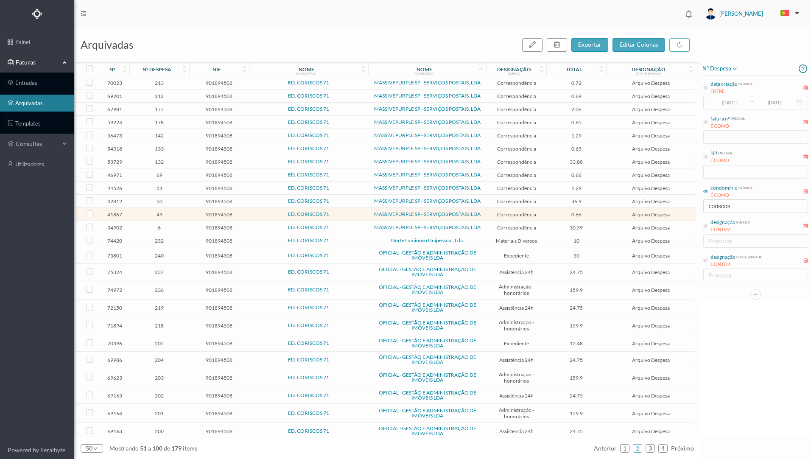
click at [262, 217] on span "ED. CORISCOS 71" at bounding box center [308, 214] width 115 height 5
click at [346, 212] on span "ED. CORISCOS 71" at bounding box center [308, 214] width 115 height 5
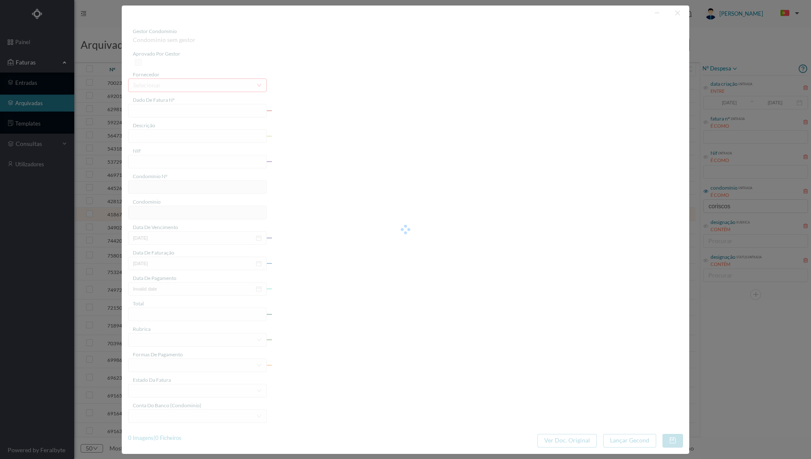
type input "4 33/17825"
type input "Serviço [PERSON_NAME]"
type input "901894508"
type input "[DATE]"
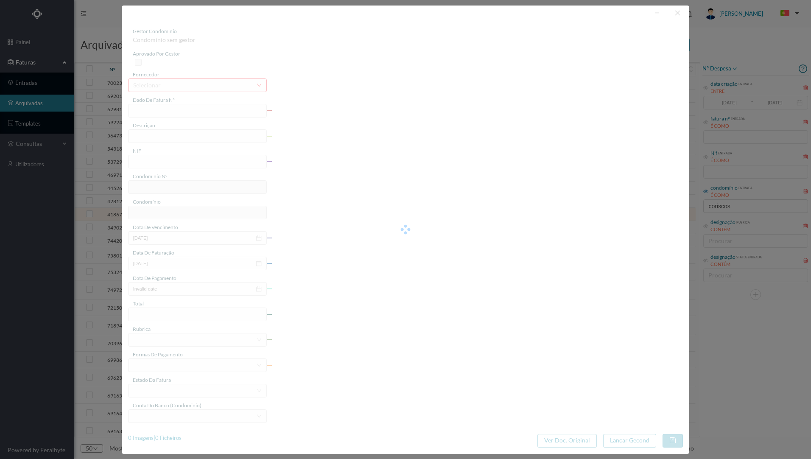
type input "[DATE]"
type input "0.66"
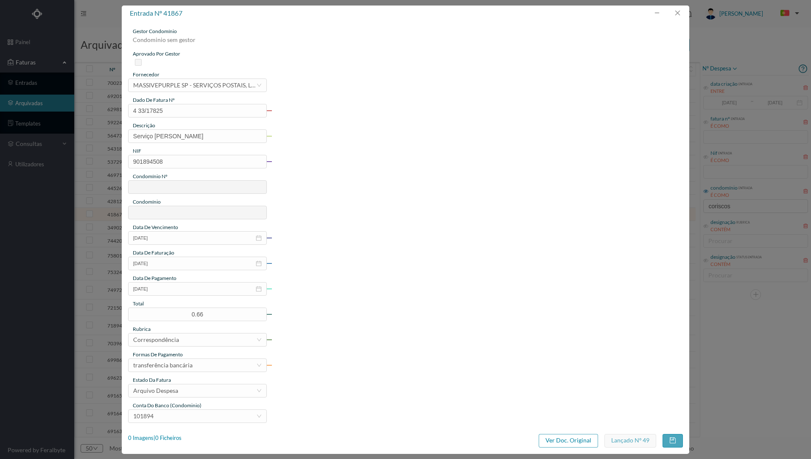
type input "674"
type input "ED. CORISCOS 71"
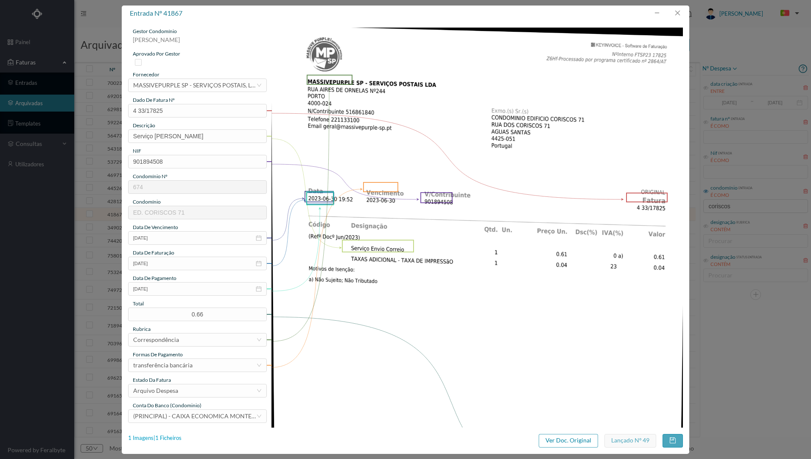
click at [168, 438] on div "1 Imagens | 1 Ficheiros" at bounding box center [154, 438] width 53 height 8
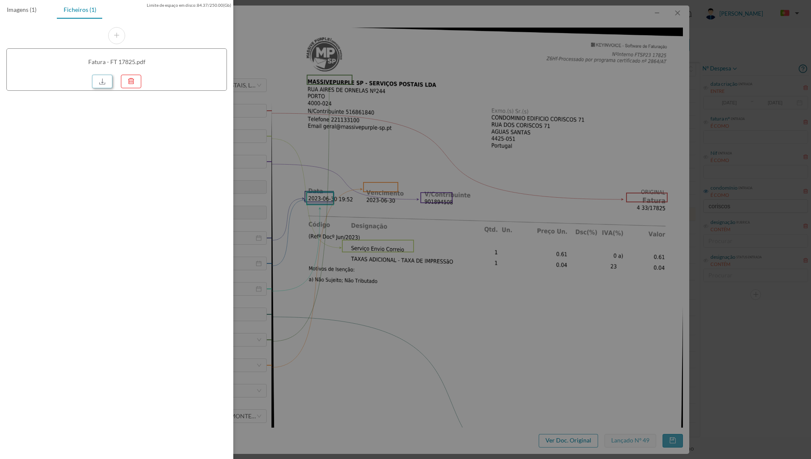
click at [109, 79] on link at bounding box center [102, 82] width 20 height 14
click at [428, 92] on div at bounding box center [405, 229] width 811 height 459
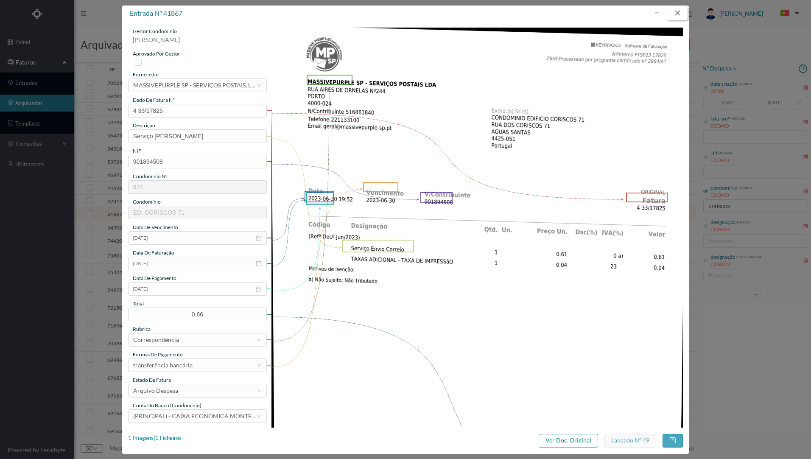
click at [679, 11] on button "button" at bounding box center [677, 13] width 20 height 14
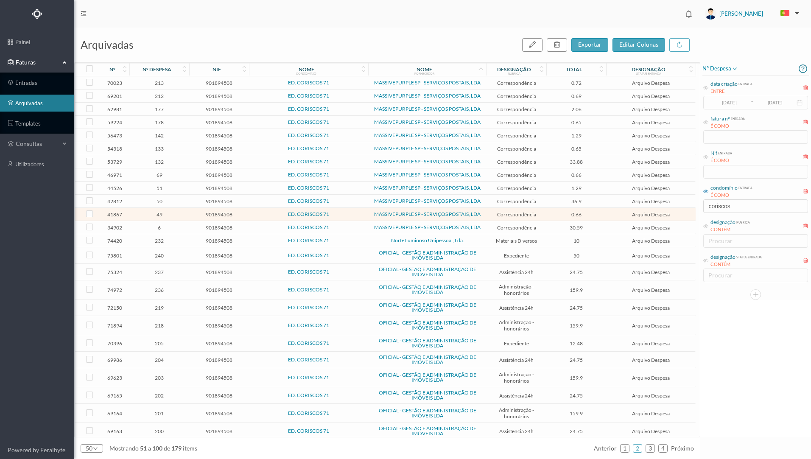
click at [349, 204] on td "ED. CORISCOS 71" at bounding box center [309, 201] width 120 height 13
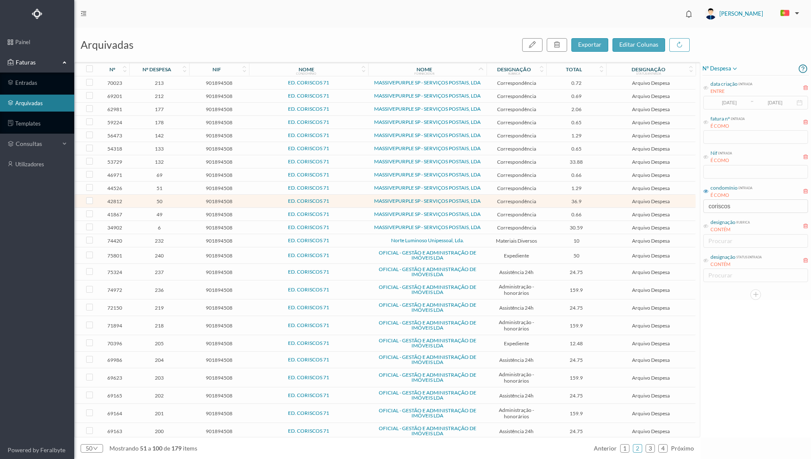
click at [349, 204] on td "ED. CORISCOS 71" at bounding box center [309, 201] width 120 height 13
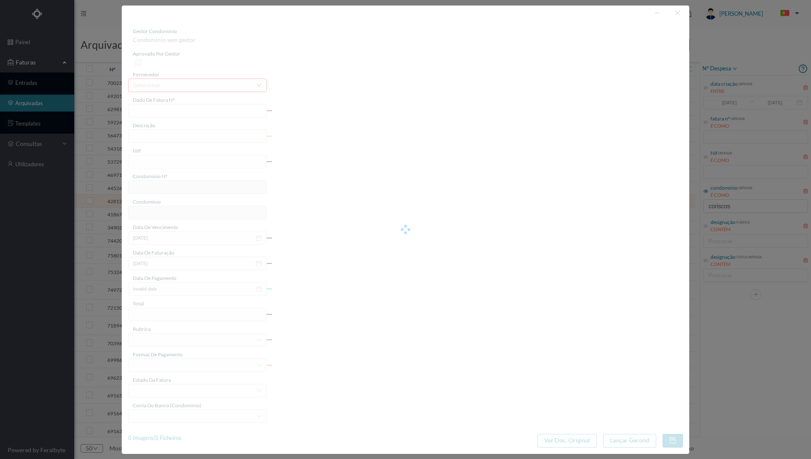
type input "4 33/19266"
type input "ANUIDADE"
type input "901894508"
type input "[DATE]"
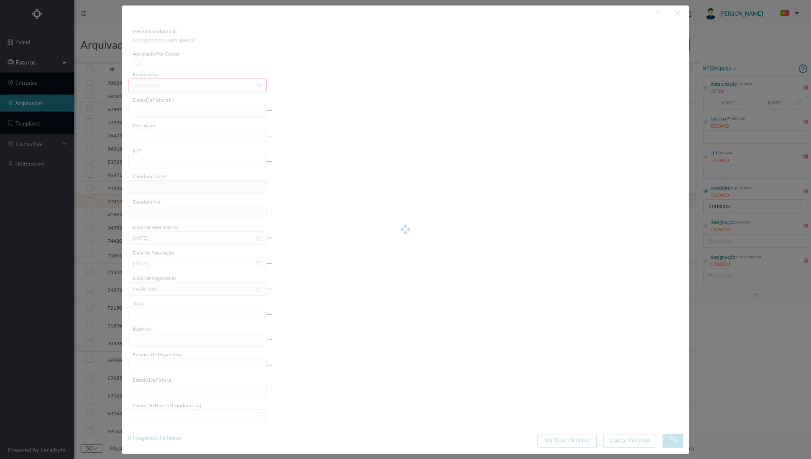
type input "[DATE]"
type input "36.90"
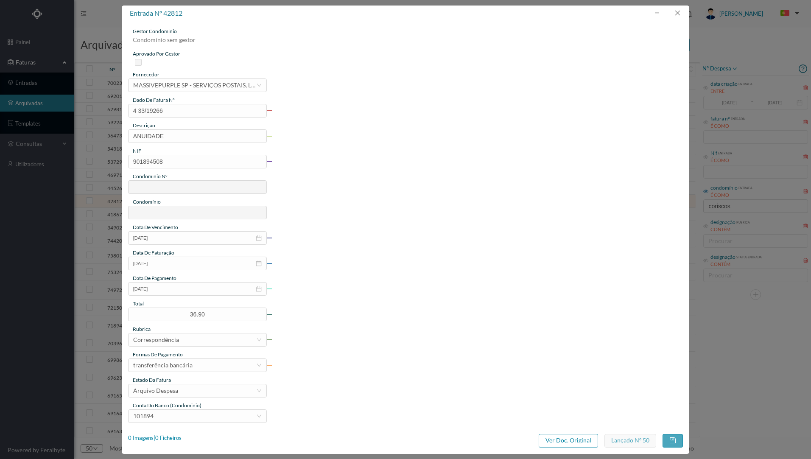
type input "674"
type input "ED. CORISCOS 71"
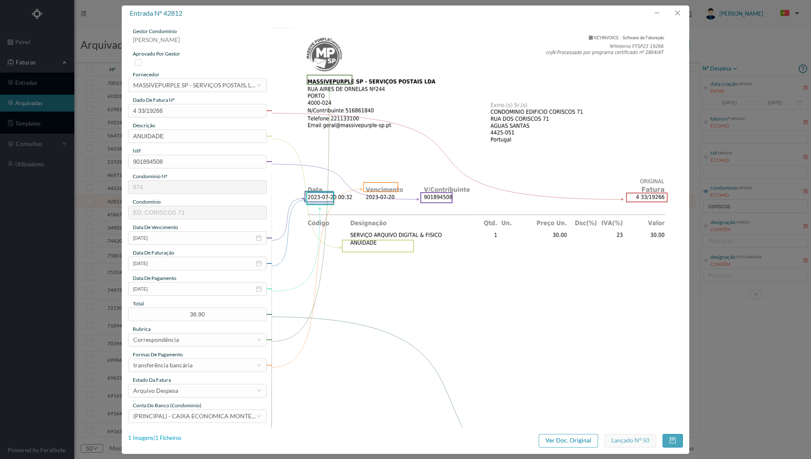
click at [172, 437] on div "1 Imagens | 1 Ficheiros" at bounding box center [154, 438] width 53 height 8
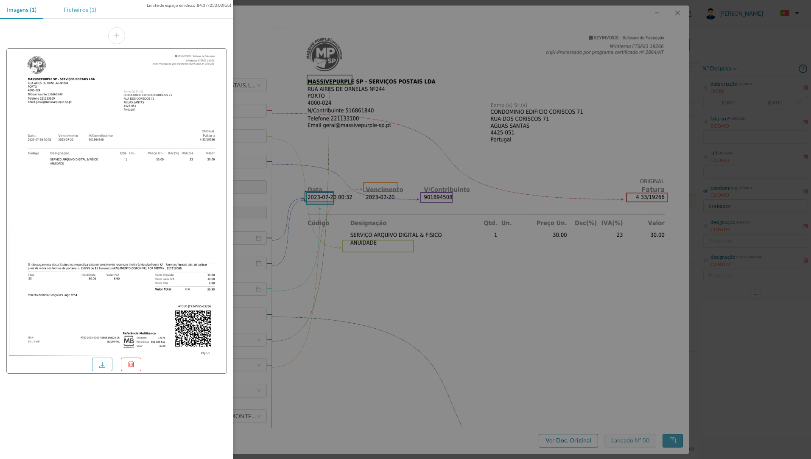
click at [77, 11] on div "Ficheiros (1)" at bounding box center [80, 9] width 46 height 19
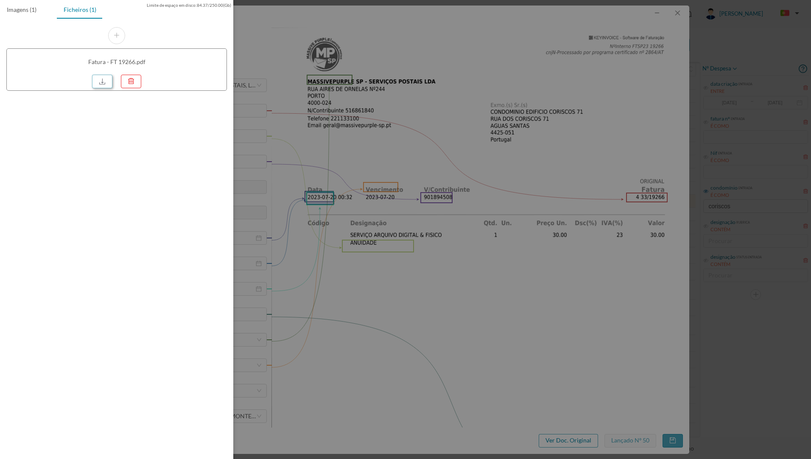
click at [106, 82] on link at bounding box center [102, 82] width 20 height 14
click at [333, 124] on div at bounding box center [405, 229] width 811 height 459
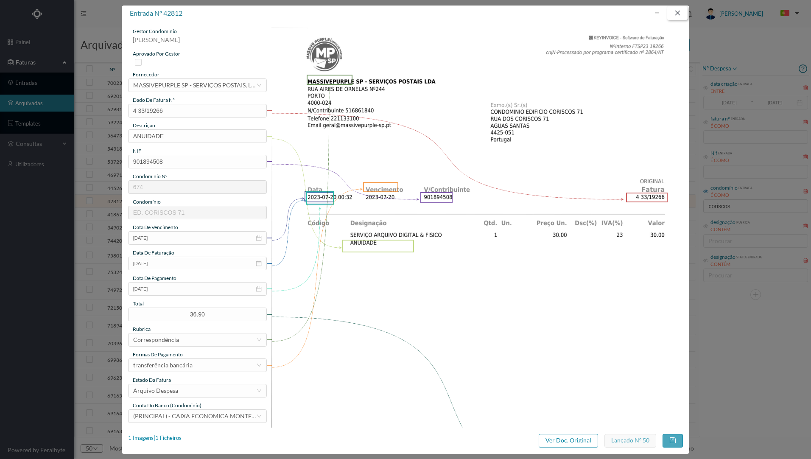
click at [677, 13] on button "button" at bounding box center [677, 13] width 20 height 14
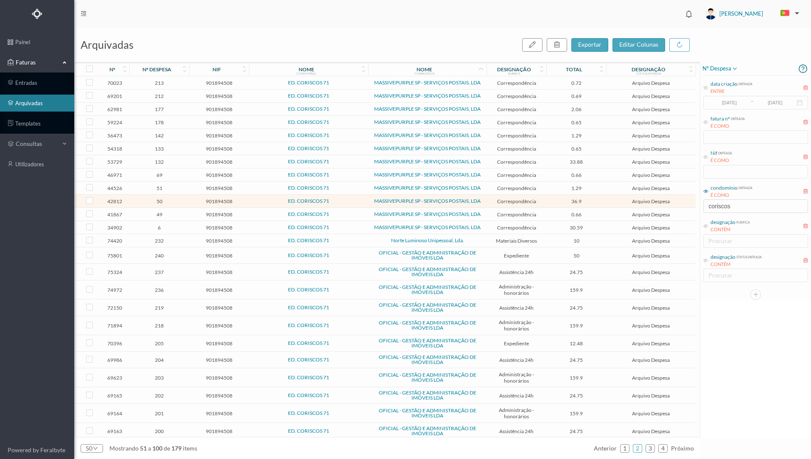
click at [563, 186] on span "1.29" at bounding box center [576, 188] width 56 height 6
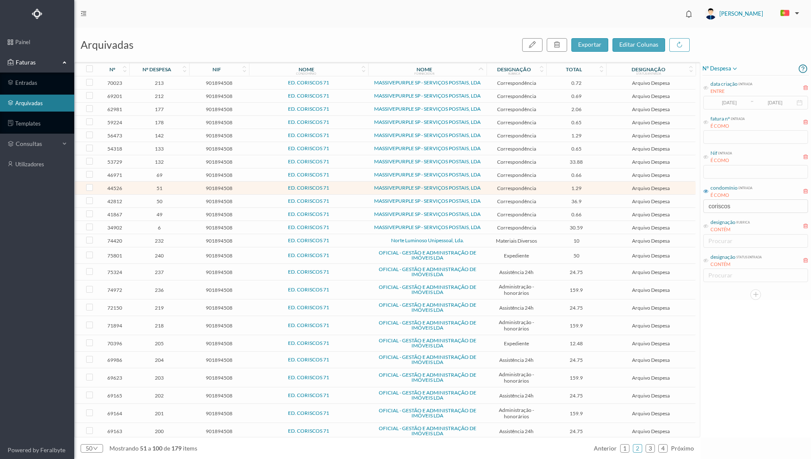
click at [563, 187] on span "1.29" at bounding box center [576, 188] width 56 height 6
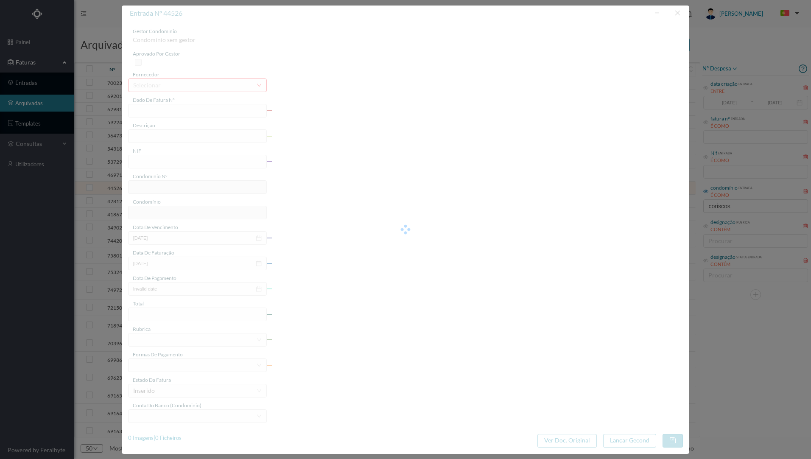
type input "4 33/20784"
type input "Serviço [PERSON_NAME]"
type input "901894508"
type input "[DATE]"
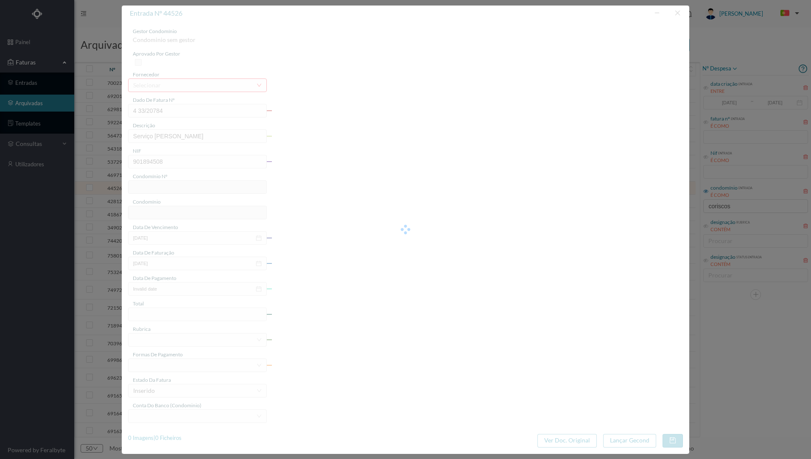
type input "[DATE]"
type input "1.29"
type input "674"
type input "ED. CORISCOS 71"
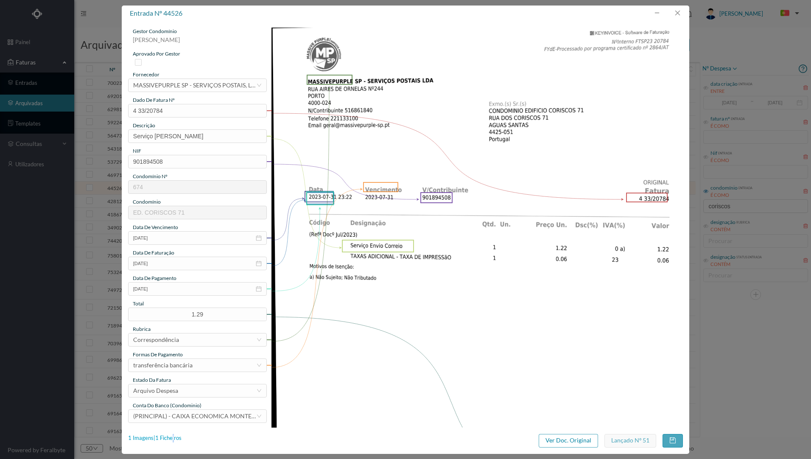
click at [173, 437] on div "1 Imagens | 1 Ficheiros" at bounding box center [154, 438] width 53 height 8
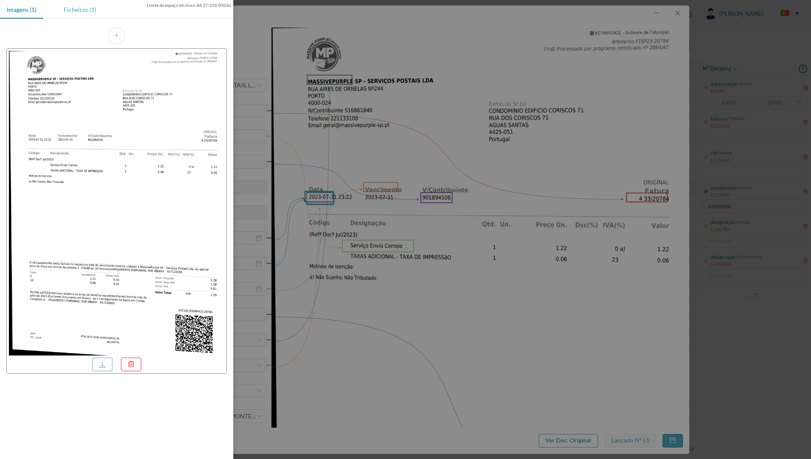
click at [72, 10] on div "Ficheiros (1)" at bounding box center [80, 9] width 46 height 19
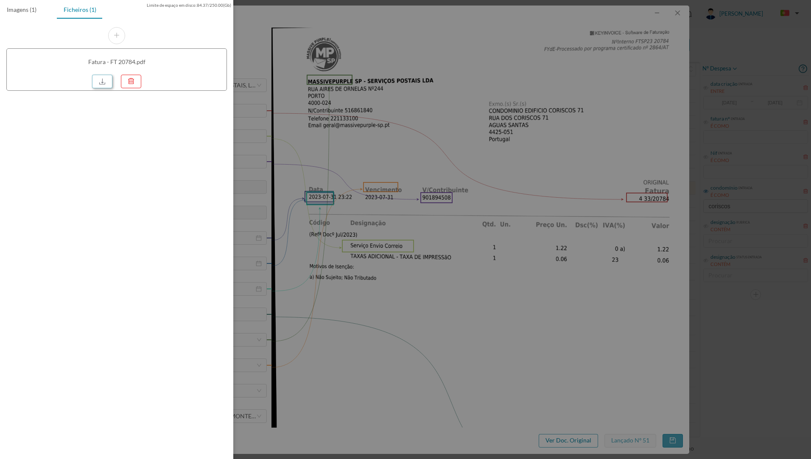
click at [103, 81] on link at bounding box center [102, 82] width 20 height 14
click at [410, 67] on div at bounding box center [405, 229] width 811 height 459
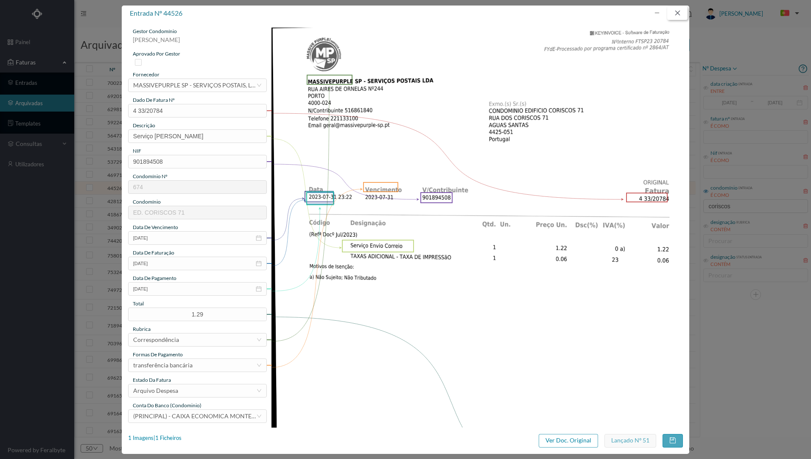
click at [682, 15] on button "button" at bounding box center [677, 13] width 20 height 14
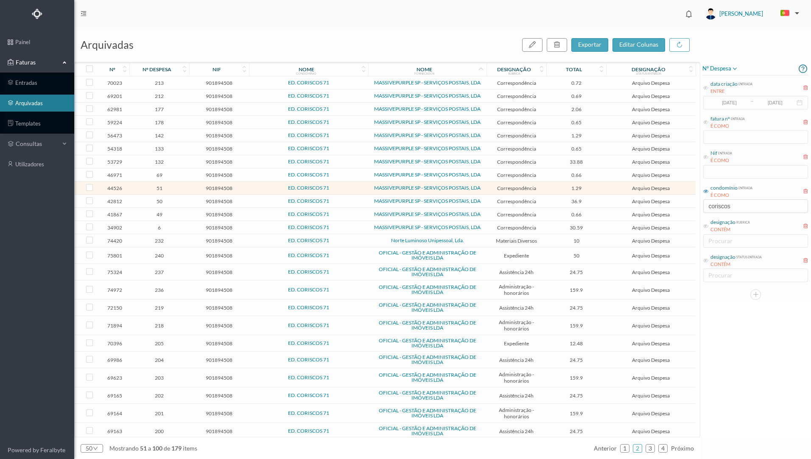
click at [190, 159] on td "901894508" at bounding box center [219, 161] width 60 height 13
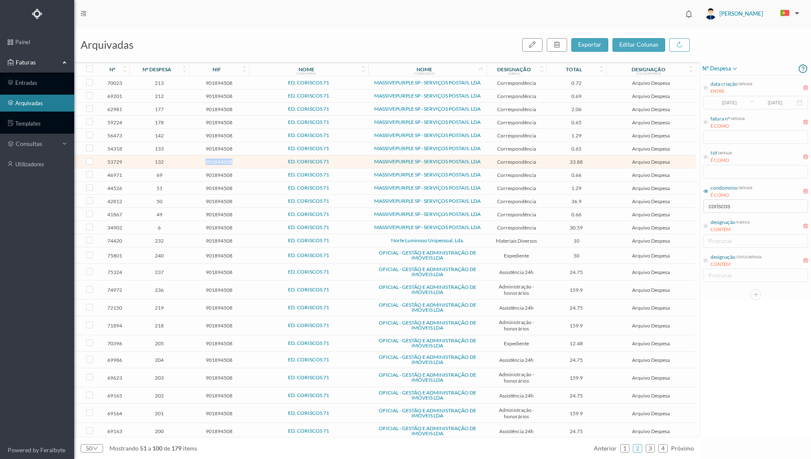
click at [190, 159] on td "901894508" at bounding box center [219, 161] width 60 height 13
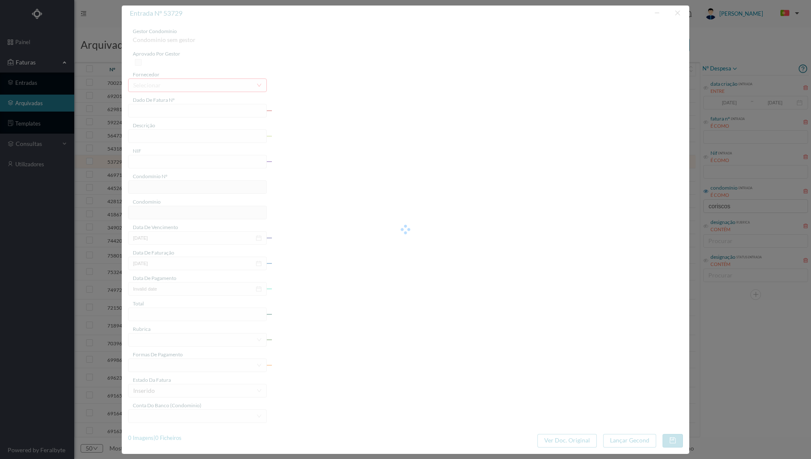
type input "4 33/12528"
type input "Serviço [PERSON_NAME]"
type input "901894508"
type input "[DATE]"
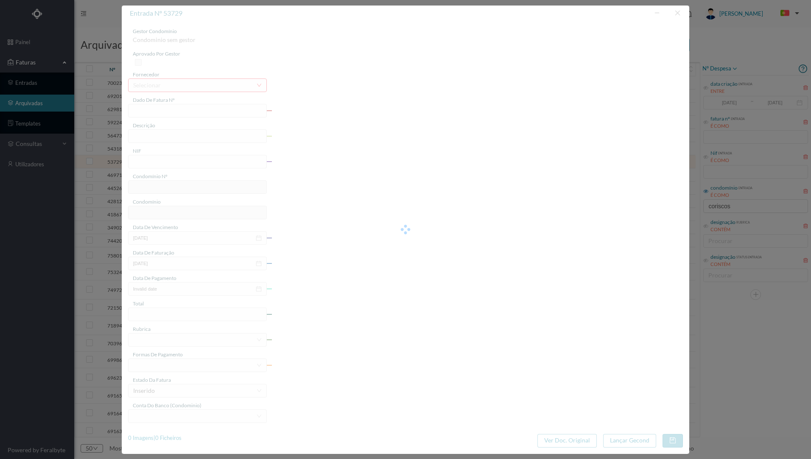
type input "[DATE]"
type input "33.88"
type input "674"
type input "ED. CORISCOS 71"
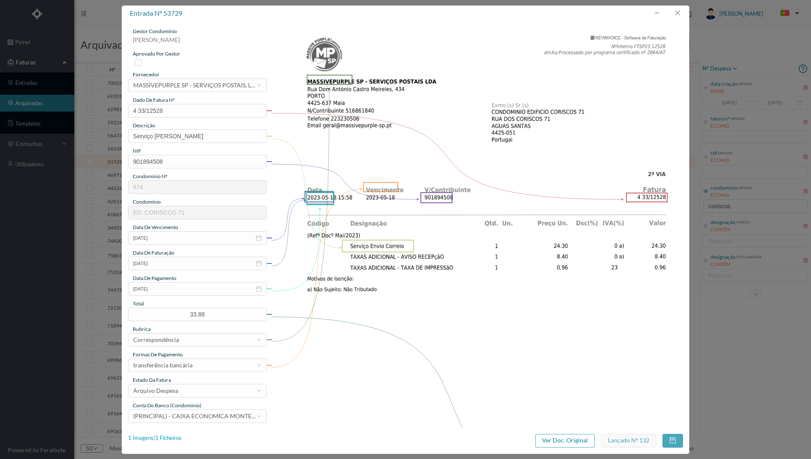
click at [166, 436] on div "1 Imagens | 1 Ficheiros" at bounding box center [154, 438] width 53 height 8
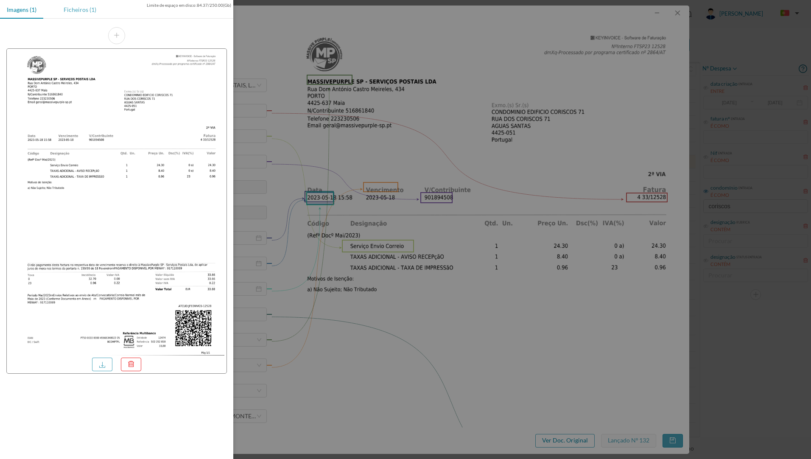
click at [72, 11] on div "Ficheiros (1)" at bounding box center [80, 9] width 46 height 19
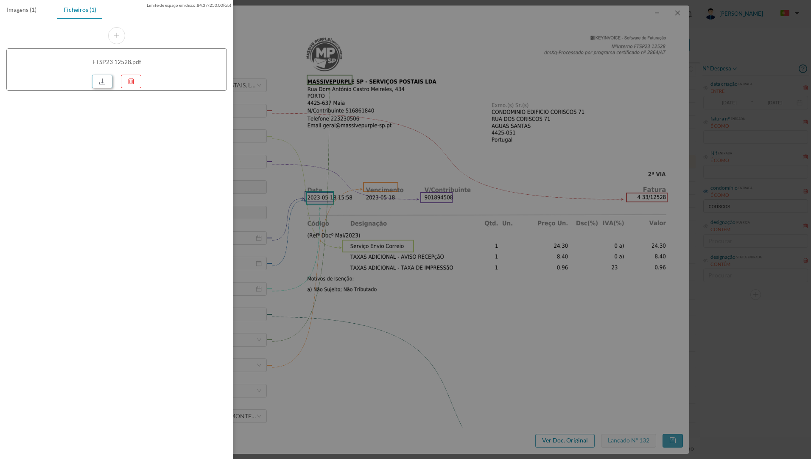
click at [98, 79] on link at bounding box center [102, 82] width 20 height 14
drag, startPoint x: 462, startPoint y: 104, endPoint x: 482, endPoint y: 89, distance: 25.2
click at [462, 103] on div at bounding box center [405, 229] width 811 height 459
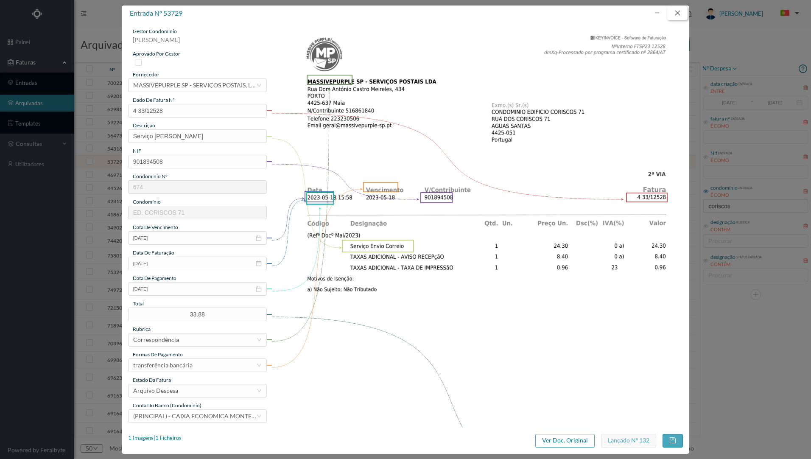
click at [680, 14] on button "button" at bounding box center [677, 13] width 20 height 14
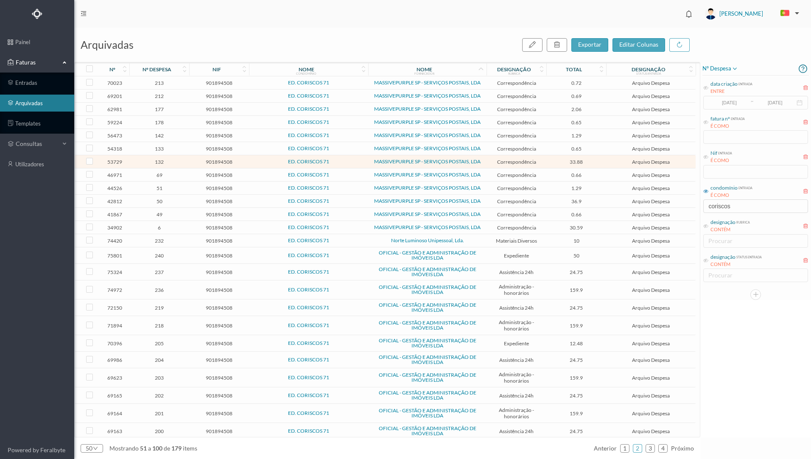
click at [358, 145] on td "ED. CORISCOS 71" at bounding box center [309, 148] width 120 height 13
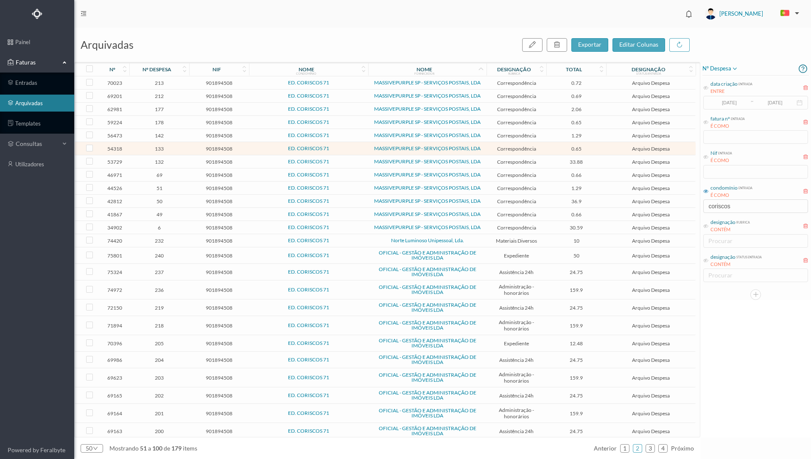
click at [358, 145] on td "ED. CORISCOS 71" at bounding box center [309, 148] width 120 height 13
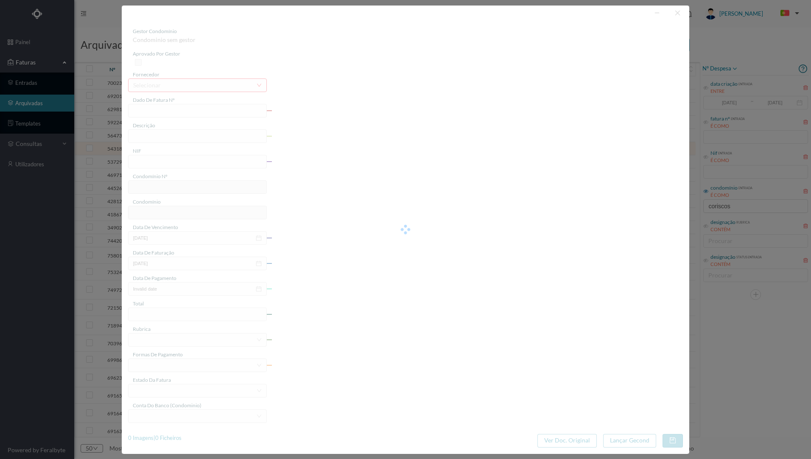
type input "4 33/32583"
type input "Serviço [PERSON_NAME]"
type input "901894508"
type input "[DATE]"
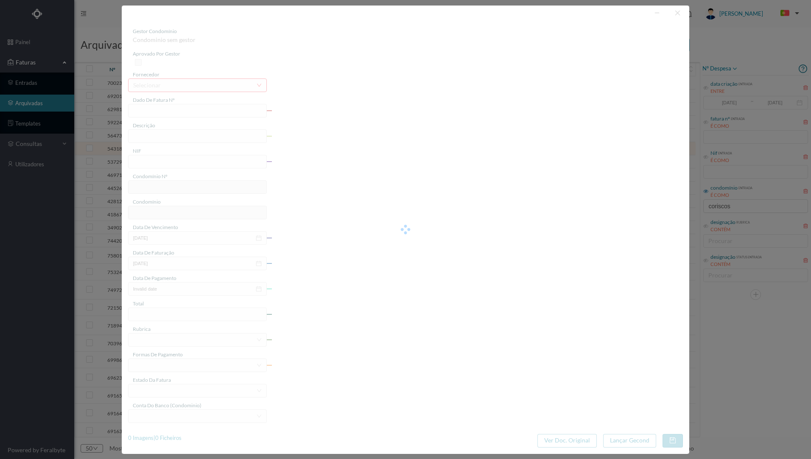
type input "[DATE]"
type input "0.65"
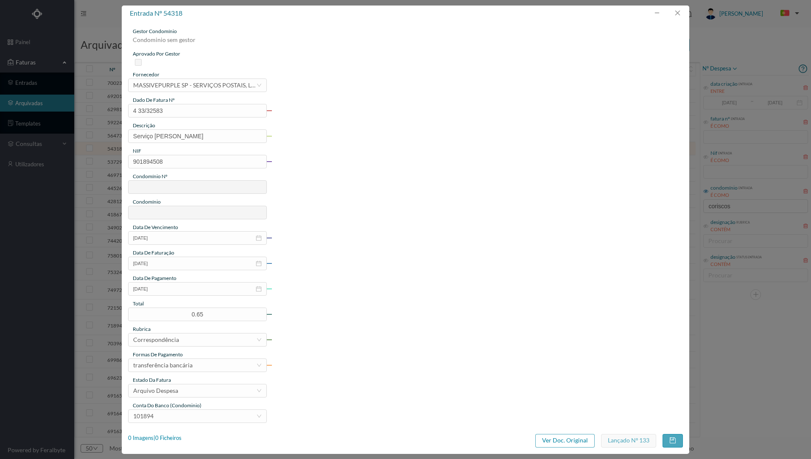
type input "674"
type input "ED. CORISCOS 71"
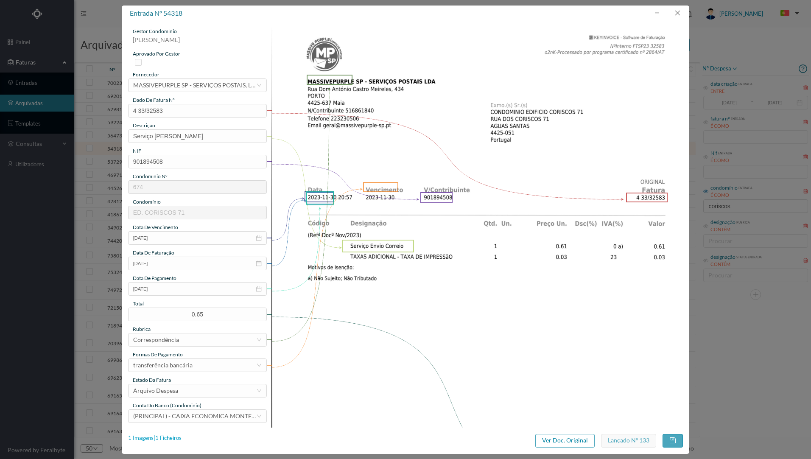
click at [169, 439] on div "1 Imagens | 1 Ficheiros" at bounding box center [154, 438] width 53 height 8
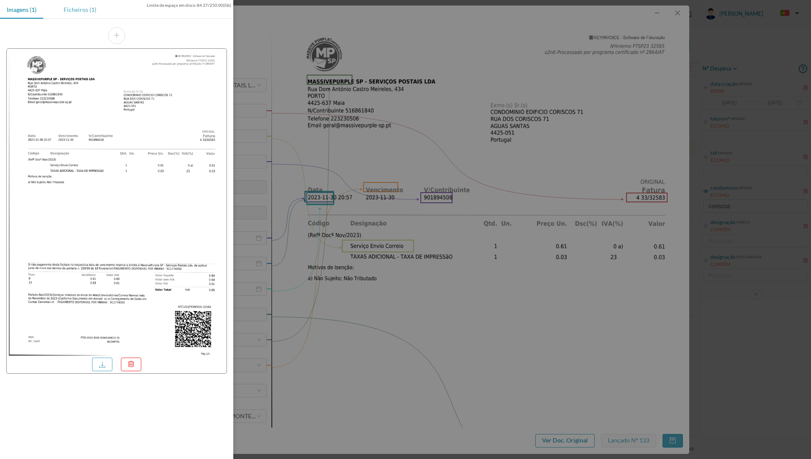
click at [80, 8] on div "Ficheiros (1)" at bounding box center [80, 9] width 46 height 19
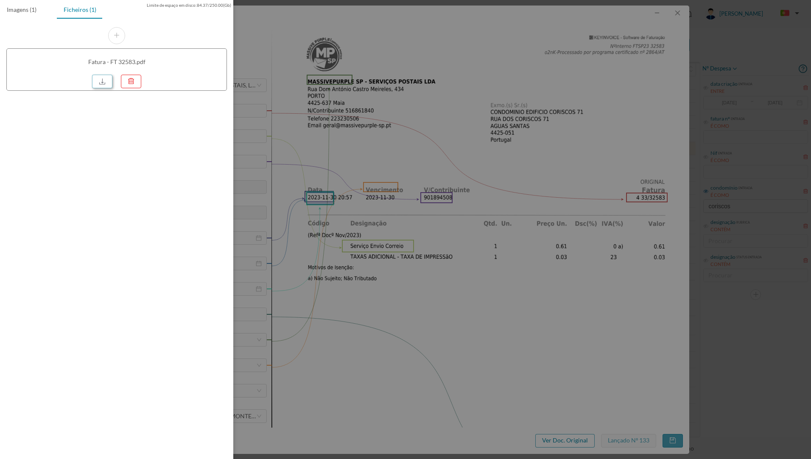
click at [97, 81] on link at bounding box center [102, 82] width 20 height 14
click at [569, 38] on div at bounding box center [405, 229] width 811 height 459
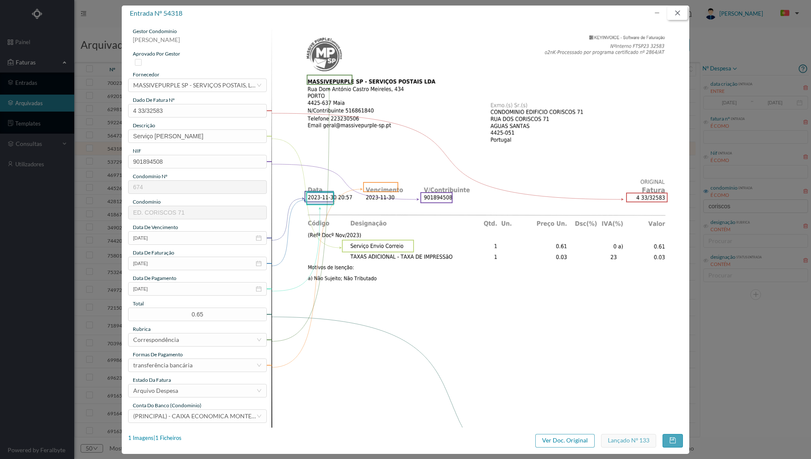
click at [674, 9] on button "button" at bounding box center [677, 13] width 20 height 14
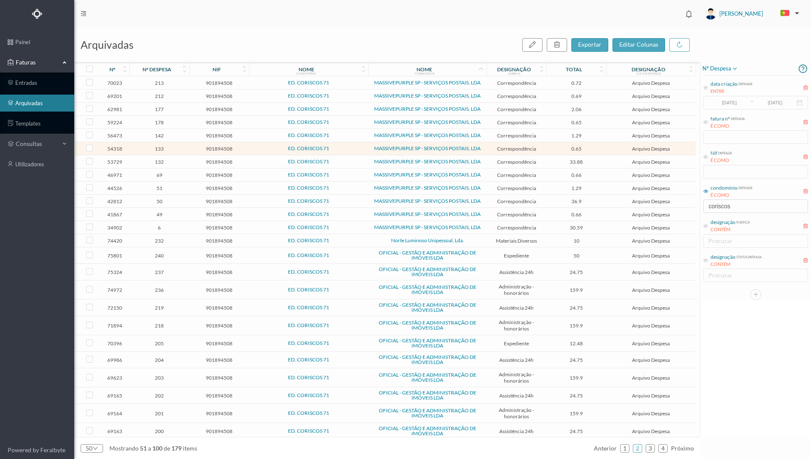
click at [250, 95] on td "ED. CORISCOS 71" at bounding box center [309, 95] width 120 height 13
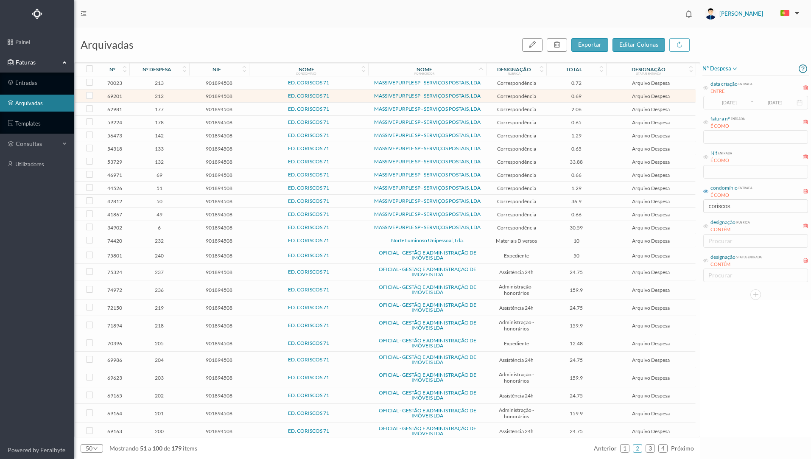
click at [250, 95] on td "ED. CORISCOS 71" at bounding box center [309, 95] width 120 height 13
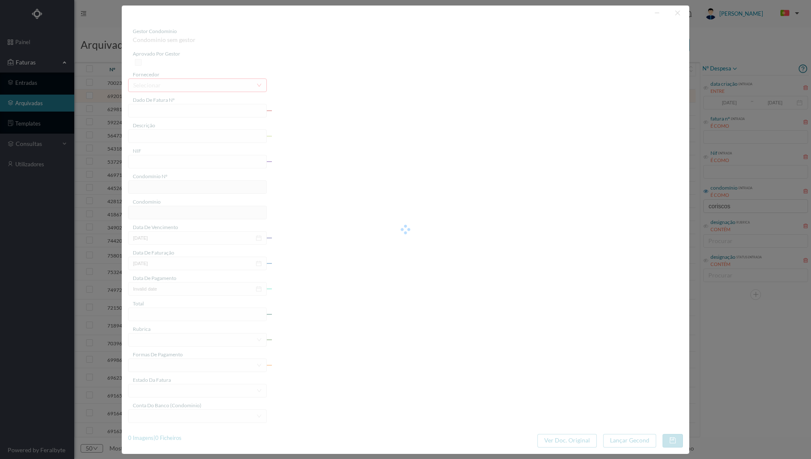
type input "4 39/11843"
type input "Serviço [PERSON_NAME]"
type input "901894508"
type input "[DATE]"
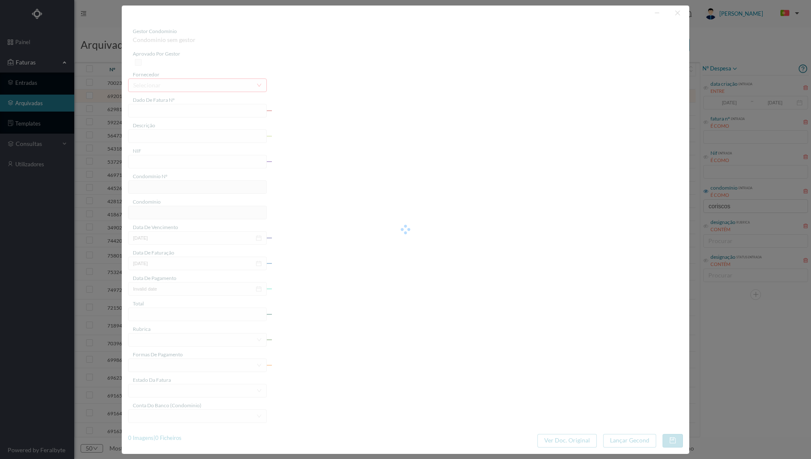
type input "[DATE]"
type input "0.69"
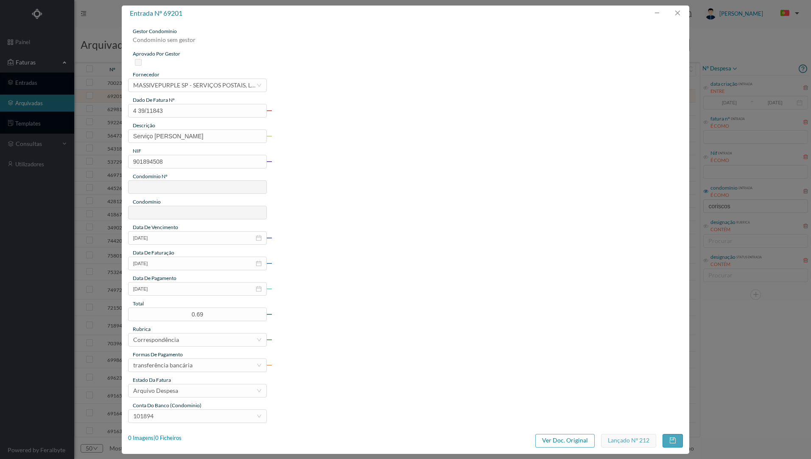
type input "674"
type input "ED. CORISCOS 71"
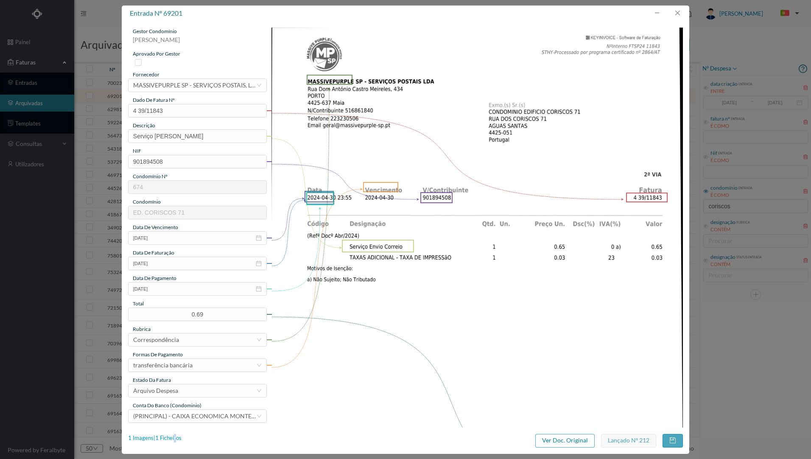
click at [176, 437] on div "1 Imagens | 1 Ficheiros" at bounding box center [154, 438] width 53 height 8
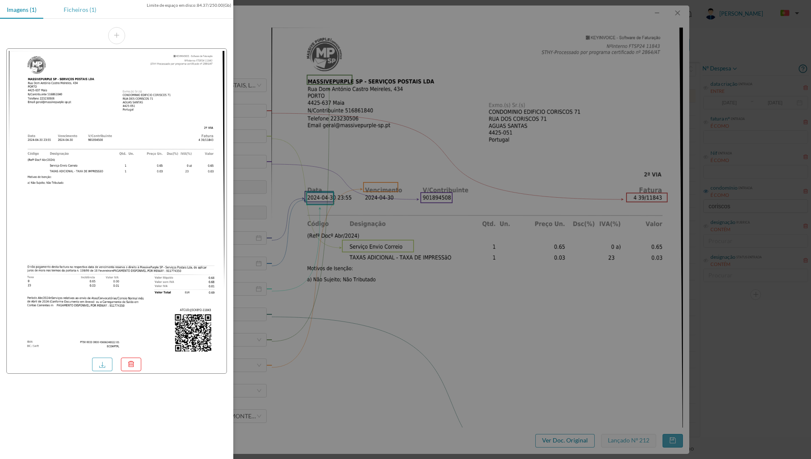
drag, startPoint x: 75, startPoint y: 9, endPoint x: 78, endPoint y: 16, distance: 7.4
click at [75, 10] on div "Ficheiros (1)" at bounding box center [80, 9] width 46 height 19
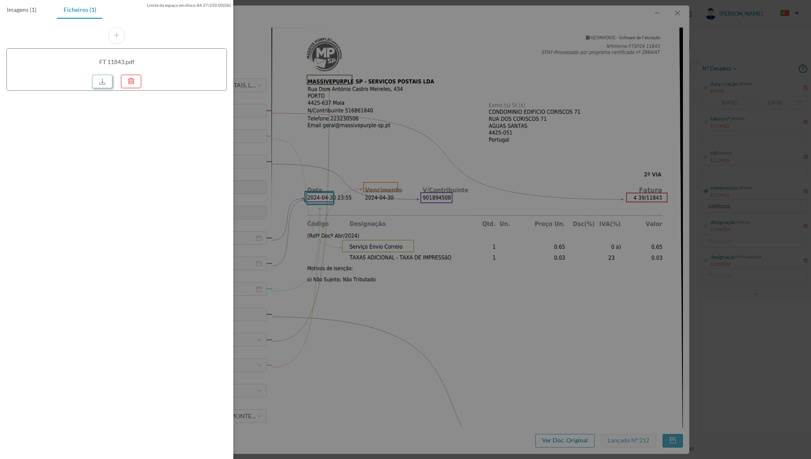
click at [99, 82] on link at bounding box center [102, 82] width 20 height 14
click at [318, 96] on div at bounding box center [405, 229] width 811 height 459
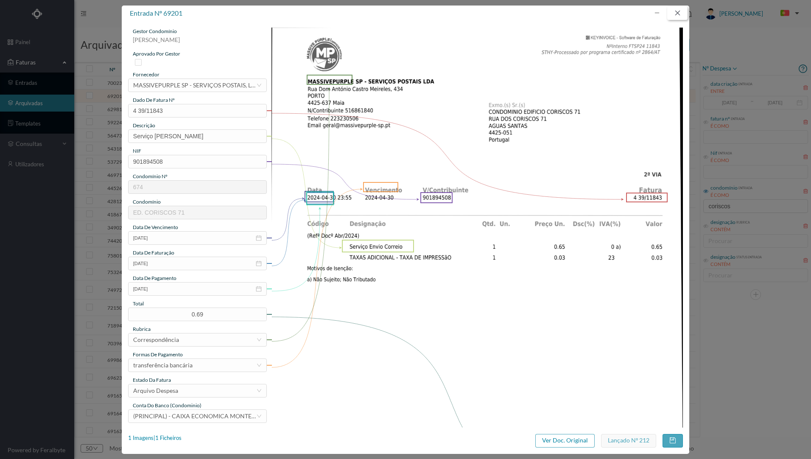
click at [677, 15] on button "button" at bounding box center [677, 13] width 20 height 14
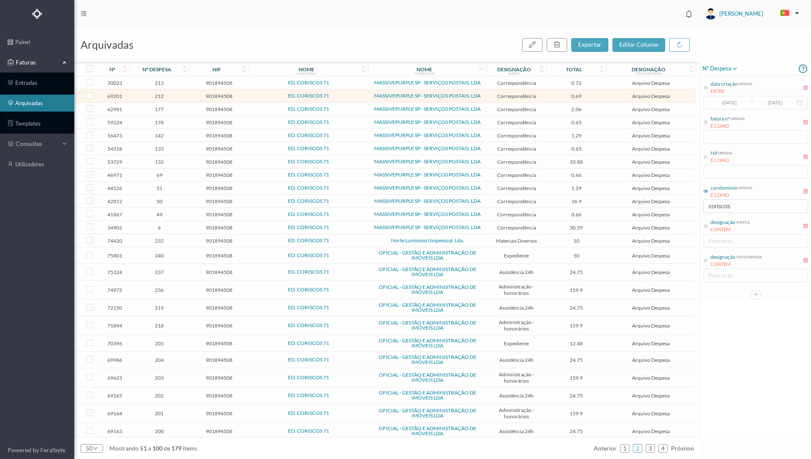
click at [350, 85] on span "ED. CORISCOS 71" at bounding box center [308, 82] width 115 height 5
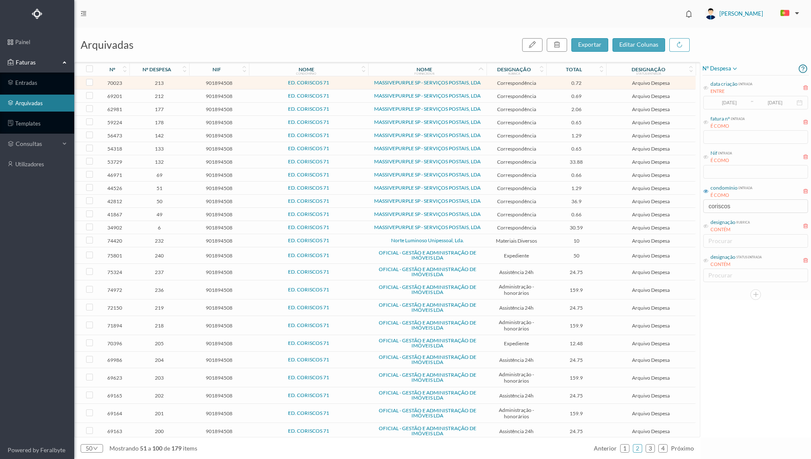
click at [349, 85] on span "ED. CORISCOS 71" at bounding box center [308, 82] width 115 height 5
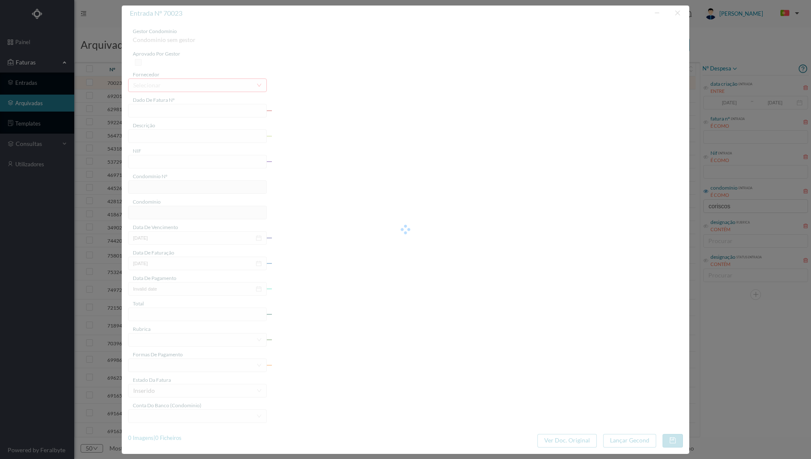
type input "4 39/15039"
type input "Serviço [PERSON_NAME]"
type input "901894508"
type input "[DATE]"
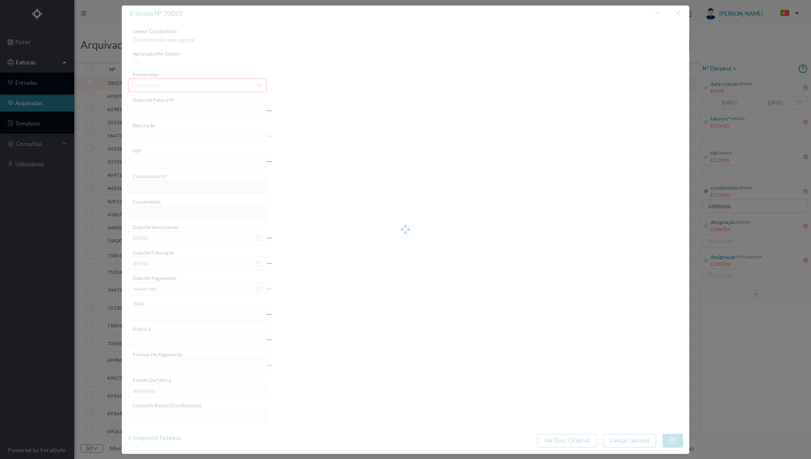
type input "[DATE]"
type input "0.72"
type input "674"
type input "ED. CORISCOS 71"
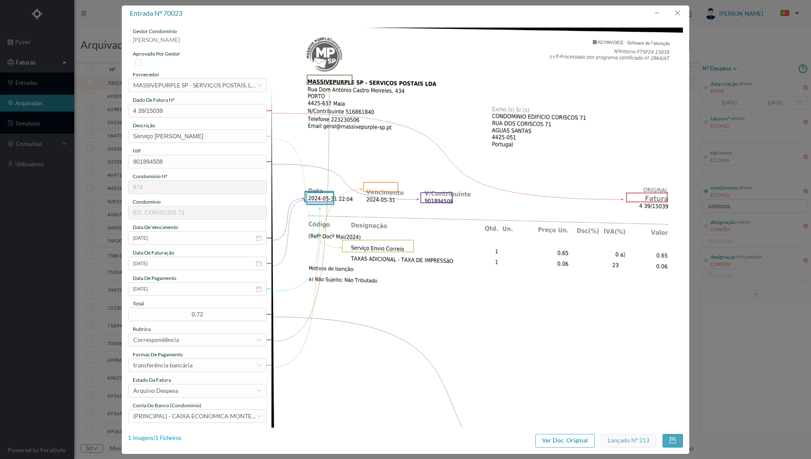
click at [165, 438] on div "1 Imagens | 1 Ficheiros" at bounding box center [154, 438] width 53 height 8
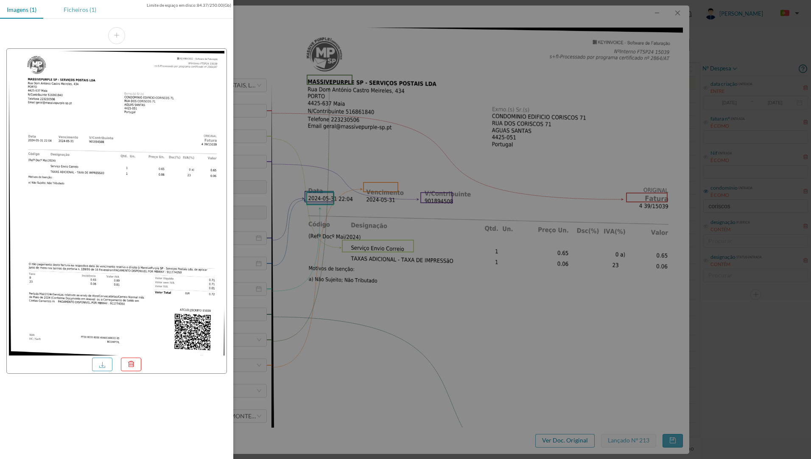
click at [86, 11] on div "Ficheiros (1)" at bounding box center [80, 9] width 46 height 19
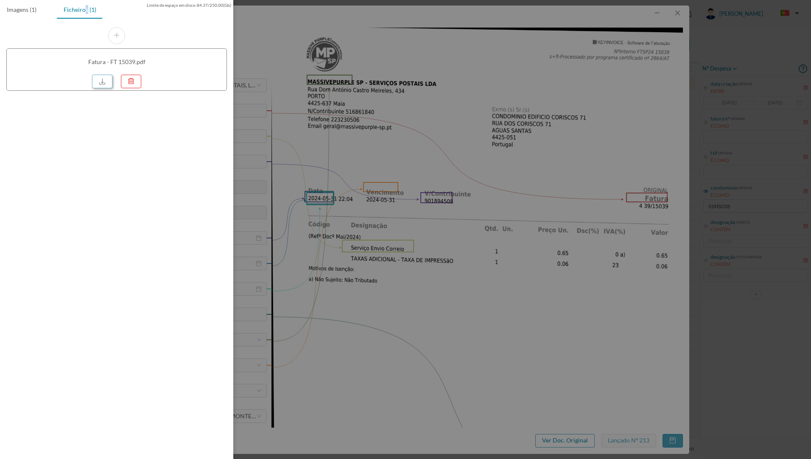
drag, startPoint x: 86, startPoint y: 11, endPoint x: 104, endPoint y: 83, distance: 74.7
click at [104, 83] on link at bounding box center [102, 82] width 20 height 14
drag, startPoint x: 549, startPoint y: 53, endPoint x: 615, endPoint y: 4, distance: 81.6
click at [549, 50] on div at bounding box center [405, 229] width 811 height 459
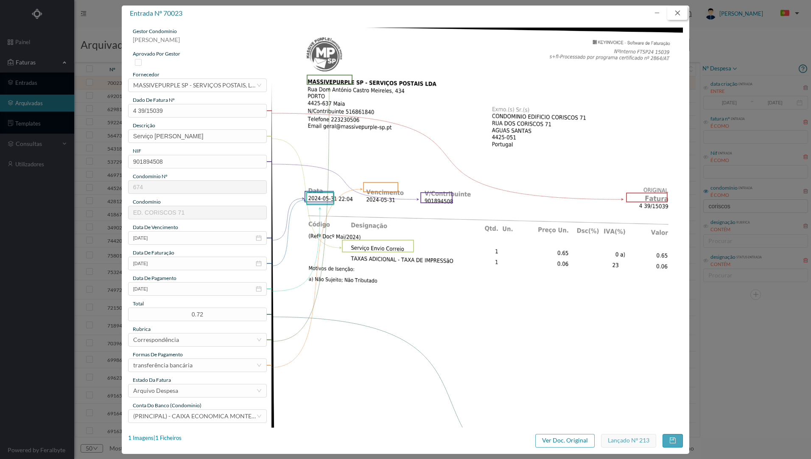
click at [681, 11] on button "button" at bounding box center [677, 13] width 20 height 14
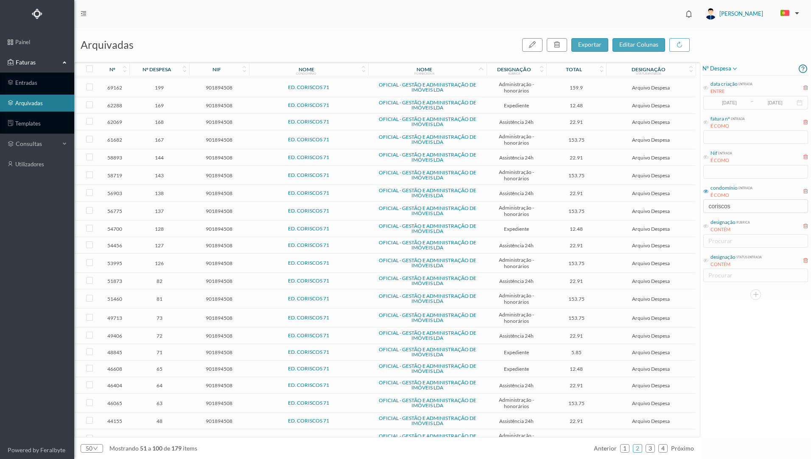
scroll to position [424, 0]
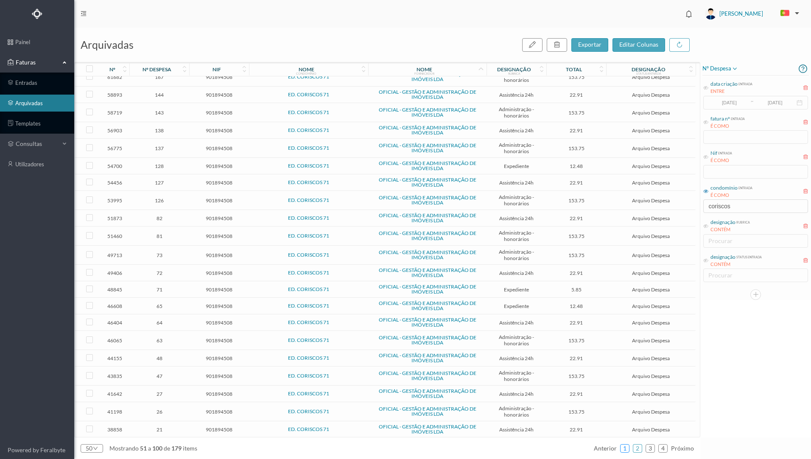
click at [625, 448] on link "1" at bounding box center [624, 448] width 8 height 13
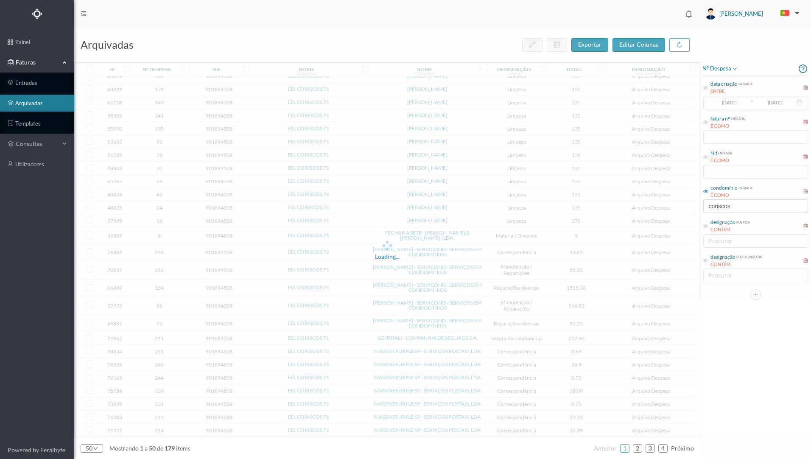
scroll to position [322, 0]
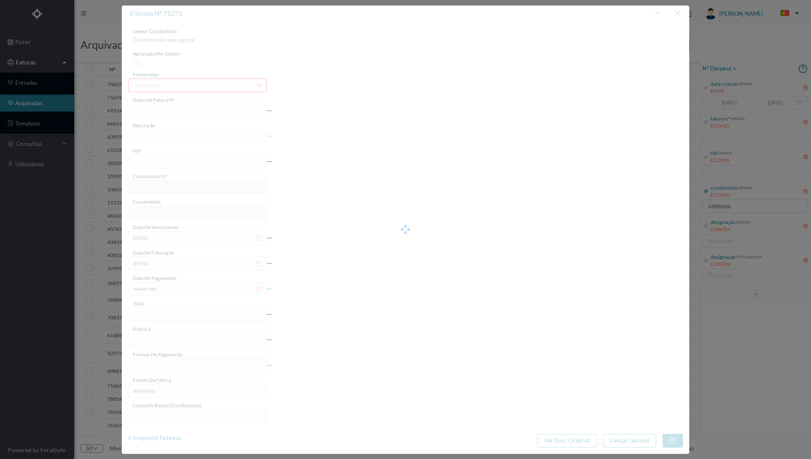
type input "4 39/12769"
type input "Serviço [PERSON_NAME]"
type input "901894508"
type input "[DATE]"
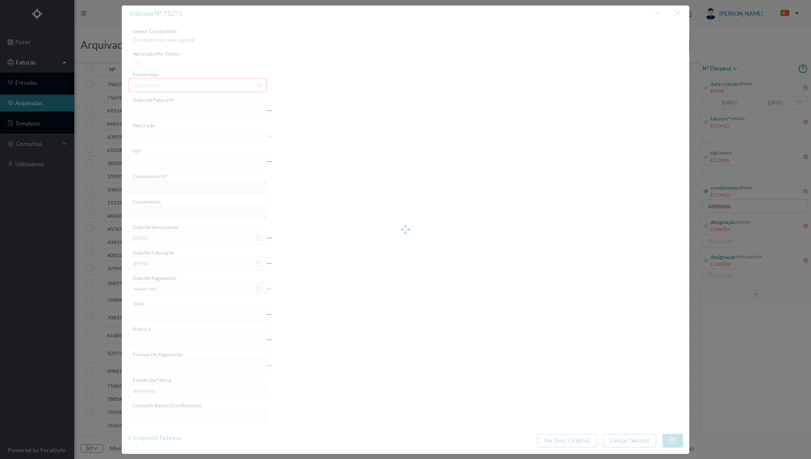
type input "[DATE]"
type input "35.09"
type input "674"
type input "ED. CORISCOS 71"
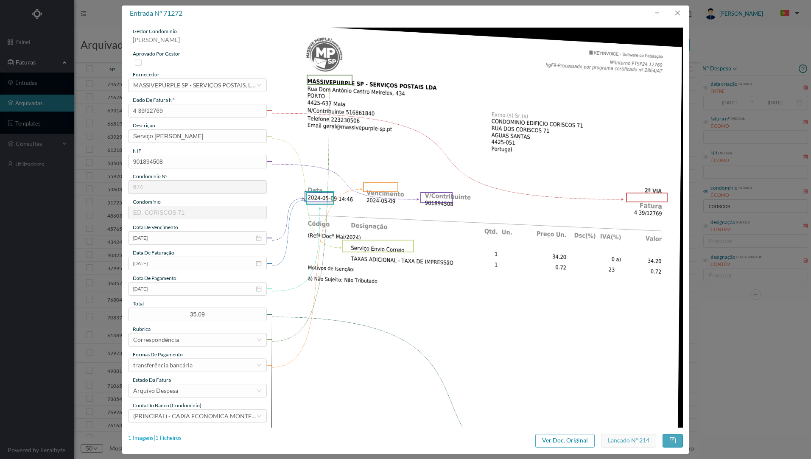
click at [170, 437] on div "1 Imagens | 1 Ficheiros" at bounding box center [154, 438] width 53 height 8
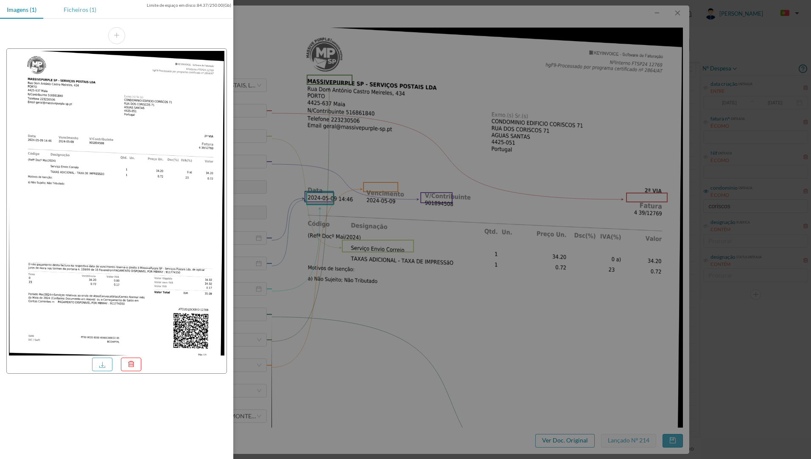
click at [70, 11] on div "Ficheiros (1)" at bounding box center [80, 9] width 46 height 19
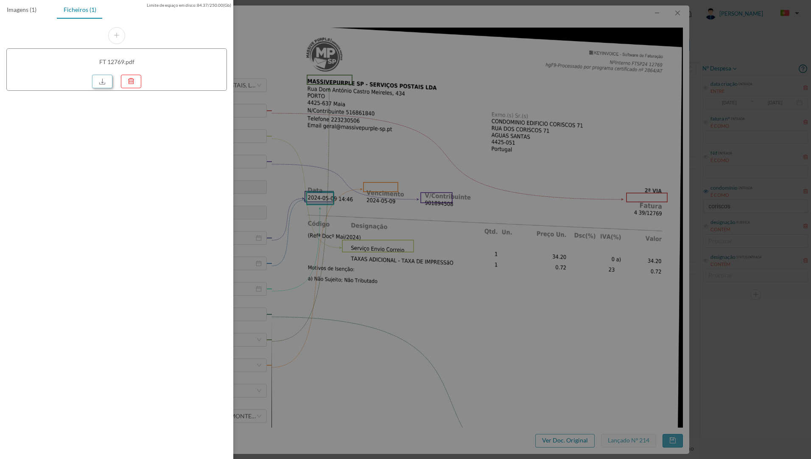
click at [101, 79] on link at bounding box center [102, 82] width 20 height 14
drag, startPoint x: 432, startPoint y: 139, endPoint x: 505, endPoint y: 72, distance: 98.4
click at [431, 138] on div at bounding box center [405, 229] width 811 height 459
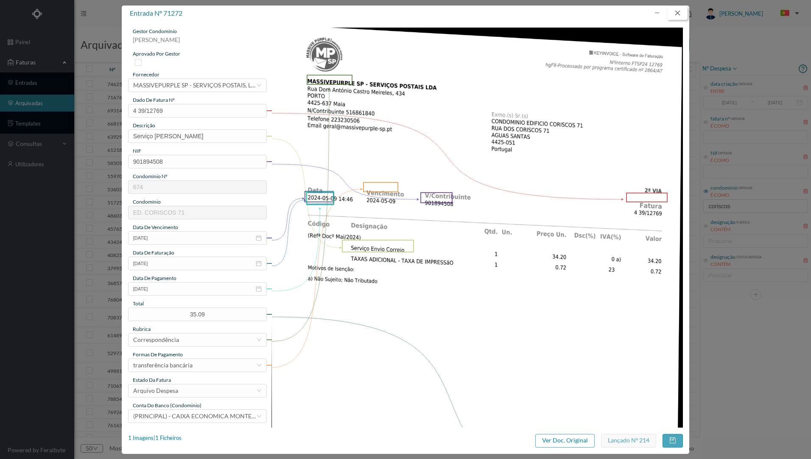
click at [680, 11] on button "button" at bounding box center [677, 13] width 20 height 14
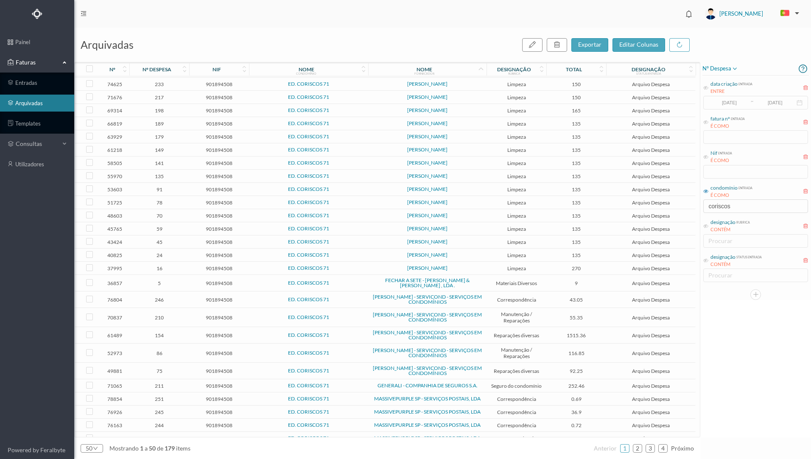
click at [352, 458] on span "ED. CORISCOS 71" at bounding box center [308, 464] width 115 height 5
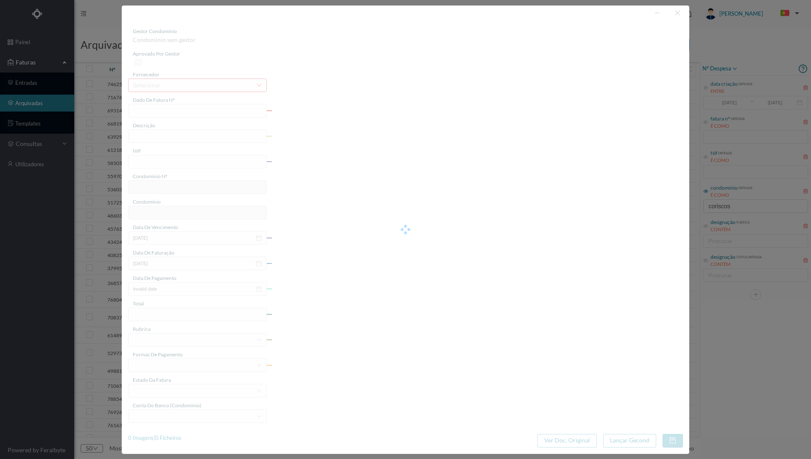
type input "4 39/13889"
type input "Serviço [PERSON_NAME]"
type input "901894508"
type input "[DATE]"
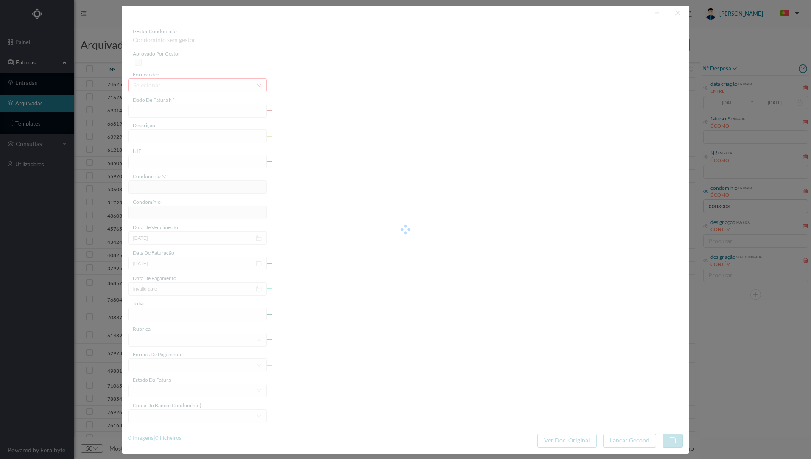
type input "[DATE]"
type input "27.23"
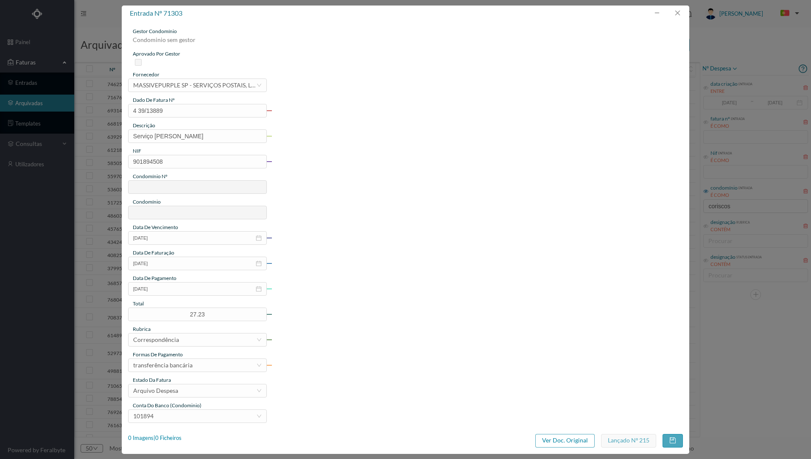
type input "674"
type input "ED. CORISCOS 71"
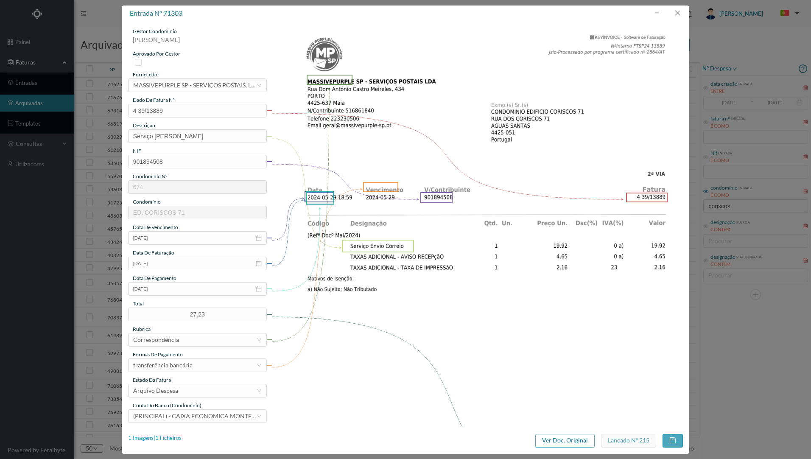
click at [163, 439] on div "1 Imagens | 1 Ficheiros" at bounding box center [154, 438] width 53 height 8
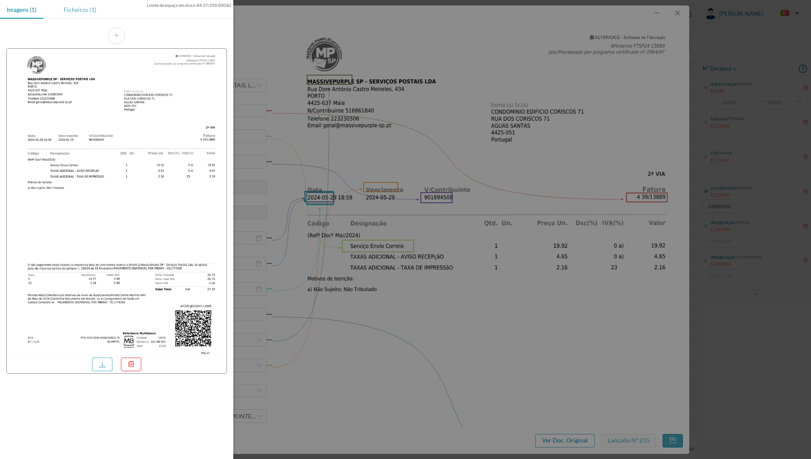
click at [75, 14] on div "Ficheiros (1)" at bounding box center [80, 9] width 46 height 19
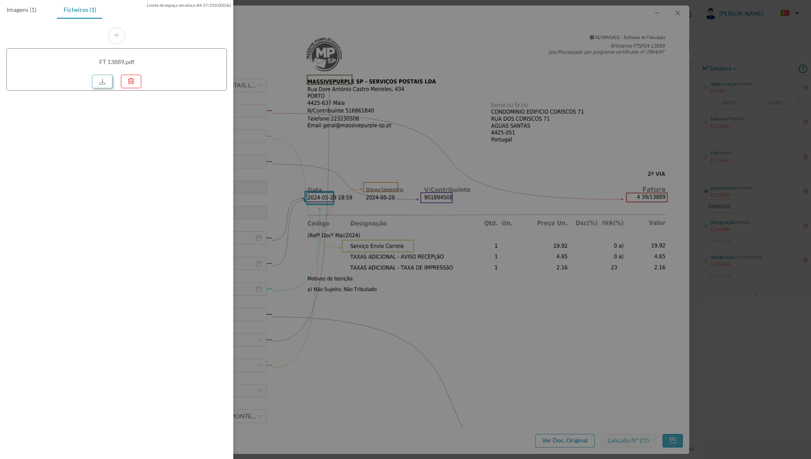
click at [98, 80] on link at bounding box center [102, 82] width 20 height 14
click at [556, 27] on div at bounding box center [405, 229] width 811 height 459
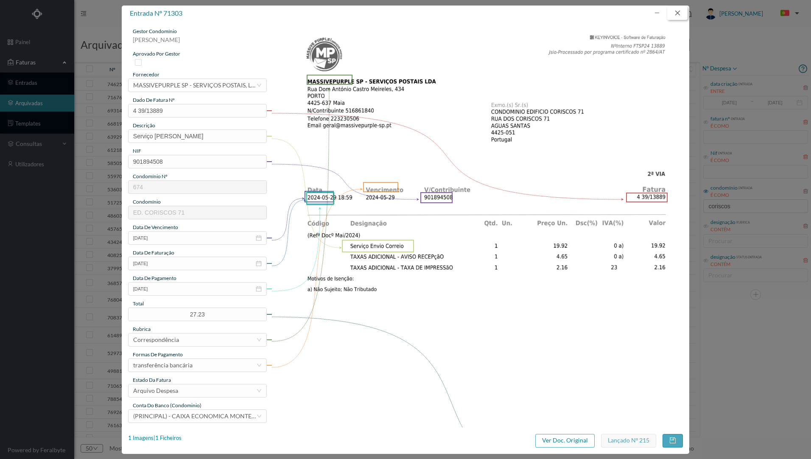
click at [679, 13] on button "button" at bounding box center [677, 13] width 20 height 14
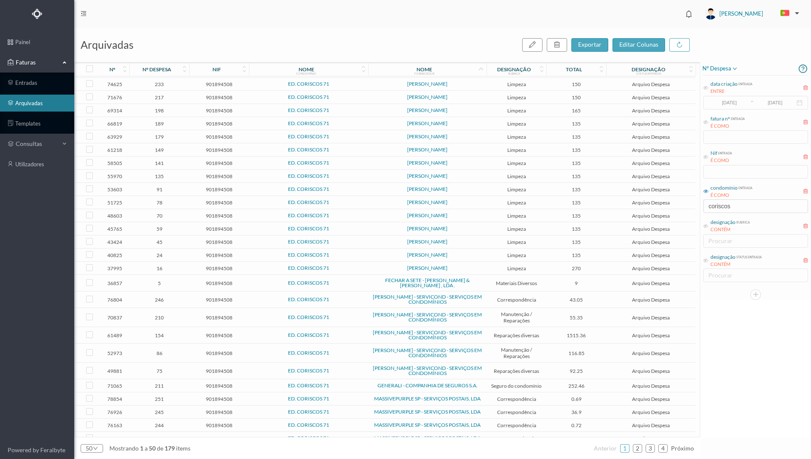
click at [343, 435] on span "ED. CORISCOS 71" at bounding box center [308, 437] width 115 height 5
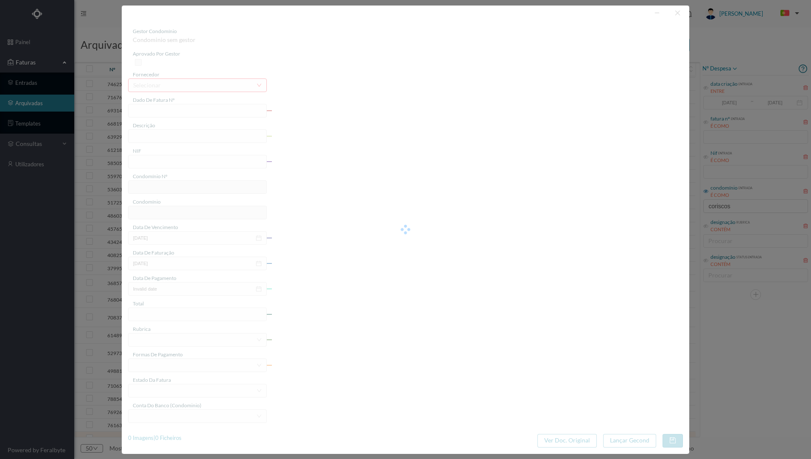
type input "4 39/19523"
type input "Serviço [PERSON_NAME]"
type input "901894508"
type input "[DATE]"
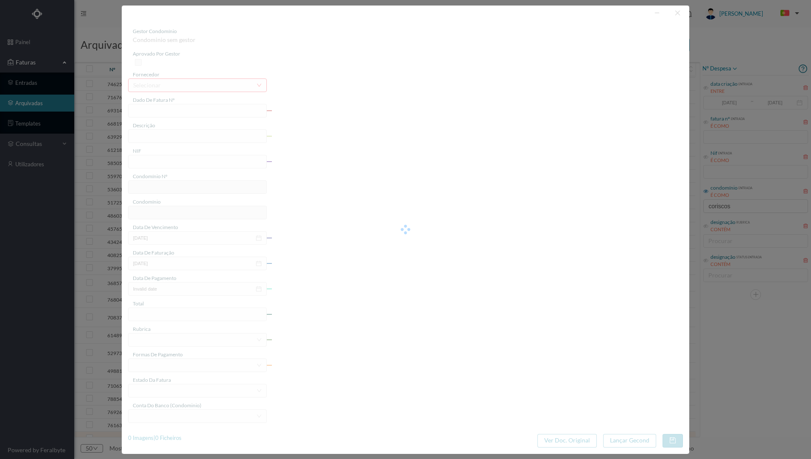
type input "[DATE]"
type input "35.09"
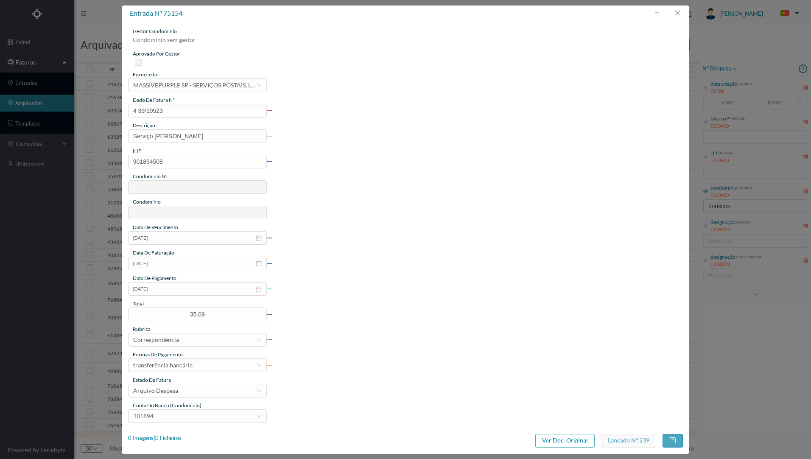
type input "674"
type input "ED. CORISCOS 71"
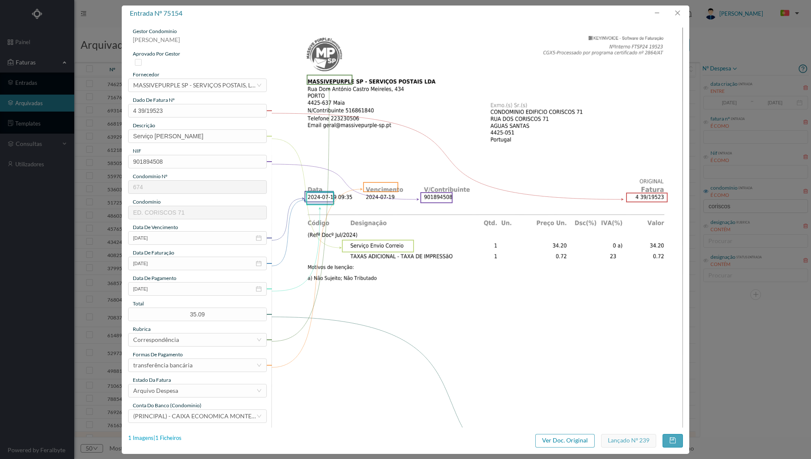
click at [167, 439] on div "1 Imagens | 1 Ficheiros" at bounding box center [154, 438] width 53 height 8
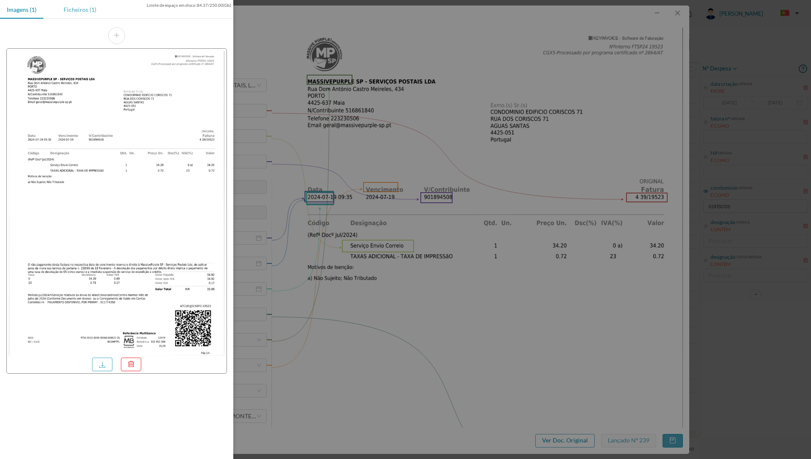
click at [77, 12] on div "Ficheiros (1)" at bounding box center [80, 9] width 46 height 19
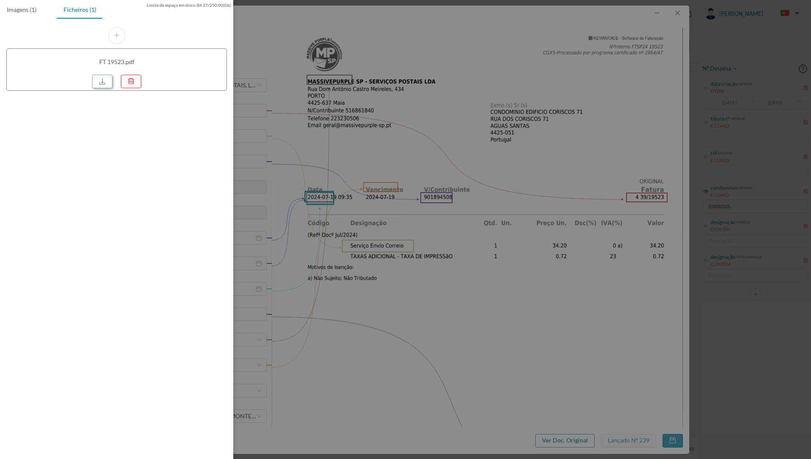
click at [105, 79] on link at bounding box center [102, 82] width 20 height 14
click at [409, 134] on div at bounding box center [405, 229] width 811 height 459
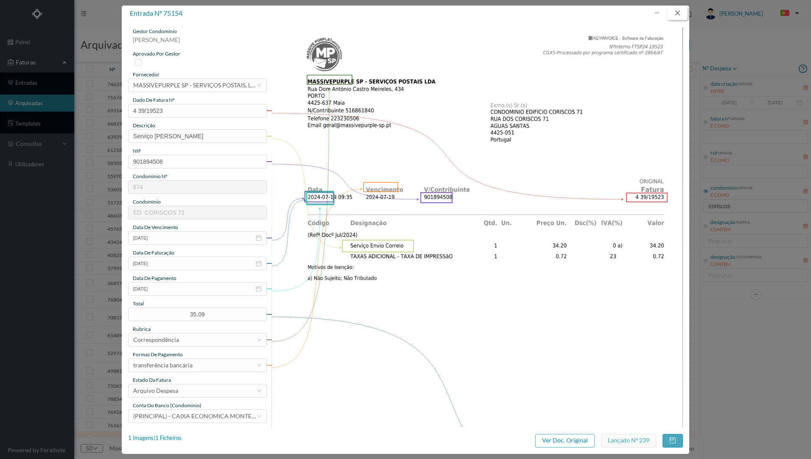
click at [680, 14] on button "button" at bounding box center [677, 13] width 20 height 14
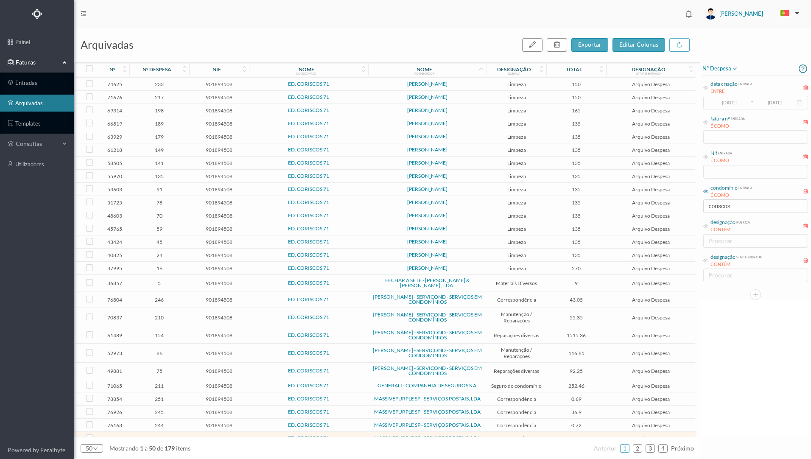
click at [343, 422] on span "ED. CORISCOS 71" at bounding box center [308, 424] width 115 height 5
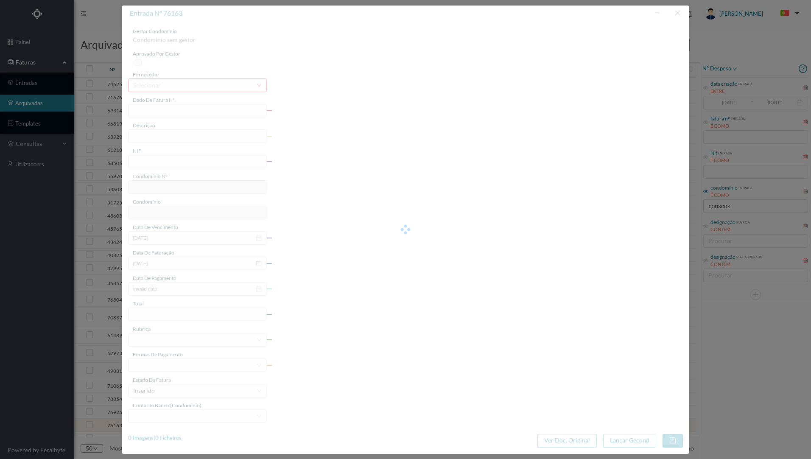
type input "4 39/21518"
type input "Serviço [PERSON_NAME]"
type input "901894508"
type input "[DATE]"
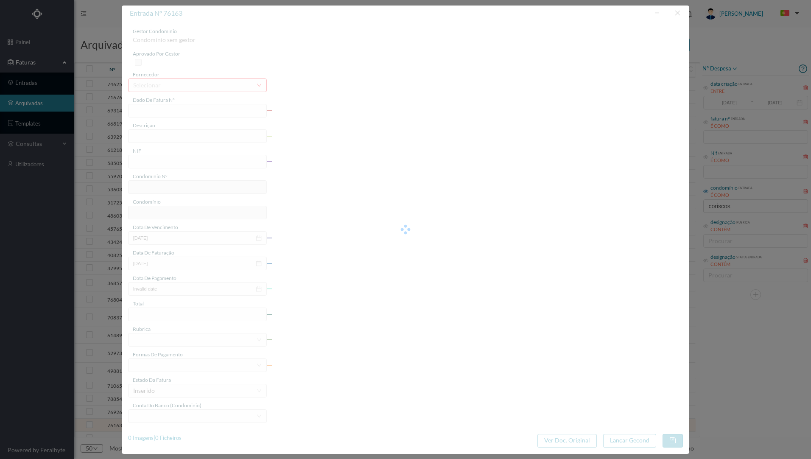
type input "[DATE]"
type input "0.72"
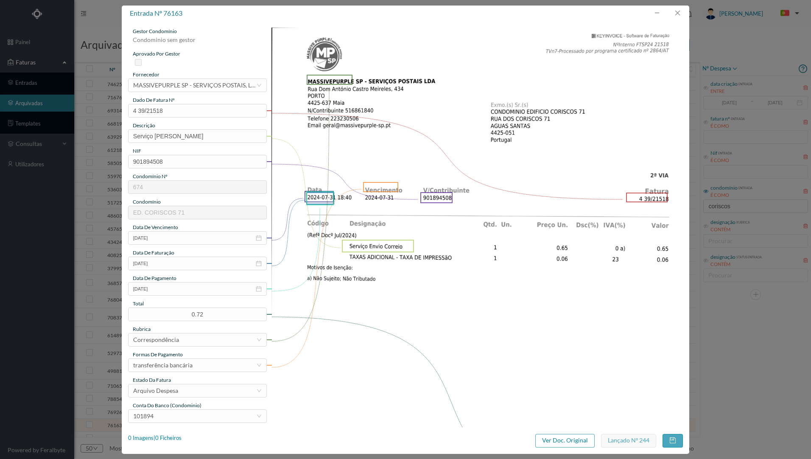
type input "674"
type input "ED. CORISCOS 71"
click at [170, 441] on div "1 Imagens | 1 Ficheiros" at bounding box center [154, 438] width 53 height 8
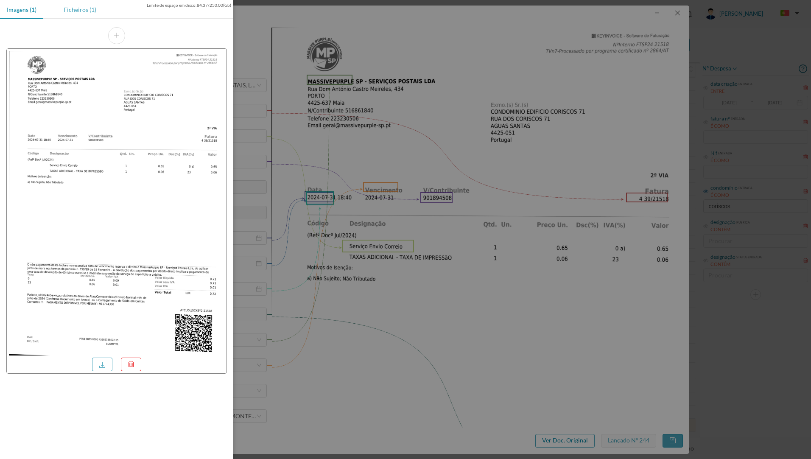
click at [84, 12] on div "Ficheiros (1)" at bounding box center [80, 9] width 46 height 19
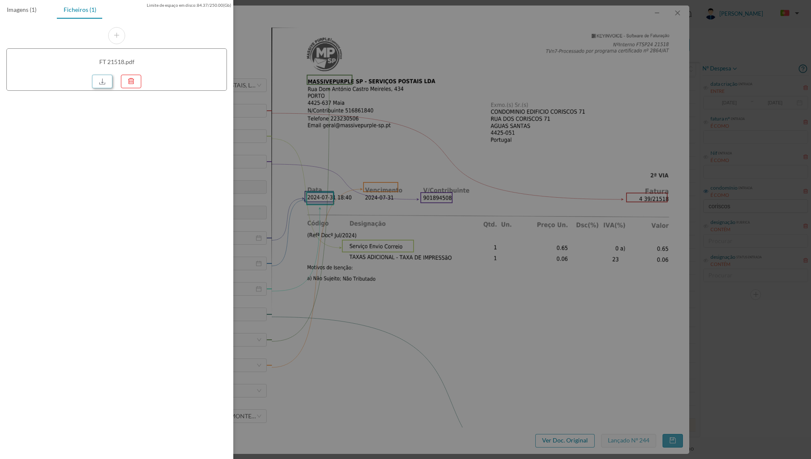
click at [96, 86] on link at bounding box center [102, 82] width 20 height 14
click at [414, 88] on div at bounding box center [405, 229] width 811 height 459
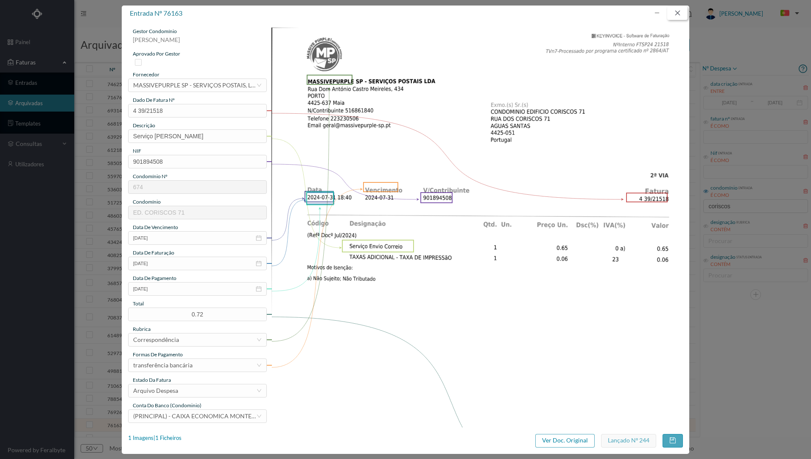
click at [680, 9] on button "button" at bounding box center [677, 13] width 20 height 14
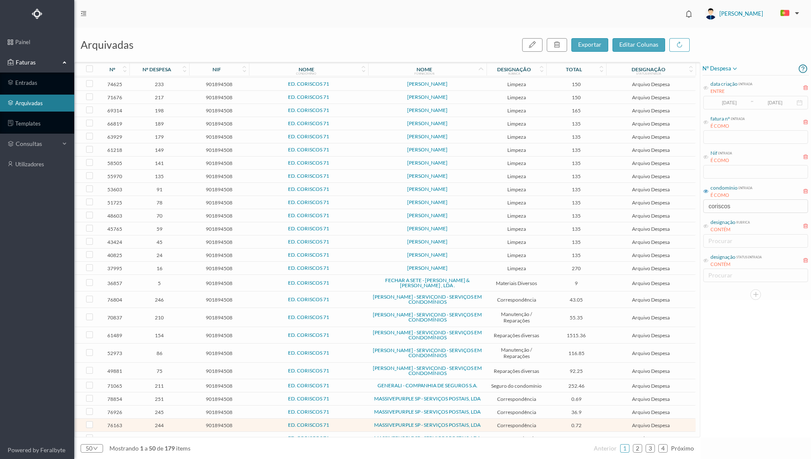
click at [267, 405] on td "ED. CORISCOS 71" at bounding box center [309, 411] width 120 height 13
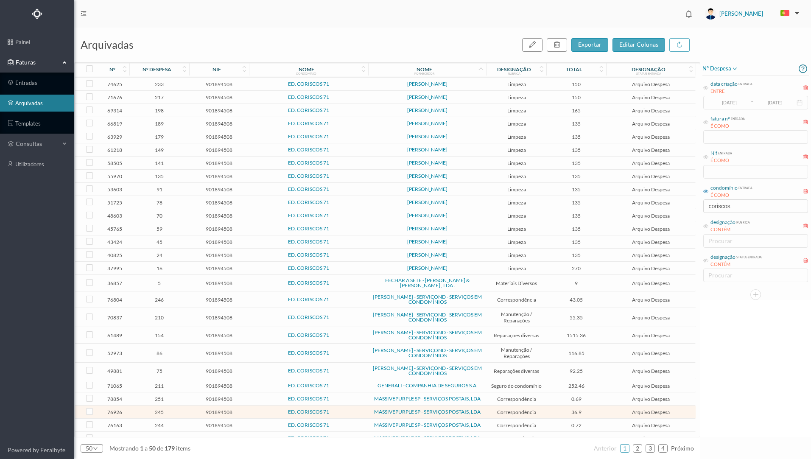
click at [266, 409] on span "ED. CORISCOS 71" at bounding box center [308, 411] width 115 height 5
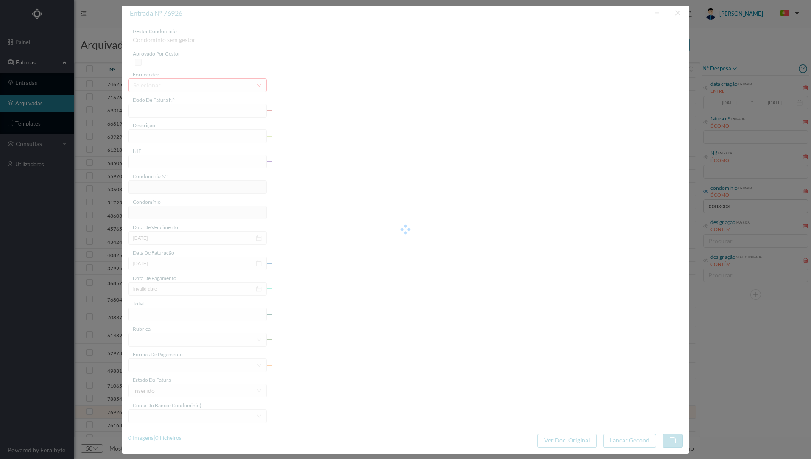
type input "4 39/23263"
type input "ANUIDADE"
type input "901894508"
type input "[DATE]"
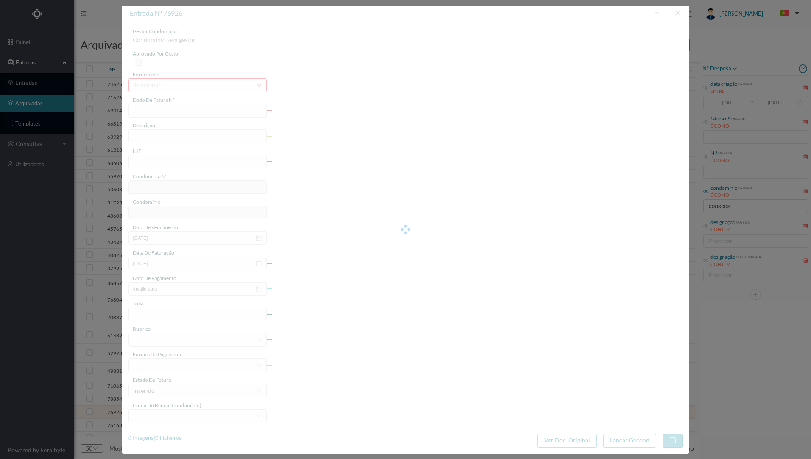
type input "[DATE]"
type input "36.90"
type input "674"
type input "ED. CORISCOS 71"
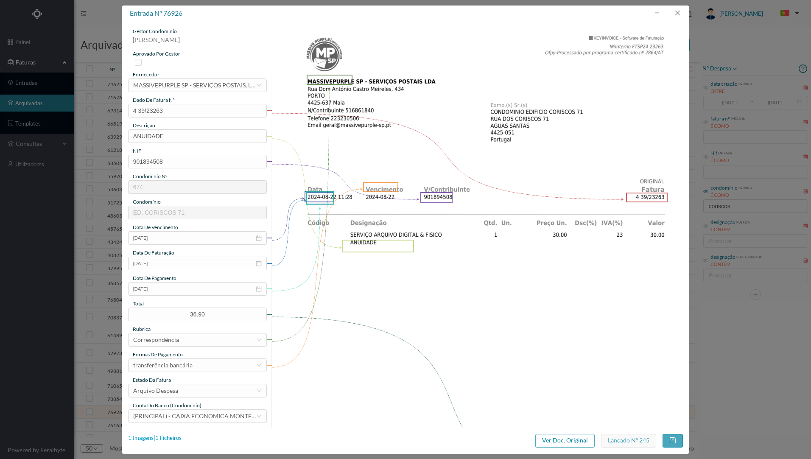
click at [174, 439] on div "1 Imagens | 1 Ficheiros" at bounding box center [154, 438] width 53 height 8
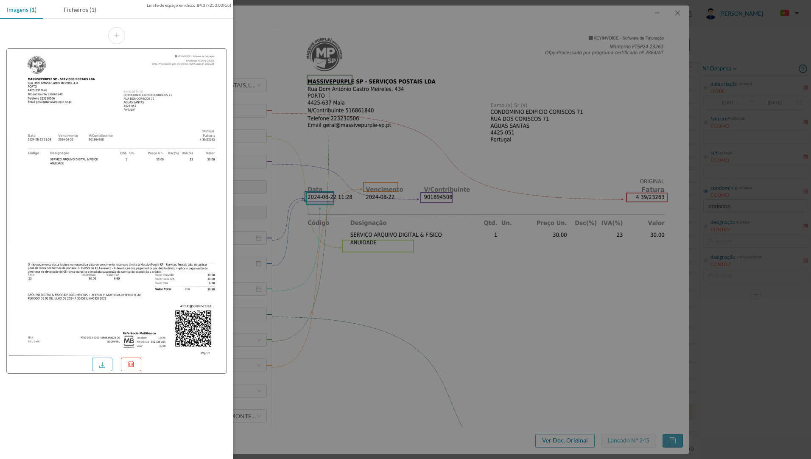
drag, startPoint x: 81, startPoint y: 8, endPoint x: 84, endPoint y: 27, distance: 19.6
click at [81, 8] on div "Ficheiros (1)" at bounding box center [80, 9] width 46 height 19
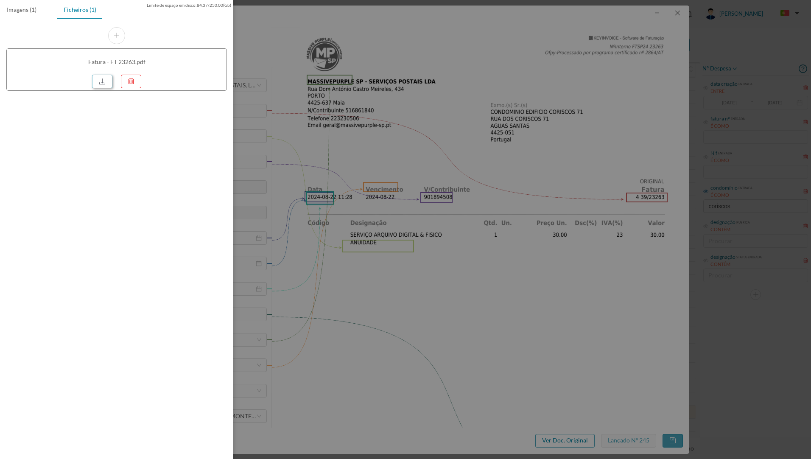
click at [106, 87] on link at bounding box center [102, 82] width 20 height 14
click at [465, 56] on div at bounding box center [405, 229] width 811 height 459
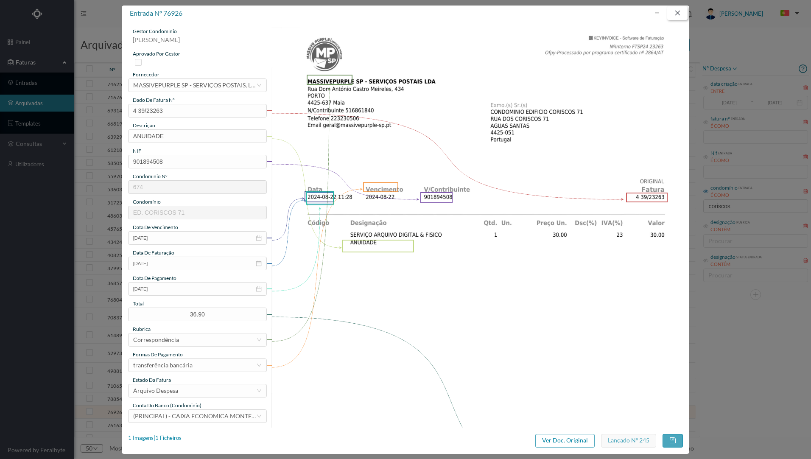
click at [677, 15] on button "button" at bounding box center [677, 13] width 20 height 14
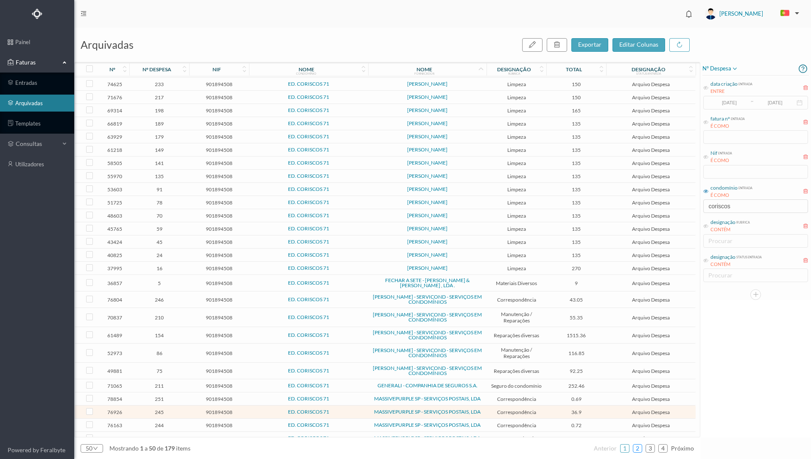
click at [638, 445] on link "2" at bounding box center [637, 448] width 8 height 13
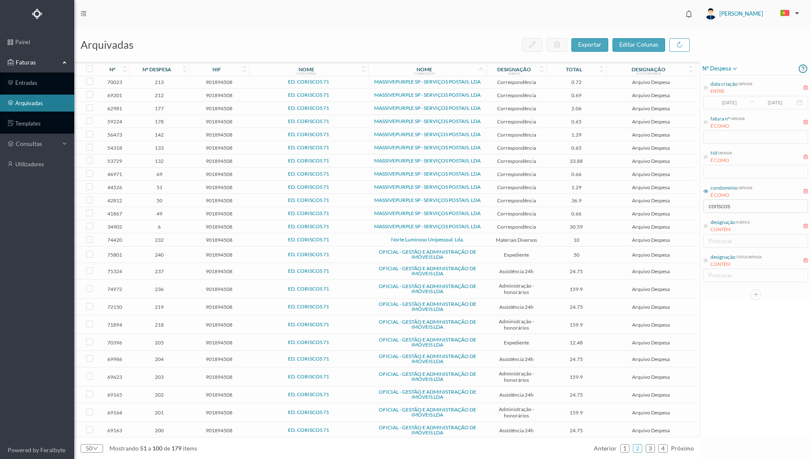
scroll to position [0, 0]
click at [596, 212] on span "0.66" at bounding box center [576, 214] width 56 height 6
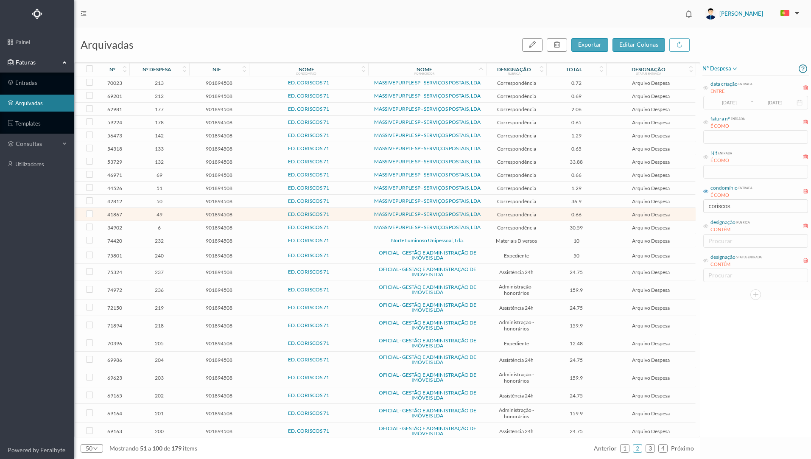
click at [548, 215] on span "0.66" at bounding box center [576, 214] width 56 height 6
click at [549, 215] on span "0.66" at bounding box center [576, 214] width 56 height 6
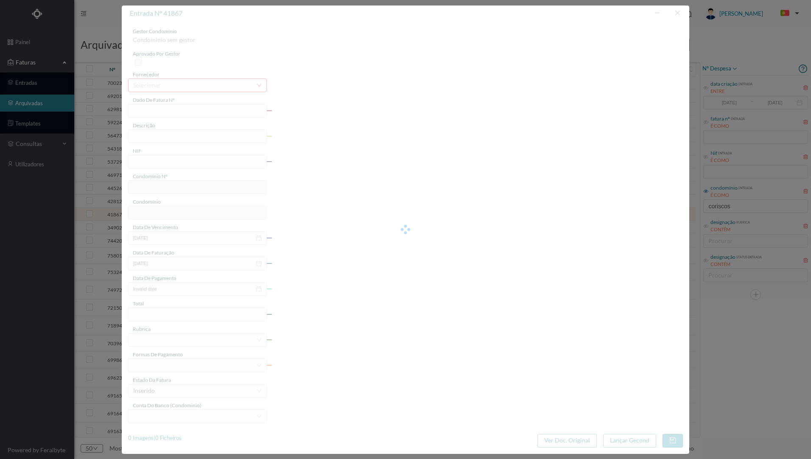
type input "4 33/17825"
type input "Serviço [PERSON_NAME]"
type input "901894508"
type input "[DATE]"
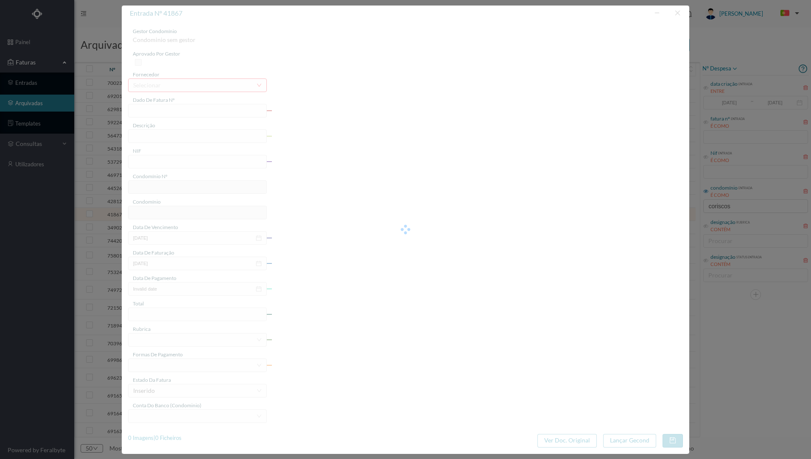
type input "[DATE]"
type input "0.66"
type input "674"
type input "ED. CORISCOS 71"
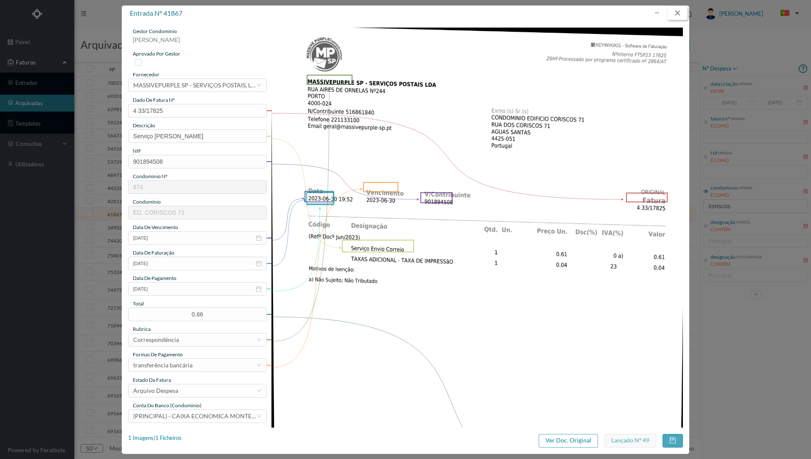
click at [675, 12] on button "button" at bounding box center [677, 13] width 20 height 14
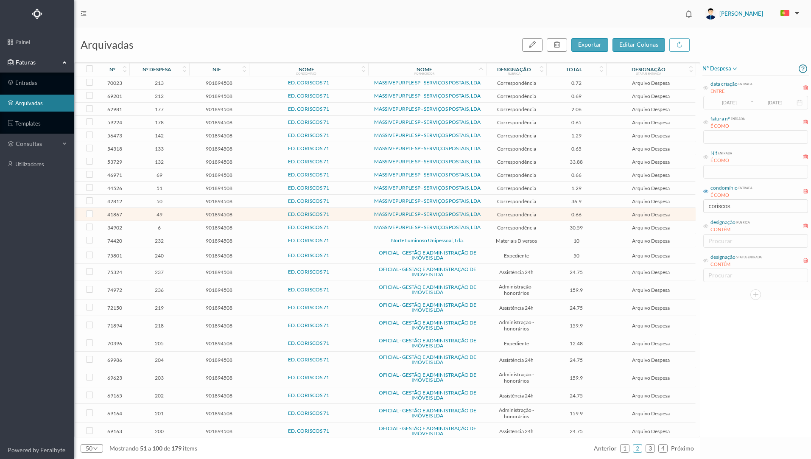
click at [553, 176] on span "0.66" at bounding box center [576, 175] width 56 height 6
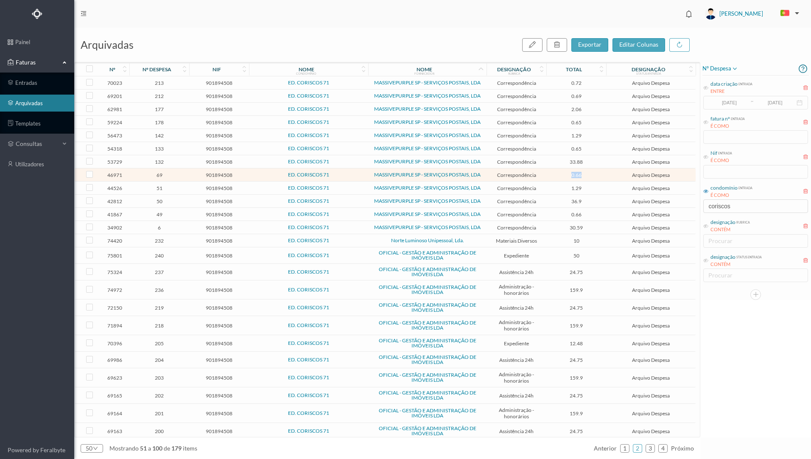
click at [553, 176] on span "0.66" at bounding box center [576, 175] width 56 height 6
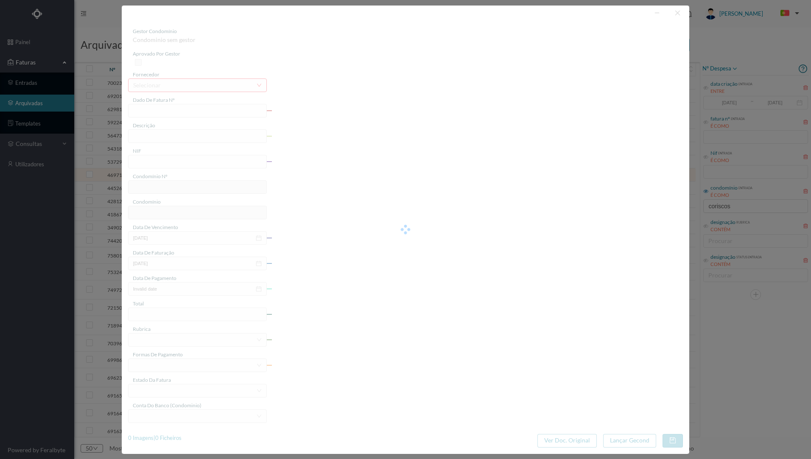
type input "4 33/24264"
type input "Serviço [PERSON_NAME]"
type input "901894508"
type input "[DATE]"
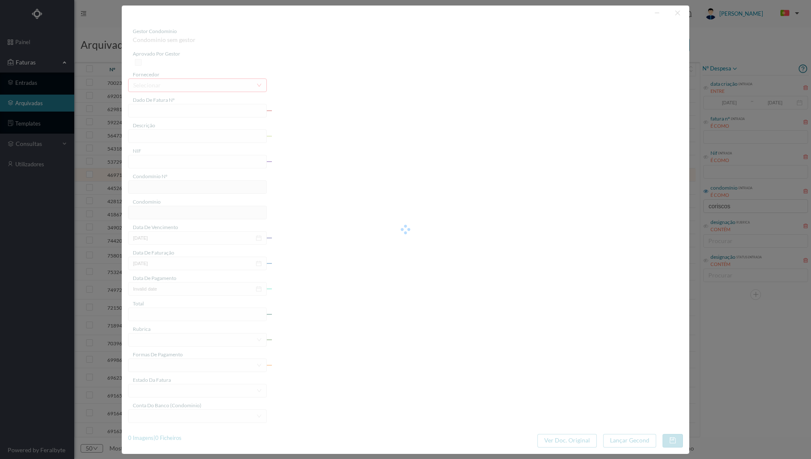
type input "[DATE]"
type input "0.66"
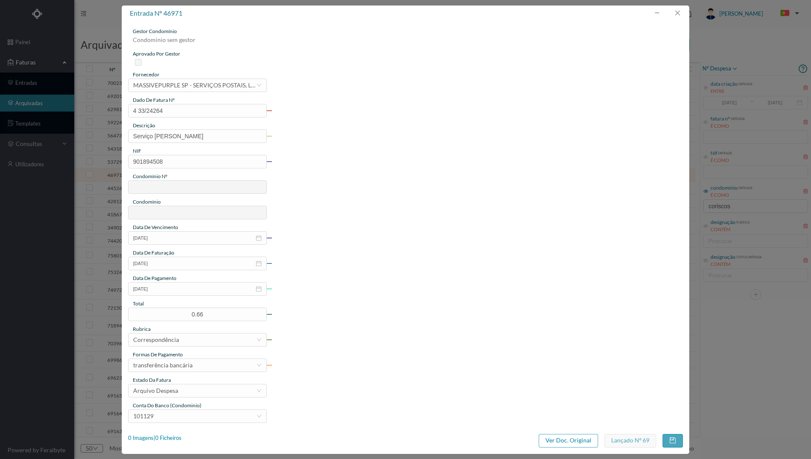
type input "674"
type input "ED. CORISCOS 71"
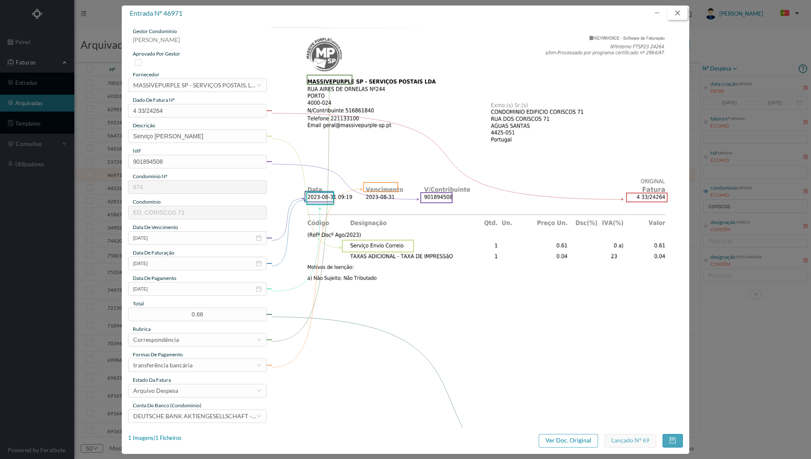
click at [683, 17] on button "button" at bounding box center [677, 13] width 20 height 14
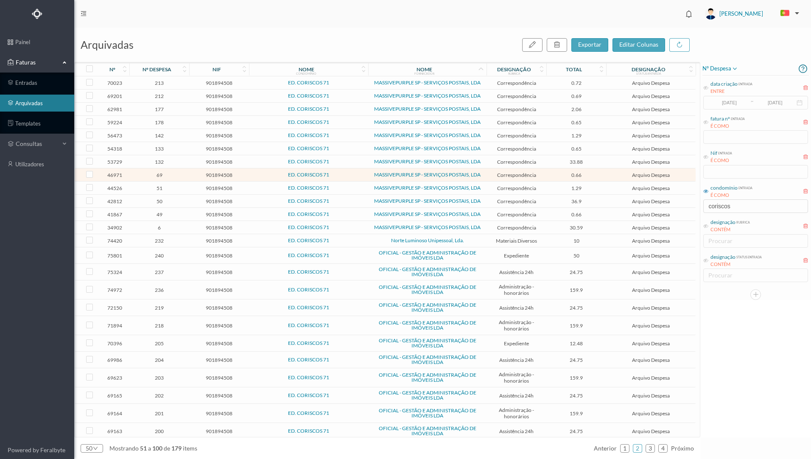
click at [592, 192] on td "1.29" at bounding box center [576, 187] width 60 height 13
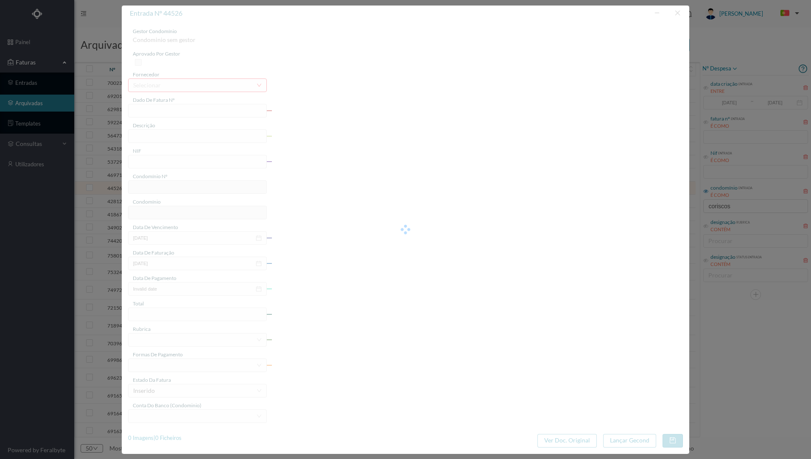
type input "4 33/20784"
type input "Serviço [PERSON_NAME]"
type input "901894508"
type input "[DATE]"
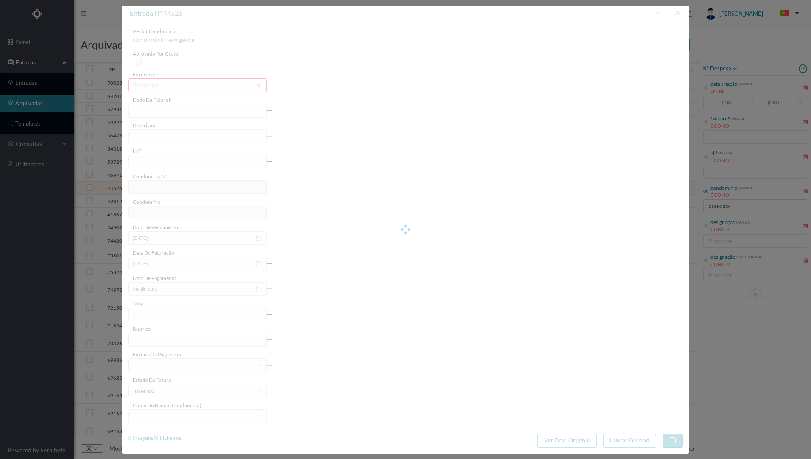
type input "[DATE]"
type input "1.29"
type input "674"
type input "ED. CORISCOS 71"
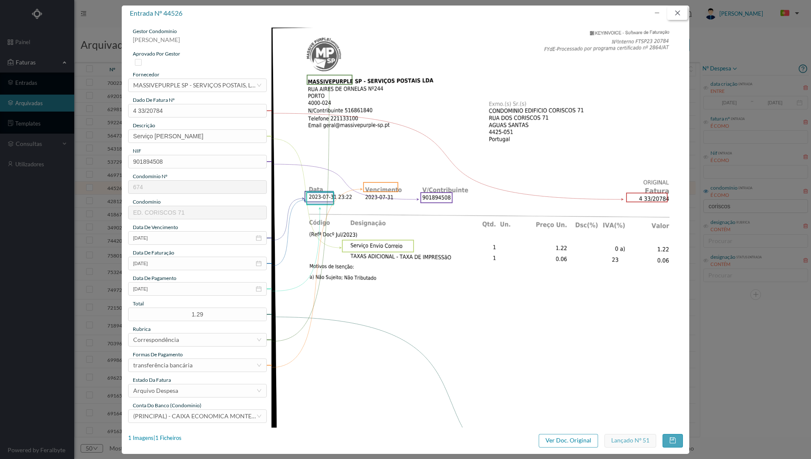
click at [679, 15] on button "button" at bounding box center [677, 13] width 20 height 14
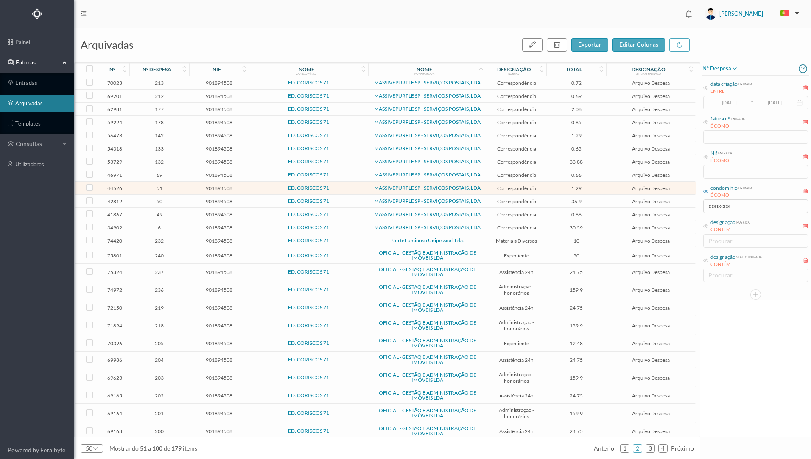
click at [591, 135] on span "1.29" at bounding box center [576, 135] width 56 height 6
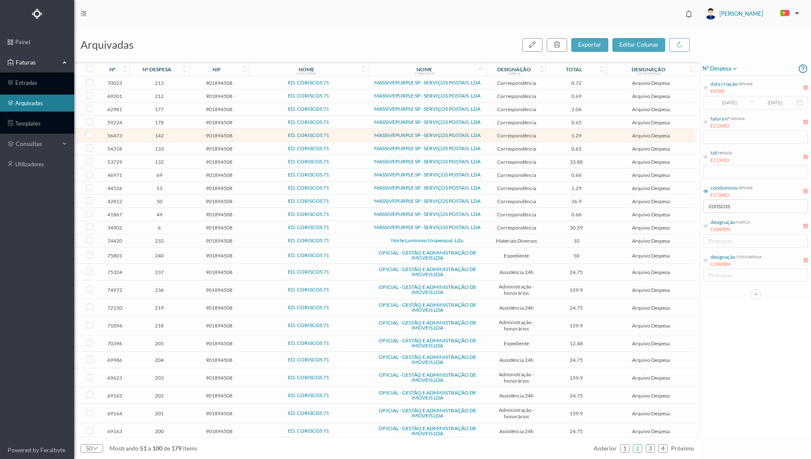
click at [591, 135] on span "1.29" at bounding box center [576, 135] width 56 height 6
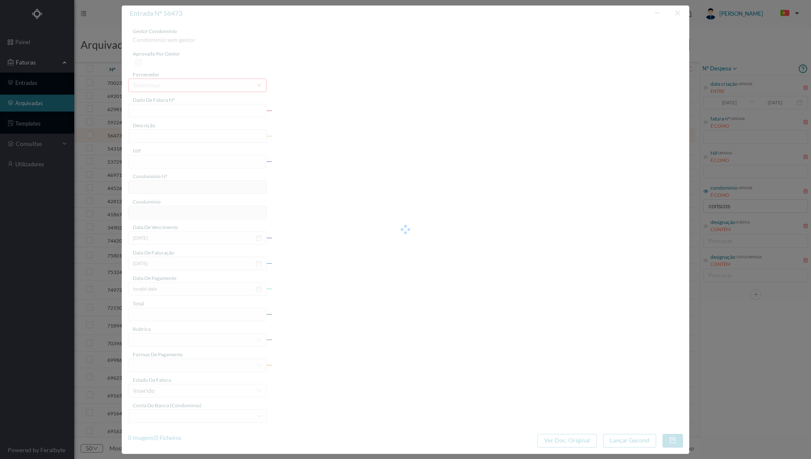
type input "4 33/35278"
type input "Serviço [PERSON_NAME]"
type input "901894508"
type input "[DATE]"
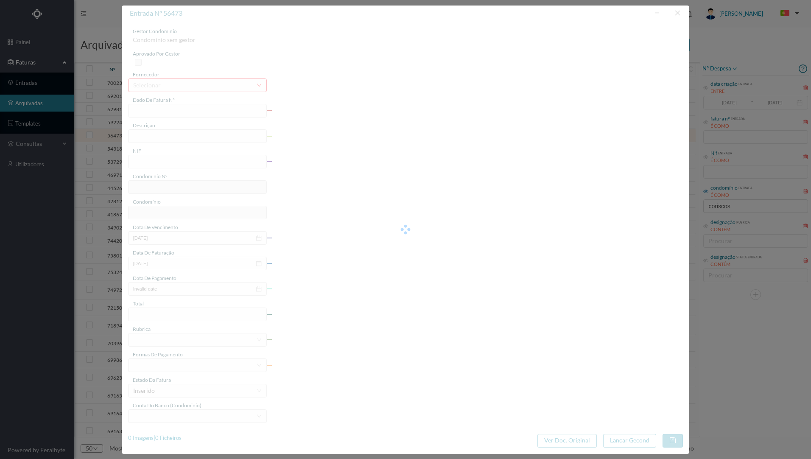
type input "[DATE]"
type input "1.29"
type input "674"
type input "ED. CORISCOS 71"
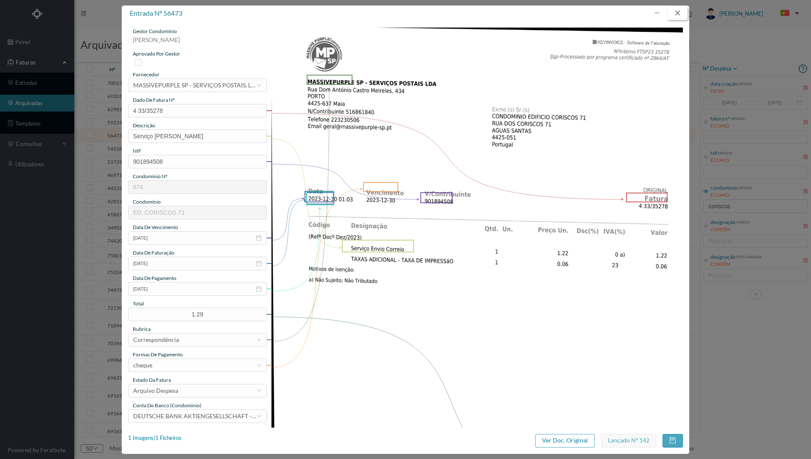
click at [674, 12] on button "button" at bounding box center [677, 13] width 20 height 14
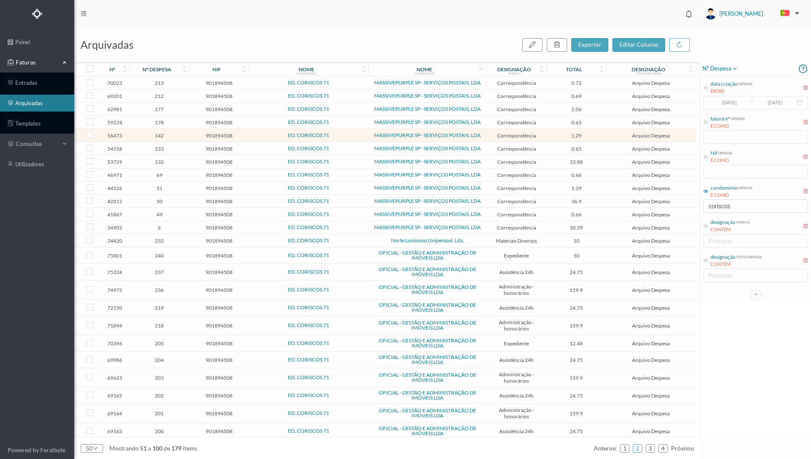
click at [594, 217] on span "0.66" at bounding box center [576, 214] width 56 height 6
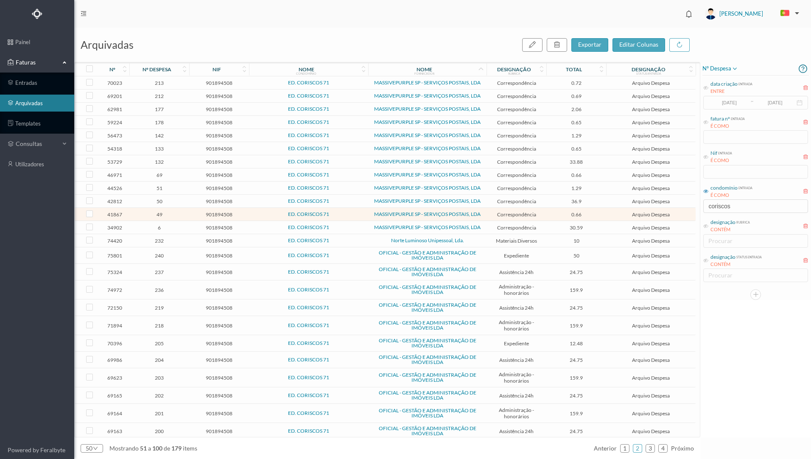
click at [594, 217] on span "0.66" at bounding box center [576, 214] width 56 height 6
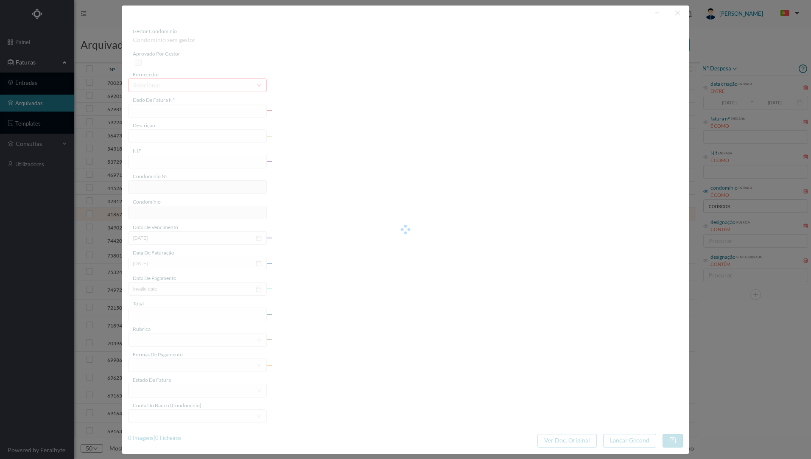
type input "4 33/17825"
type input "Serviço [PERSON_NAME]"
type input "901894508"
type input "[DATE]"
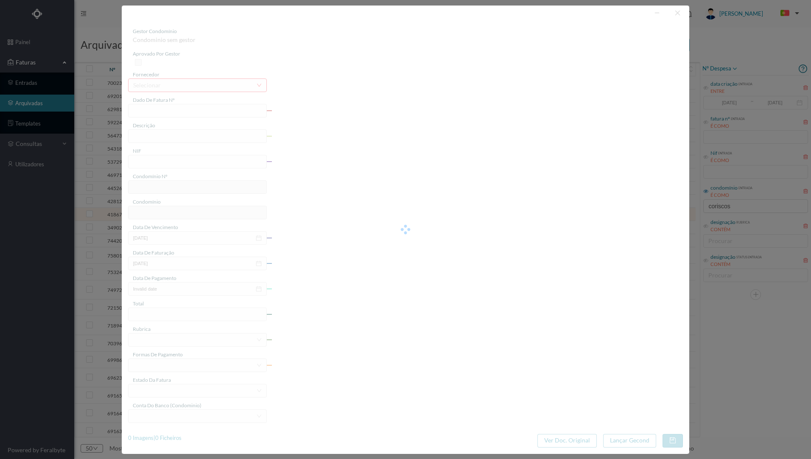
type input "[DATE]"
type input "0.66"
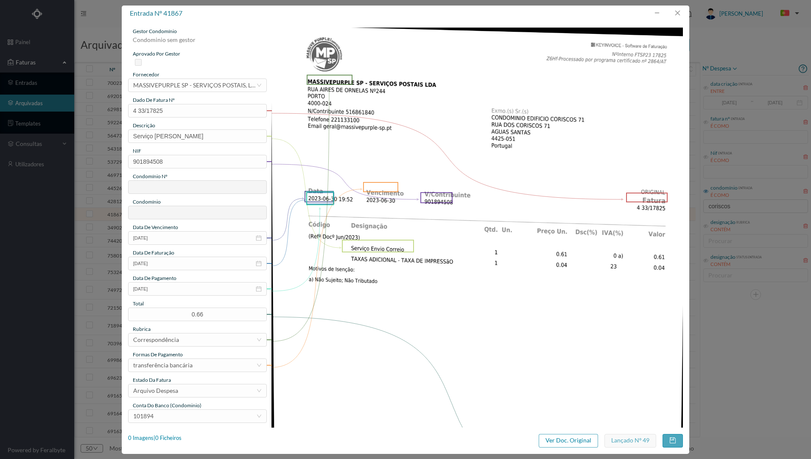
type input "674"
type input "ED. CORISCOS 71"
click at [676, 11] on button "button" at bounding box center [677, 13] width 20 height 14
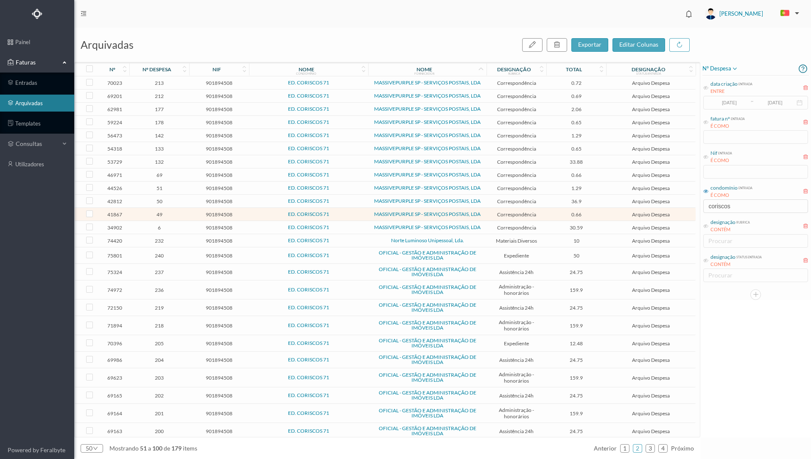
click at [548, 84] on td "0.72" at bounding box center [576, 82] width 60 height 13
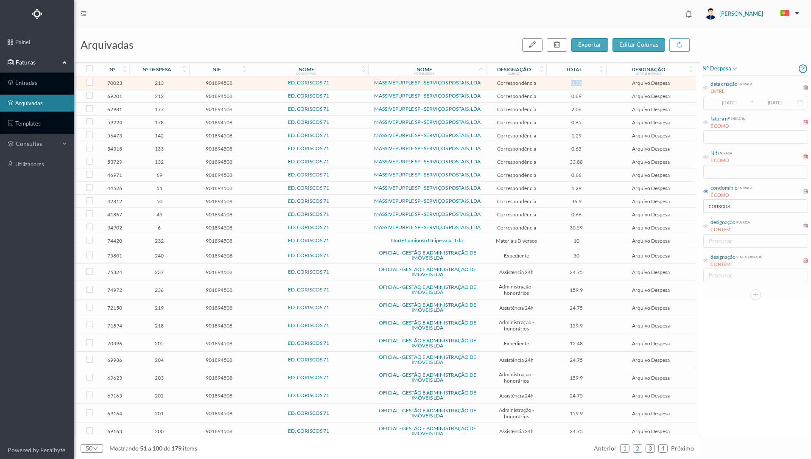
click at [548, 84] on td "0.72" at bounding box center [576, 82] width 60 height 13
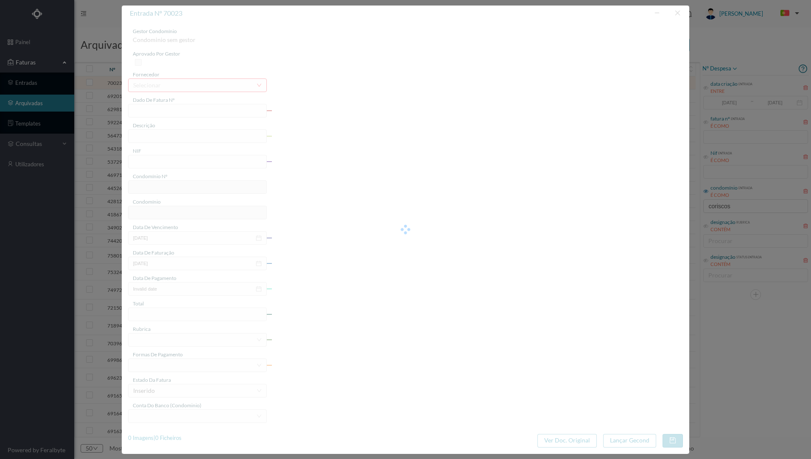
type input "4 39/15039"
type input "Serviço [PERSON_NAME]"
type input "901894508"
type input "[DATE]"
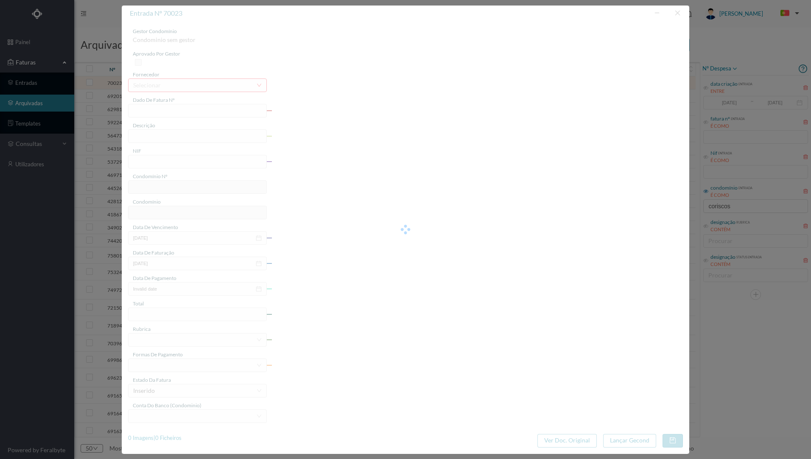
type input "[DATE]"
type input "0.72"
type input "674"
type input "ED. CORISCOS 71"
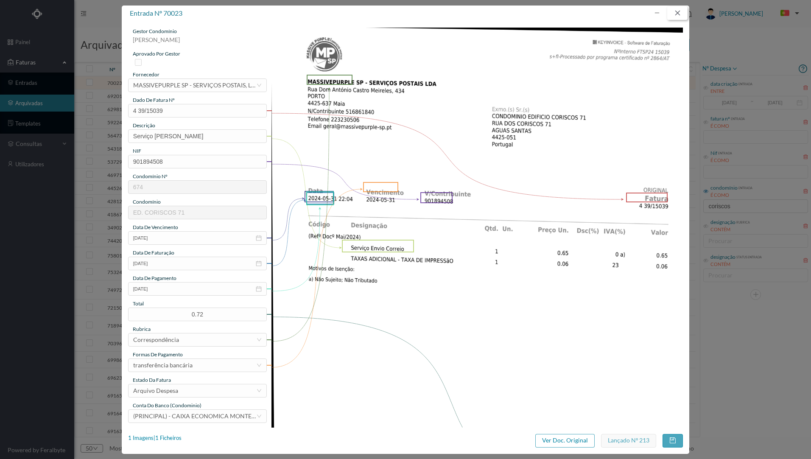
click at [679, 13] on button "button" at bounding box center [677, 13] width 20 height 14
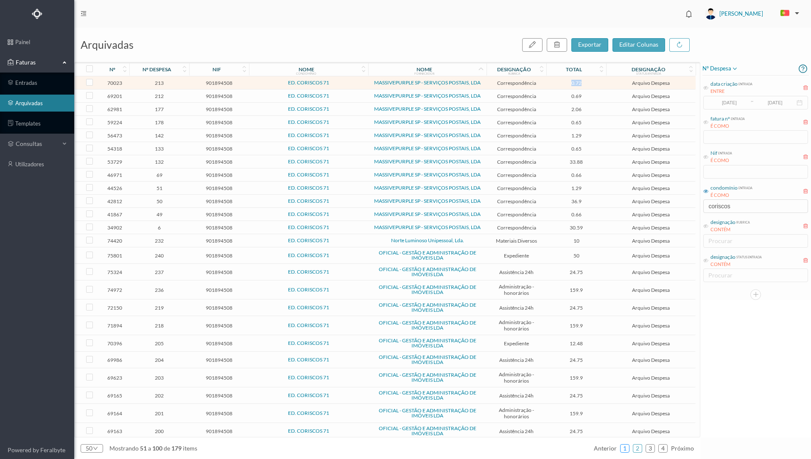
click at [627, 448] on link "1" at bounding box center [624, 448] width 8 height 13
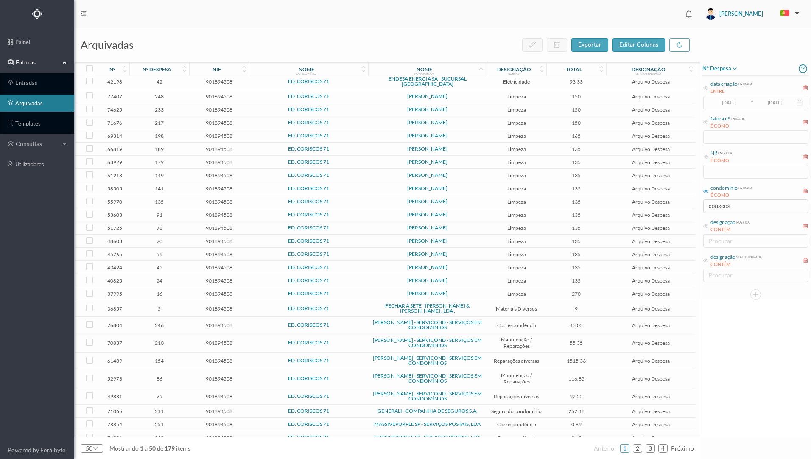
scroll to position [322, 0]
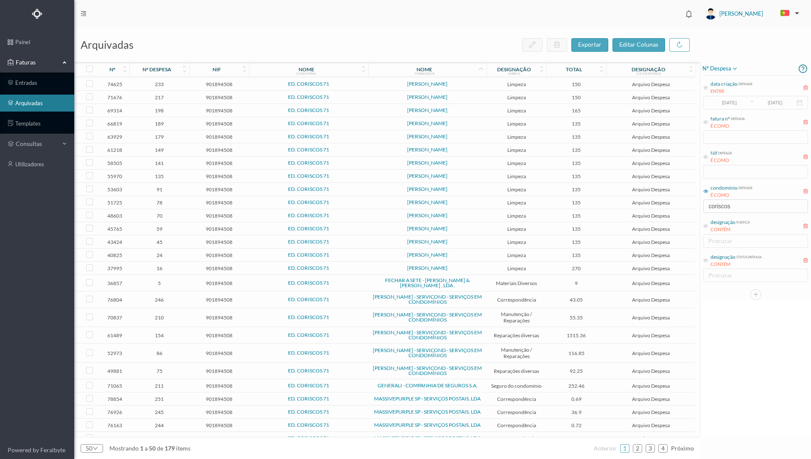
click at [591, 445] on td "0.72" at bounding box center [576, 451] width 60 height 13
click at [592, 445] on td "0.72" at bounding box center [576, 451] width 60 height 13
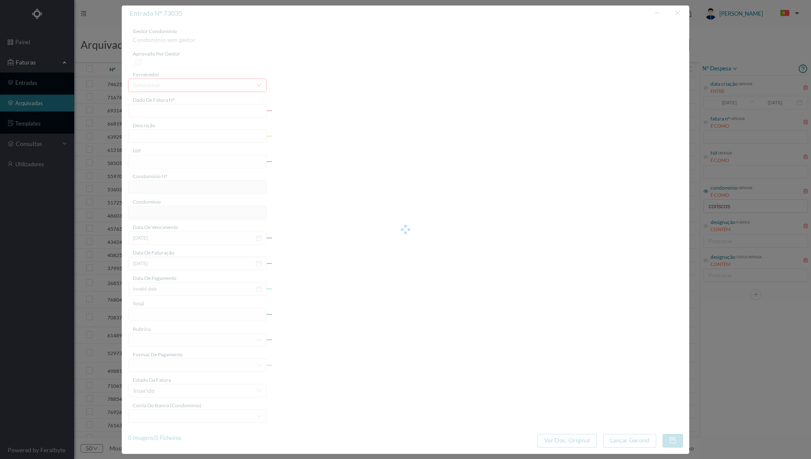
type input "4 39/18283"
type input "Serviço [PERSON_NAME]"
type input "901894508"
type input "[DATE]"
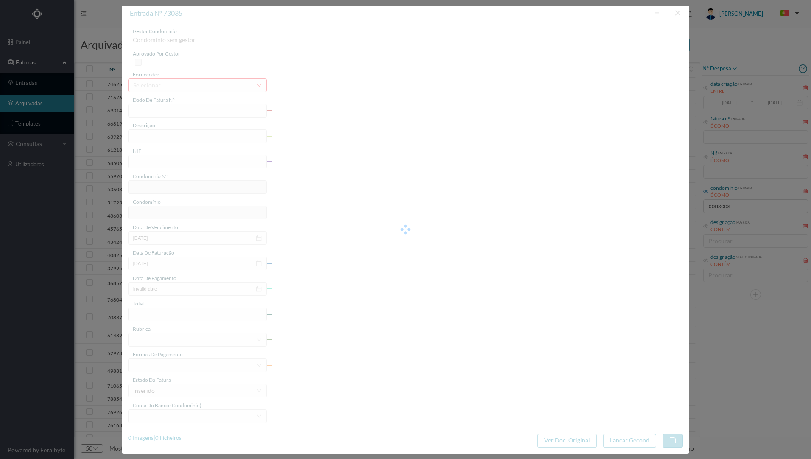
type input "[DATE]"
type input "0.72"
type input "674"
type input "ED. CORISCOS 71"
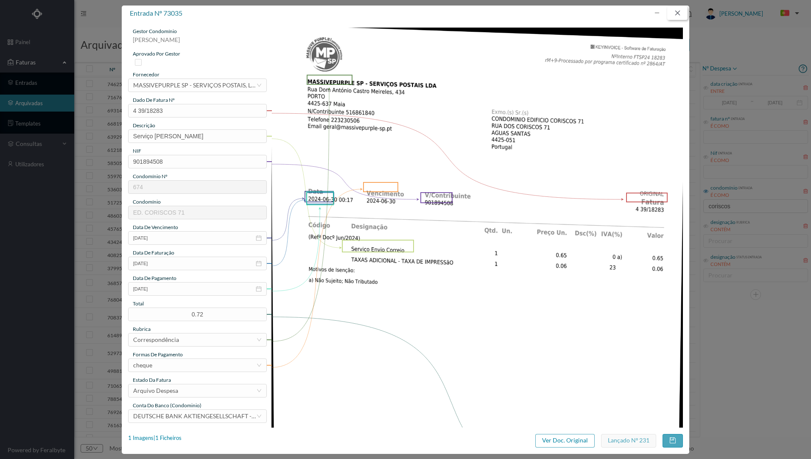
click at [681, 13] on button "button" at bounding box center [677, 13] width 20 height 14
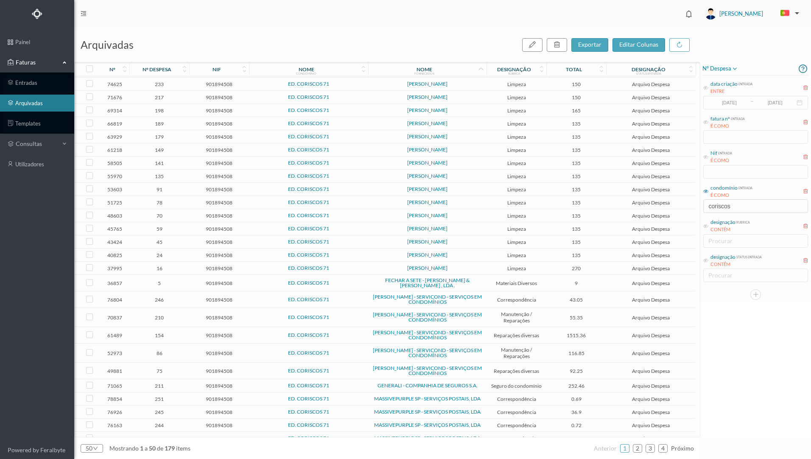
click at [558, 422] on span "0.72" at bounding box center [576, 425] width 56 height 6
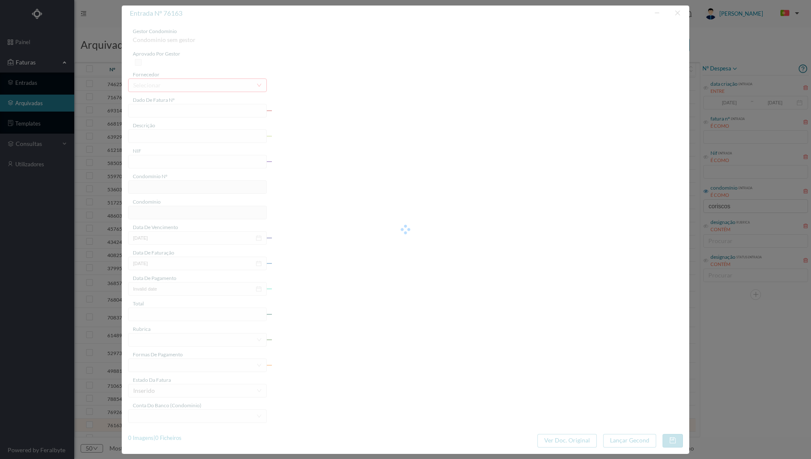
type input "4 39/21518"
type input "Serviço [PERSON_NAME]"
type input "901894508"
type input "[DATE]"
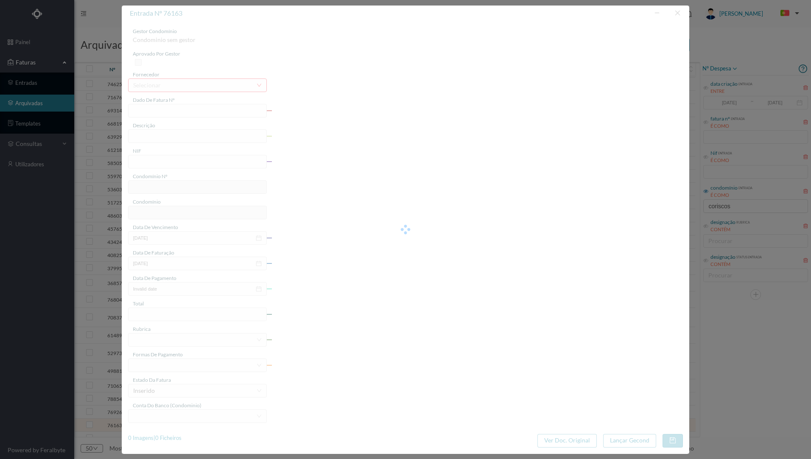
type input "[DATE]"
type input "0.72"
type input "674"
type input "ED. CORISCOS 71"
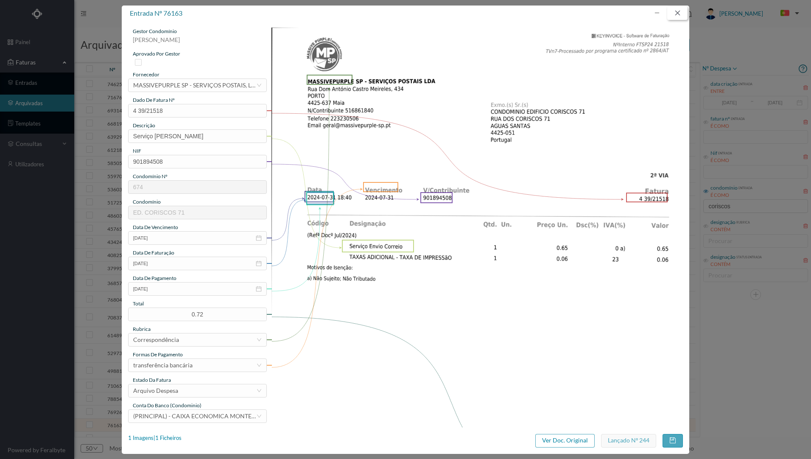
click at [681, 12] on button "button" at bounding box center [677, 13] width 20 height 14
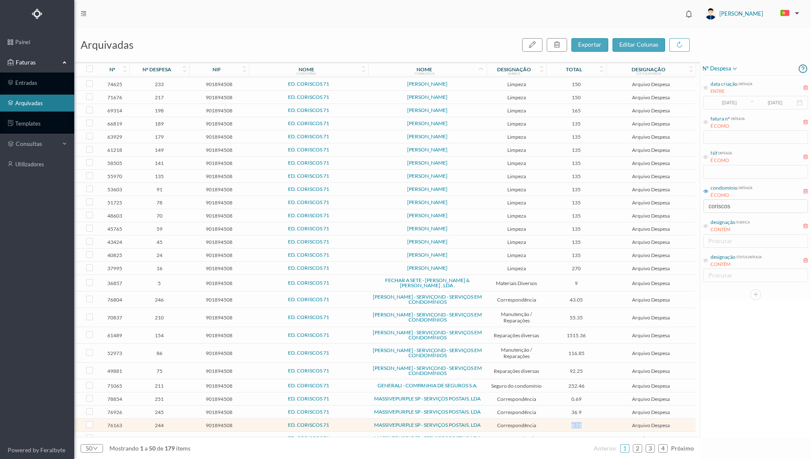
click at [602, 71] on icon at bounding box center [601, 71] width 5 height 6
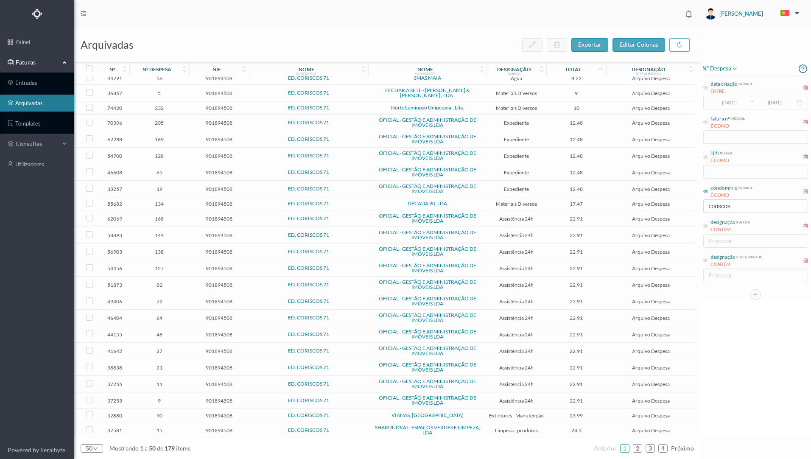
scroll to position [368, 0]
click at [636, 449] on link "2" at bounding box center [637, 448] width 8 height 13
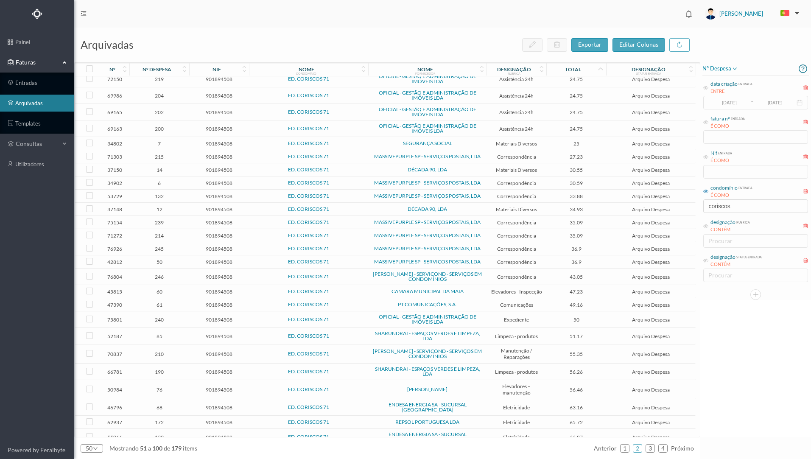
scroll to position [0, 0]
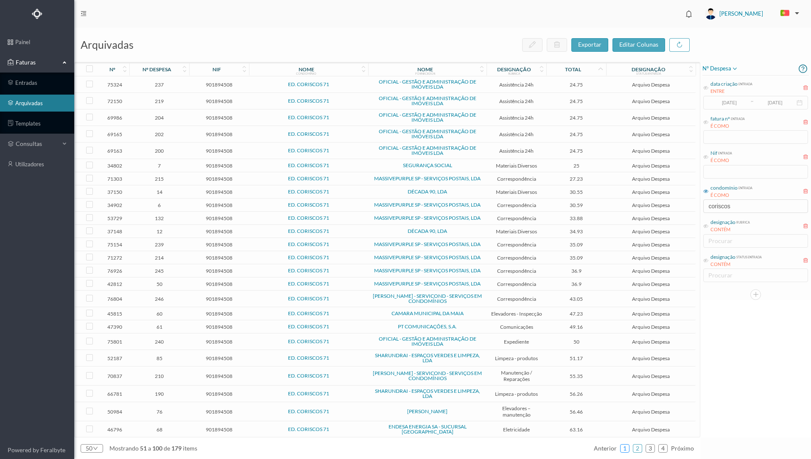
click at [622, 448] on link "1" at bounding box center [624, 448] width 8 height 13
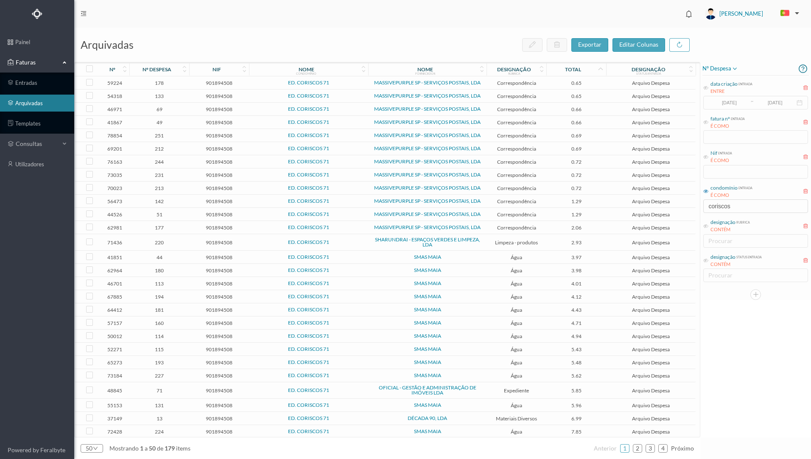
click at [598, 125] on span "0.66" at bounding box center [576, 122] width 56 height 6
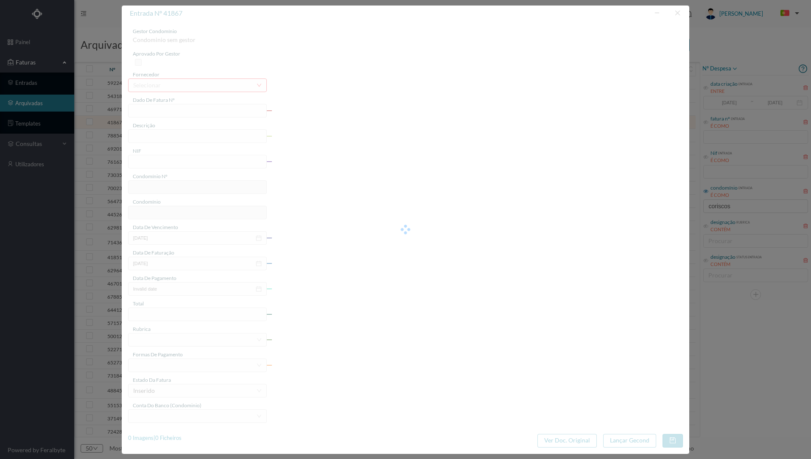
type input "4 33/17825"
type input "Serviço [PERSON_NAME]"
type input "901894508"
type input "[DATE]"
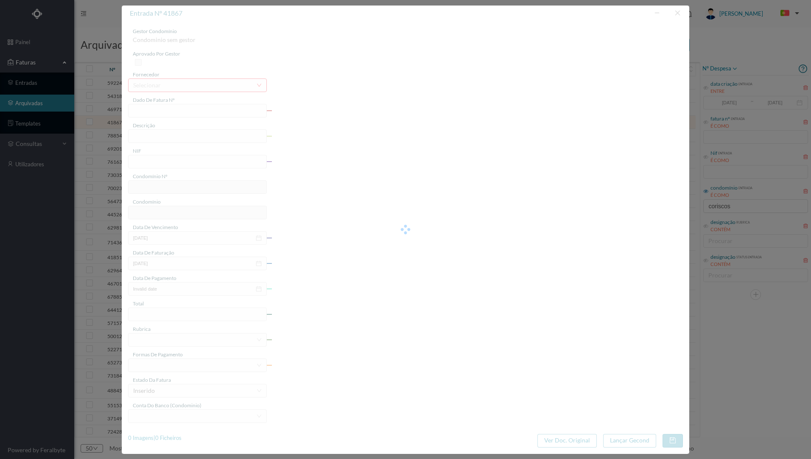
type input "[DATE]"
type input "0.66"
type input "674"
type input "ED. CORISCOS 71"
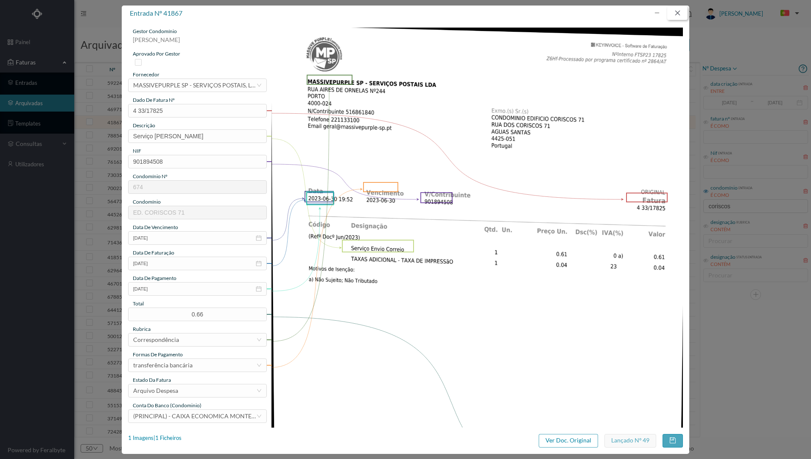
click at [681, 15] on button "button" at bounding box center [677, 13] width 20 height 14
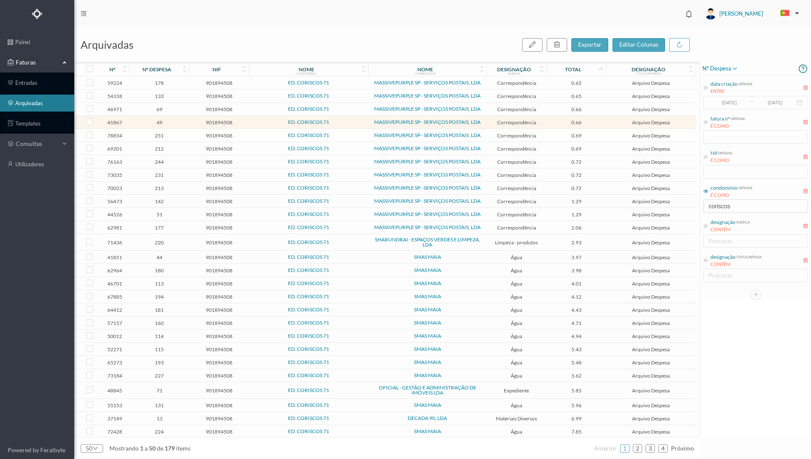
click at [561, 218] on td "1.29" at bounding box center [576, 214] width 60 height 13
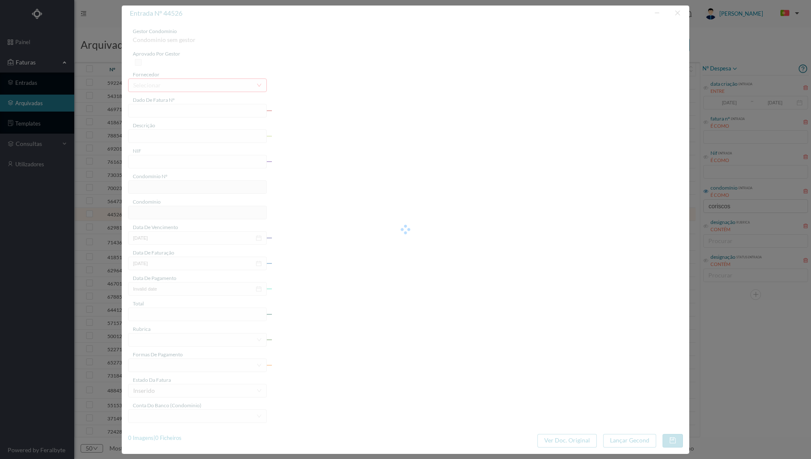
type input "4 33/20784"
type input "Serviço [PERSON_NAME]"
type input "901894508"
type input "[DATE]"
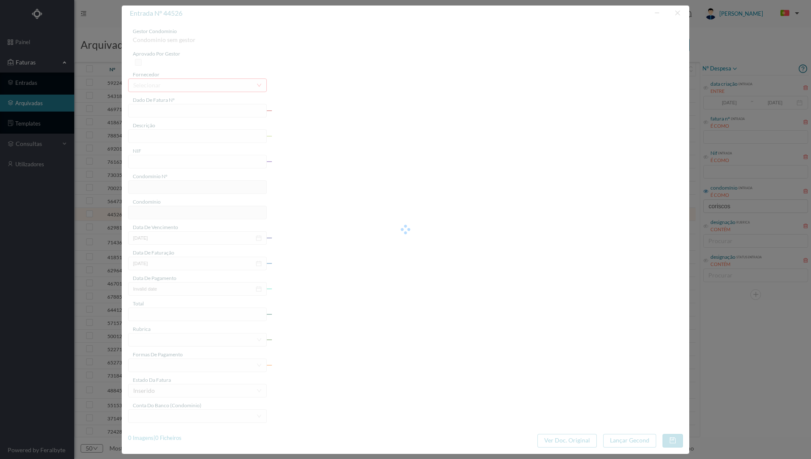
type input "[DATE]"
type input "1.29"
type input "674"
type input "ED. CORISCOS 71"
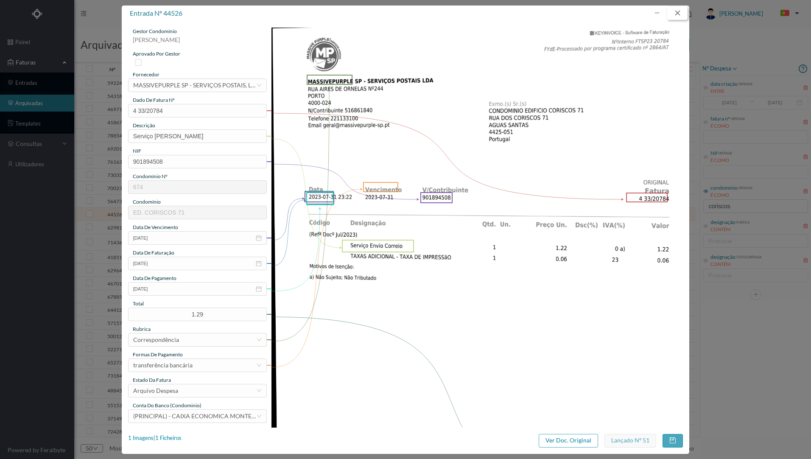
drag, startPoint x: 679, startPoint y: 14, endPoint x: 678, endPoint y: 20, distance: 5.1
click at [679, 14] on button "button" at bounding box center [677, 13] width 20 height 14
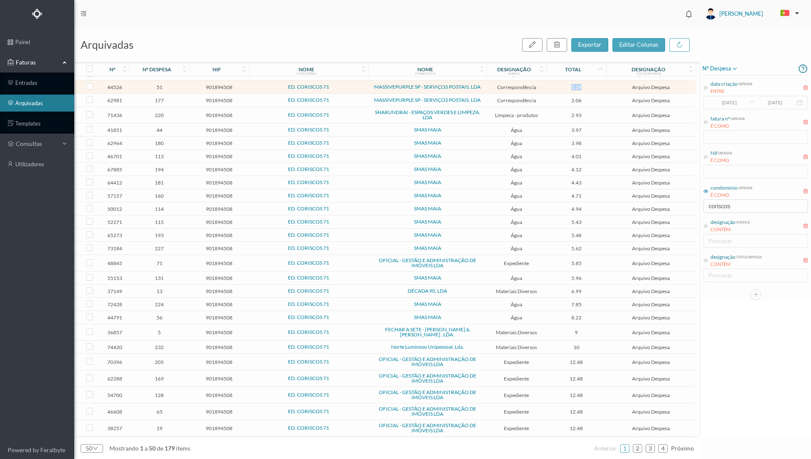
scroll to position [42, 0]
